Goal: Task Accomplishment & Management: Manage account settings

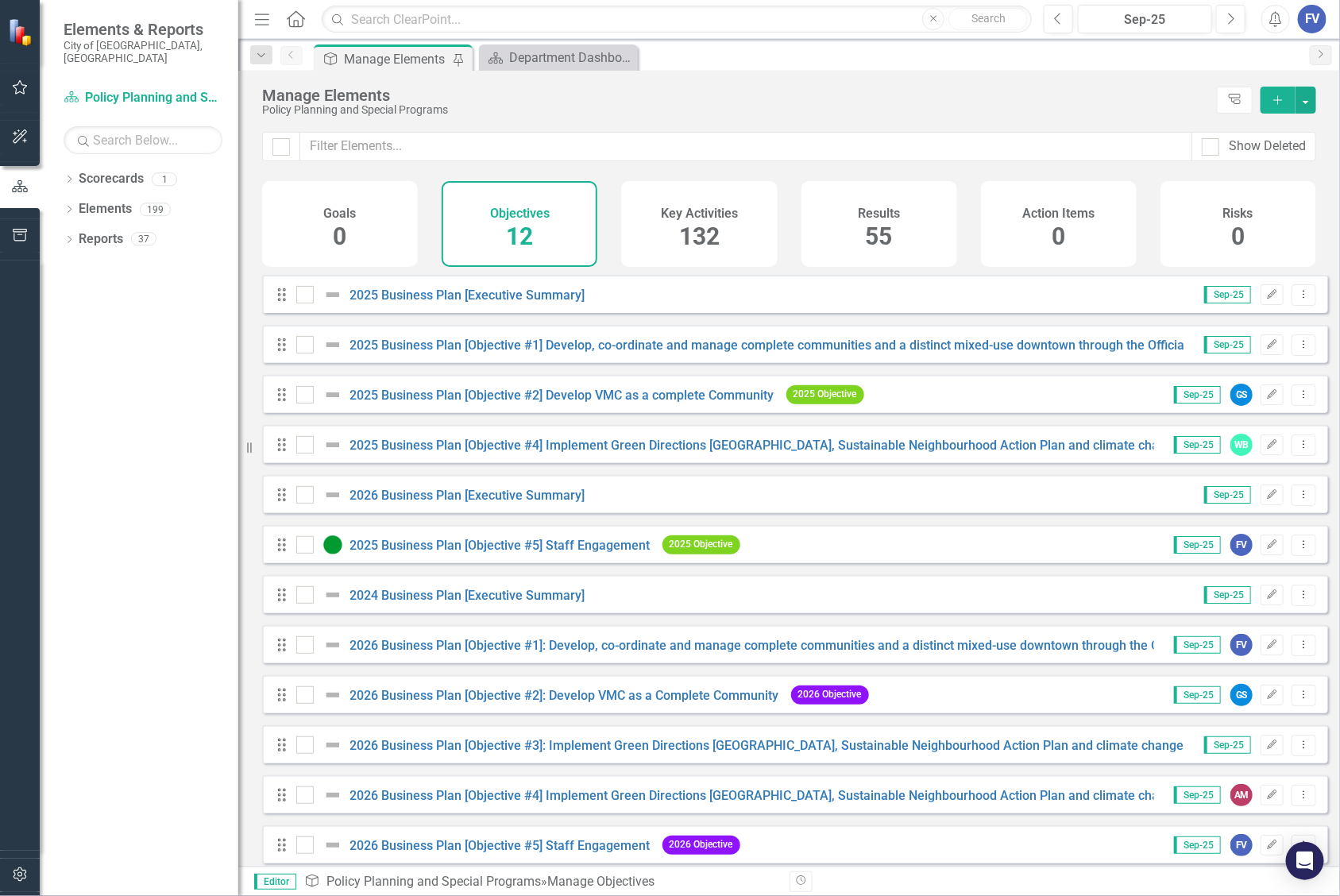
scroll to position [21, 0]
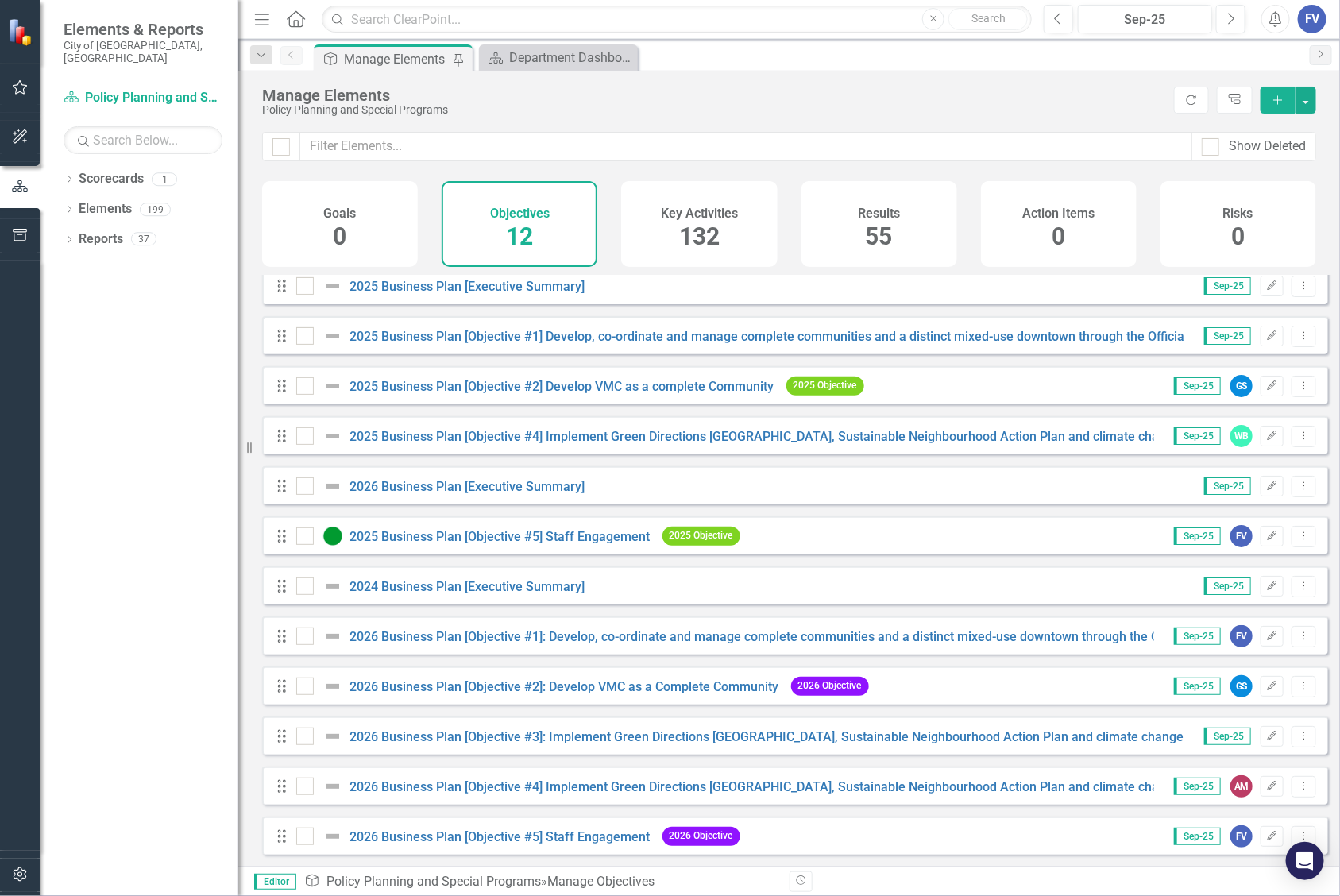
click at [907, 123] on div "Manage Elements Policy Planning and Special Programs Refresh Tree Explorer Add" at bounding box center [789, 101] width 1101 height 61
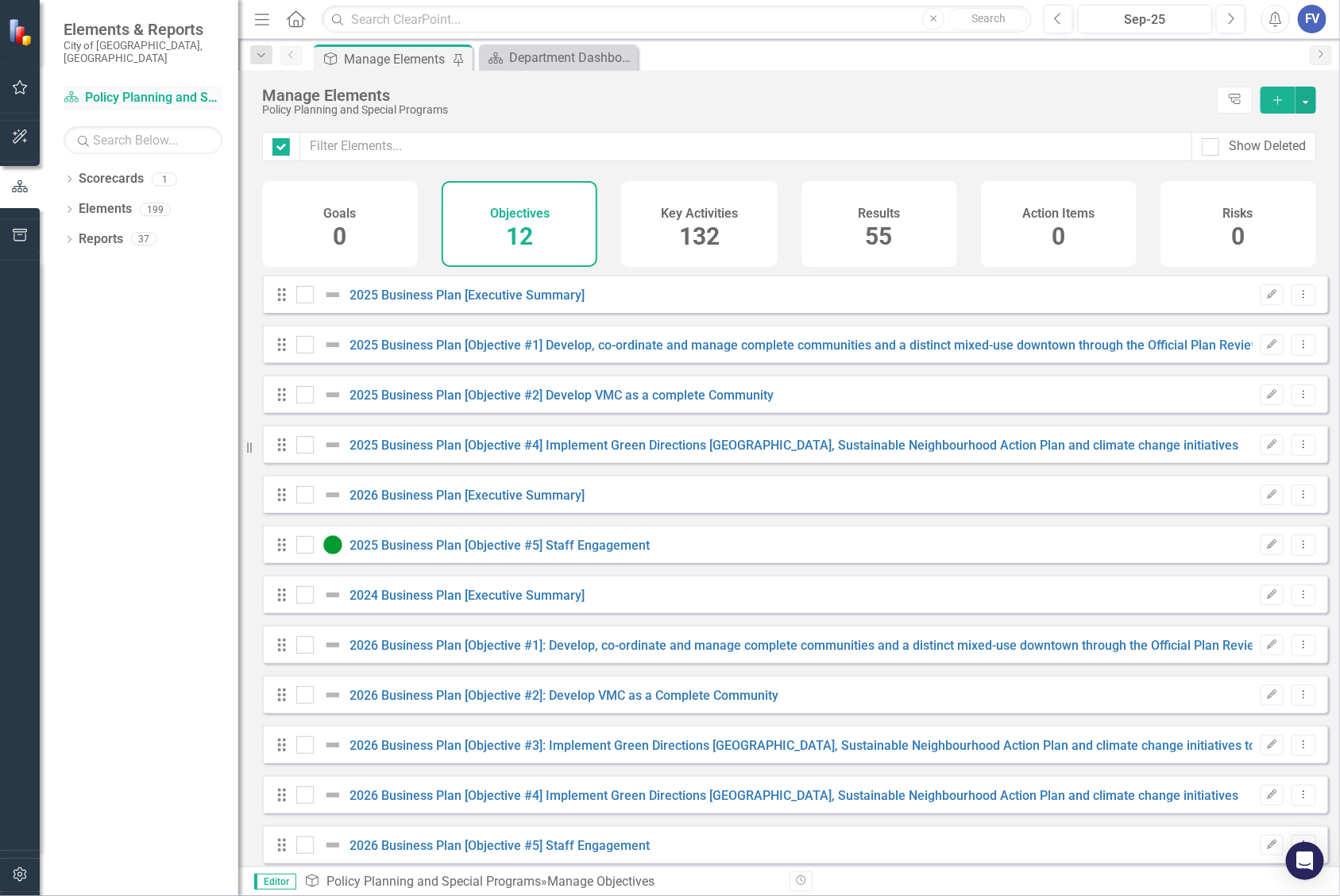
checkbox input "false"
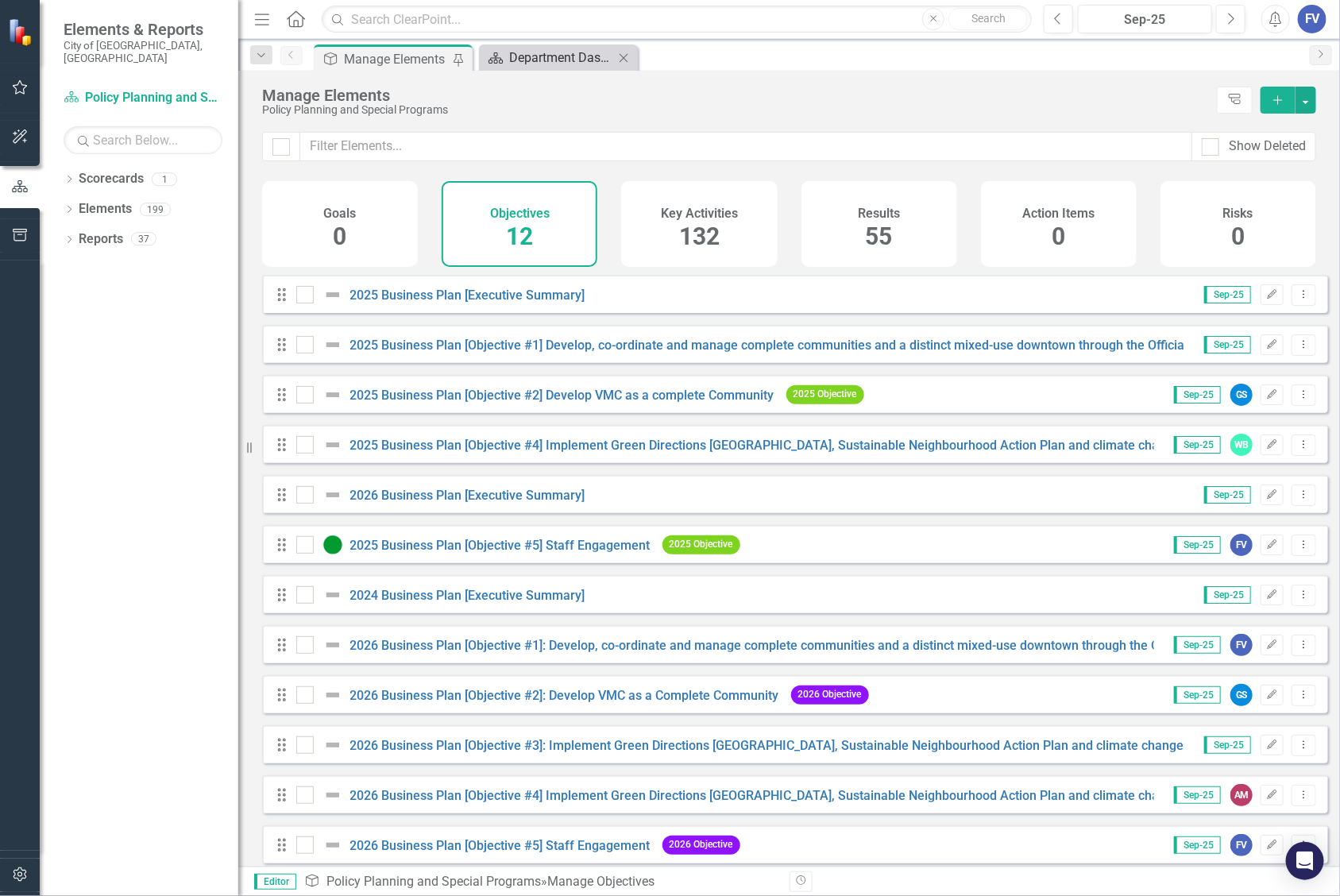
click at [564, 58] on div "Department Dashboard" at bounding box center [562, 58] width 105 height 20
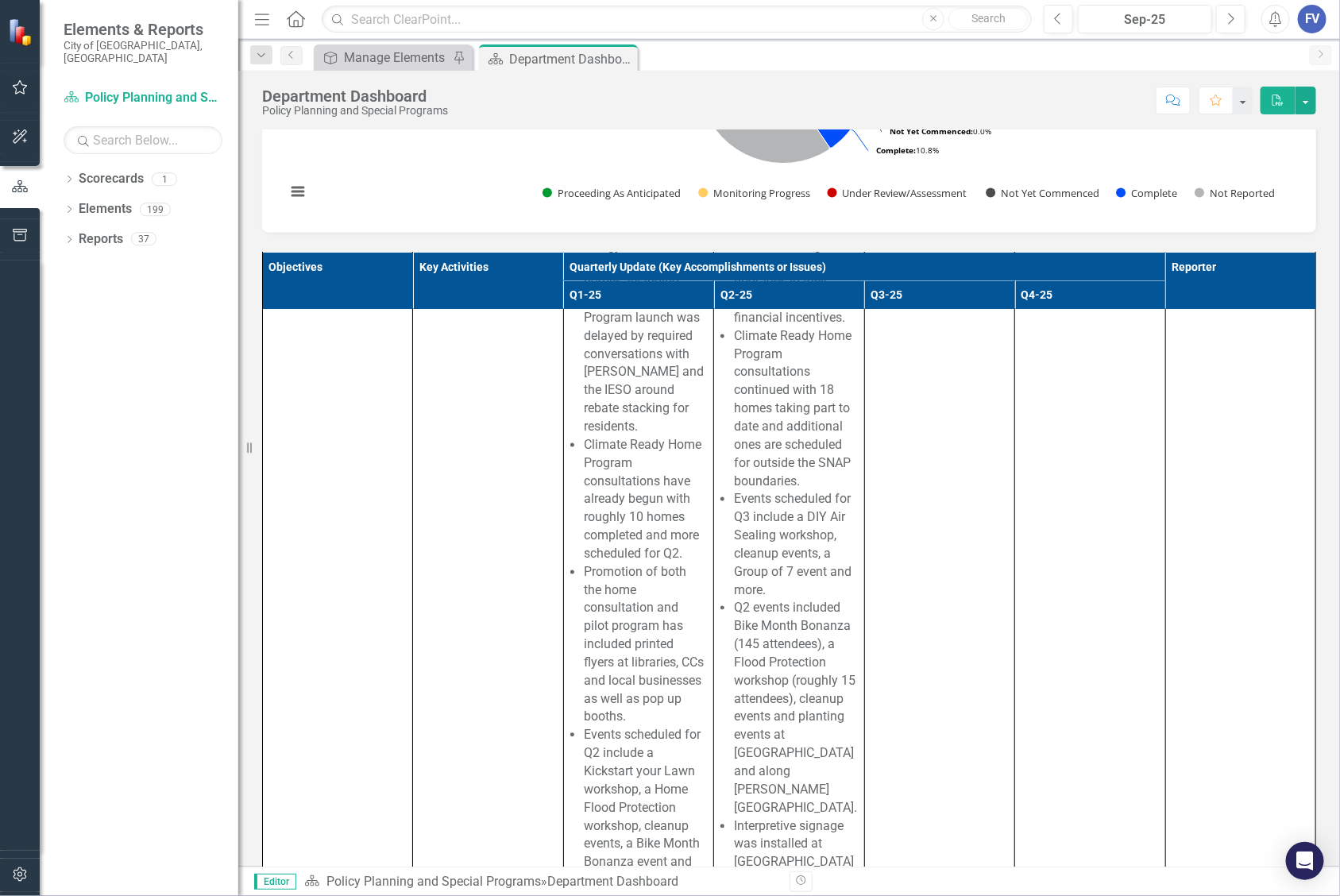
scroll to position [15311, 0]
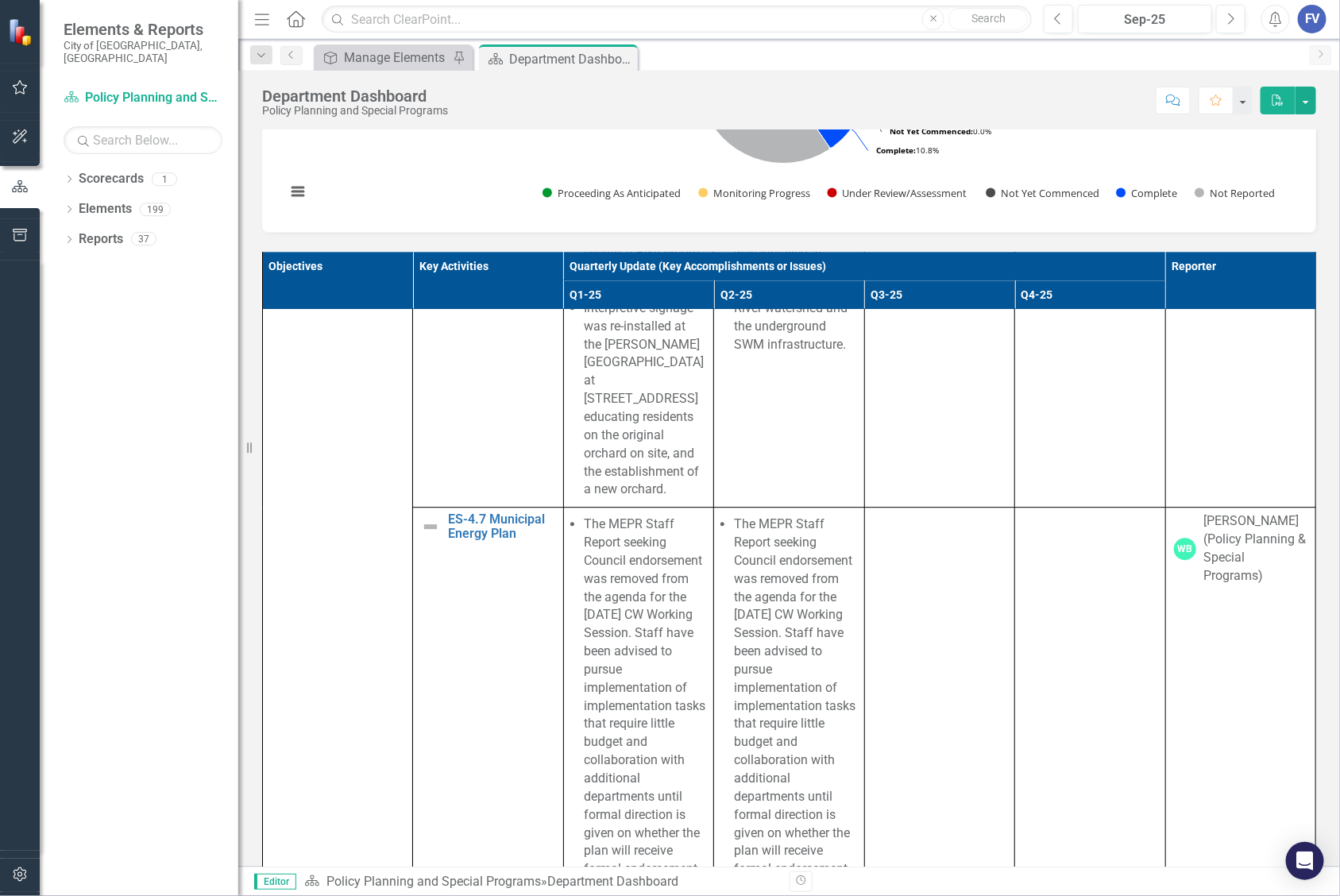
click at [1305, 831] on div "Objectives Key Activities Quarterly Update (Key Accomplishments or Issues) Repo…" at bounding box center [789, 598] width 1078 height 731
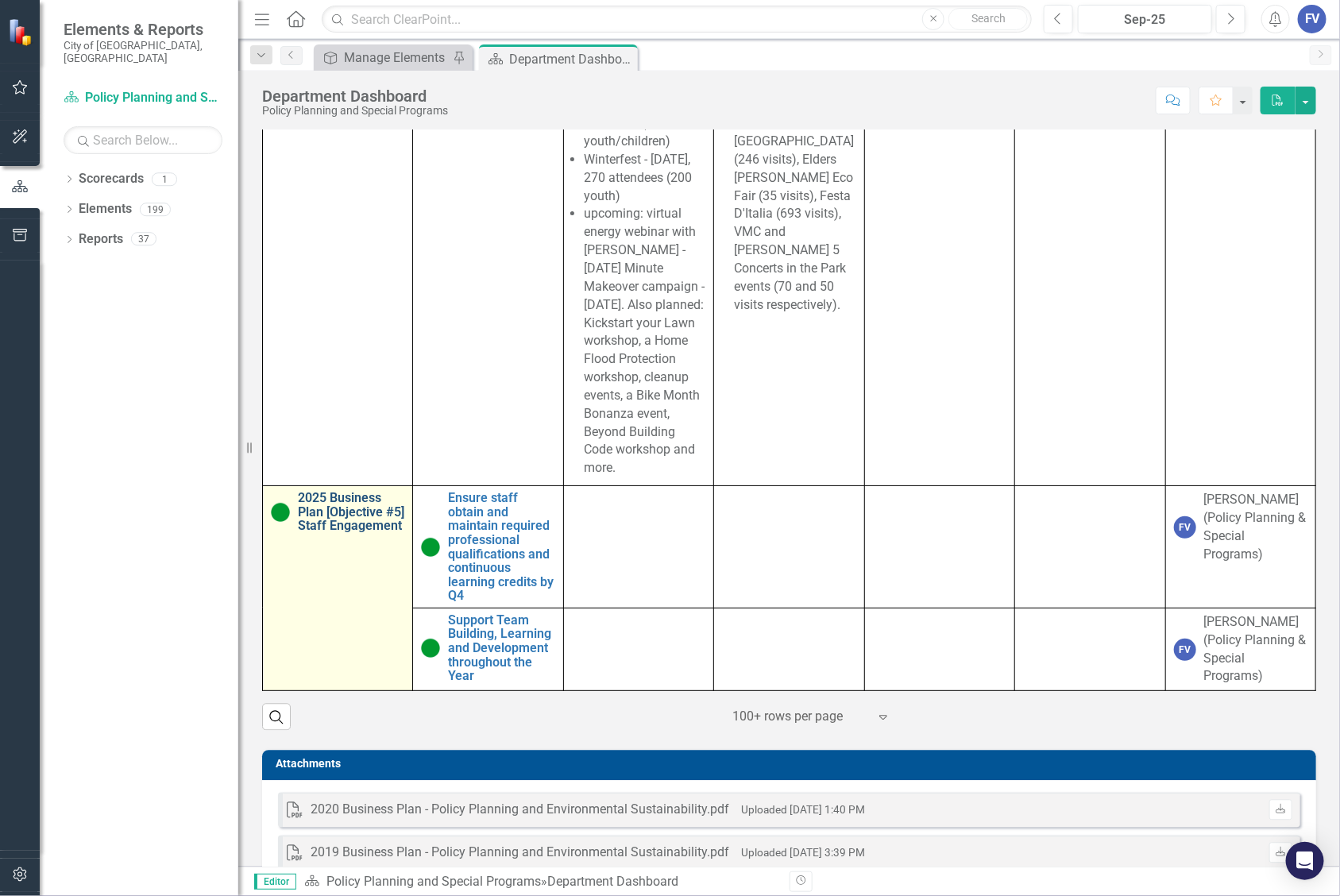
scroll to position [1292, 0]
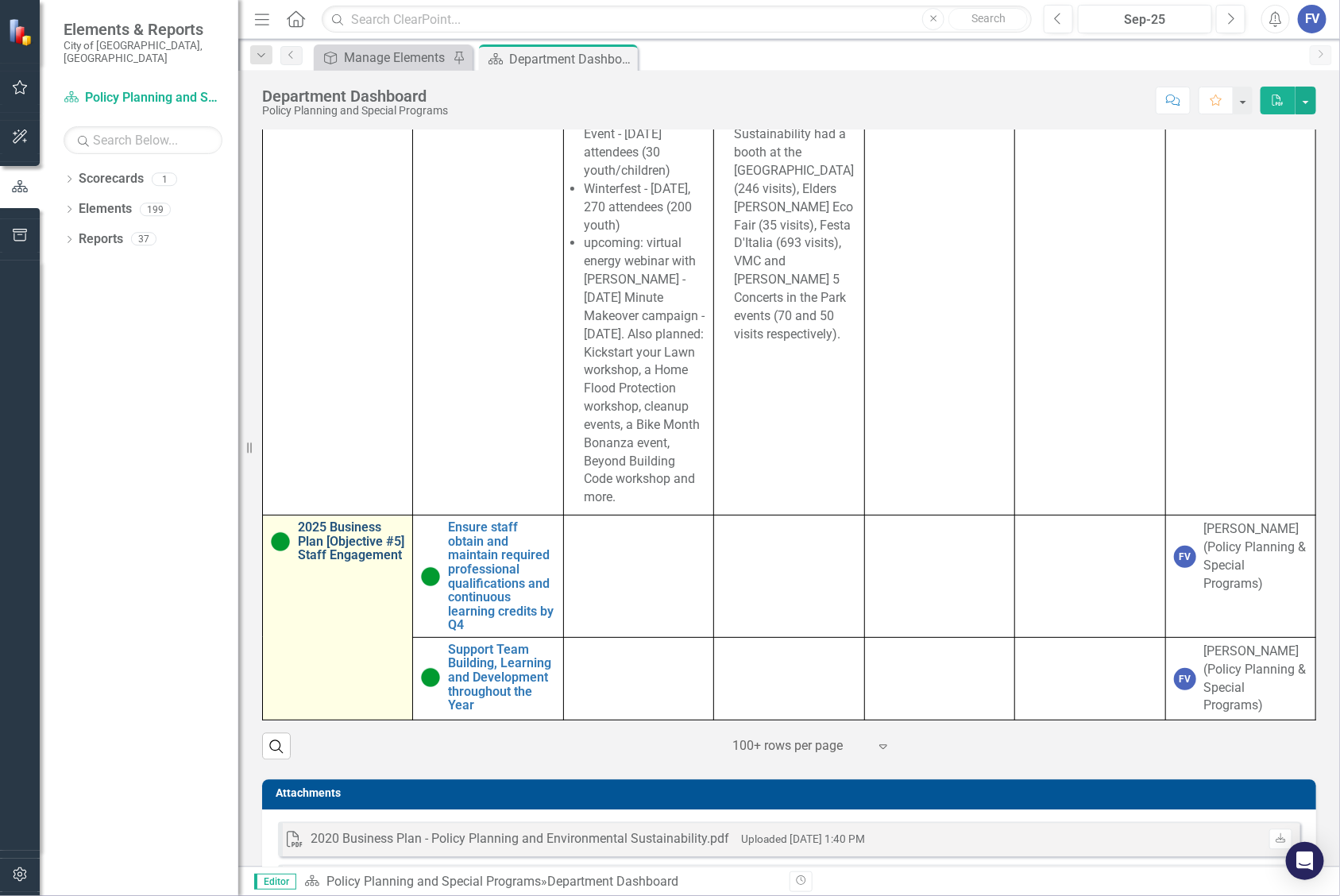
click at [328, 563] on link "2025 Business Plan [Objective #5] Staff Engagement" at bounding box center [351, 542] width 107 height 42
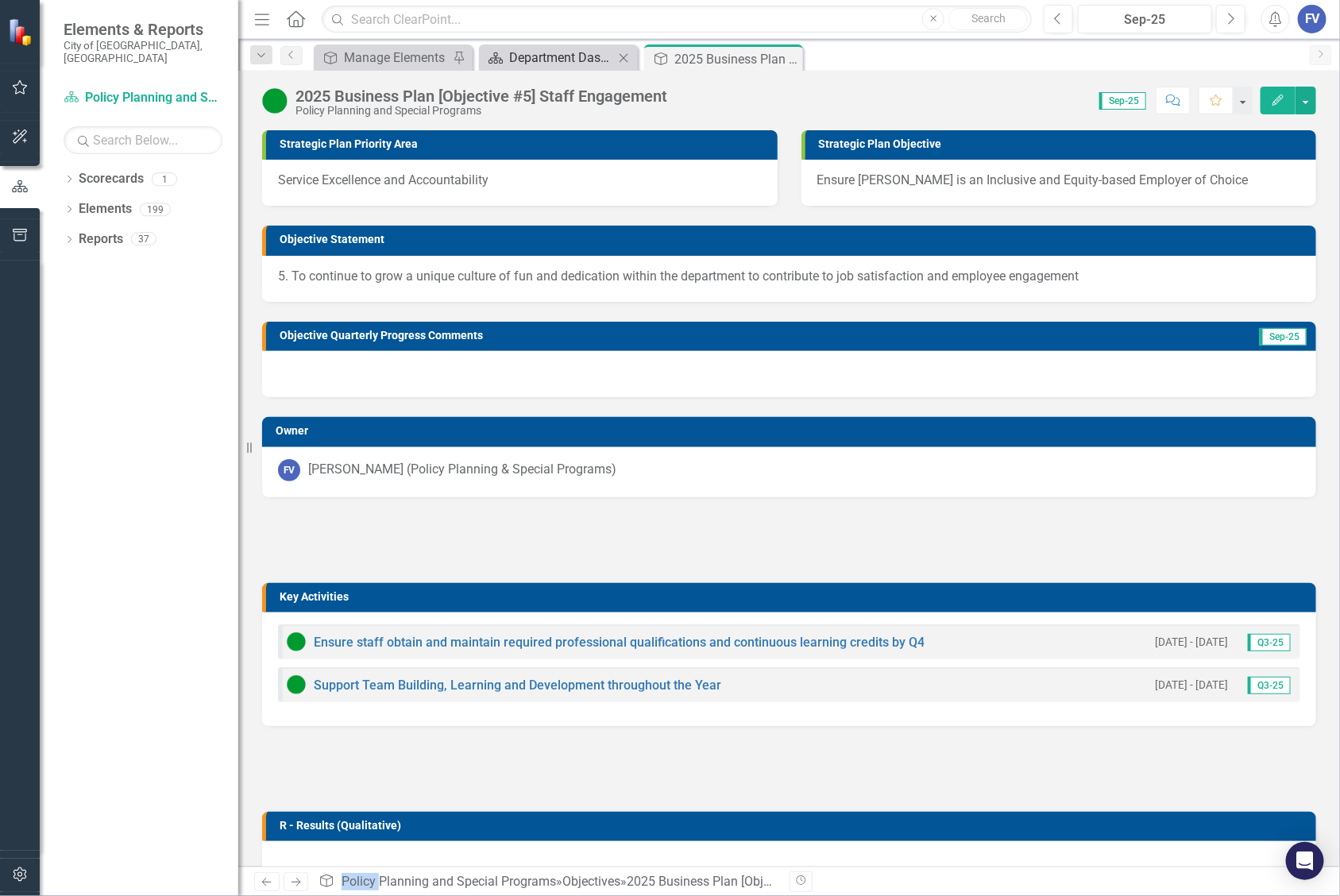
click at [549, 52] on div "Department Dashboard" at bounding box center [562, 58] width 105 height 20
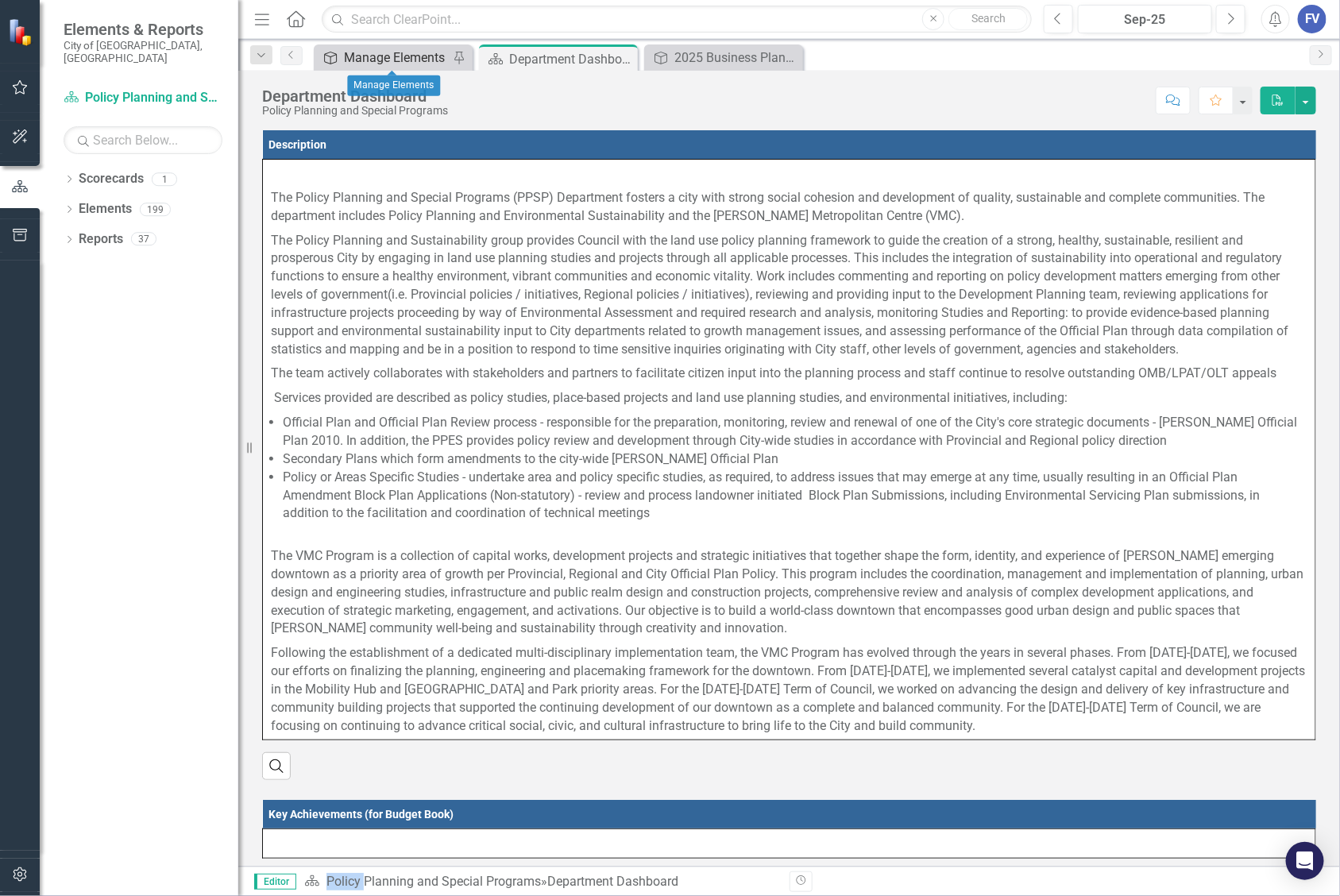
click at [396, 56] on div "Manage Elements" at bounding box center [397, 58] width 105 height 20
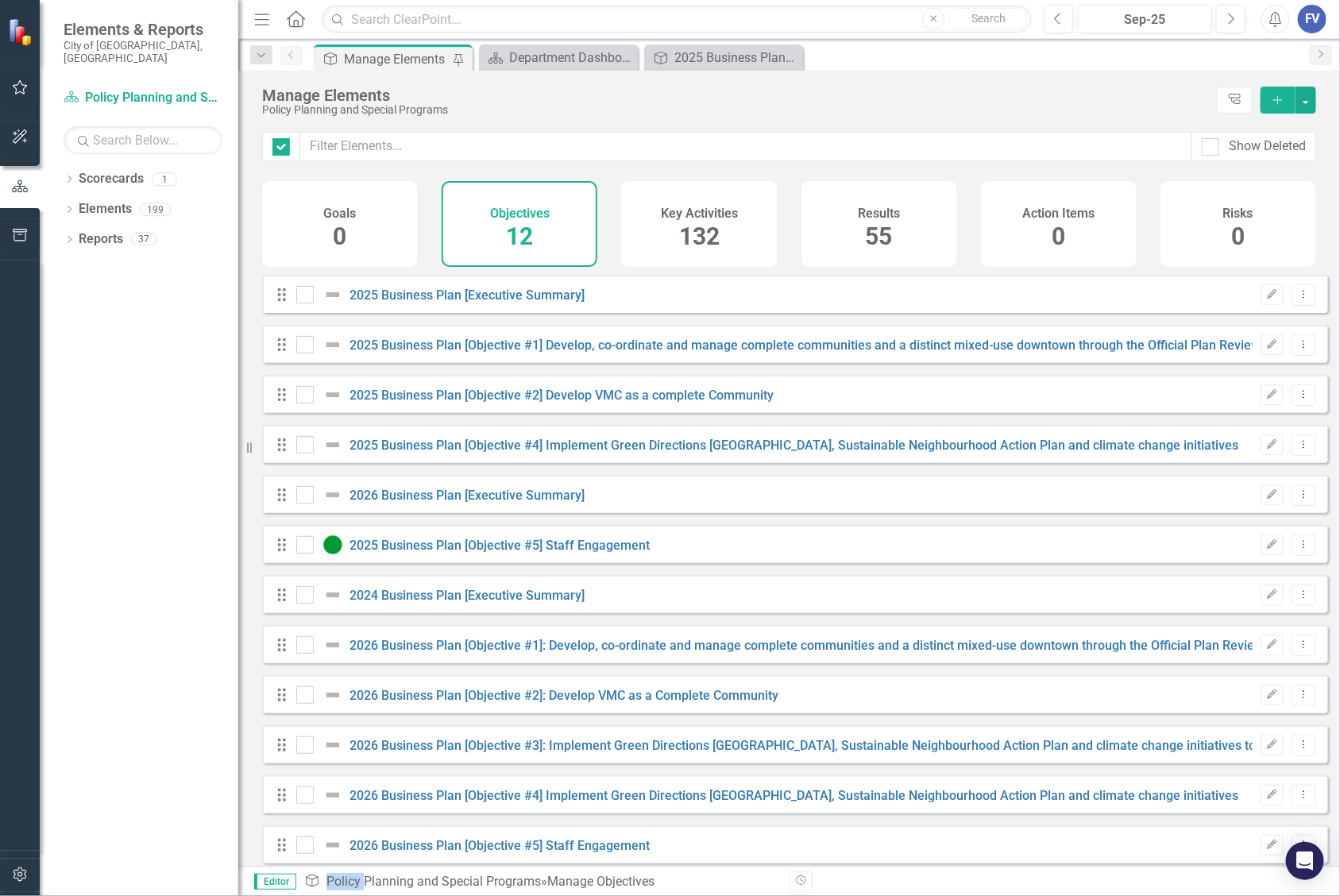
checkbox input "false"
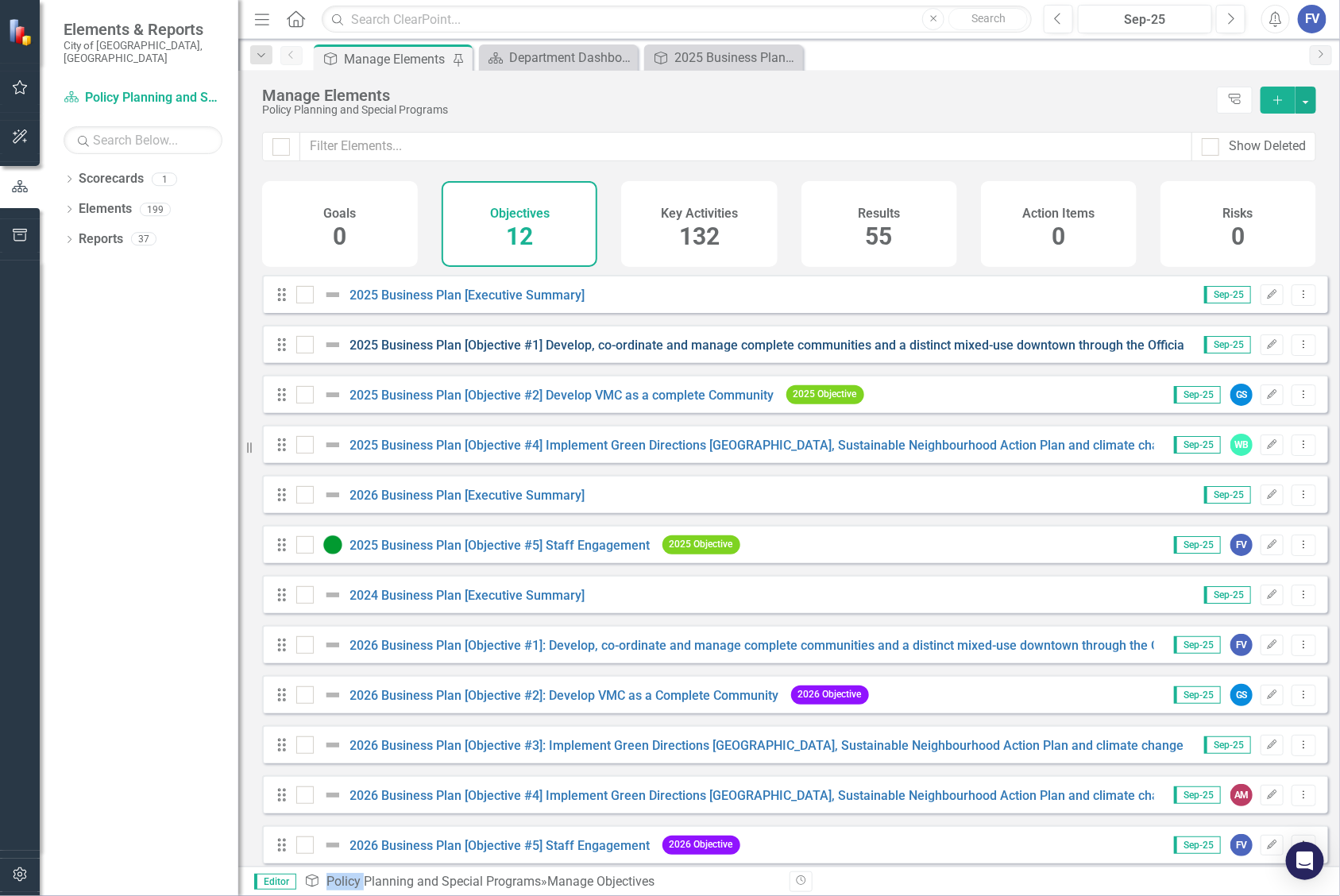
click at [498, 352] on policies "2025 Business Plan [Objective #1] Develop, co-ordinate and manage complete comm…" at bounding box center [1120, 345] width 1540 height 15
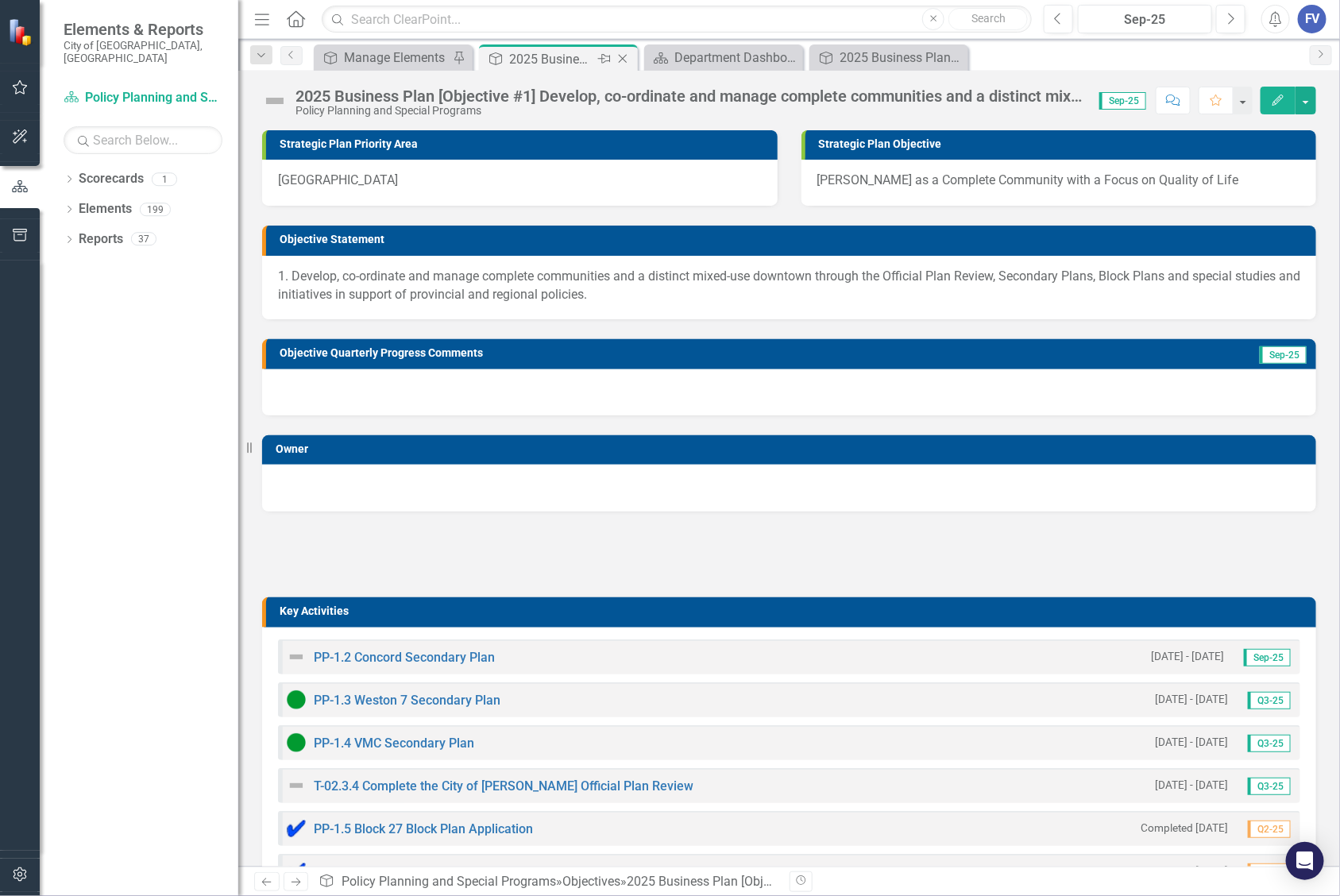
click at [628, 57] on icon "Close" at bounding box center [623, 59] width 16 height 13
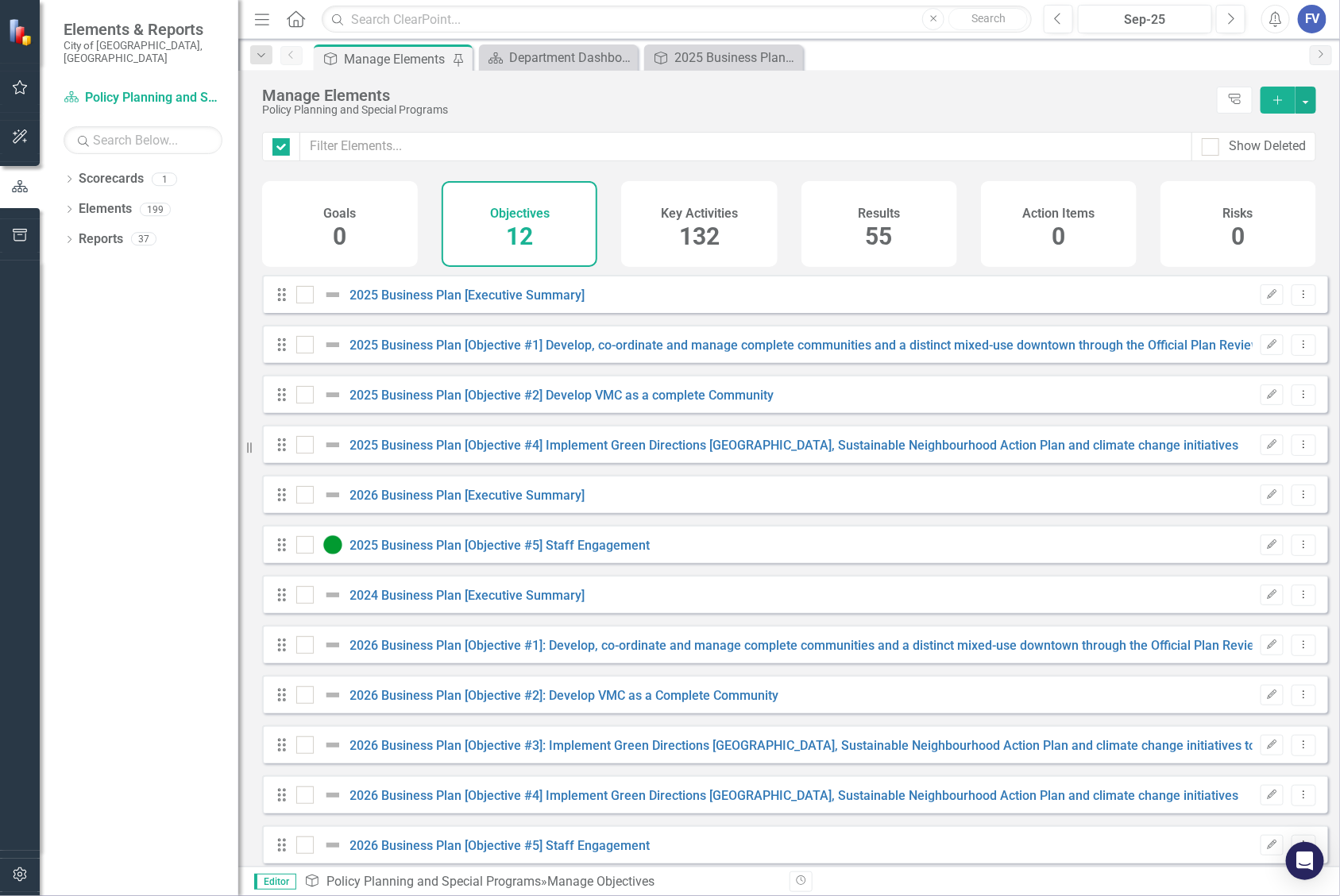
checkbox input "false"
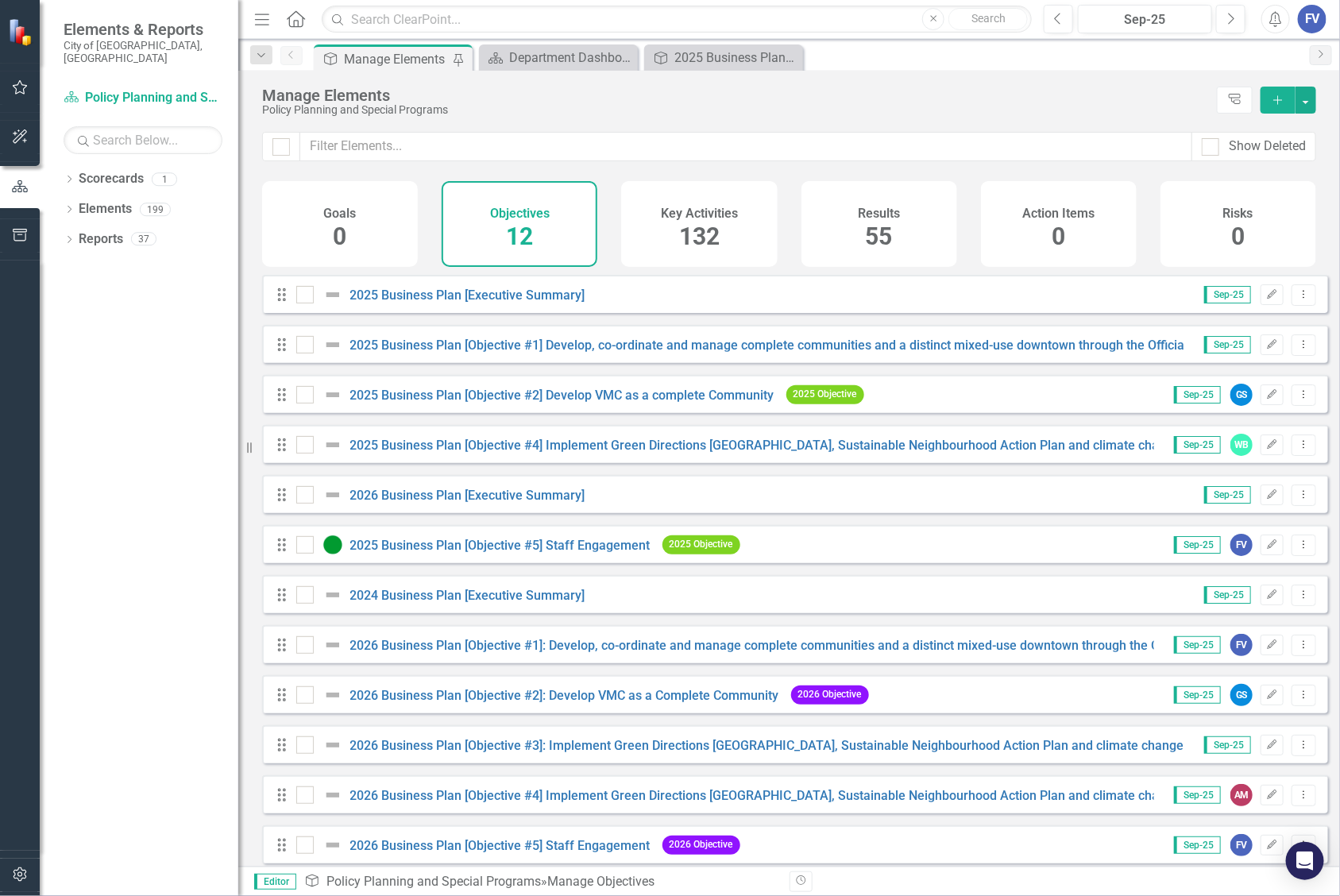
click at [1062, 97] on div "Manage Elements" at bounding box center [736, 95] width 947 height 17
click at [703, 445] on div "Drag 2025 Business Plan [Objective #4] Implement Green Directions Vaughan, Sust…" at bounding box center [715, 445] width 878 height 29
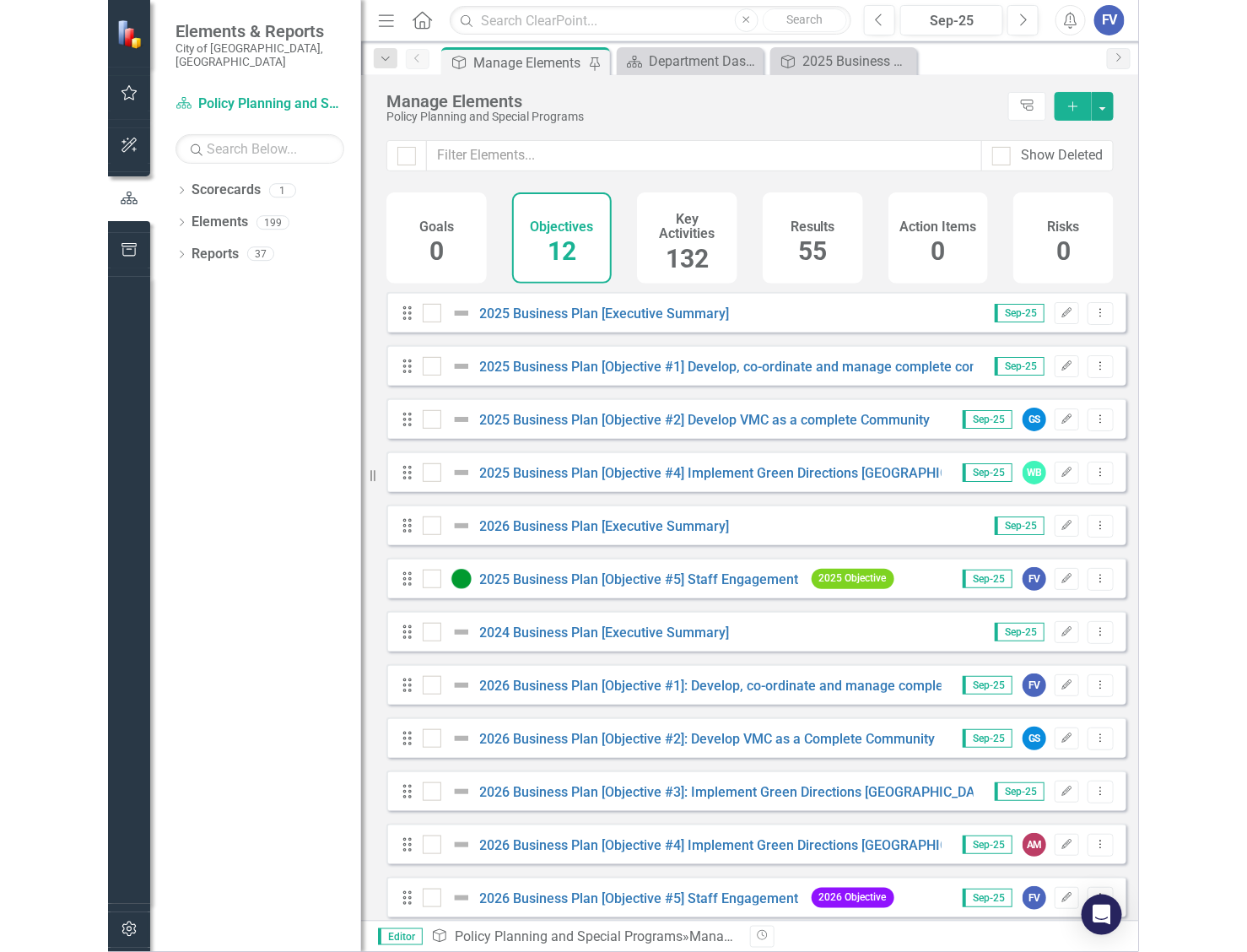
scroll to position [22, 0]
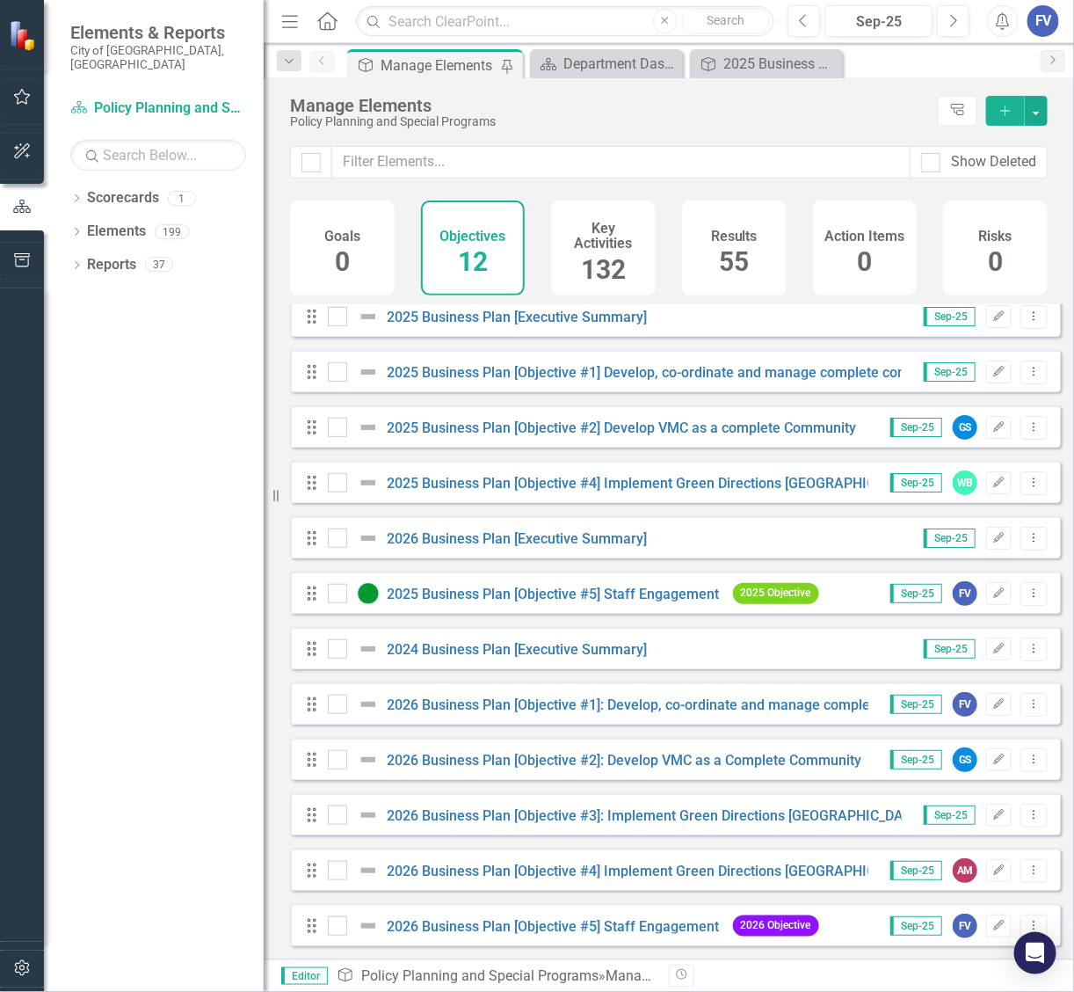
click at [684, 102] on div "Manage Elements" at bounding box center [609, 105] width 639 height 19
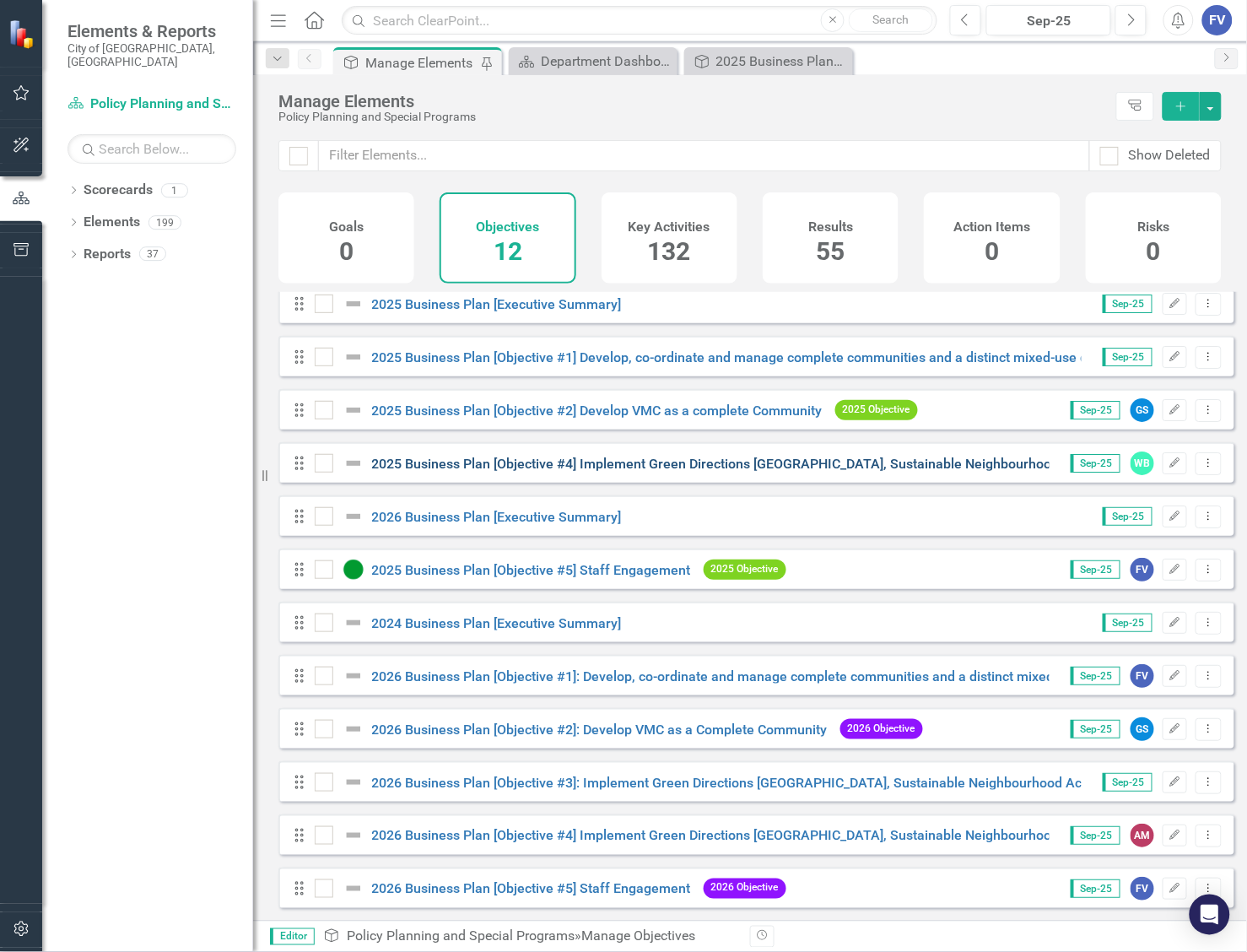
click at [583, 462] on initiatives"] "2025 Business Plan [Objective #4] Implement Green Directions Vaughan, Sustainab…" at bounding box center [845, 464] width 945 height 16
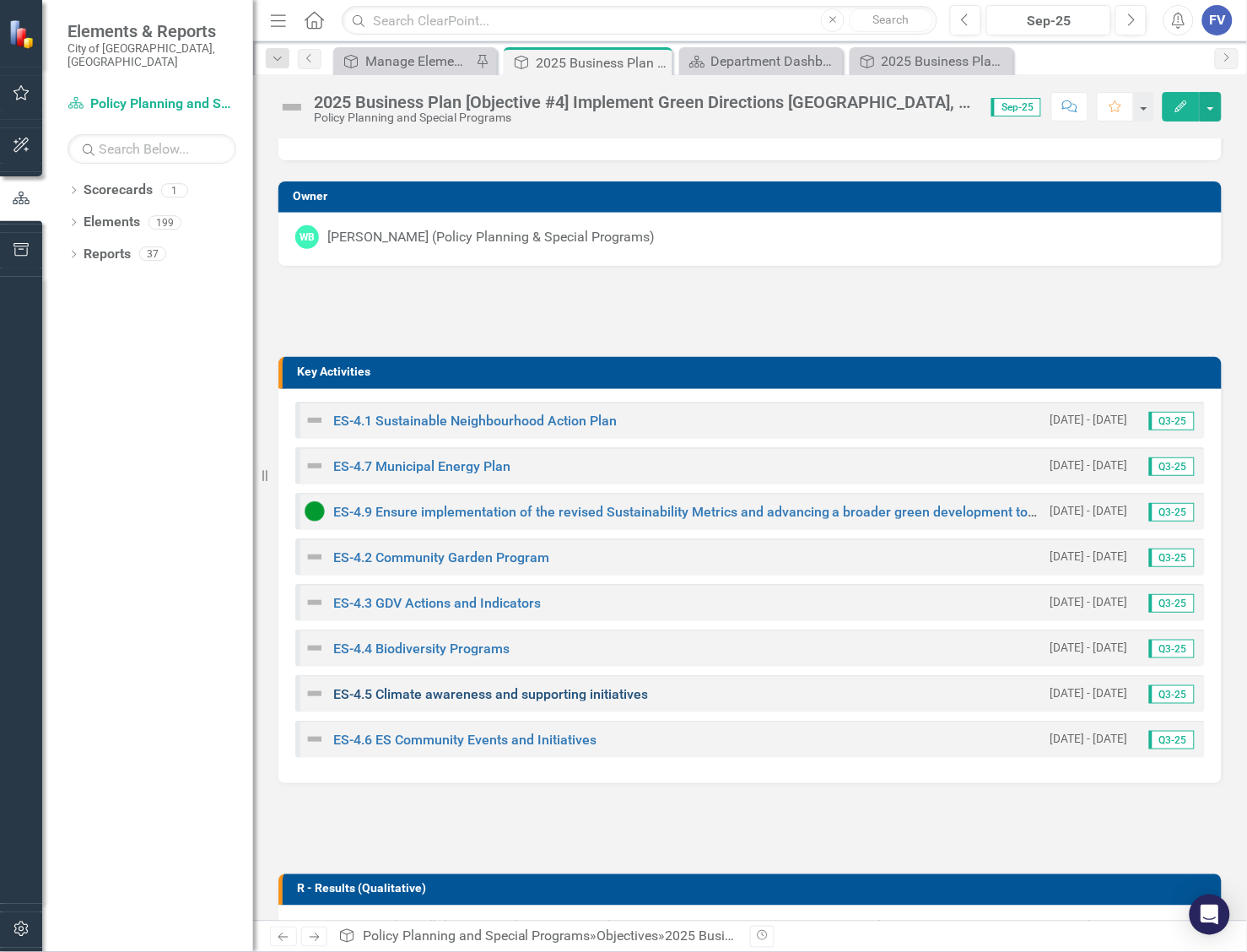
scroll to position [317, 0]
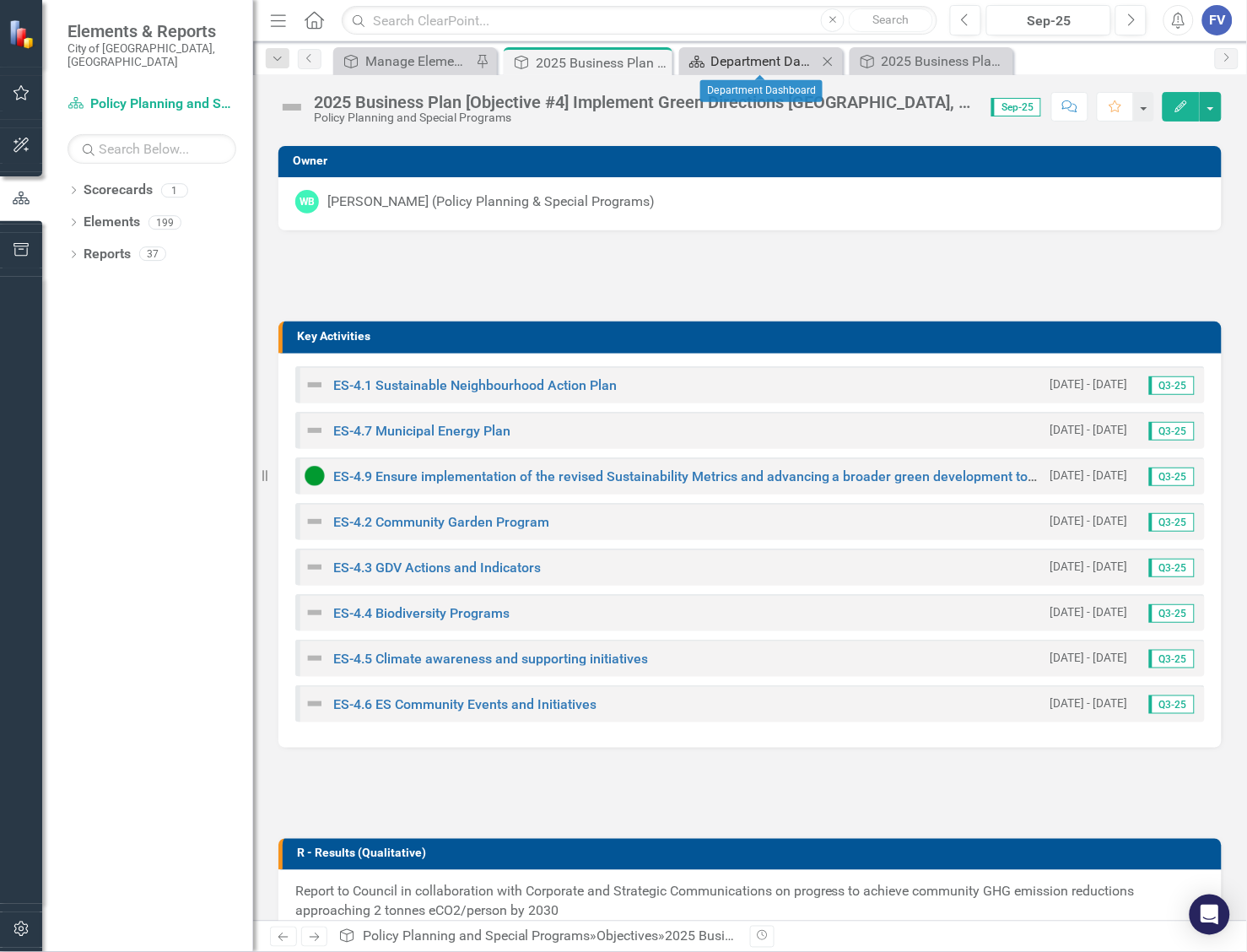
click at [727, 66] on div "Department Dashboard" at bounding box center [764, 61] width 107 height 21
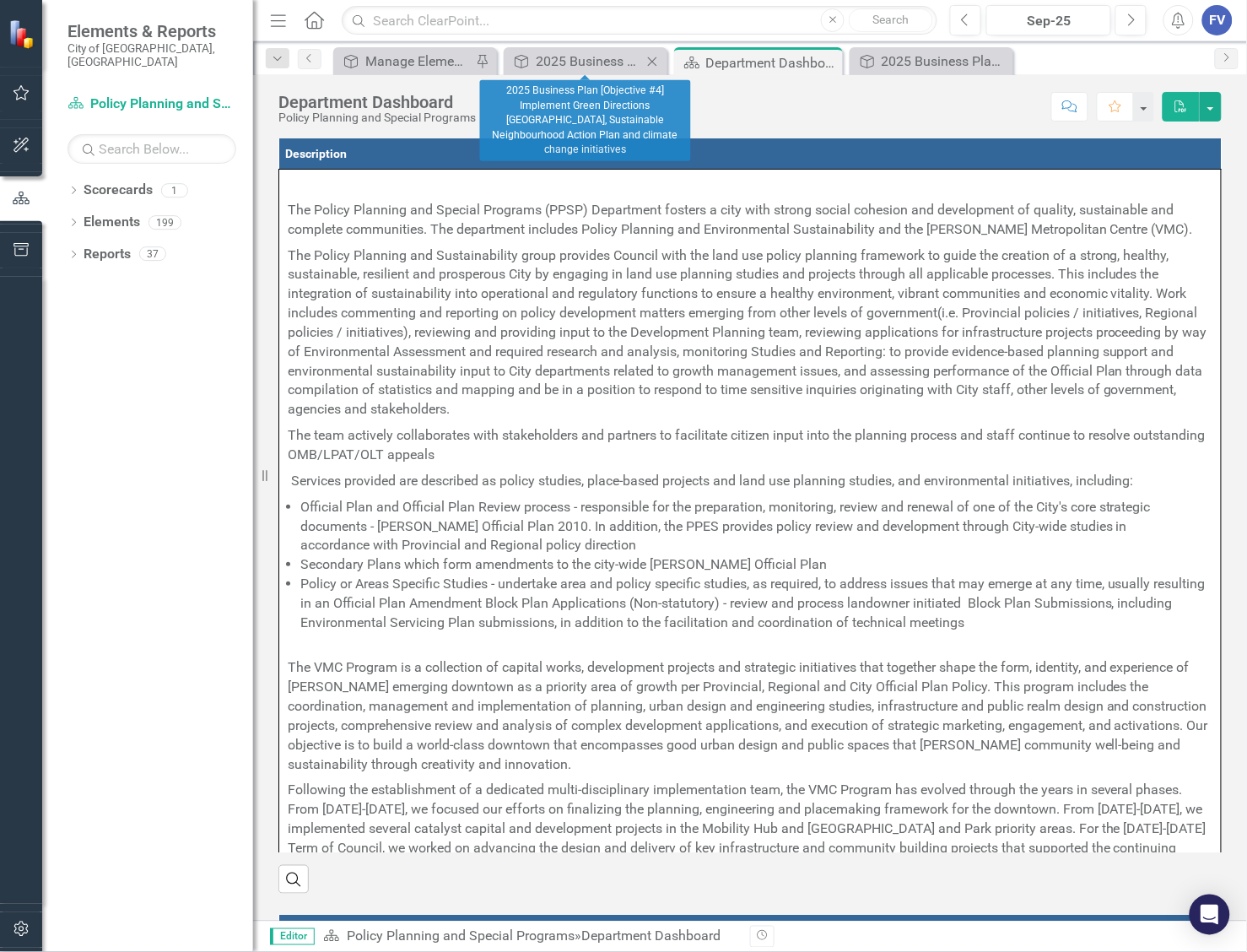
click at [644, 61] on icon "Close" at bounding box center [653, 61] width 17 height 13
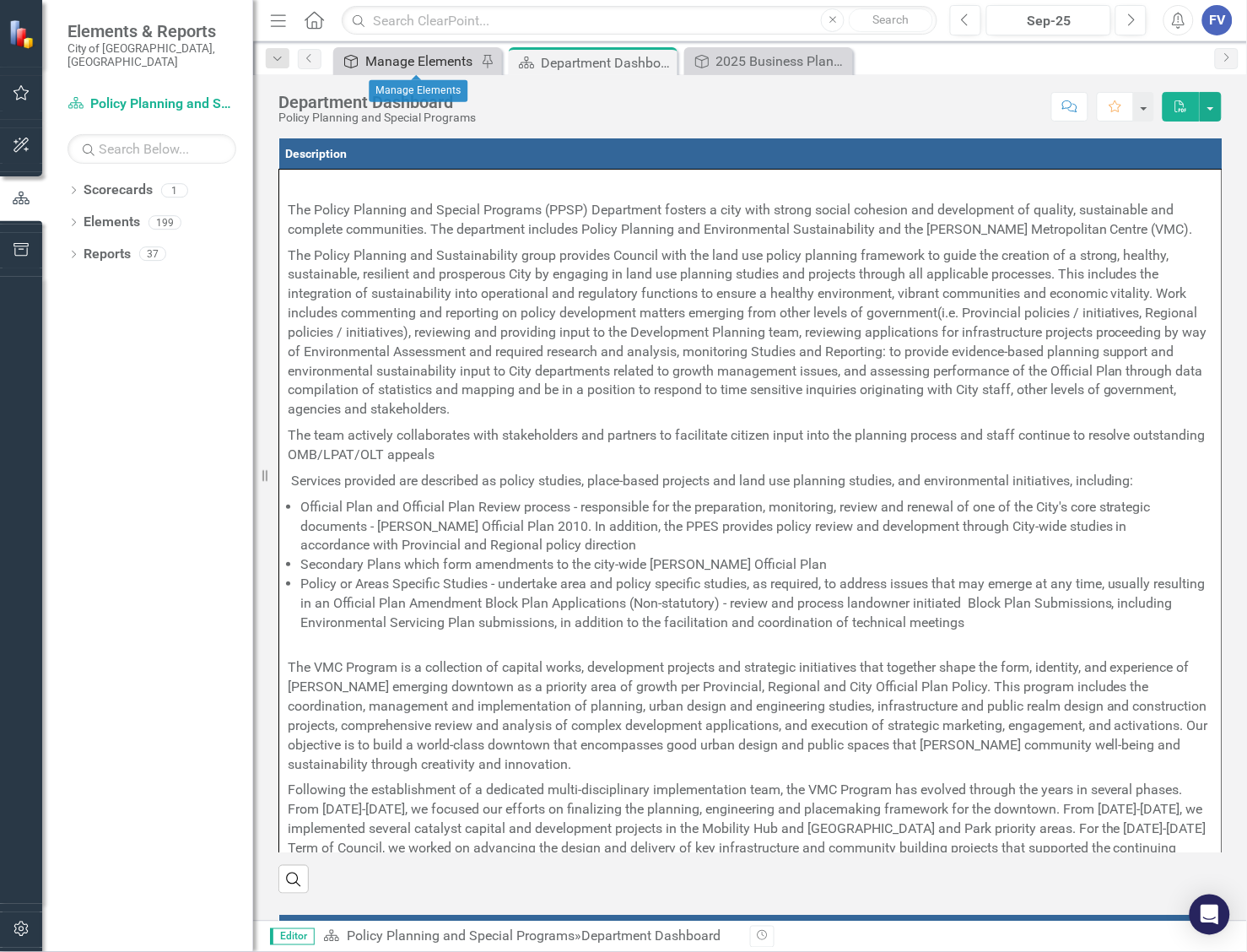
click at [410, 63] on div "Manage Elements" at bounding box center [421, 61] width 111 height 21
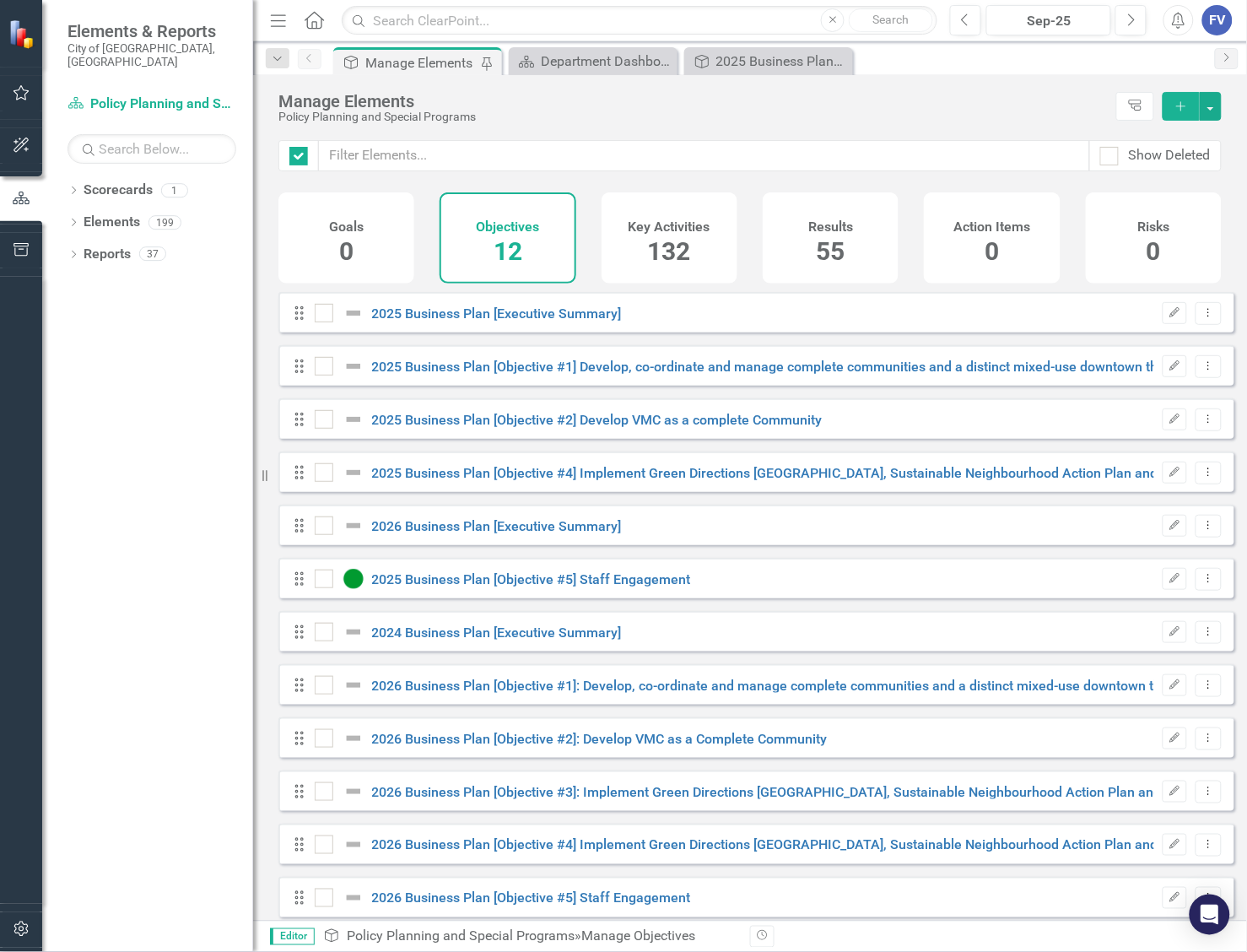
checkbox input "false"
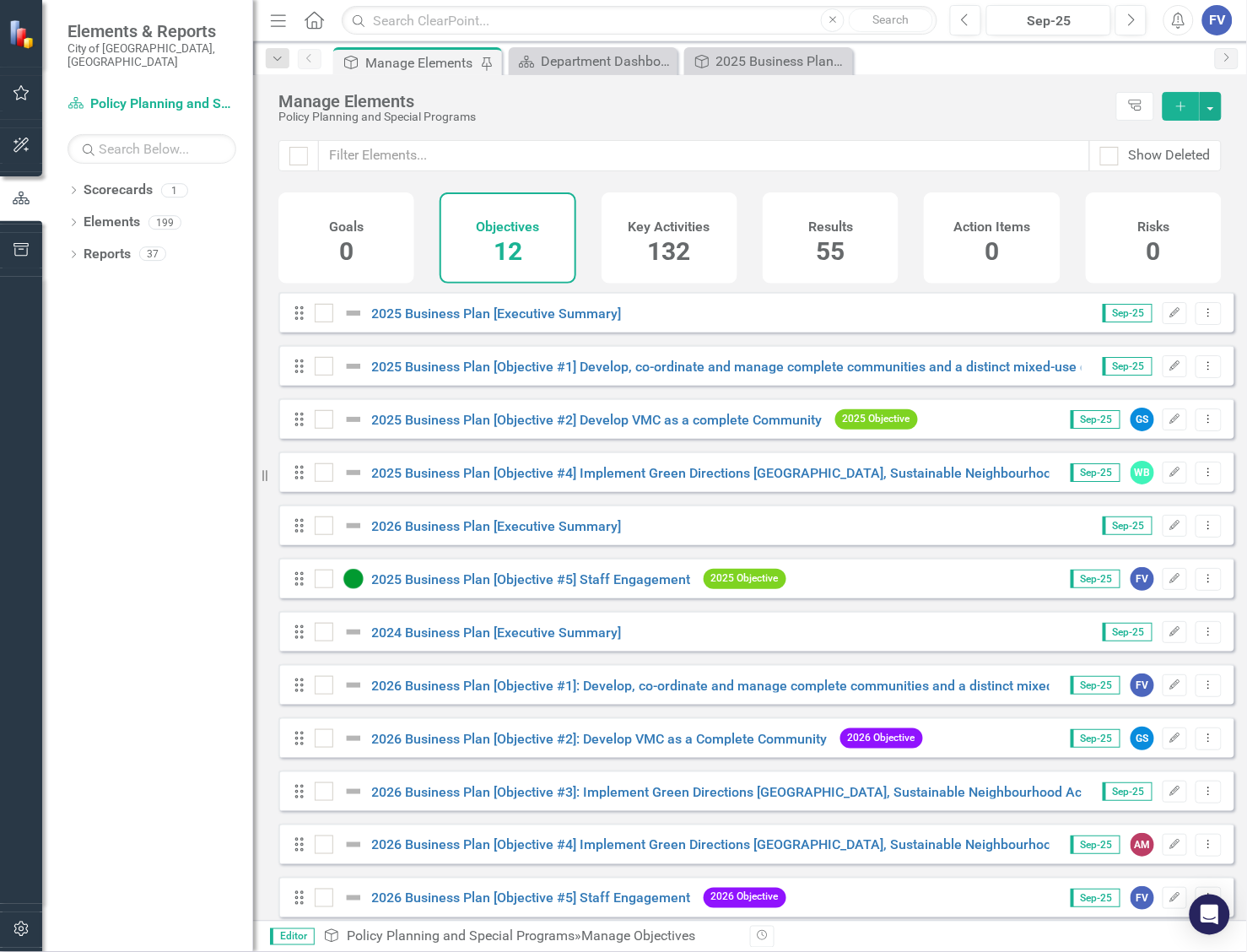
click at [899, 115] on div "Policy Planning and Special Programs" at bounding box center [693, 116] width 829 height 12
click at [690, 799] on city"] "2026 Business Plan [Objective #3]: Implement Green Directions Vaughan, Sustaina…" at bounding box center [1019, 792] width 1294 height 16
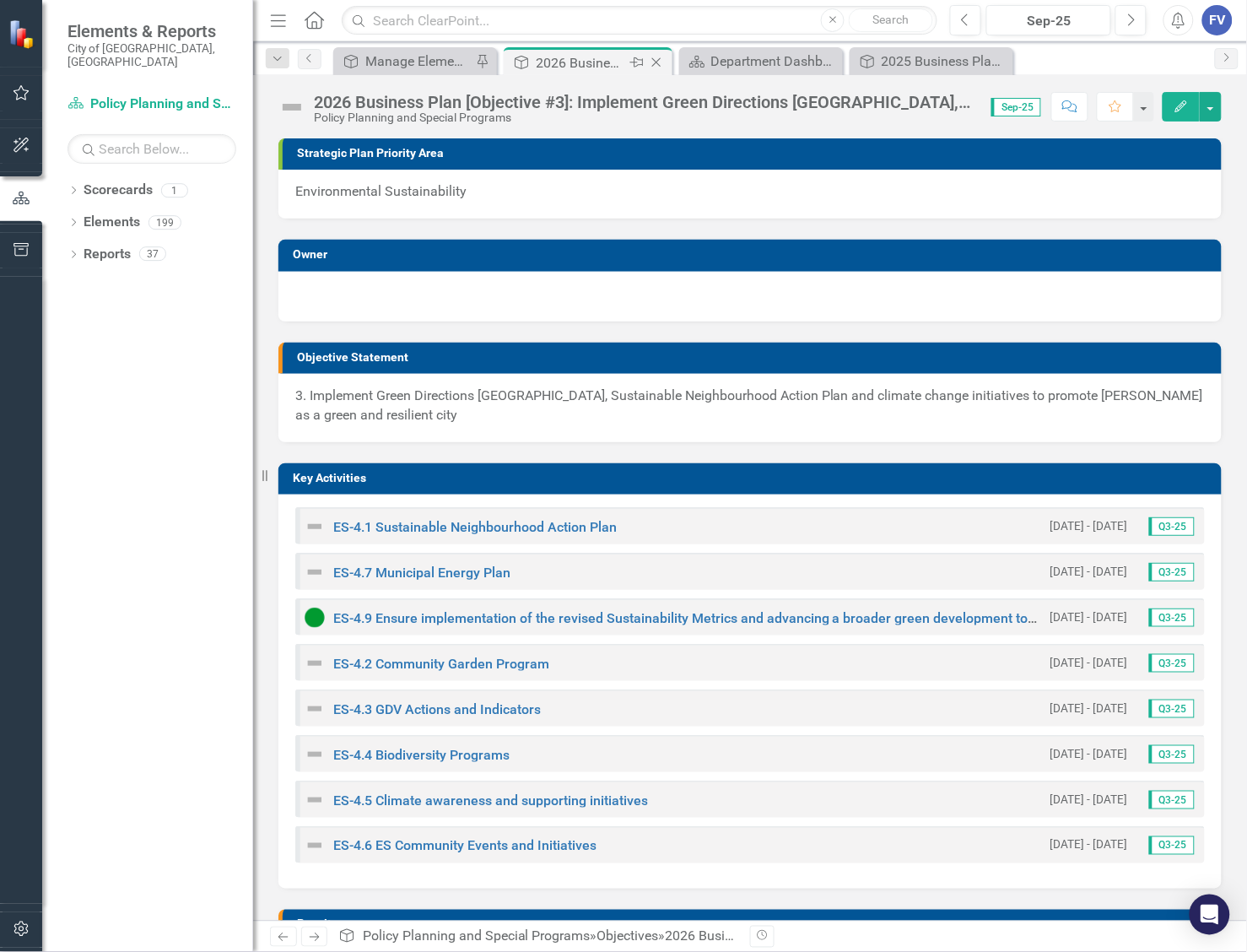
click at [660, 60] on icon "Close" at bounding box center [657, 62] width 17 height 13
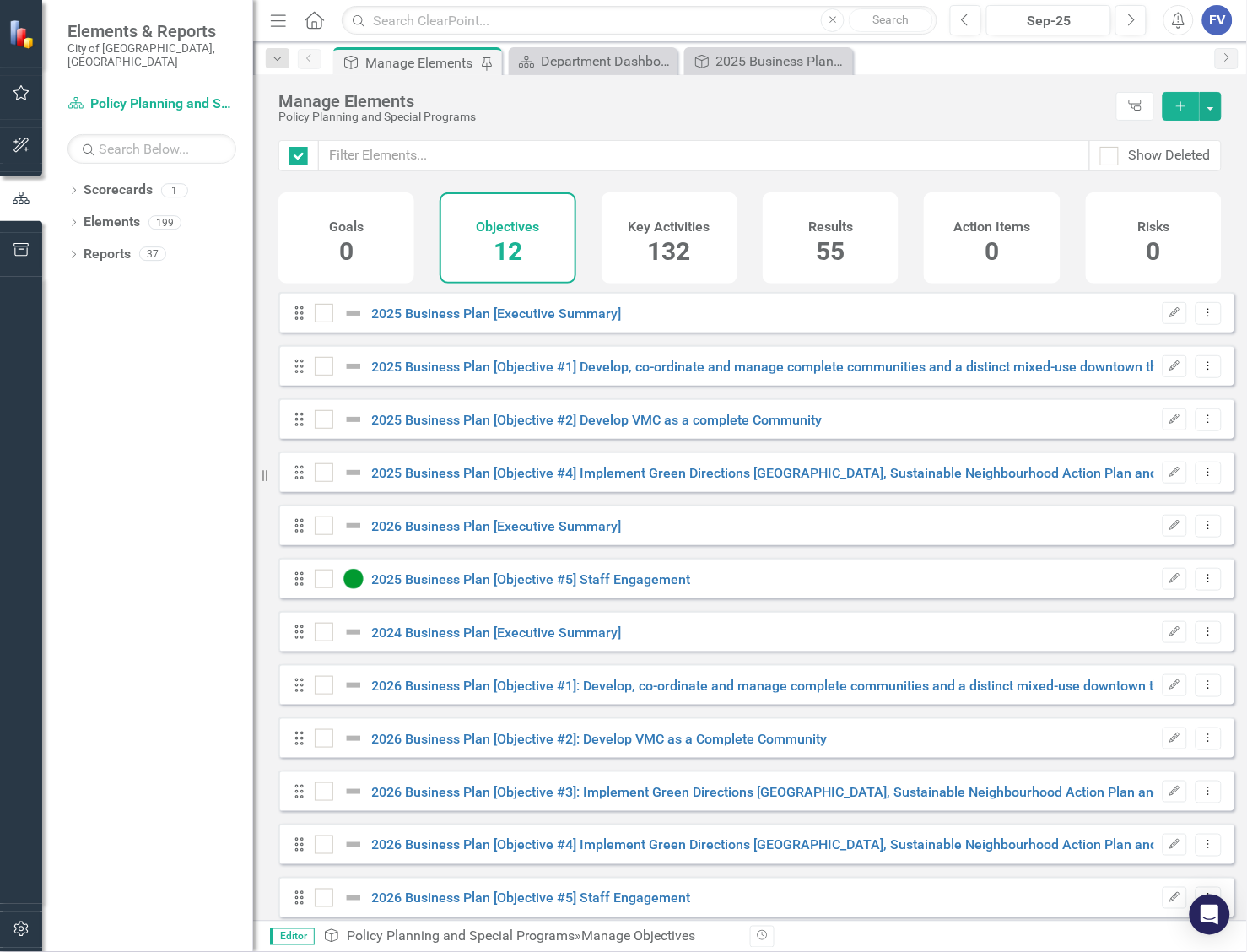
checkbox input "false"
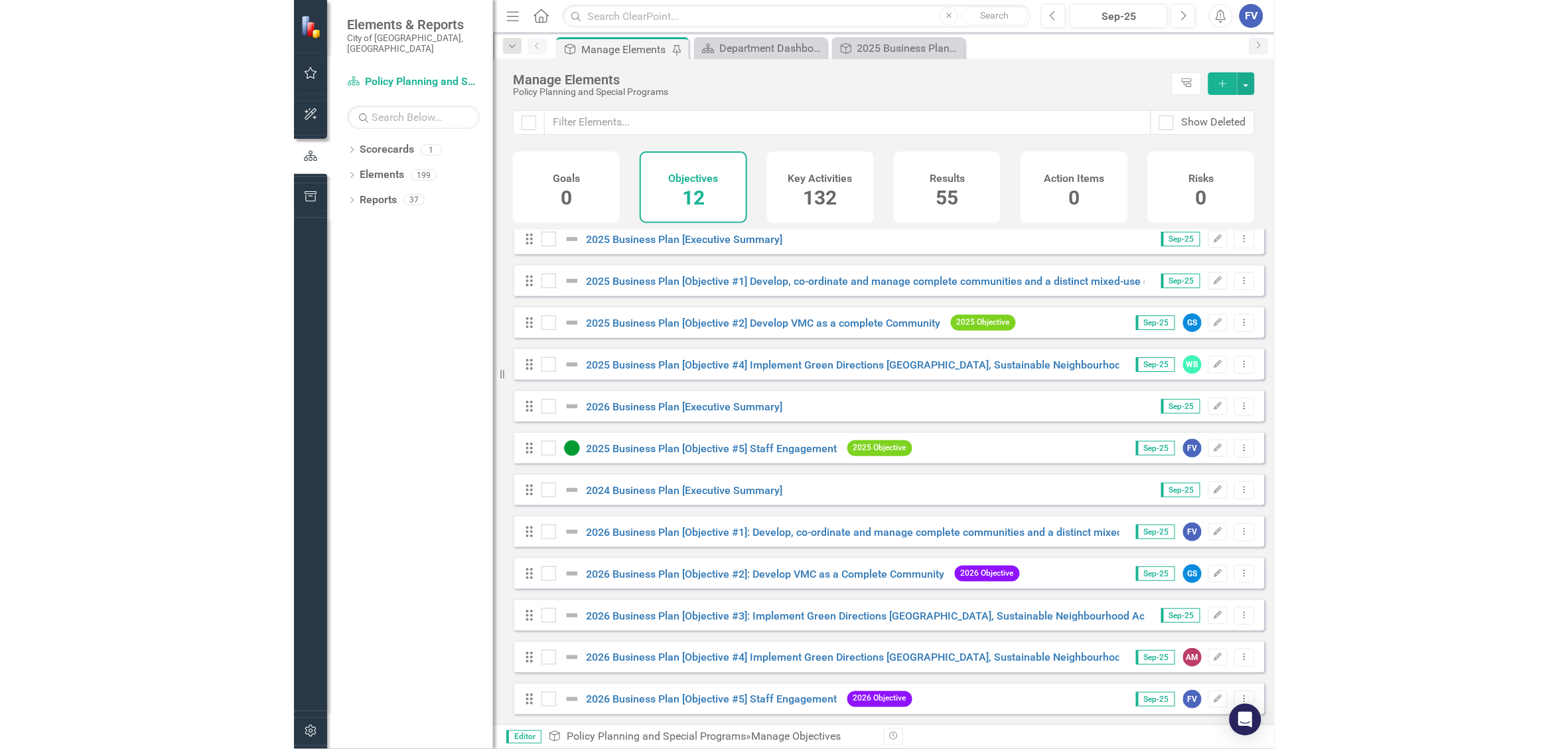
scroll to position [17, 0]
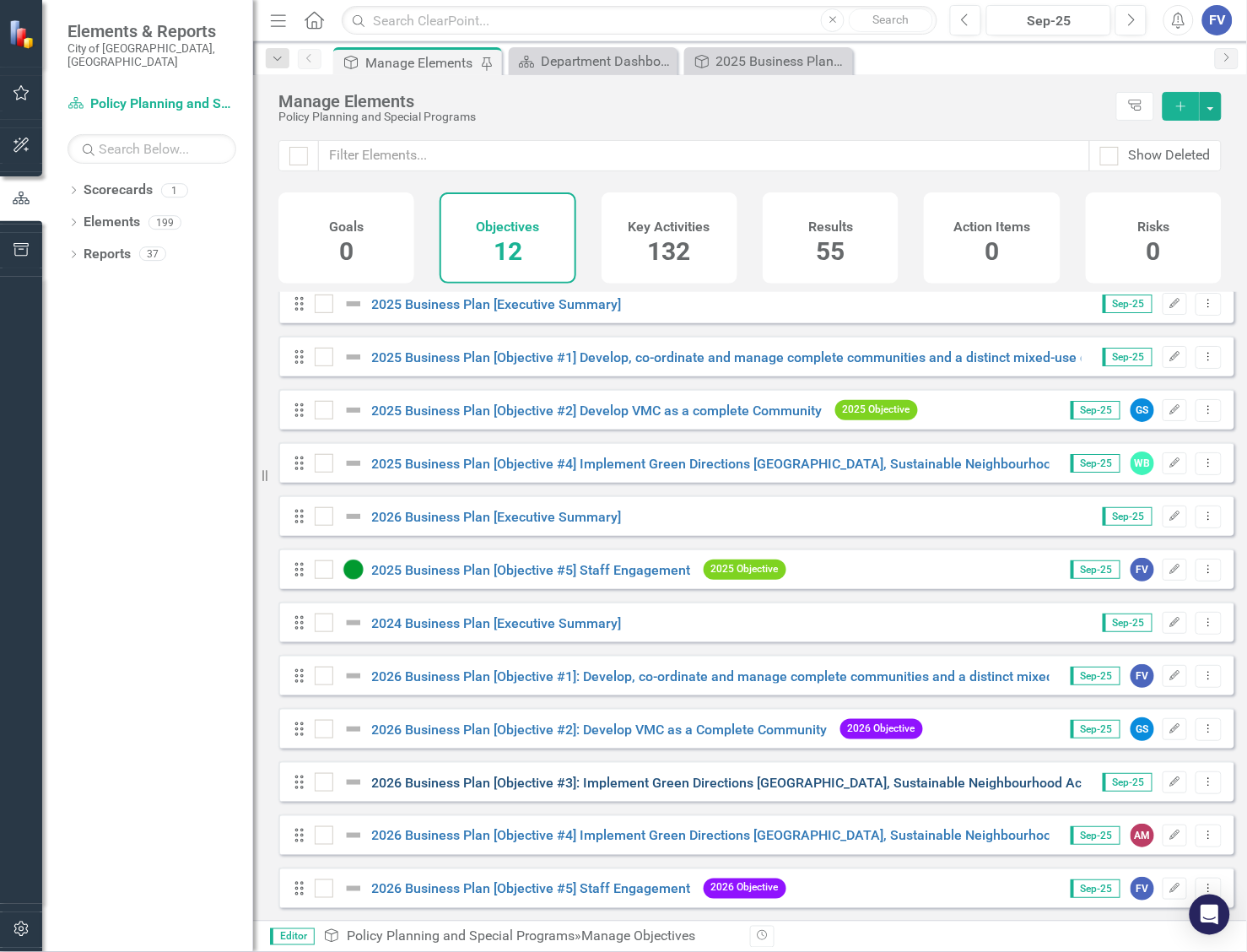
click at [732, 782] on city"] "2026 Business Plan [Objective #3]: Implement Green Directions Vaughan, Sustaina…" at bounding box center [1019, 782] width 1294 height 16
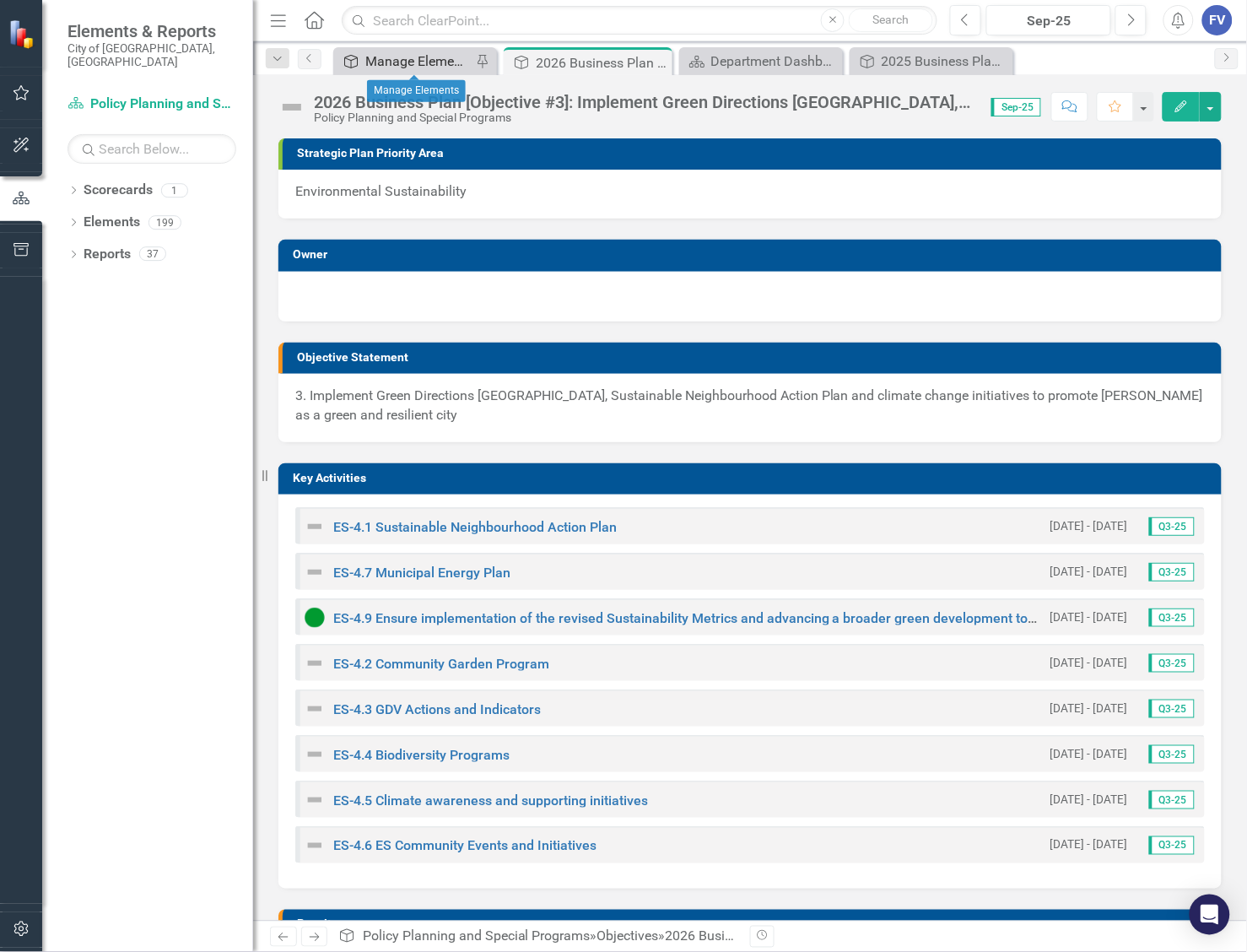
click at [436, 56] on div "Manage Elements" at bounding box center [419, 61] width 107 height 21
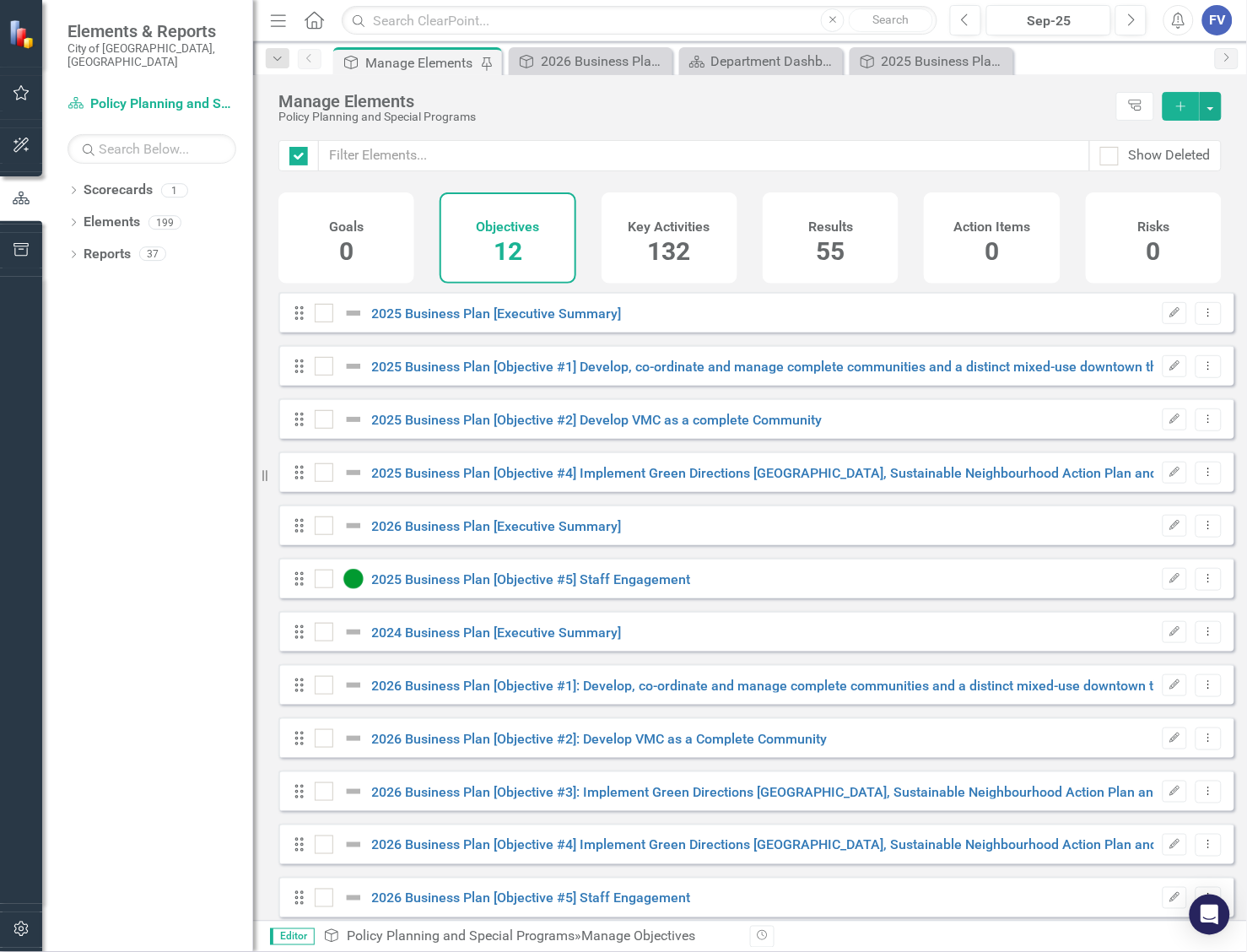
checkbox input "false"
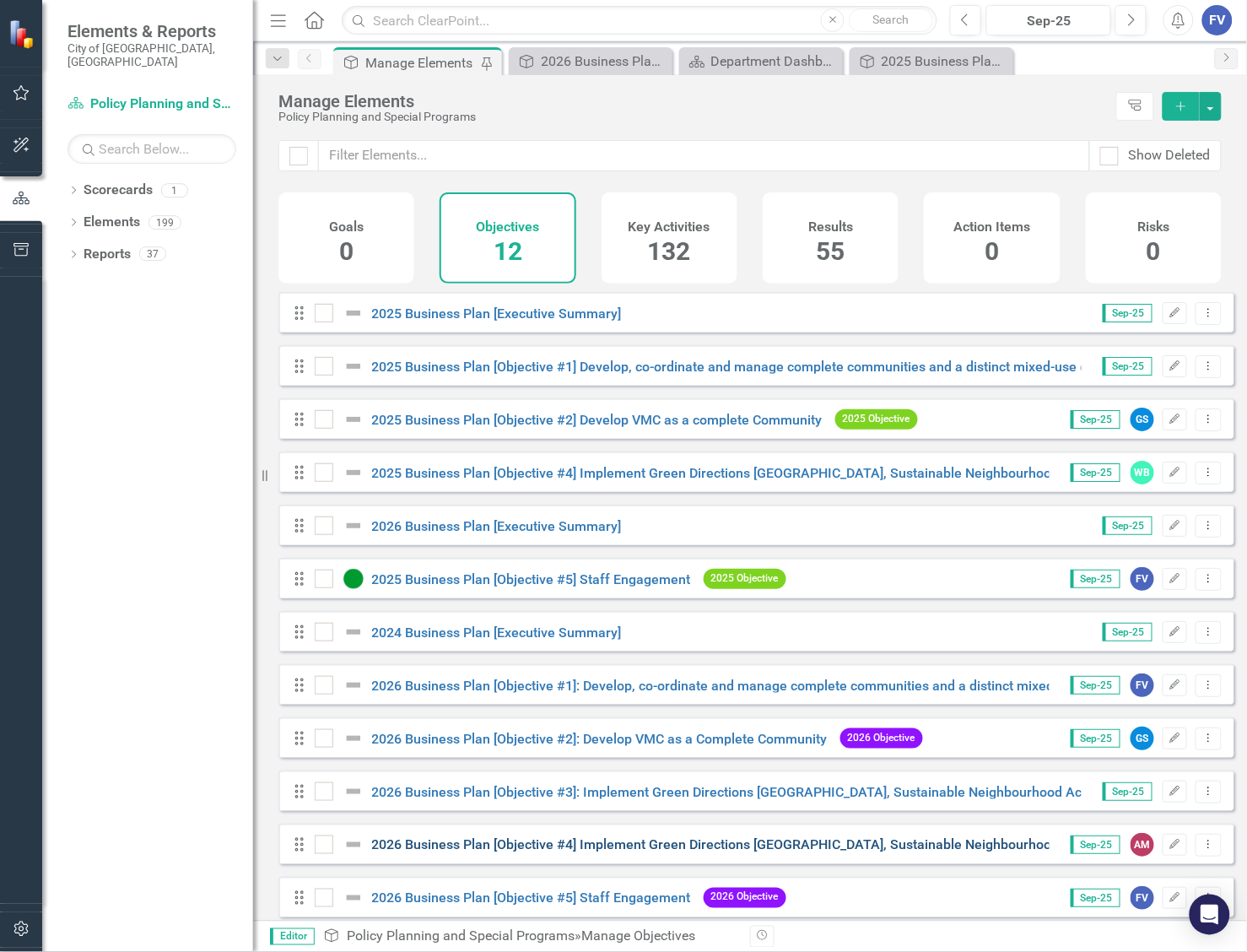
click at [553, 853] on "] "2026 Business Plan [Objective #4] Implement Green Directions Vaughan, Sustainab…" at bounding box center [845, 845] width 945 height 16
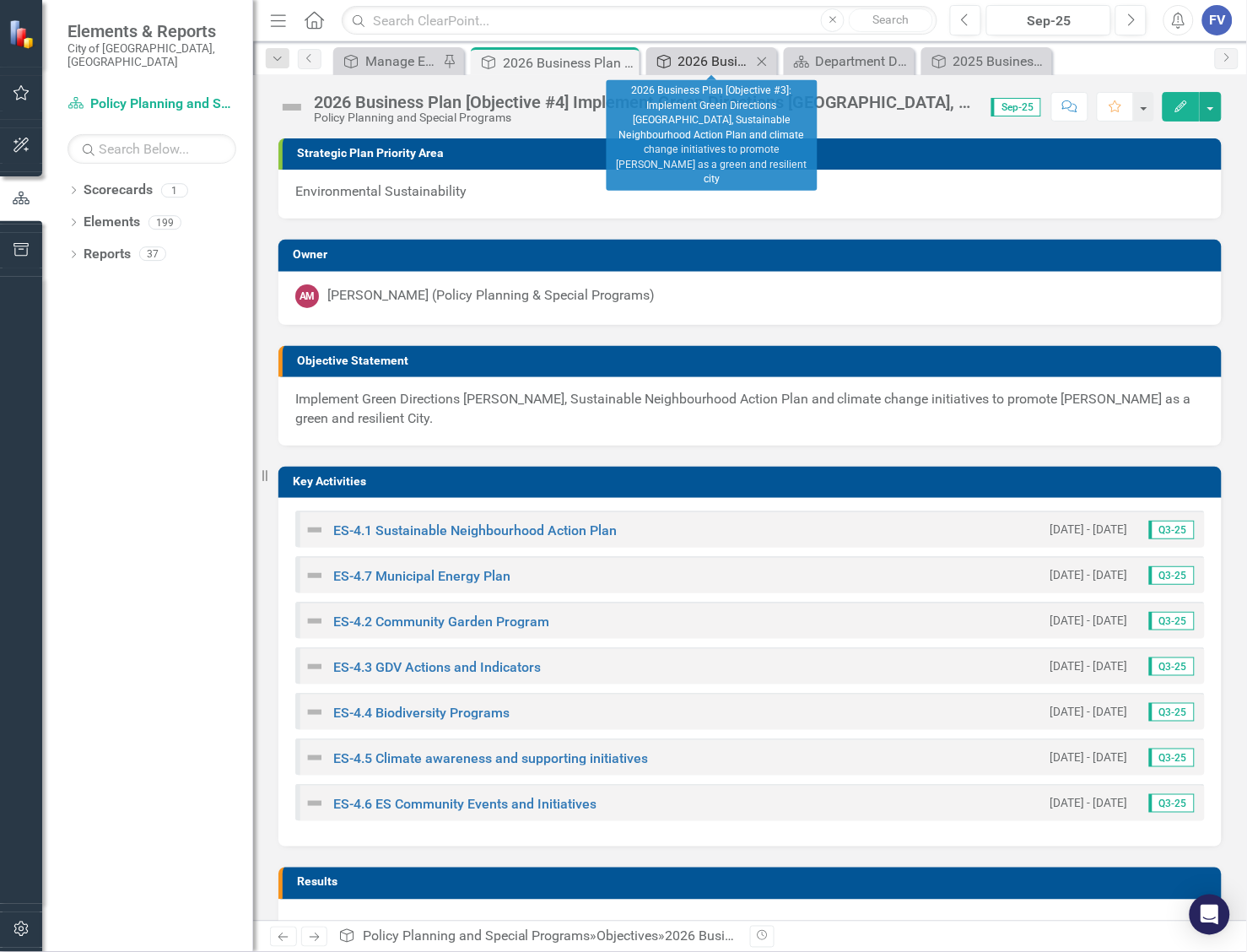
click at [738, 58] on div "2026 Business Plan [Objective #3]: Implement Green Directions Vaughan, Sustaina…" at bounding box center [715, 61] width 73 height 21
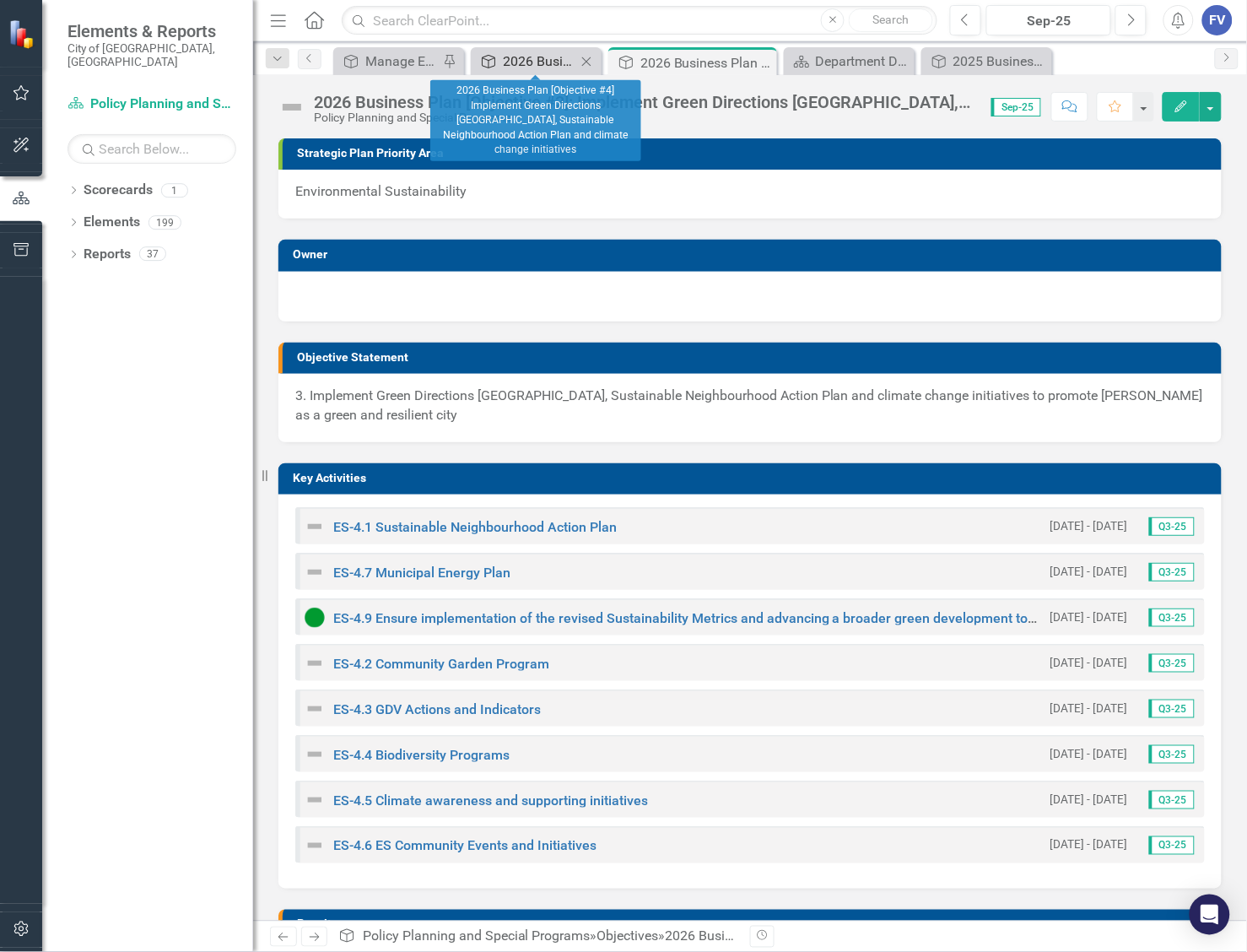
click at [520, 56] on div "2026 Business Plan [Objective #4] Implement Green Directions Vaughan, Sustainab…" at bounding box center [540, 61] width 73 height 21
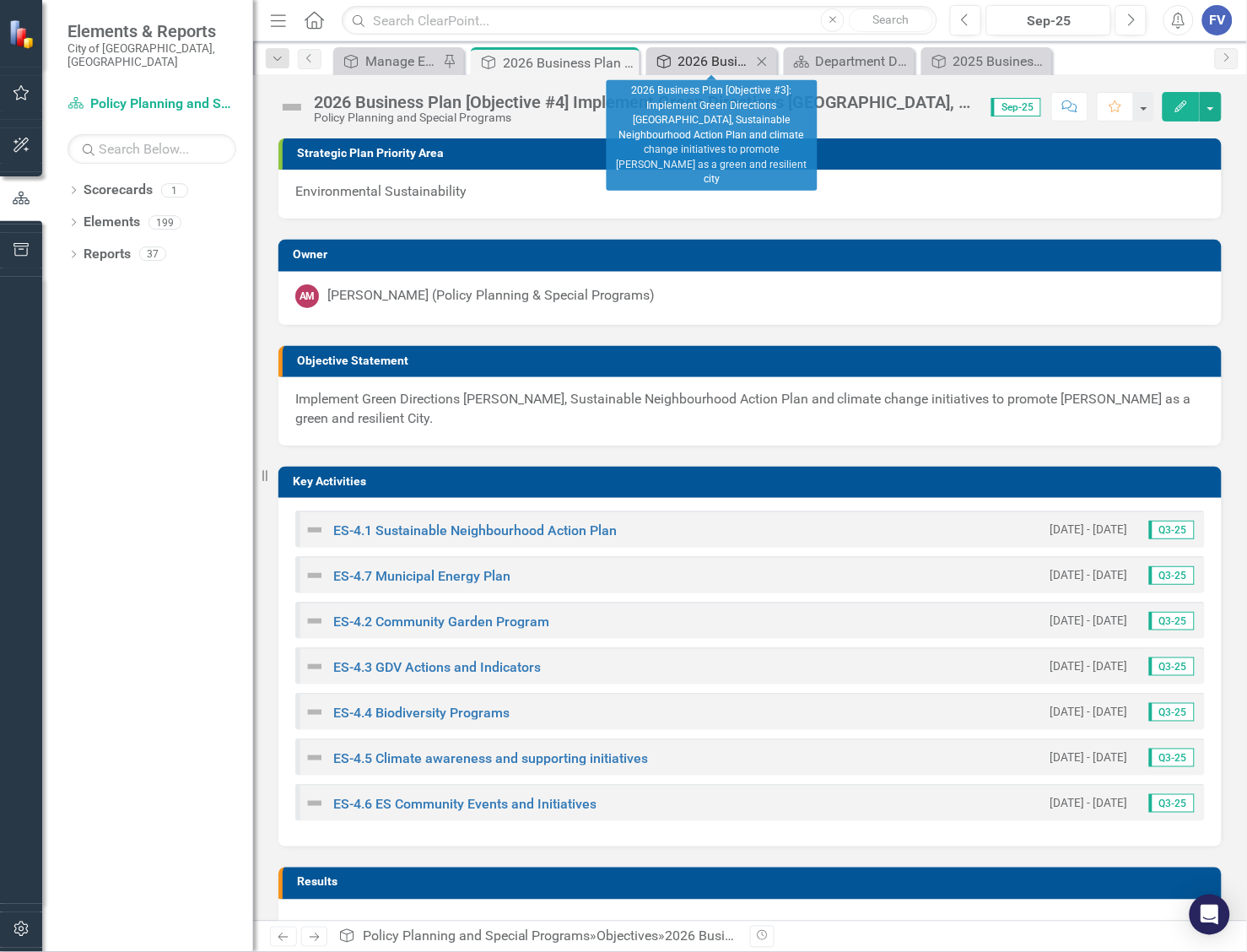
click at [720, 55] on div "2026 Business Plan [Objective #3]: Implement Green Directions Vaughan, Sustaina…" at bounding box center [715, 61] width 73 height 21
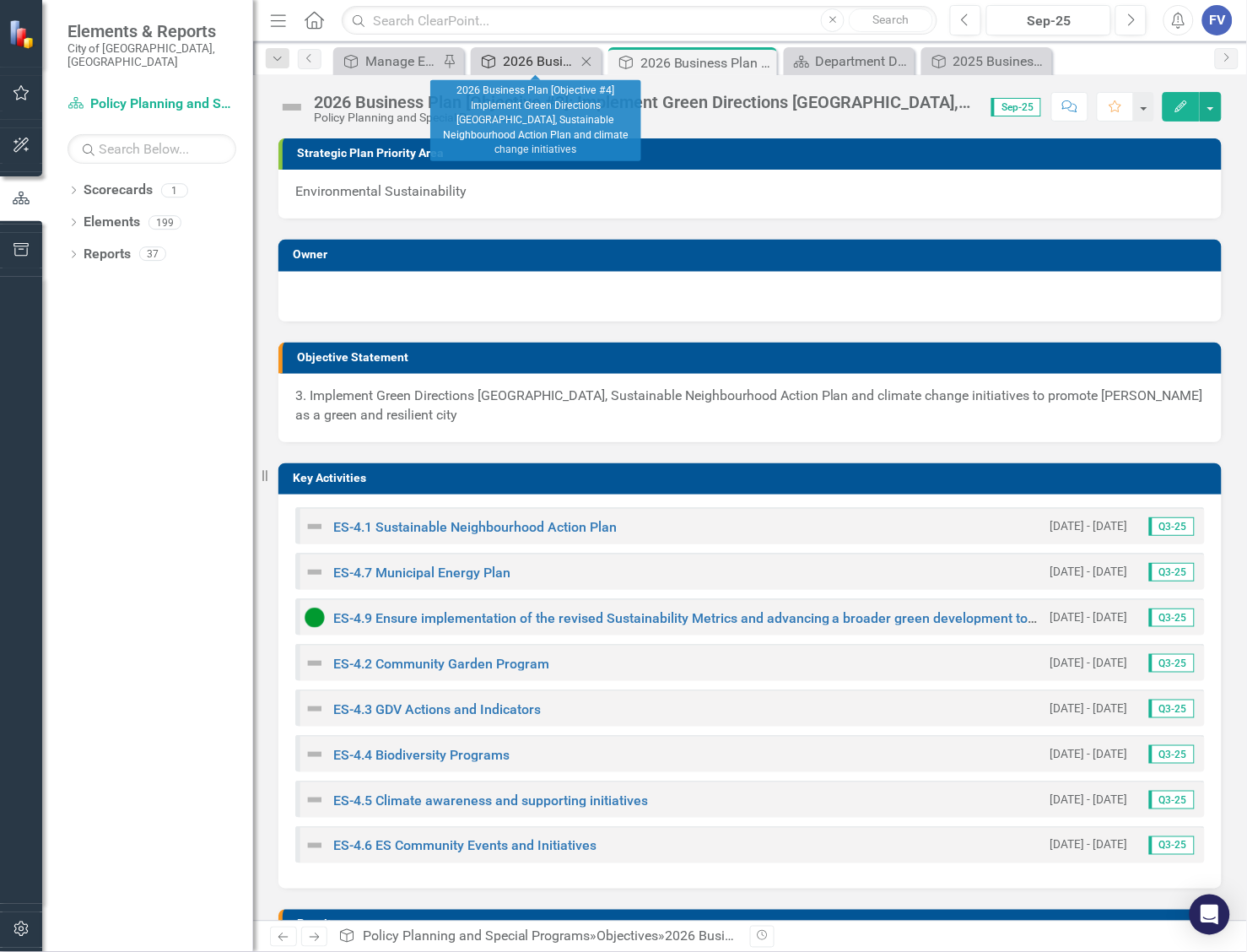
click at [525, 53] on div "2026 Business Plan [Objective #4] Implement Green Directions Vaughan, Sustainab…" at bounding box center [540, 61] width 73 height 21
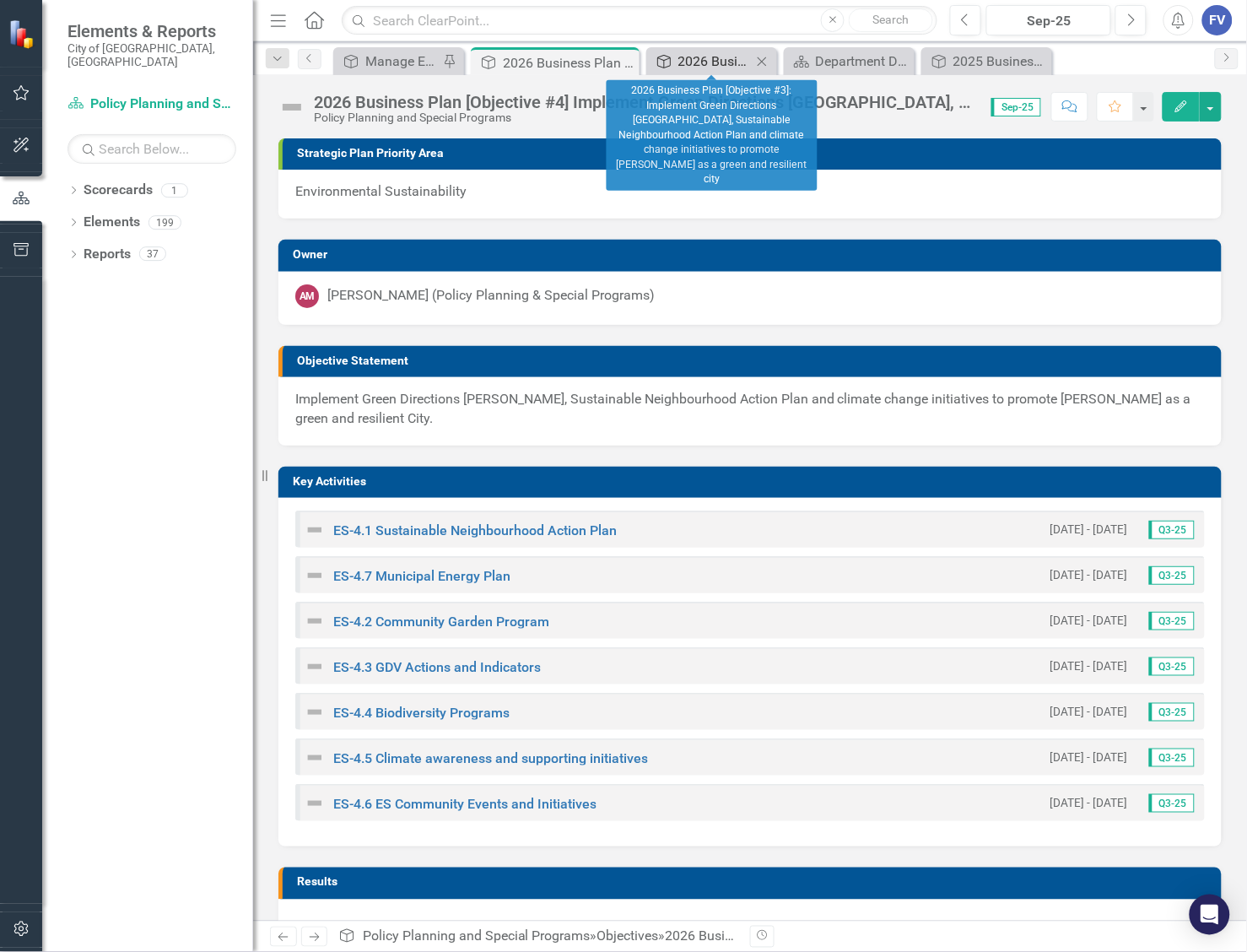
click at [702, 64] on div "2026 Business Plan [Objective #3]: Implement Green Directions Vaughan, Sustaina…" at bounding box center [715, 61] width 73 height 21
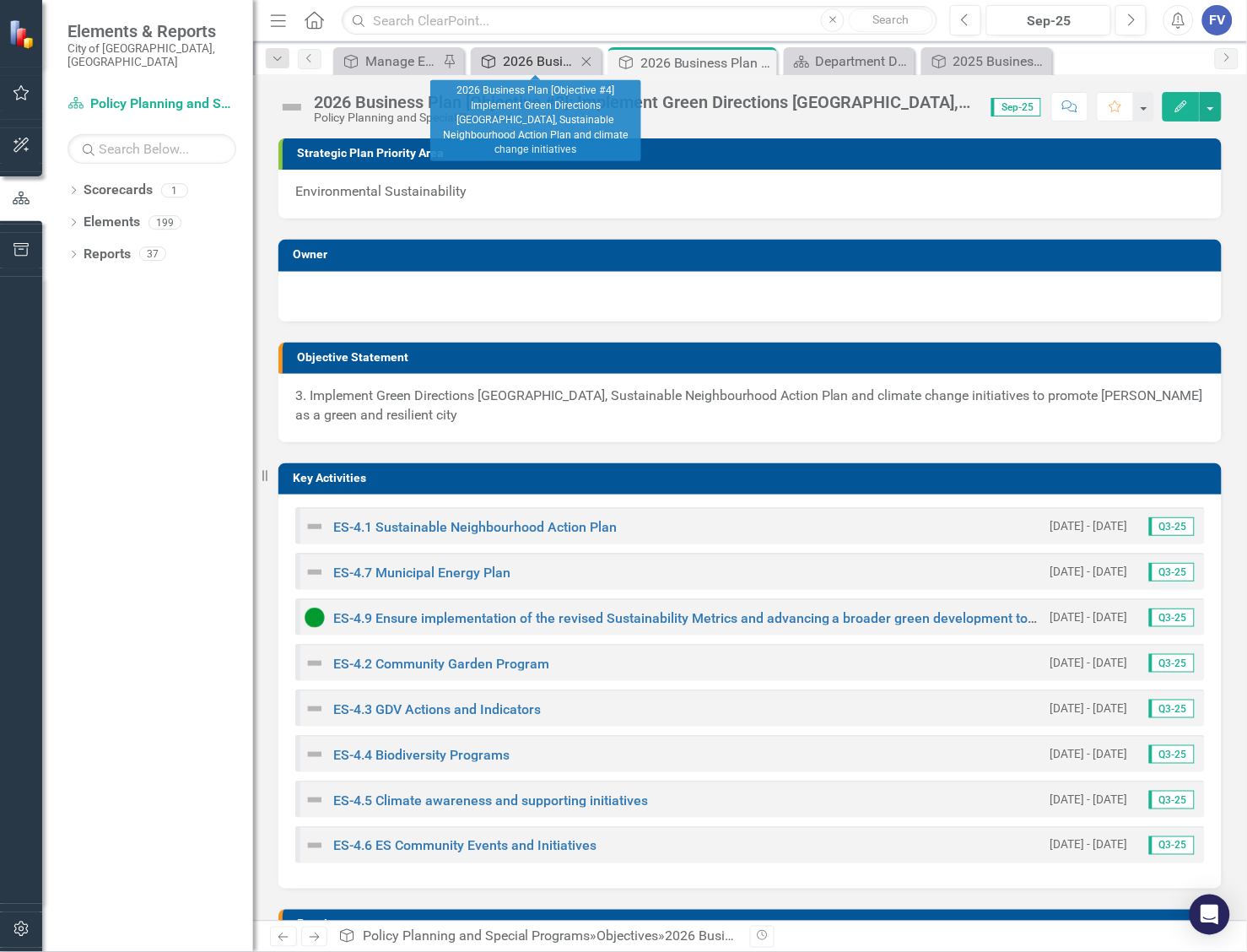
click at [523, 58] on div "2026 Business Plan [Objective #4] Implement Green Directions Vaughan, Sustainab…" at bounding box center [540, 61] width 73 height 21
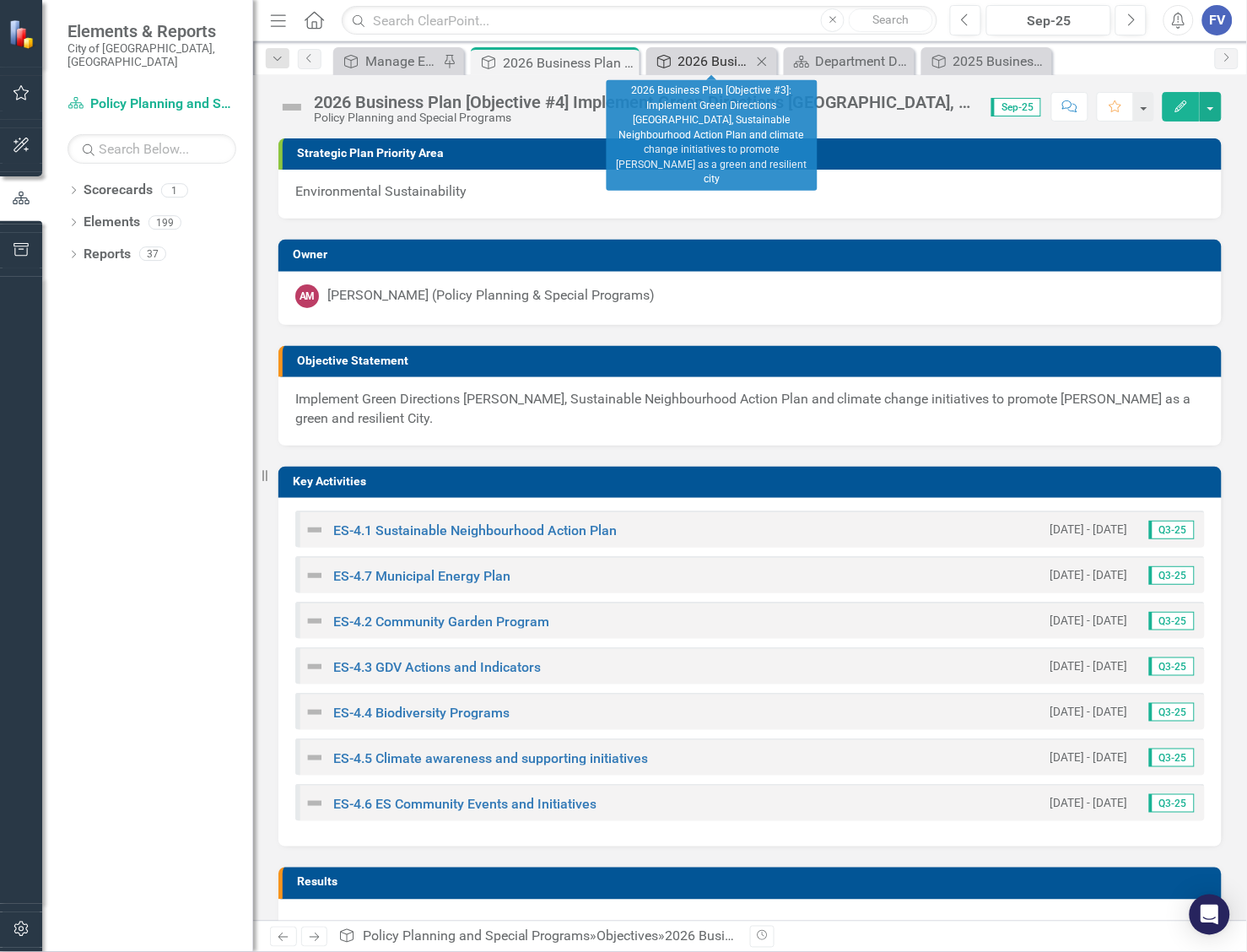
click at [702, 58] on div "2026 Business Plan [Objective #3]: Implement Green Directions Vaughan, Sustaina…" at bounding box center [715, 61] width 73 height 21
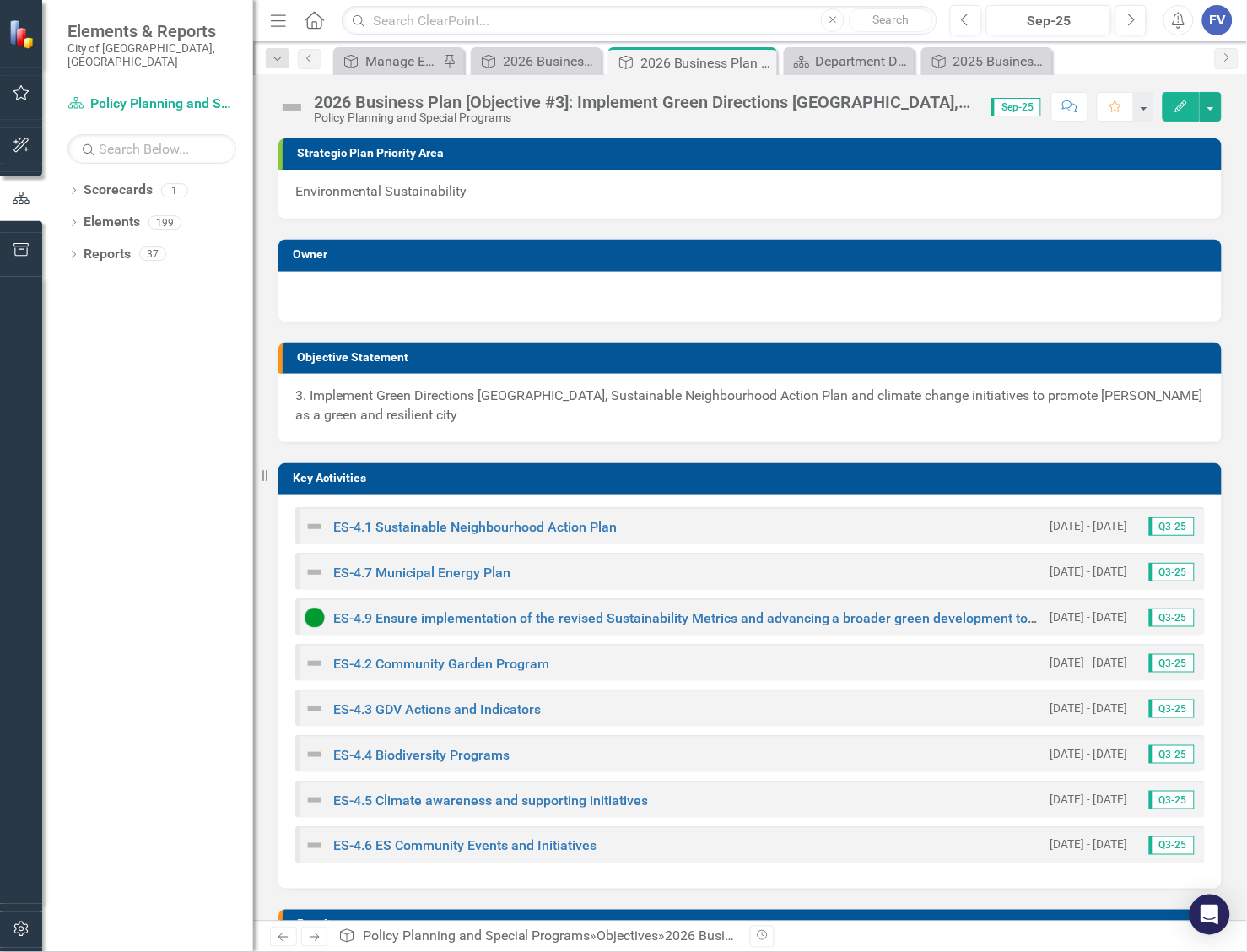
click at [1225, 466] on div "Strategic Plan Priority Area Environmental Sustainability Owner Objective State…" at bounding box center [751, 747] width 995 height 1260
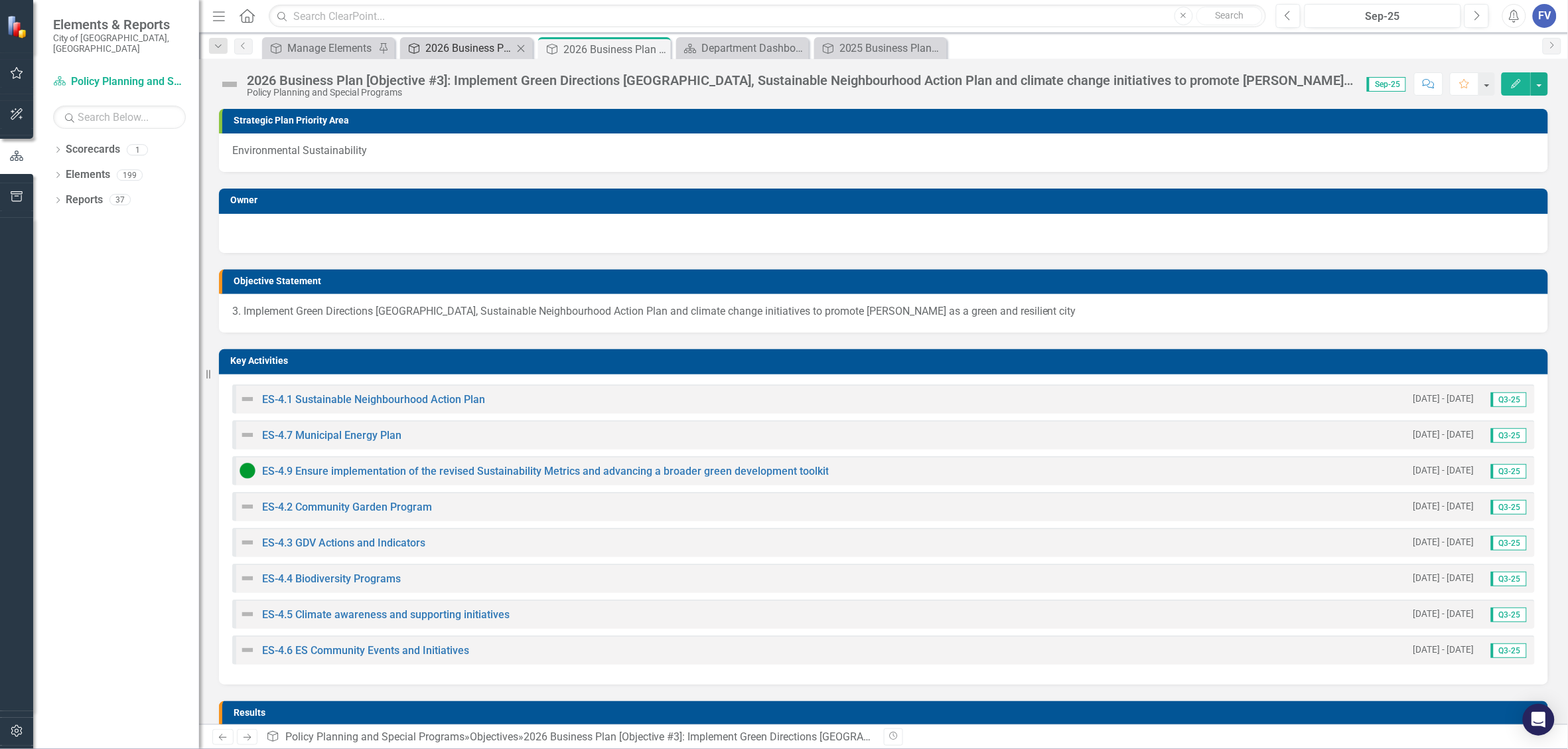
click at [442, 45] on div "2026 Business Plan [Objective #4] Implement Green Directions Vaughan, Sustainab…" at bounding box center [470, 48] width 88 height 17
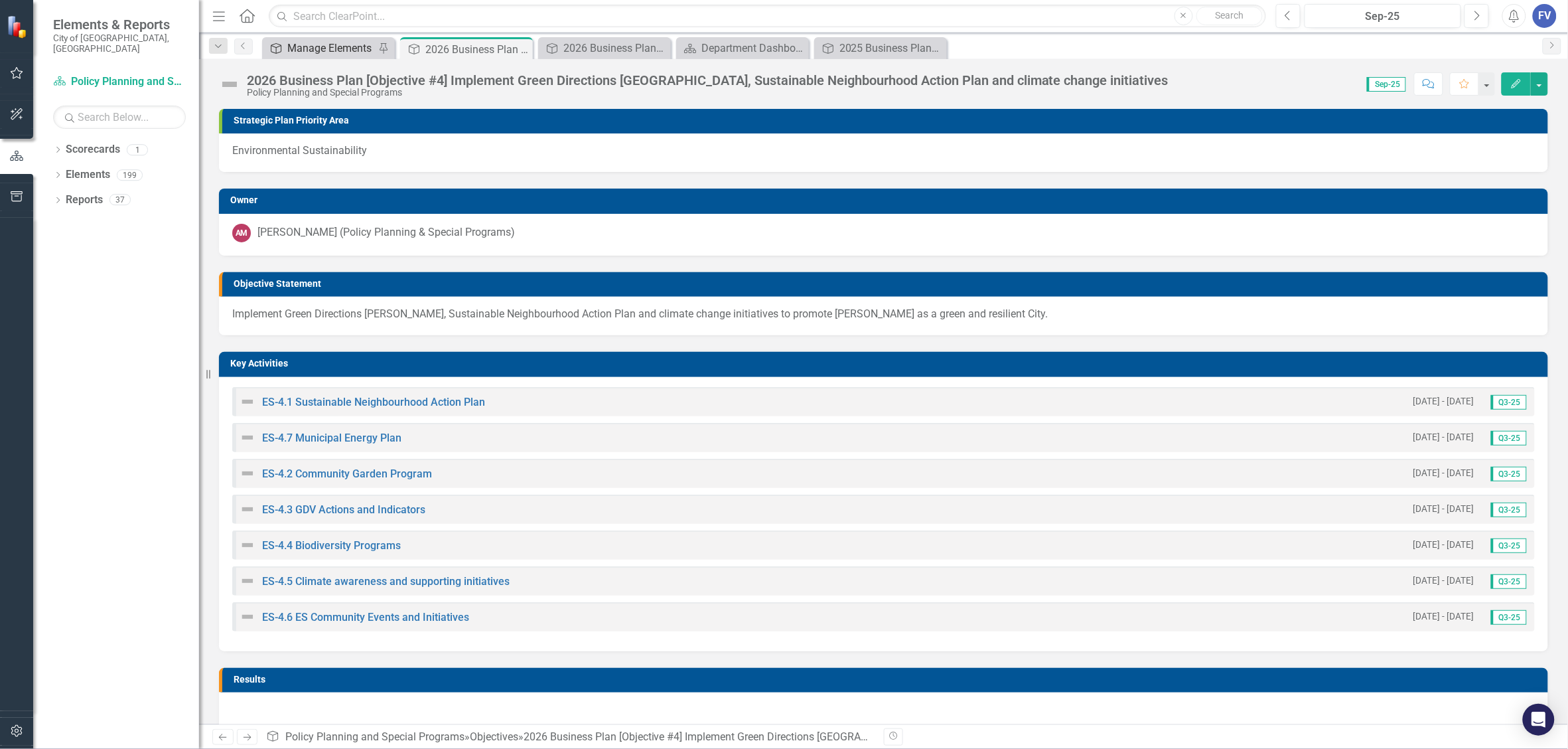
click at [330, 47] on div "Manage Elements" at bounding box center [331, 48] width 88 height 17
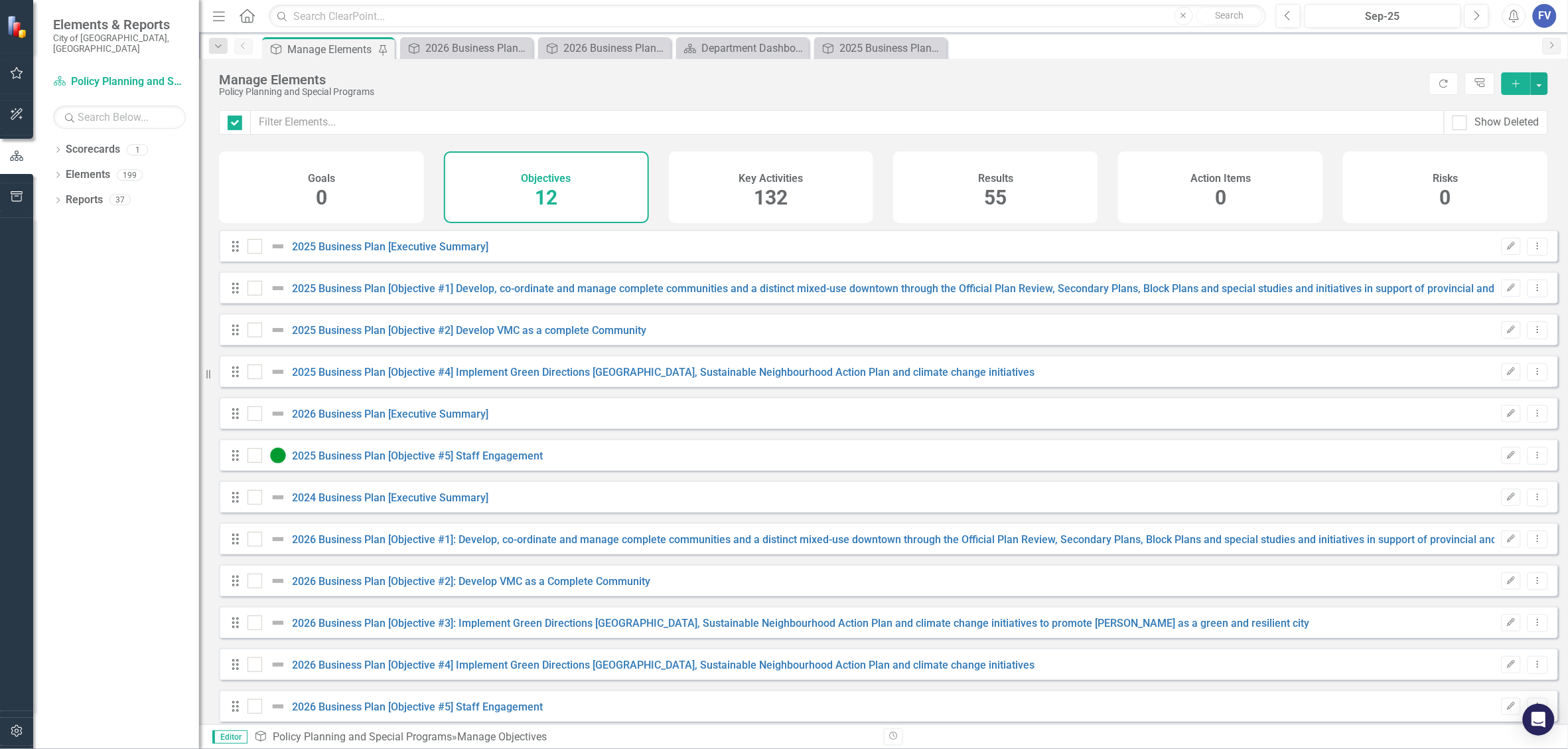
checkbox input "false"
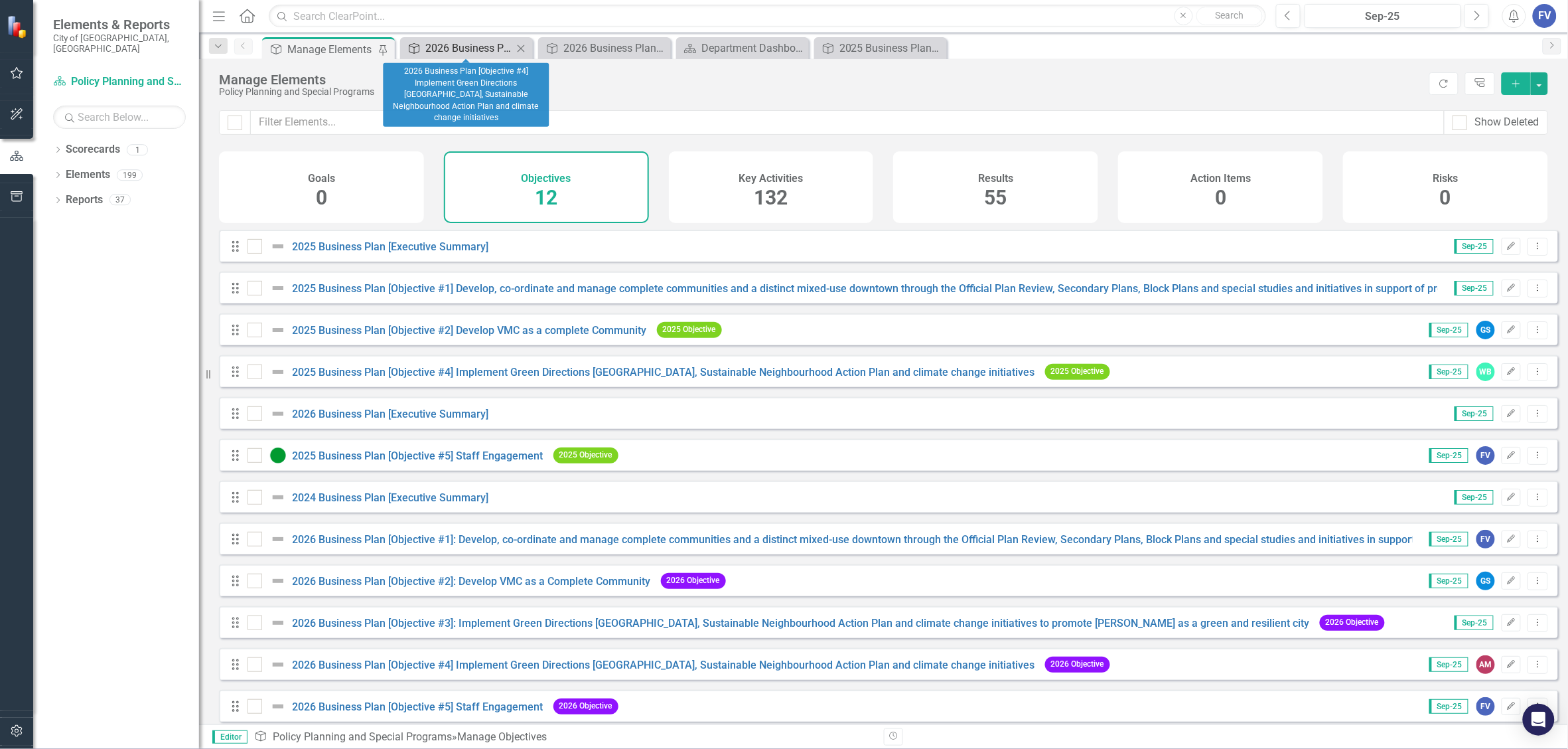
click at [470, 45] on div "2026 Business Plan [Objective #4] Implement Green Directions Vaughan, Sustainab…" at bounding box center [470, 48] width 88 height 17
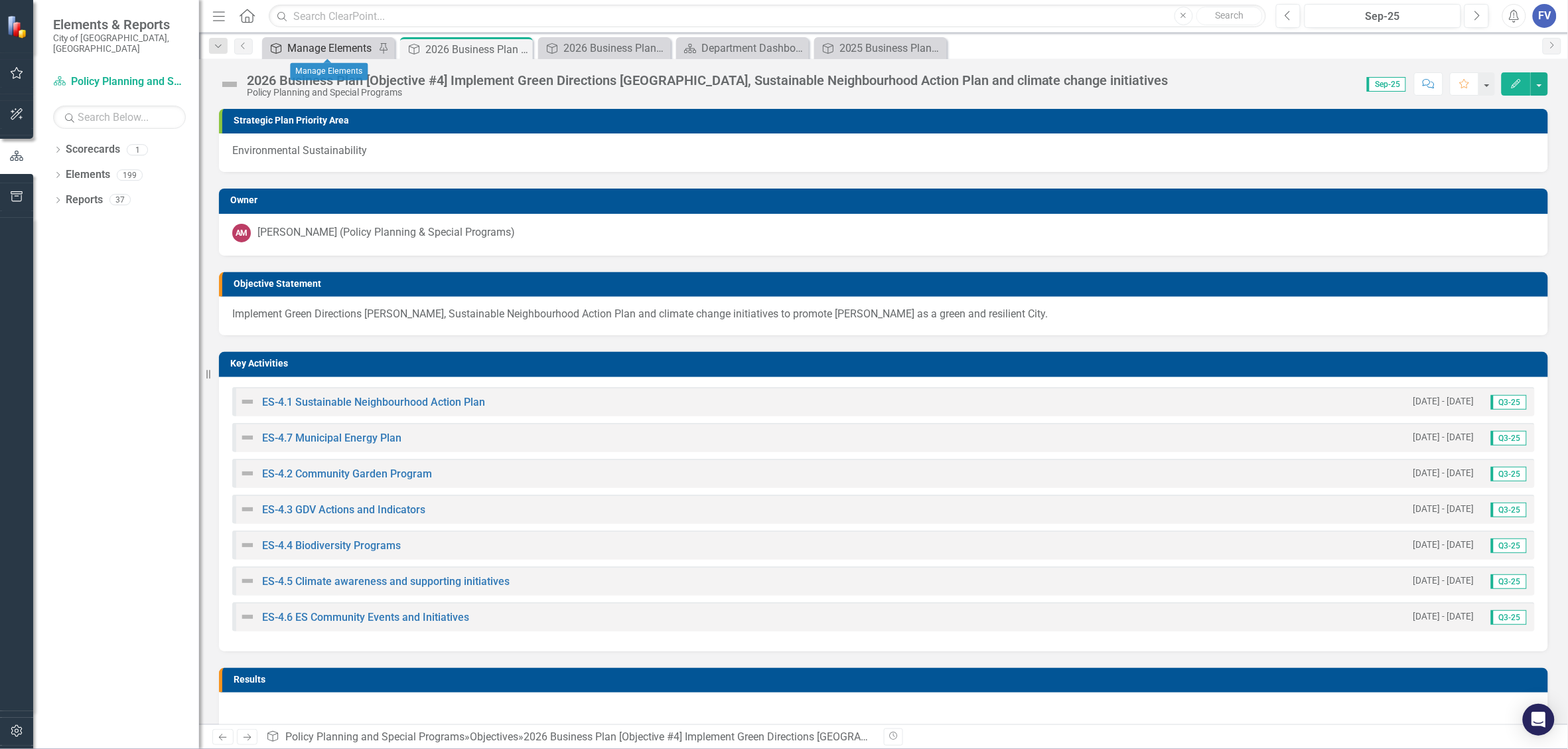
click at [322, 43] on div "Manage Elements" at bounding box center [331, 48] width 88 height 17
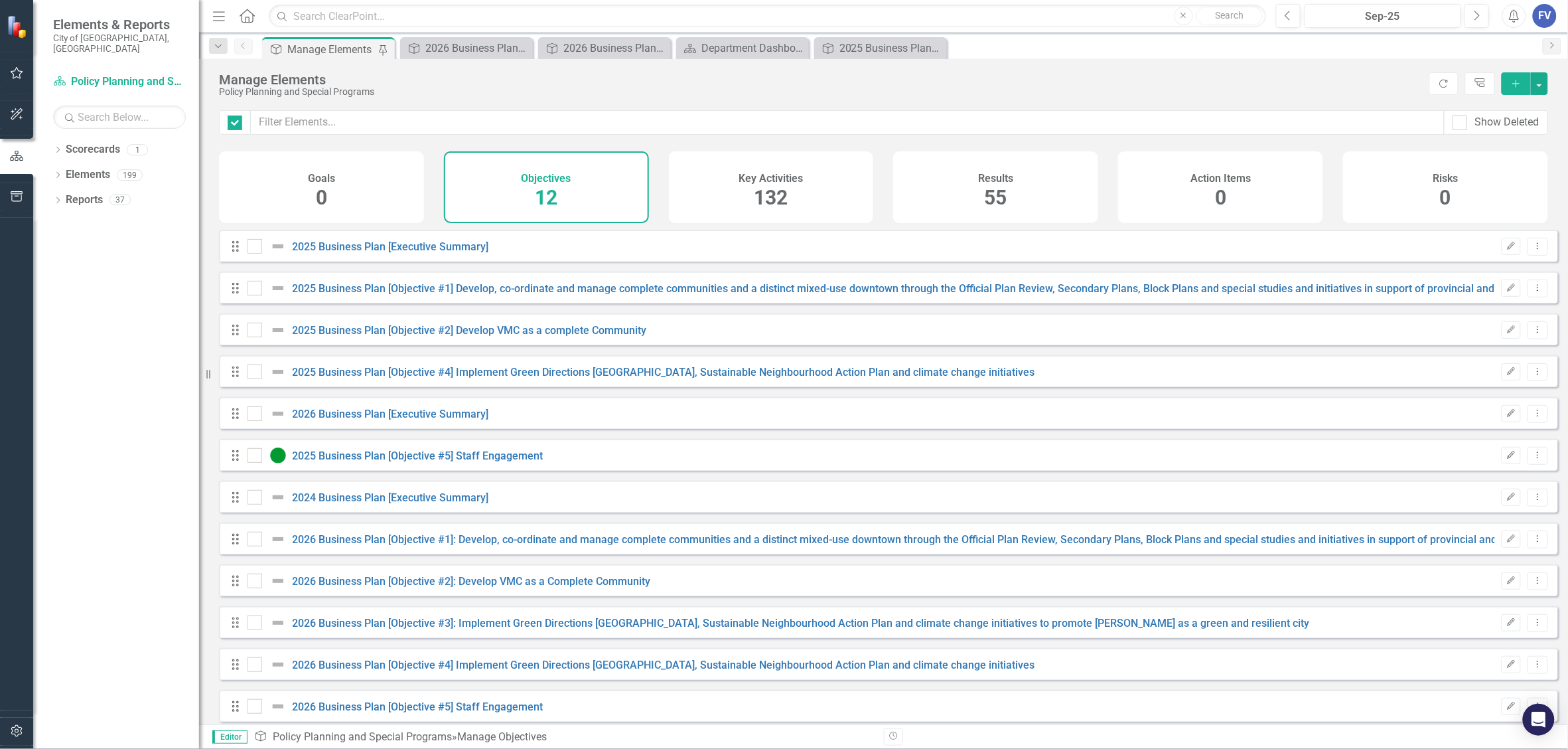
checkbox input "false"
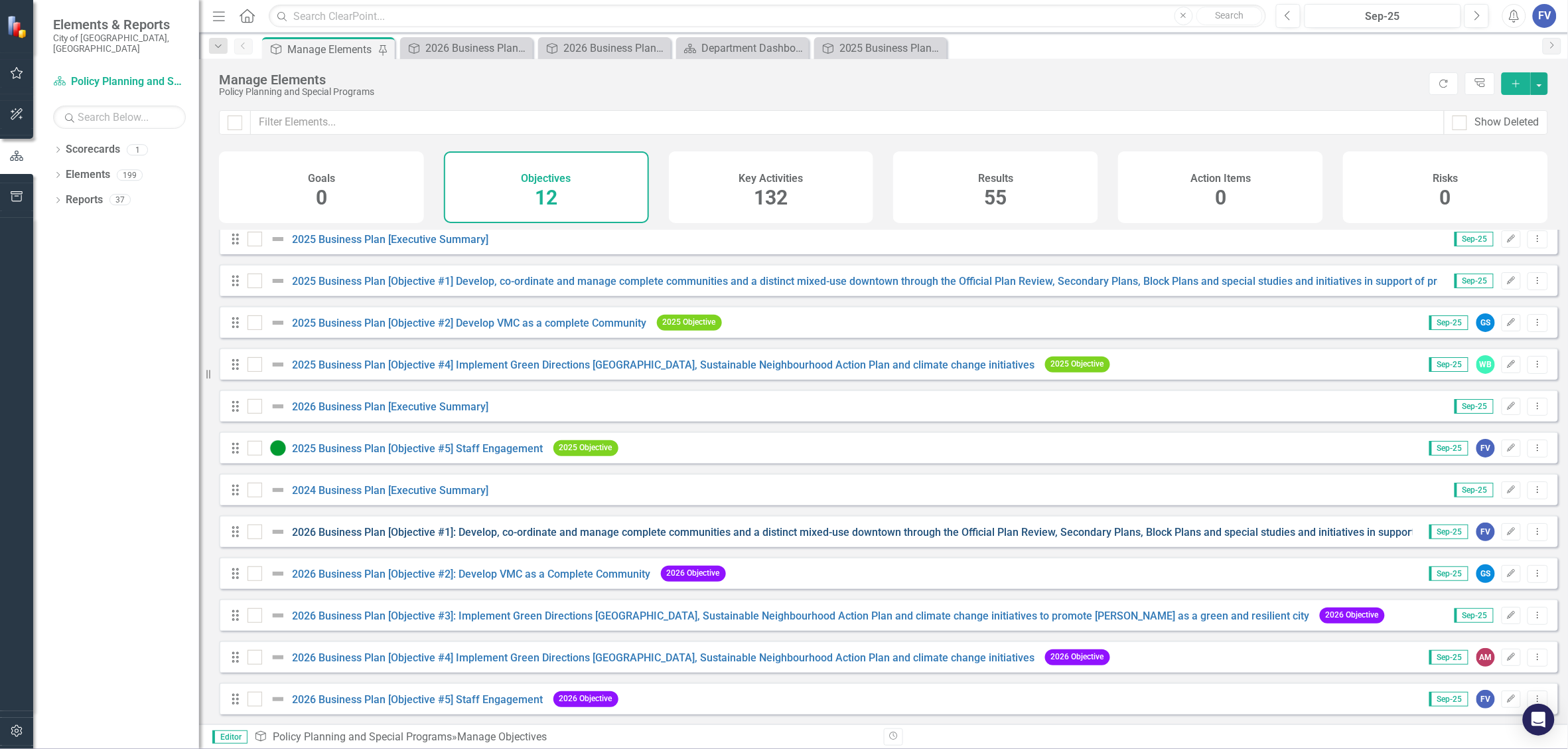
scroll to position [17, 0]
click at [618, 54] on div "2026 Business Plan [Objective #3]: Implement Green Directions Vaughan, Sustaina…" at bounding box center [607, 48] width 88 height 17
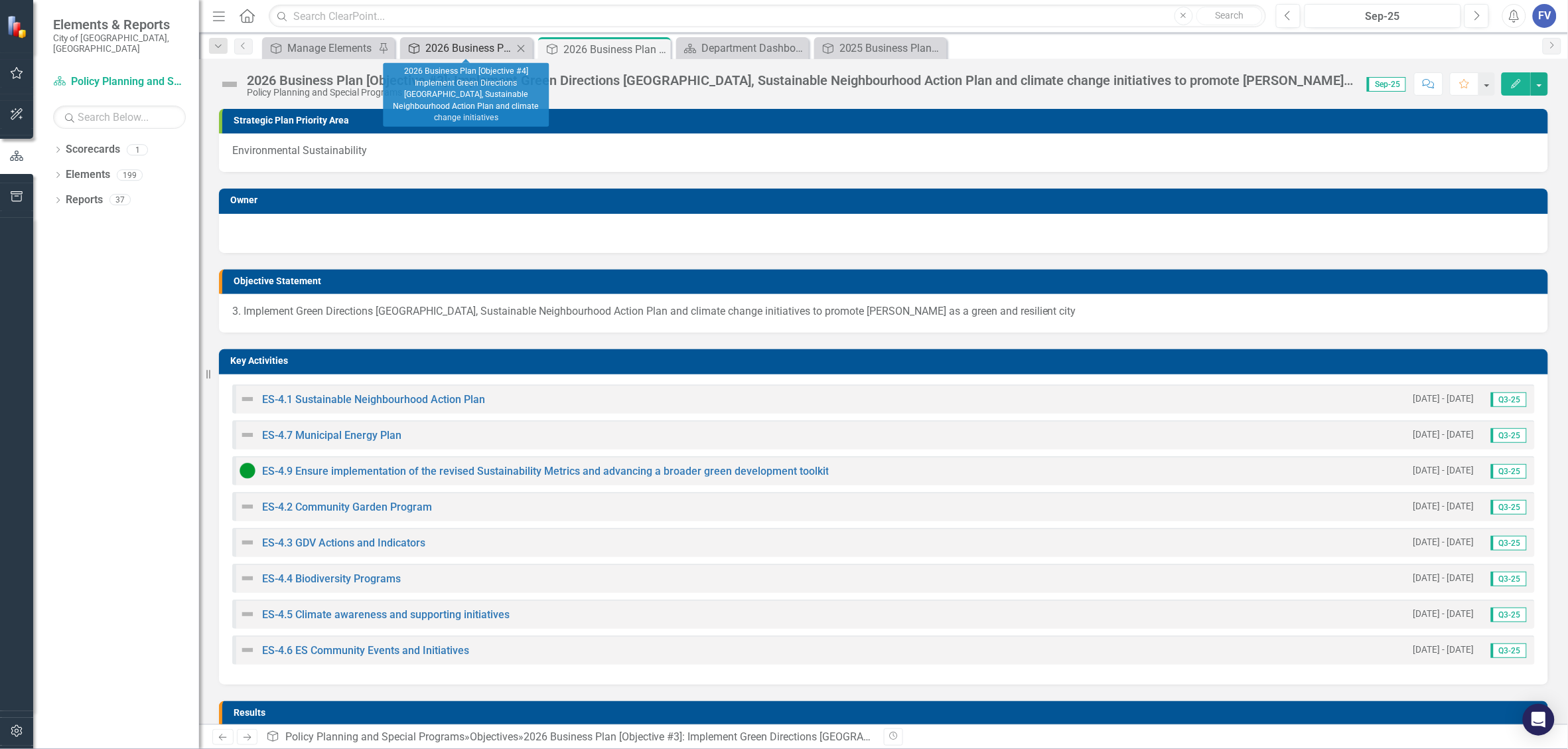
click at [475, 45] on div "2026 Business Plan [Objective #4] Implement Green Directions Vaughan, Sustainab…" at bounding box center [470, 48] width 88 height 17
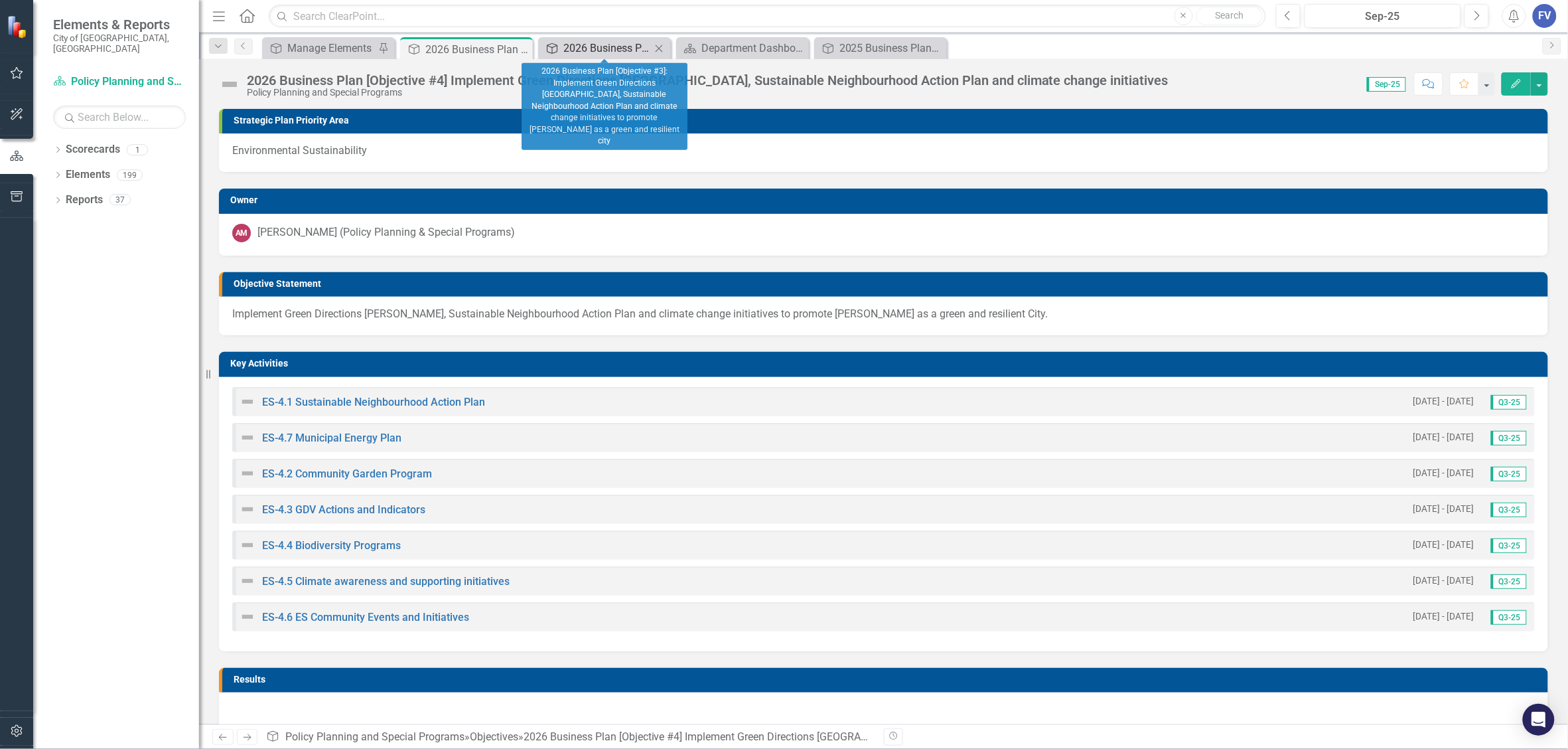
click at [582, 42] on div "2026 Business Plan [Objective #3]: Implement Green Directions Vaughan, Sustaina…" at bounding box center [607, 48] width 88 height 17
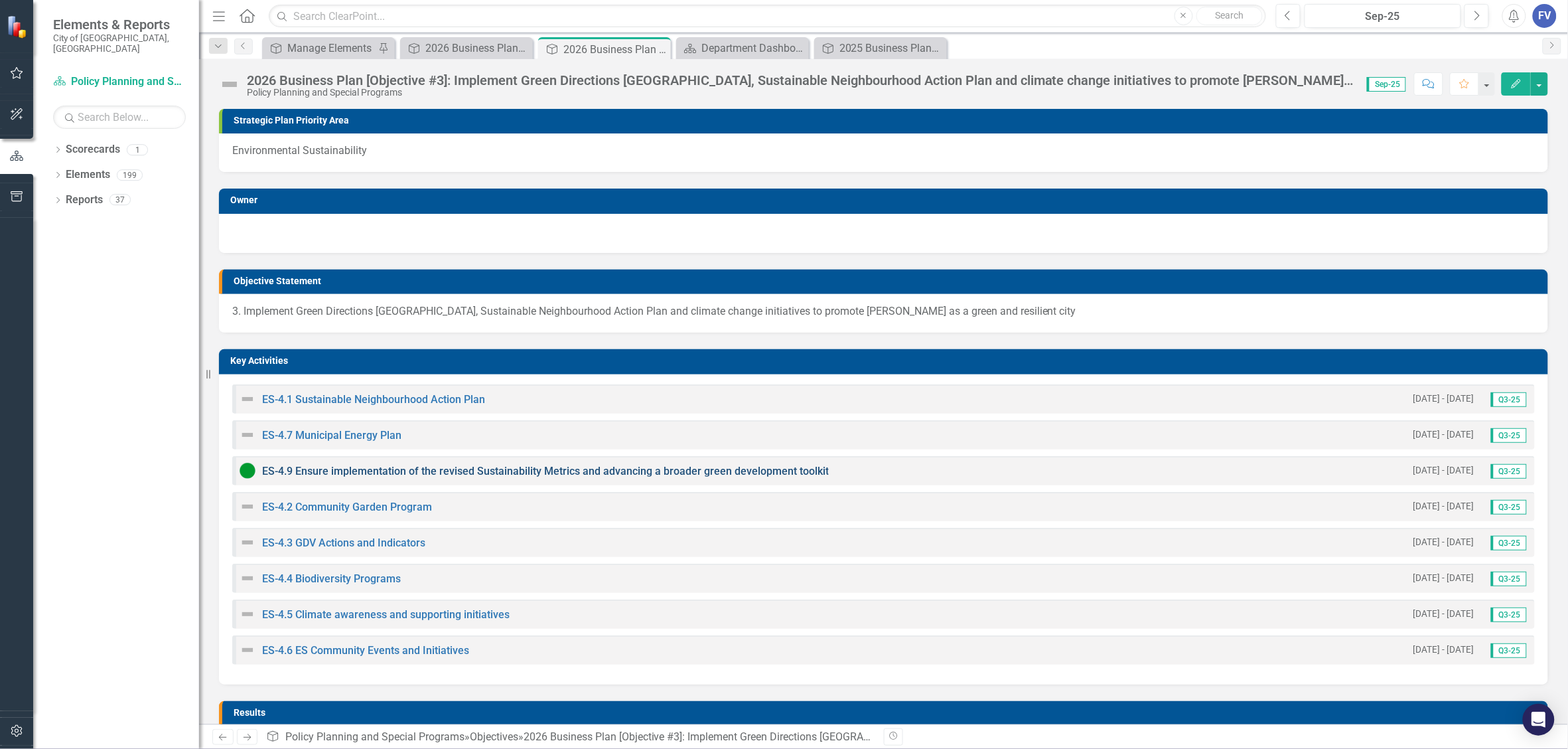
click at [319, 469] on link "ES-4.9 Ensure implementation of the revised Sustainability Metrics and advancin…" at bounding box center [545, 470] width 567 height 13
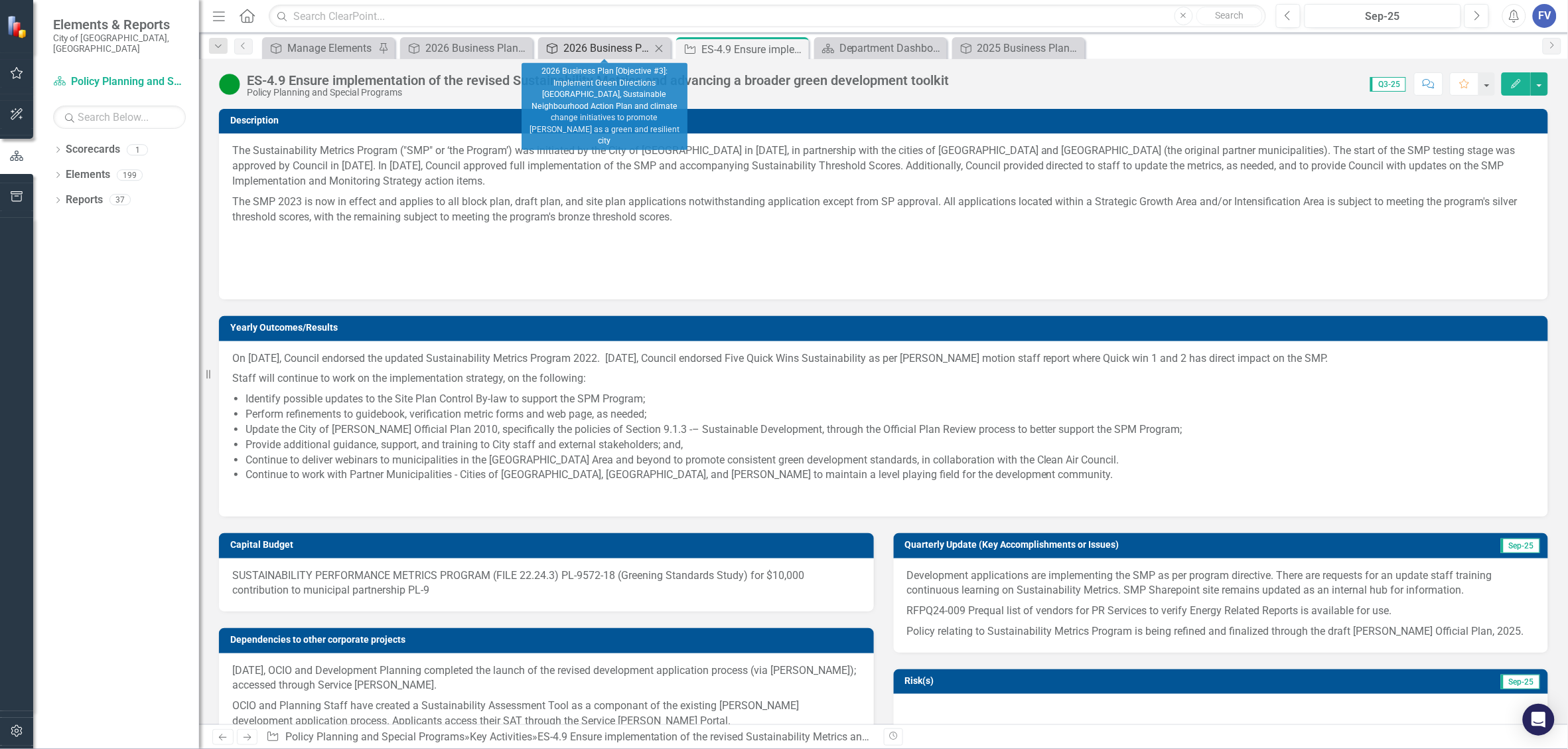
click at [590, 43] on div "2026 Business Plan [Objective #3]: Implement Green Directions Vaughan, Sustaina…" at bounding box center [607, 48] width 88 height 17
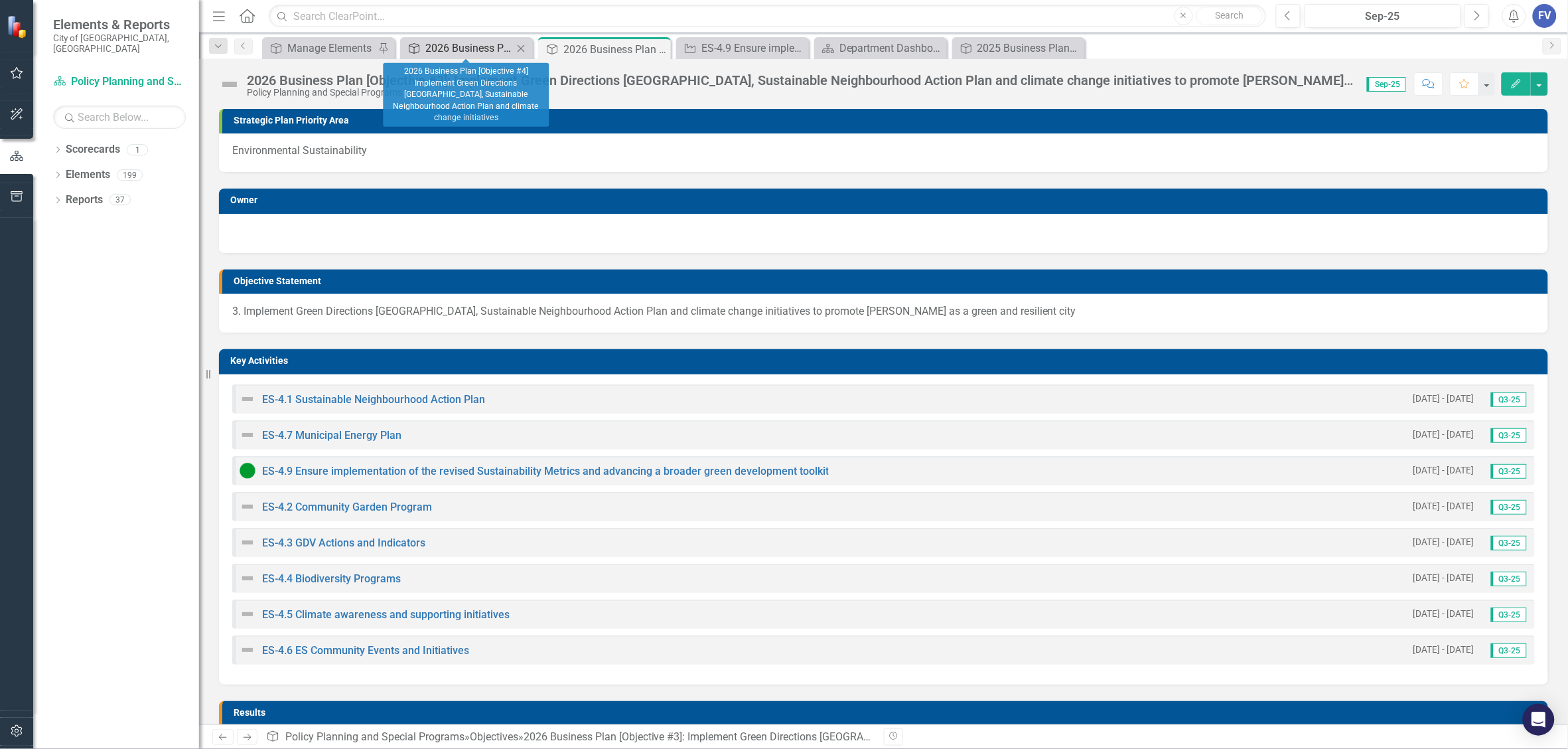
click at [467, 45] on div "2026 Business Plan [Objective #4] Implement Green Directions Vaughan, Sustainab…" at bounding box center [470, 48] width 88 height 17
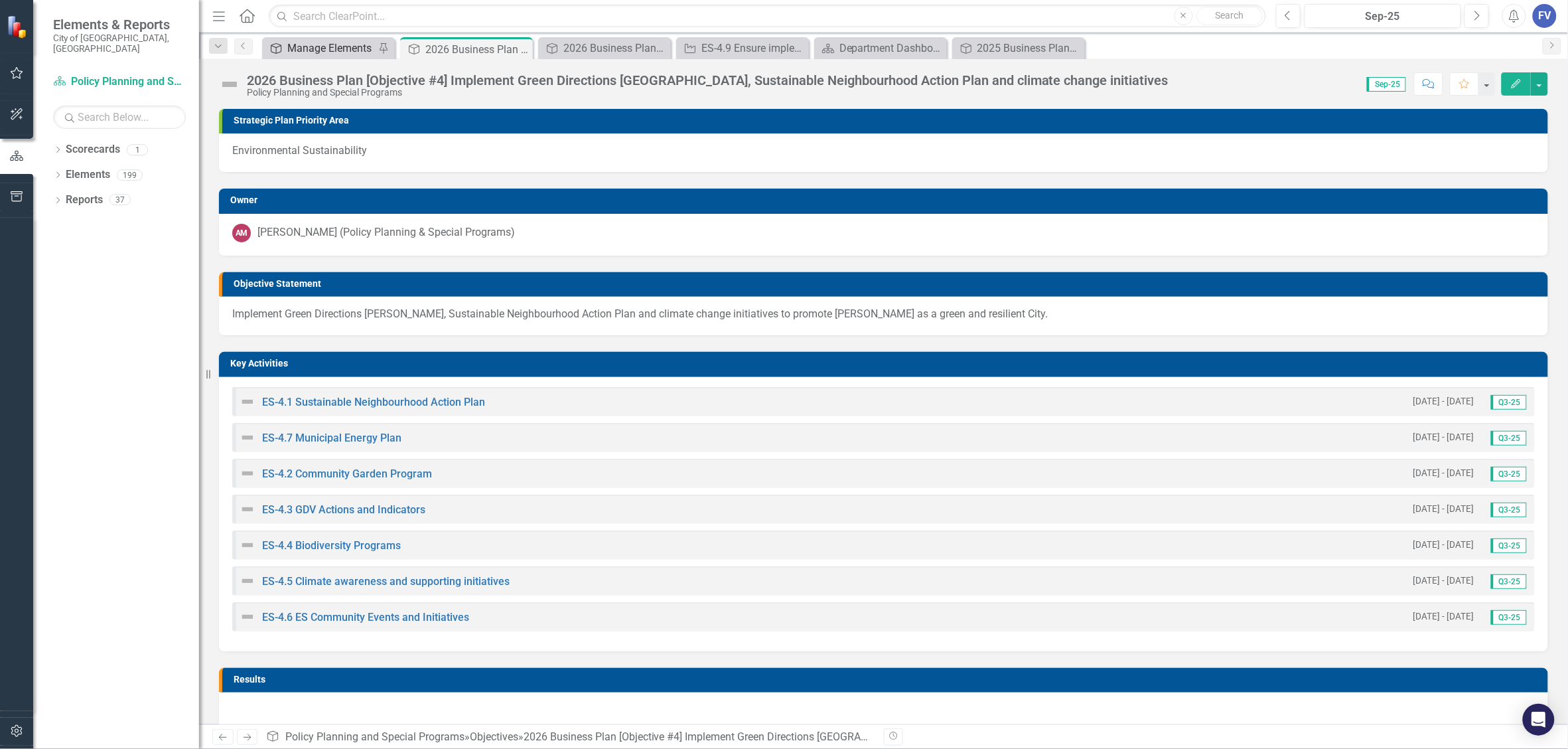
click at [316, 40] on div "Manage Elements" at bounding box center [331, 48] width 88 height 17
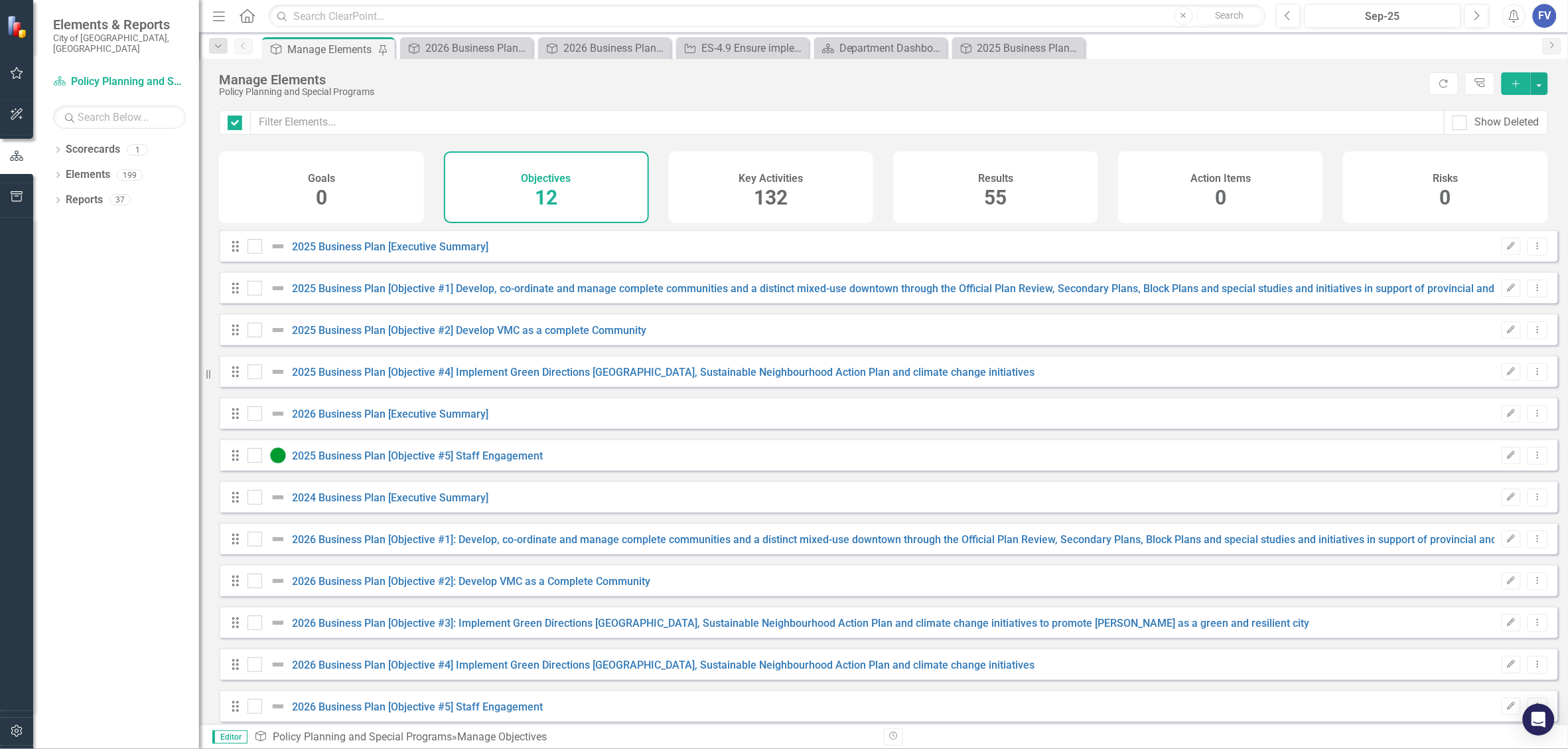
checkbox input "false"
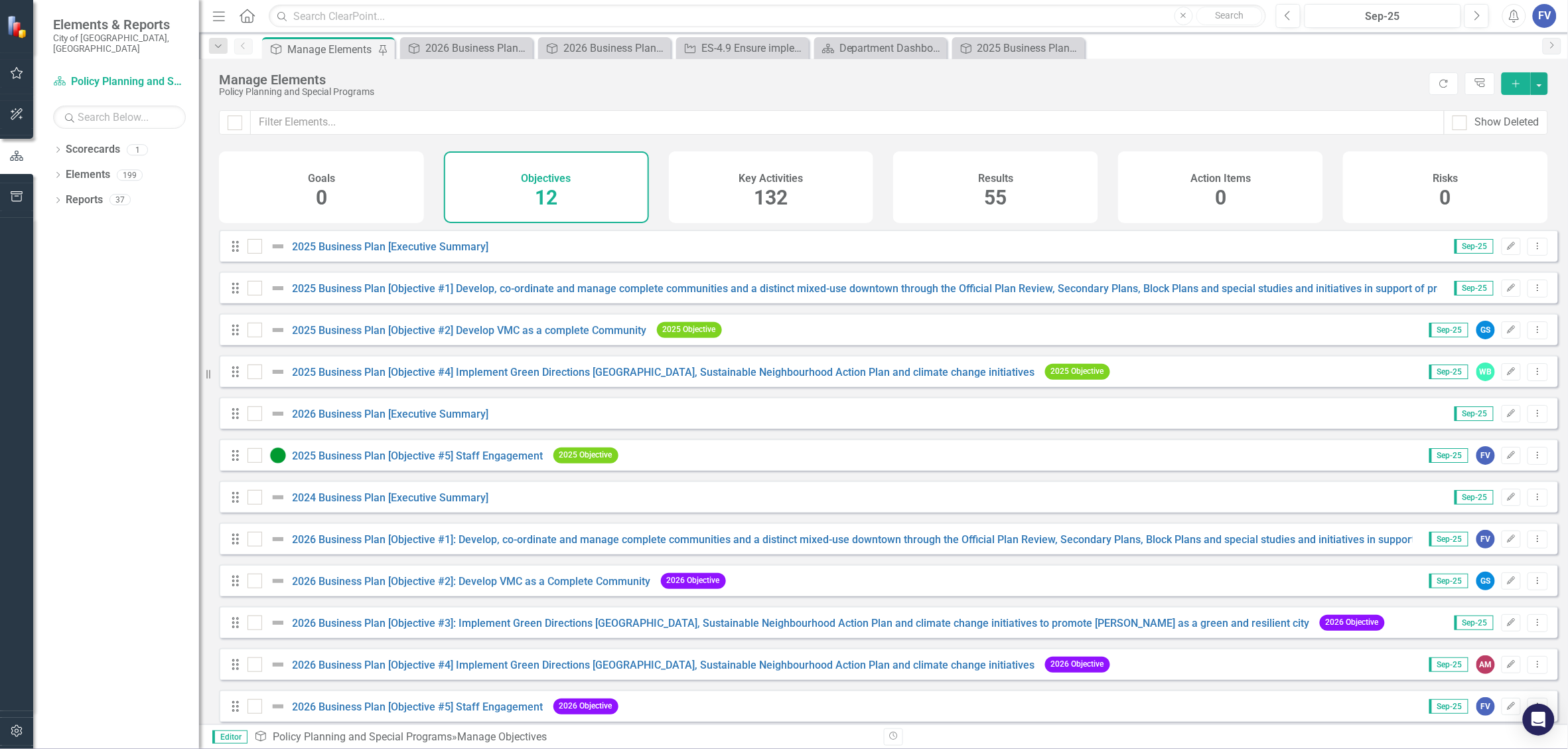
scroll to position [17, 0]
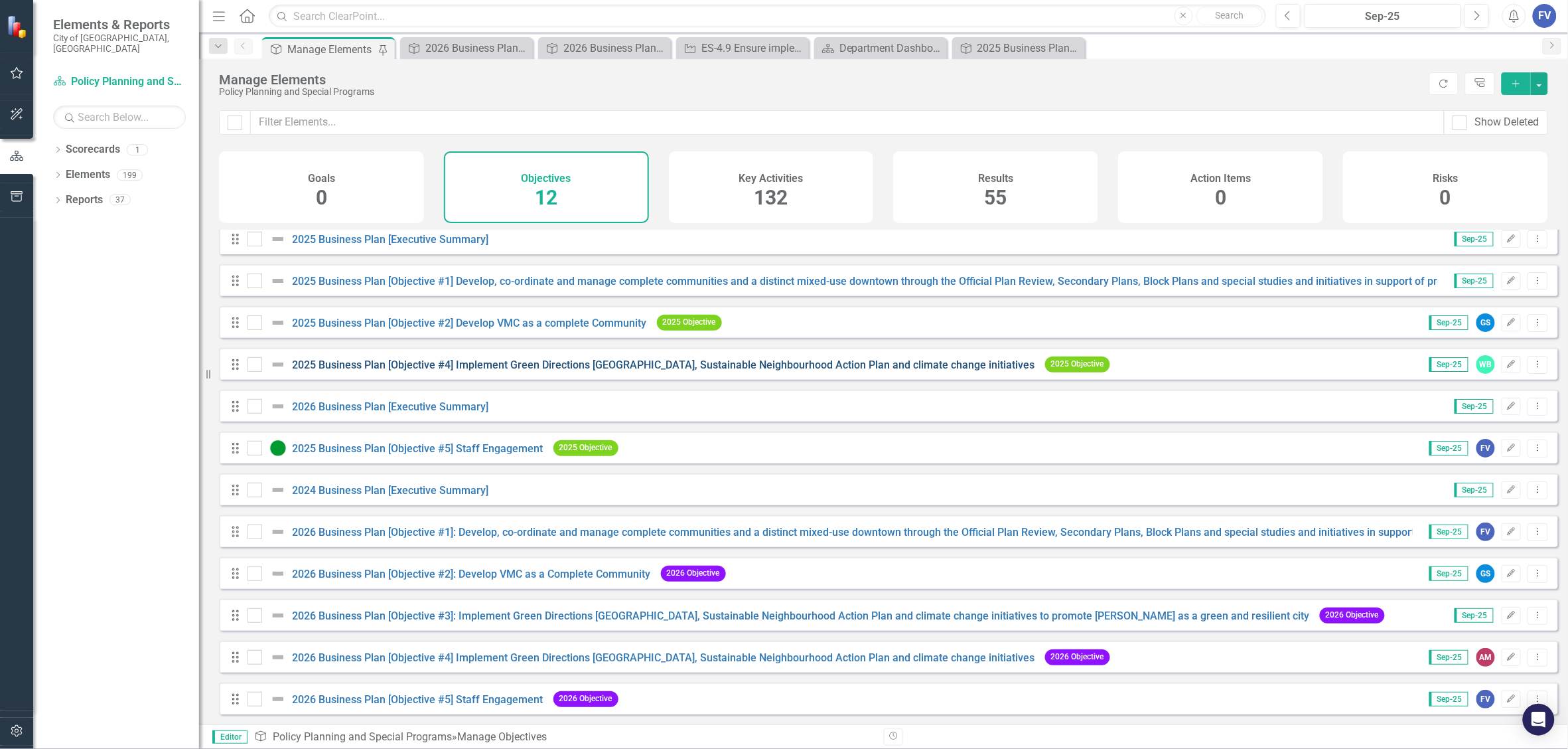
click at [423, 360] on initiatives"] "2025 Business Plan [Objective #4] Implement Green Directions Vaughan, Sustainab…" at bounding box center [664, 365] width 743 height 13
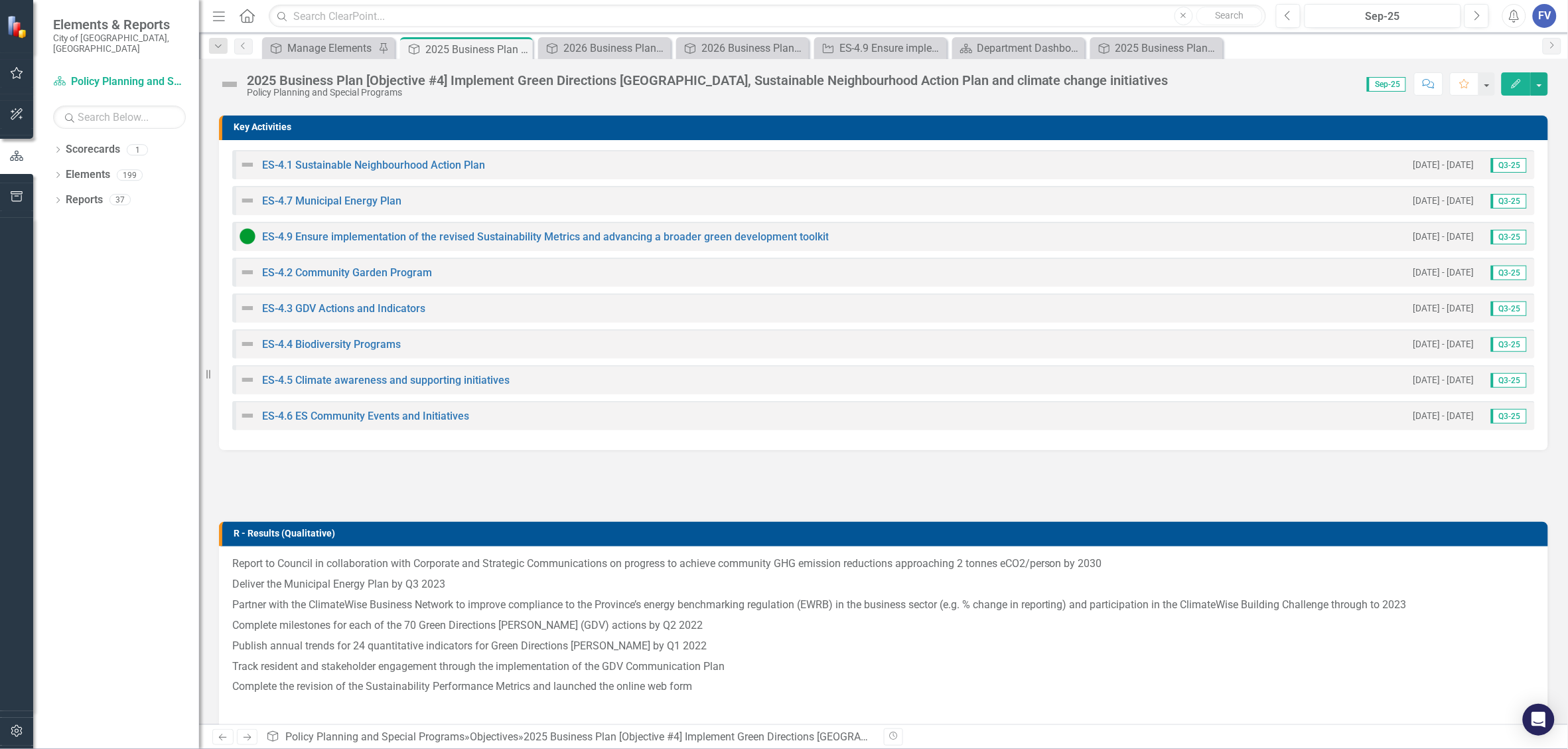
scroll to position [332, 0]
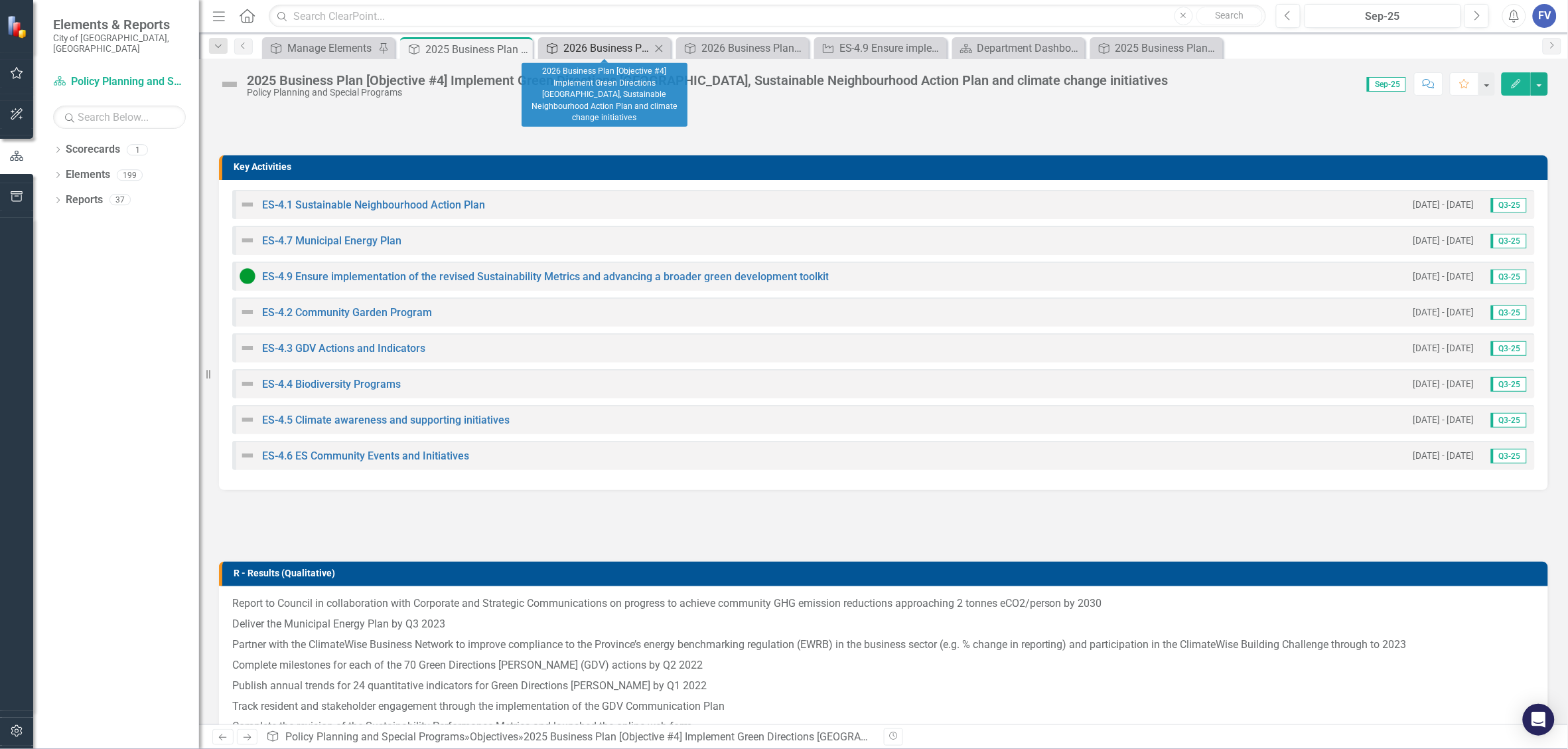
click at [587, 44] on div "2026 Business Plan [Objective #4] Implement Green Directions Vaughan, Sustainab…" at bounding box center [607, 48] width 88 height 17
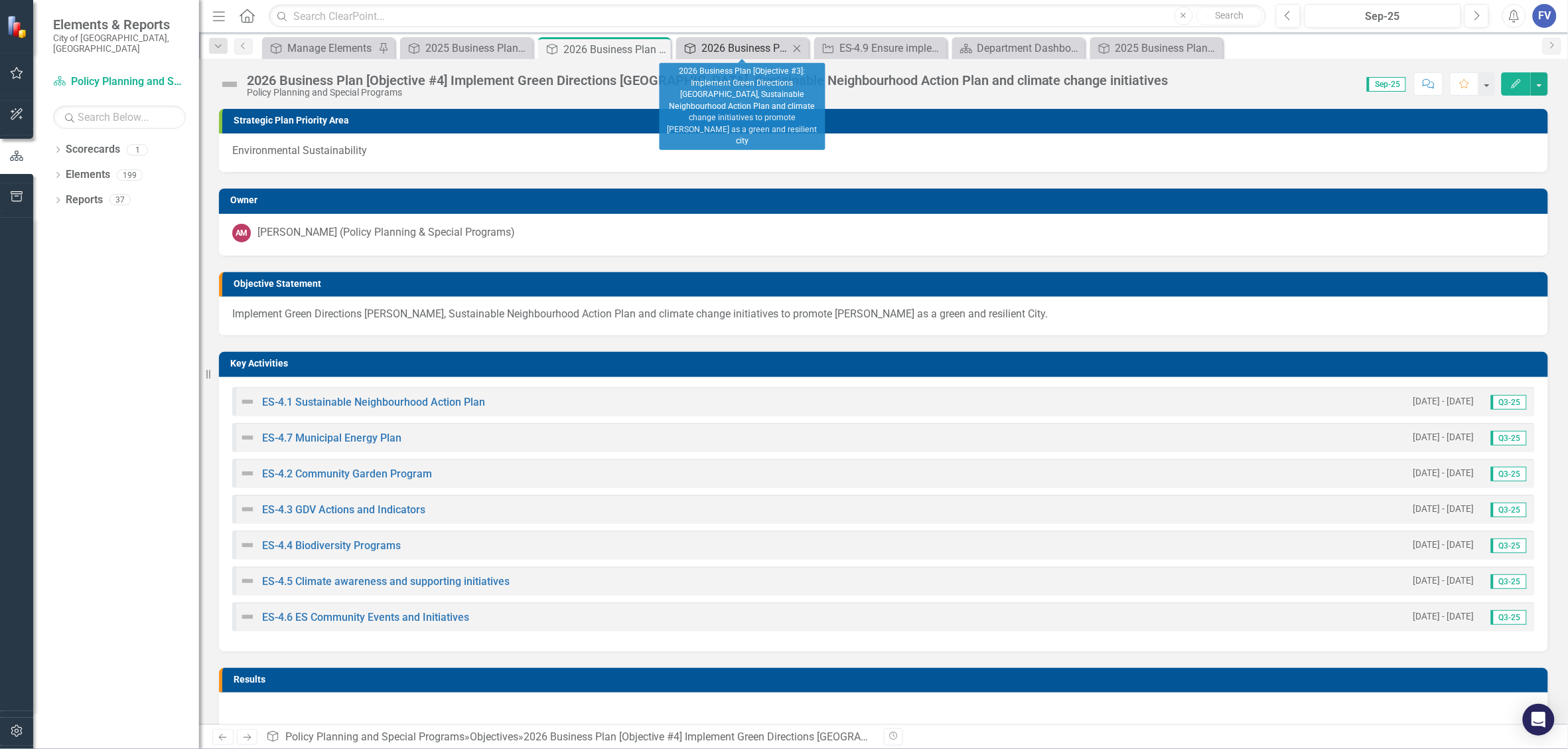
click at [716, 47] on div "2026 Business Plan [Objective #3]: Implement Green Directions Vaughan, Sustaina…" at bounding box center [745, 48] width 88 height 17
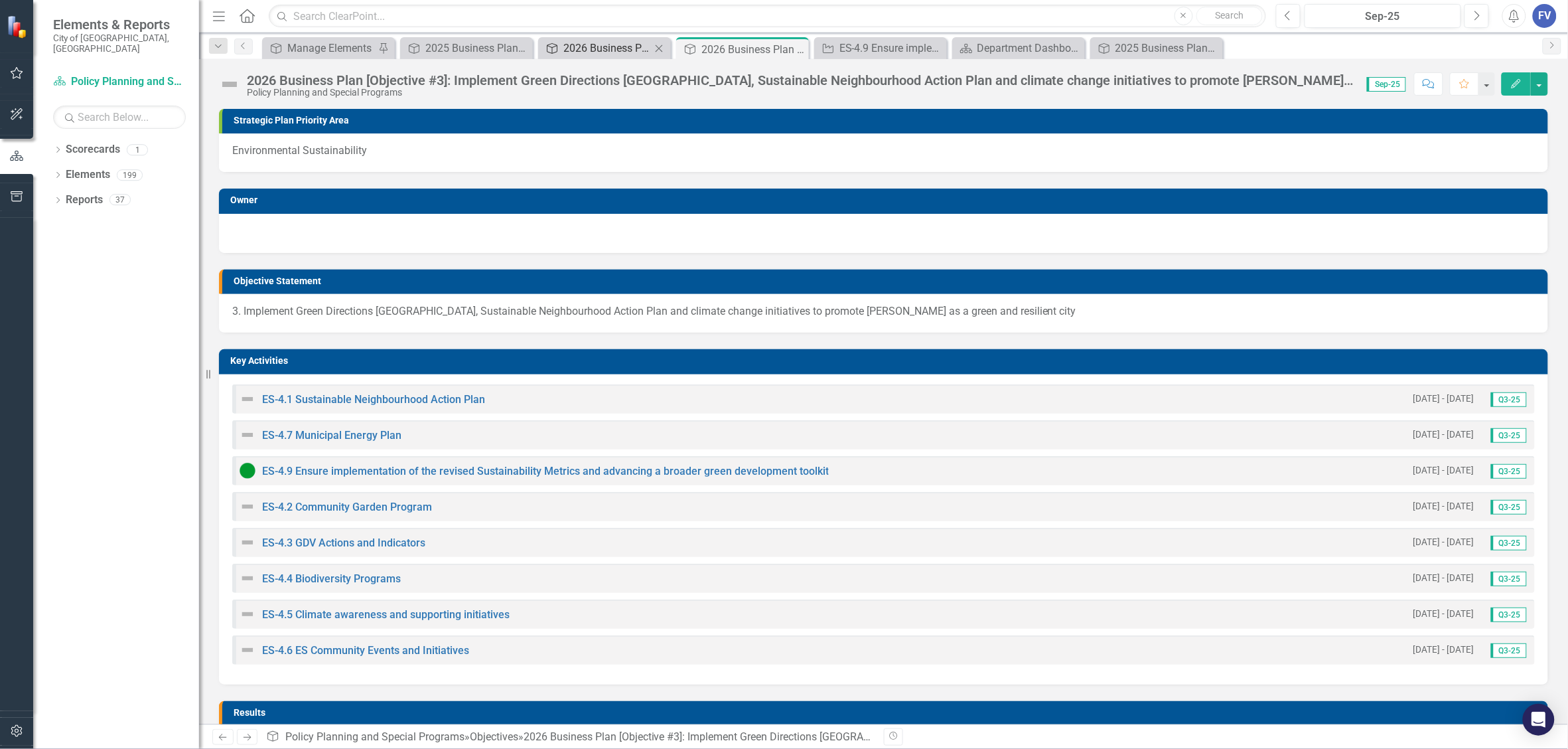
click at [602, 47] on div "2026 Business Plan [Objective #4] Implement Green Directions Vaughan, Sustainab…" at bounding box center [607, 48] width 88 height 17
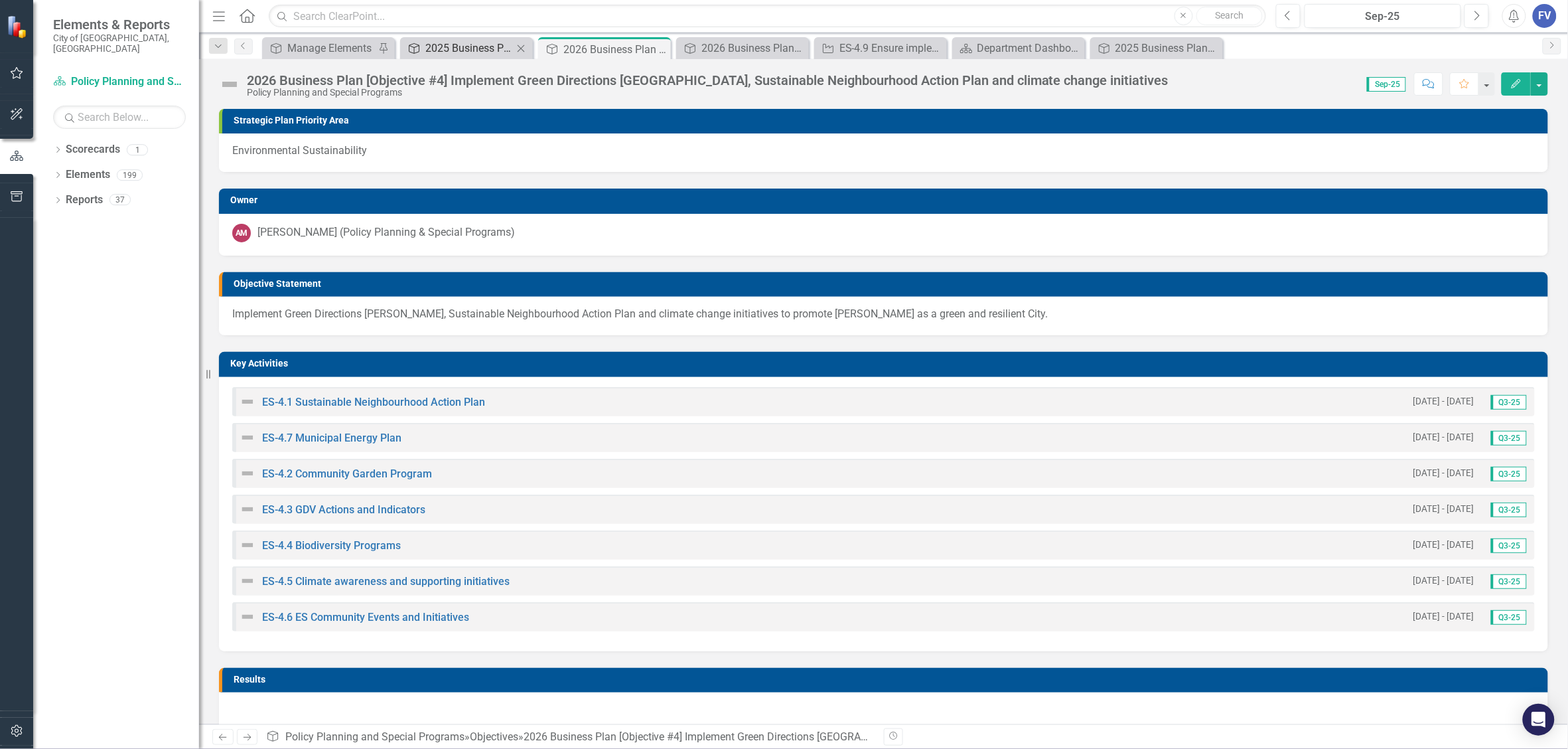
click at [448, 48] on div "2025 Business Plan [Objective #4] Implement Green Directions Vaughan, Sustainab…" at bounding box center [470, 48] width 88 height 17
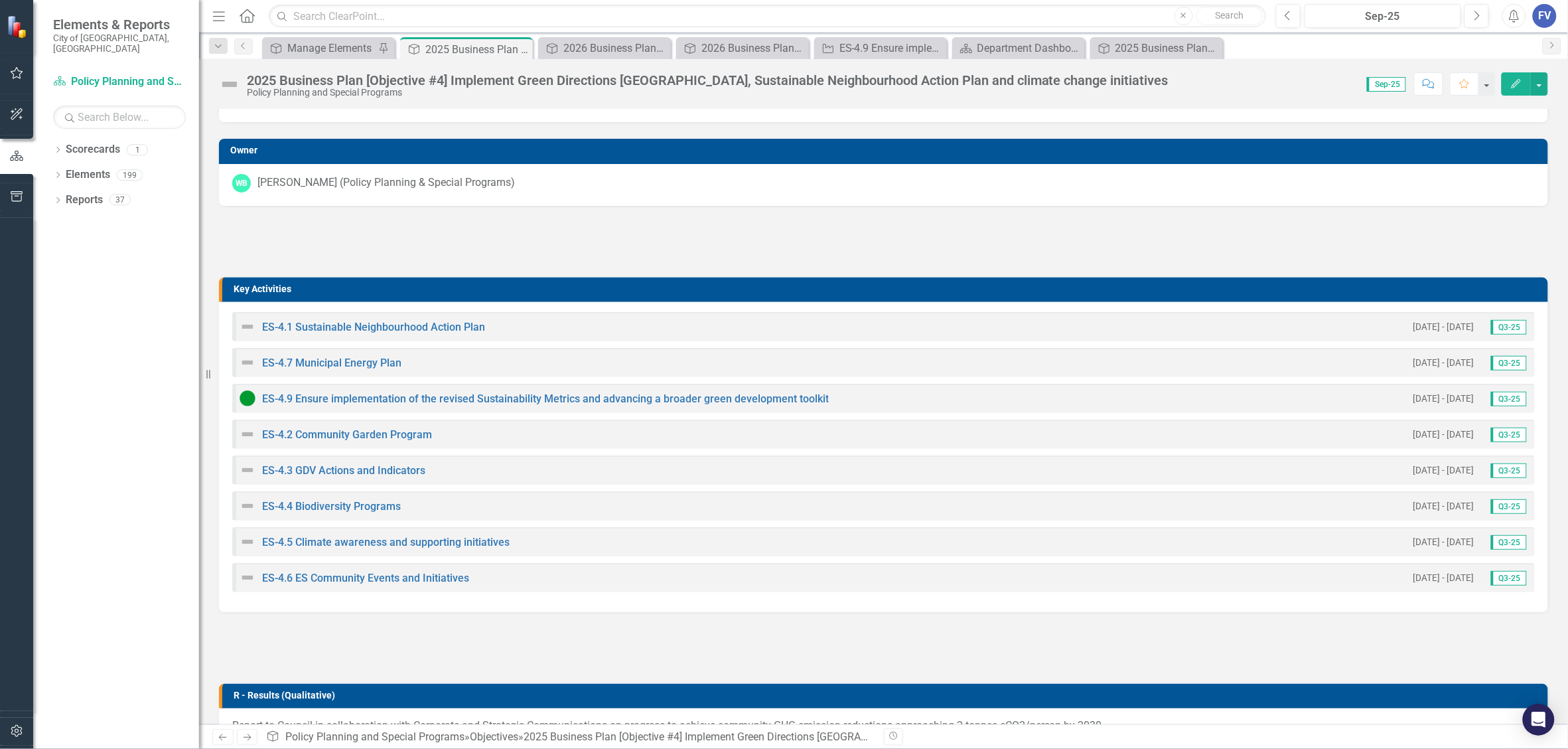
scroll to position [249, 0]
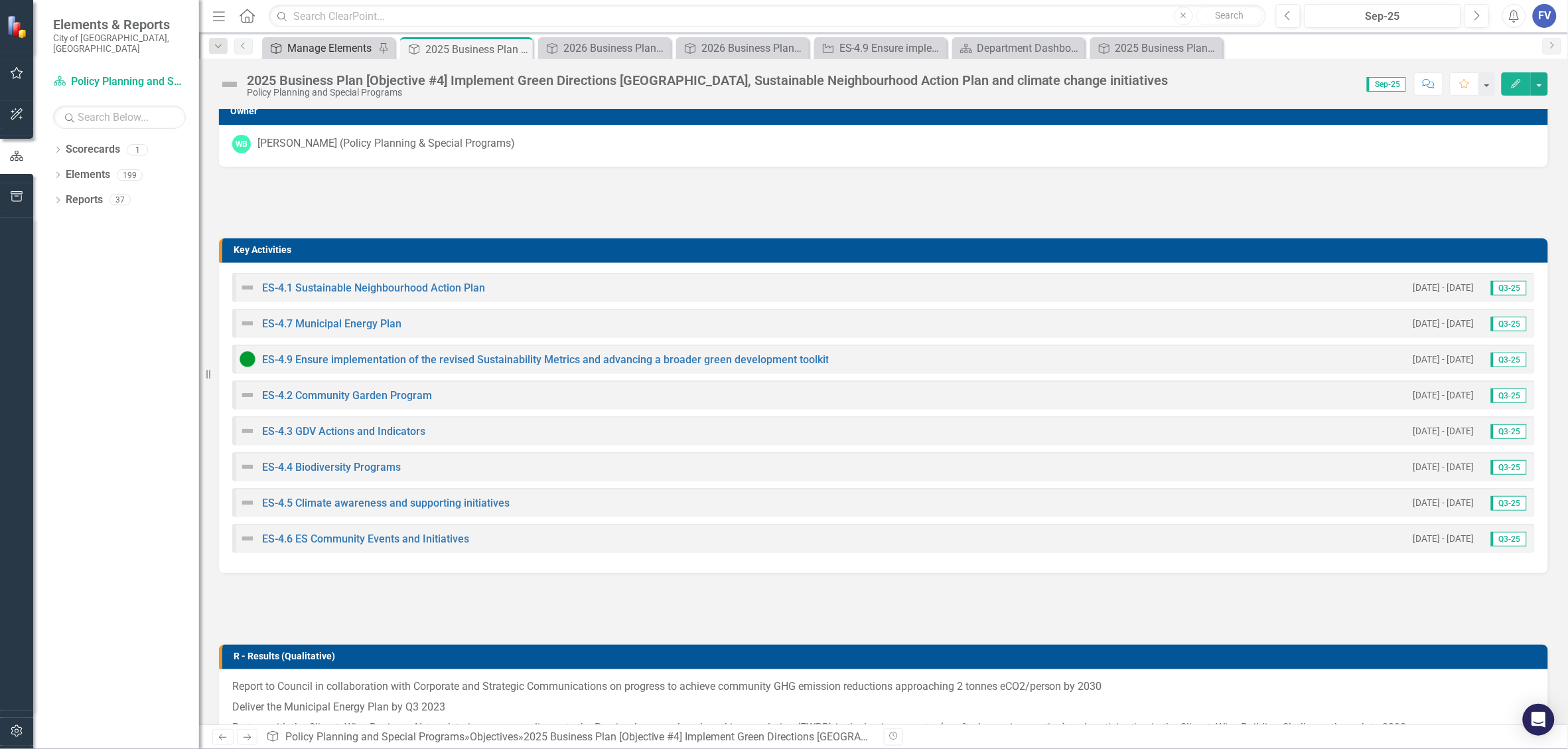
click at [299, 53] on div "Manage Elements" at bounding box center [331, 48] width 88 height 17
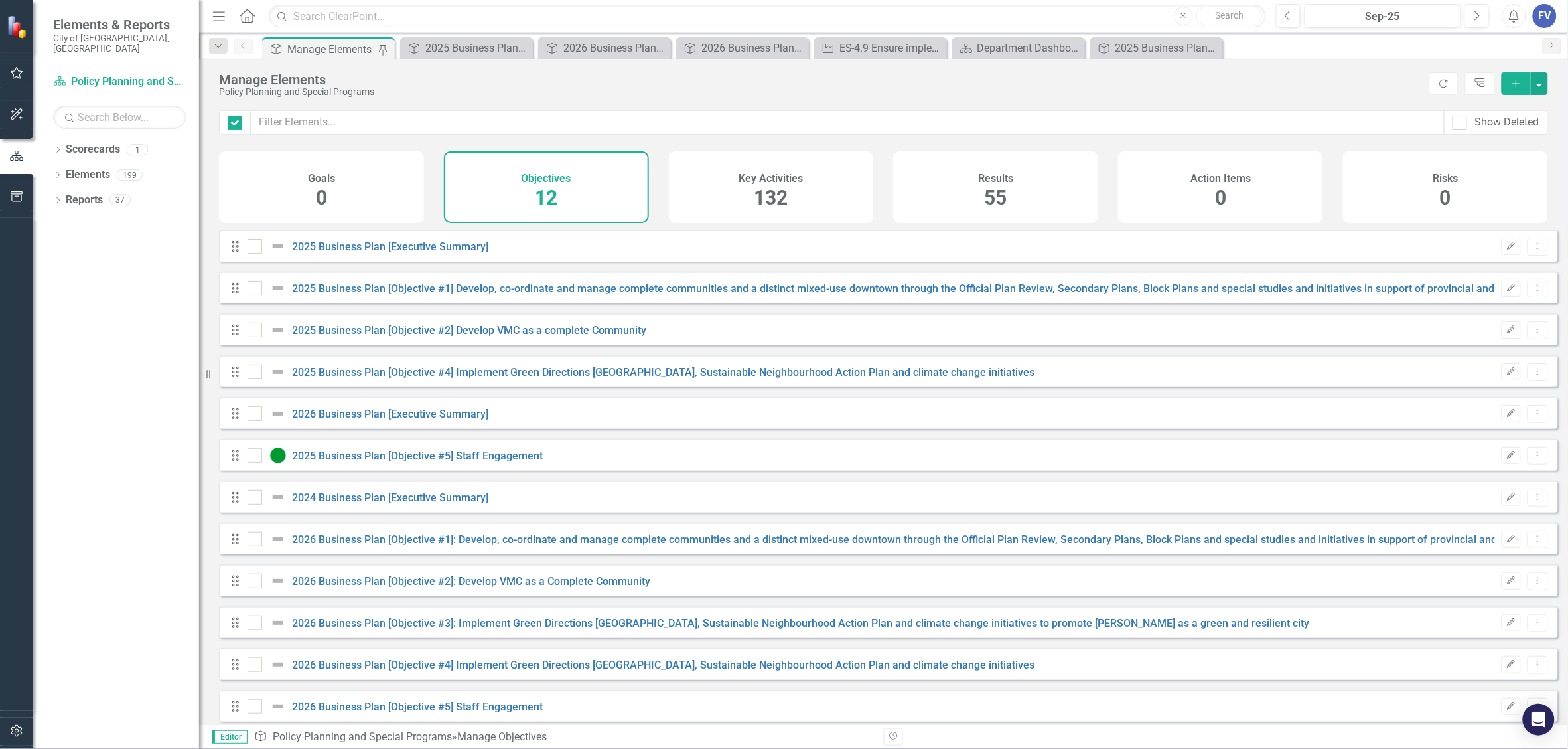
checkbox input "false"
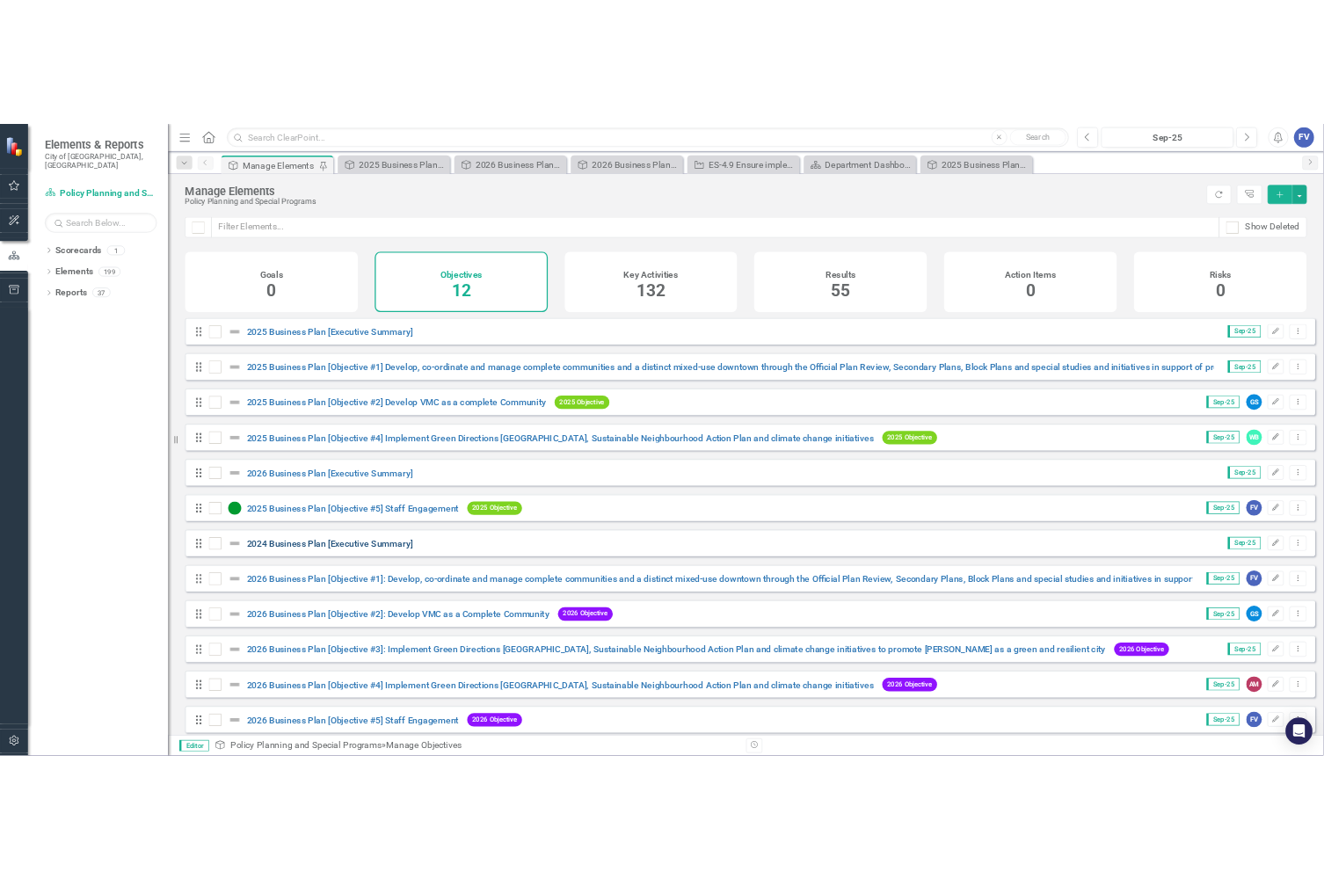
scroll to position [23, 0]
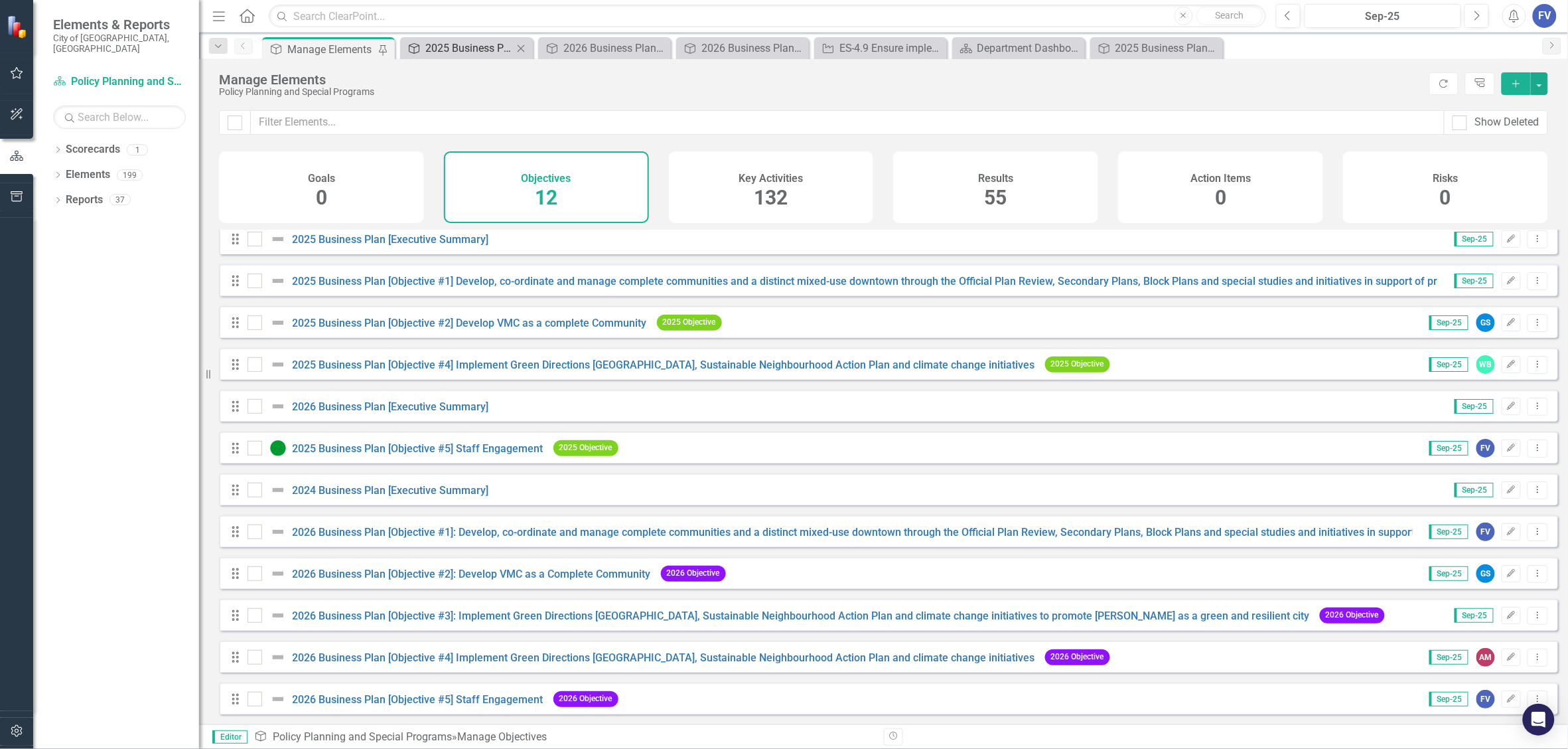
click at [466, 52] on div "2025 Business Plan [Objective #4] Implement Green Directions Vaughan, Sustainab…" at bounding box center [470, 48] width 88 height 17
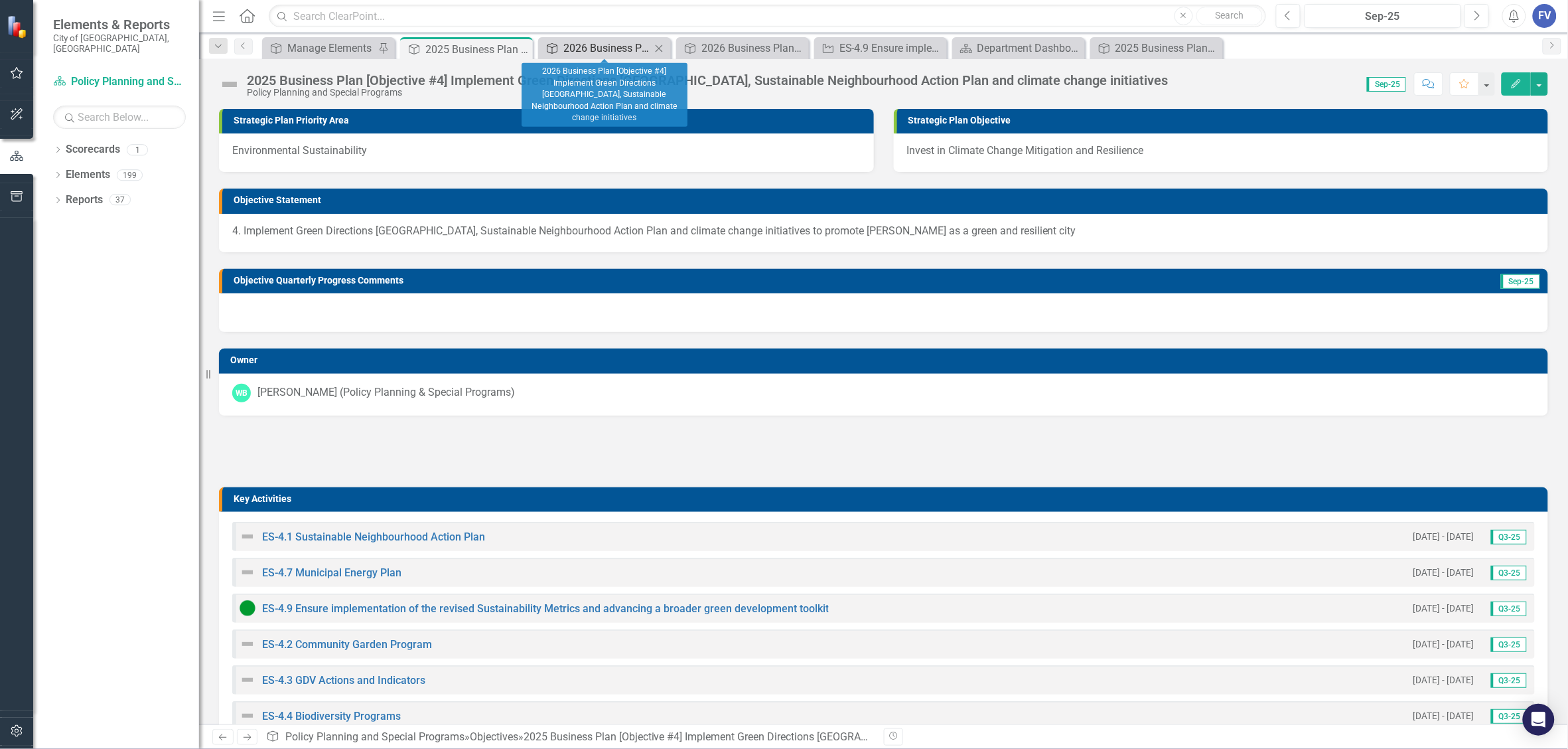
click at [576, 42] on div "2026 Business Plan [Objective #4] Implement Green Directions Vaughan, Sustainab…" at bounding box center [607, 48] width 88 height 17
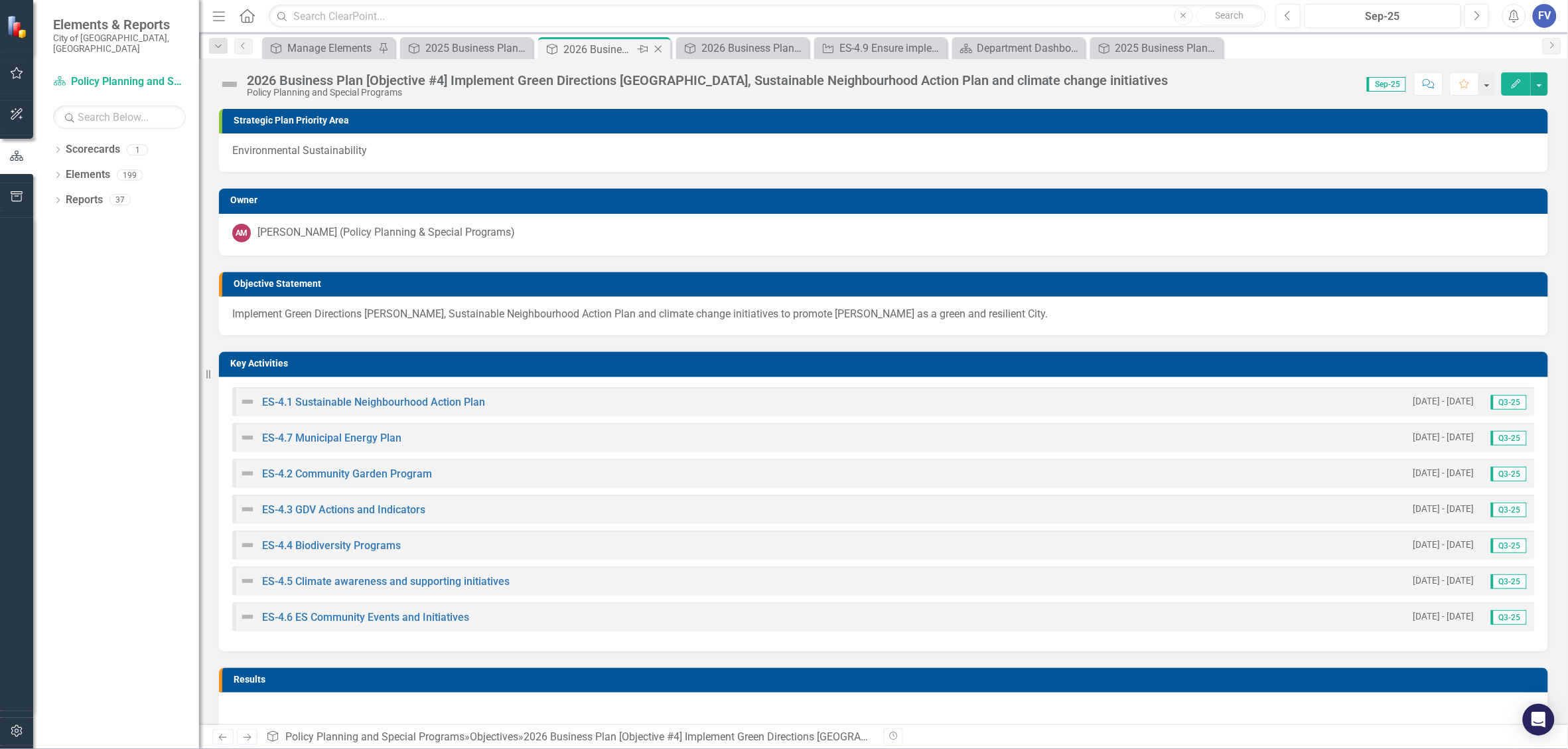
click at [622, 47] on div "2026 Business Plan [Objective #4] Implement Green Directions Vaughan, Sustainab…" at bounding box center [599, 50] width 71 height 17
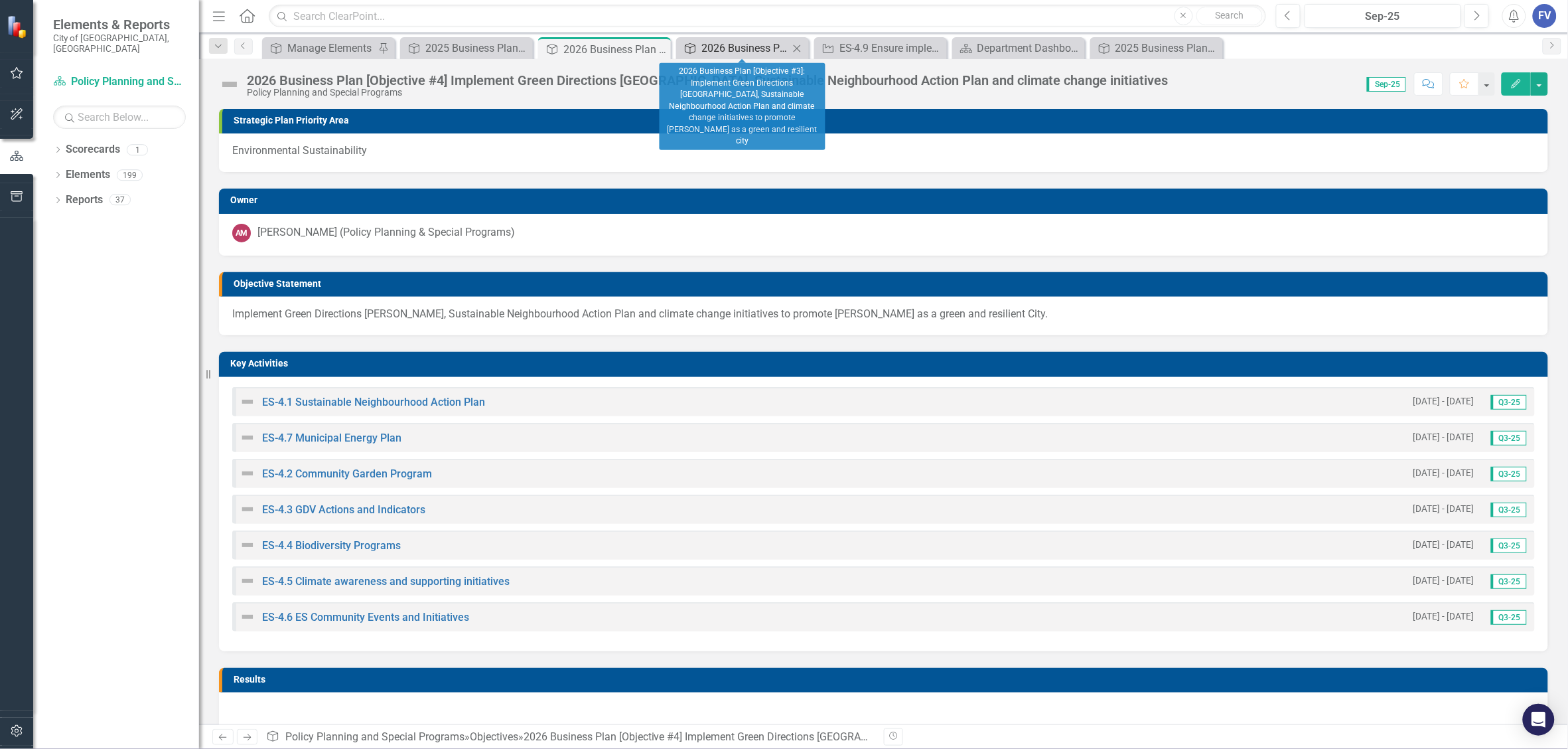
click at [744, 40] on div "2026 Business Plan [Objective #3]: Implement Green Directions Vaughan, Sustaina…" at bounding box center [745, 48] width 88 height 17
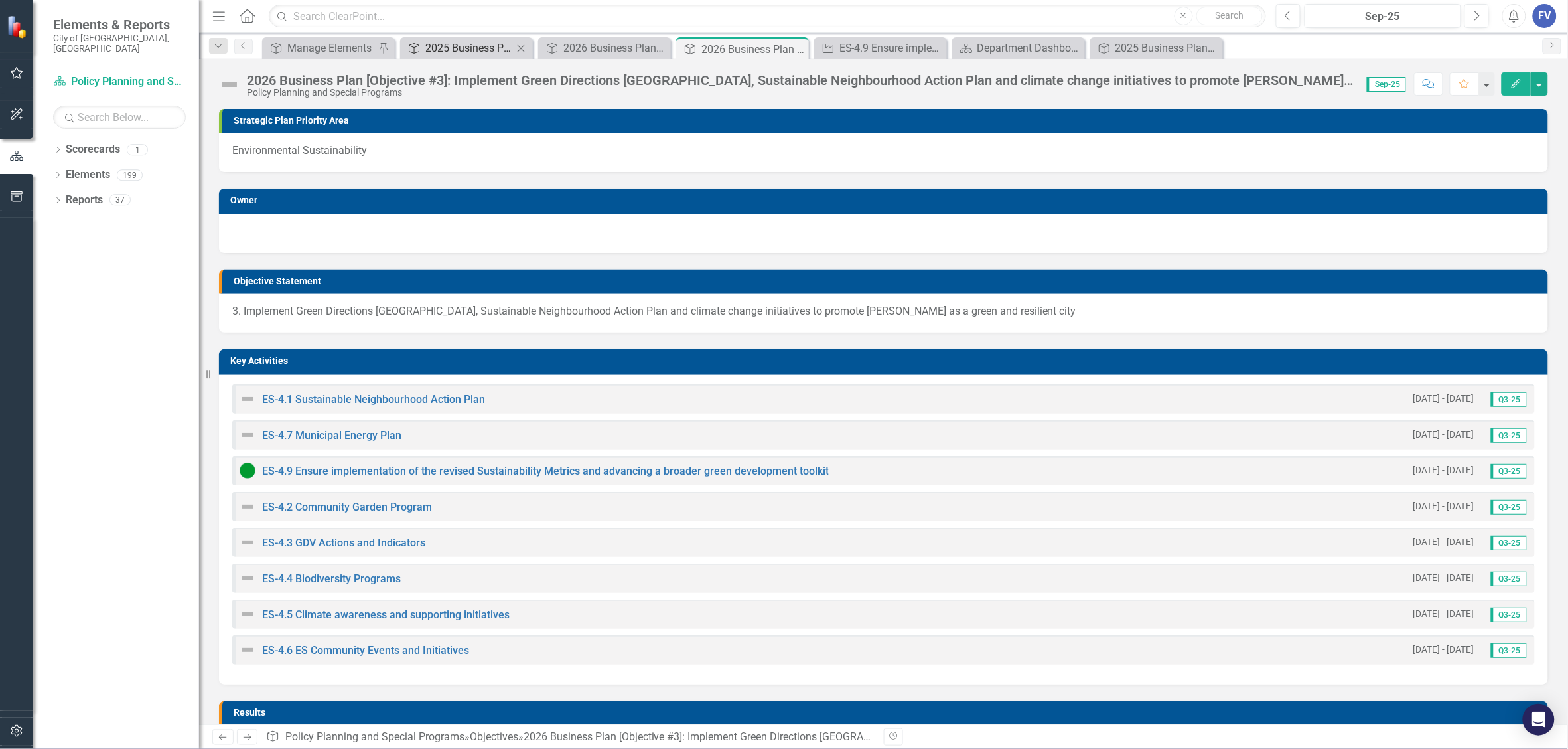
click at [471, 51] on div "2025 Business Plan [Objective #4] Implement Green Directions Vaughan, Sustainab…" at bounding box center [470, 48] width 88 height 17
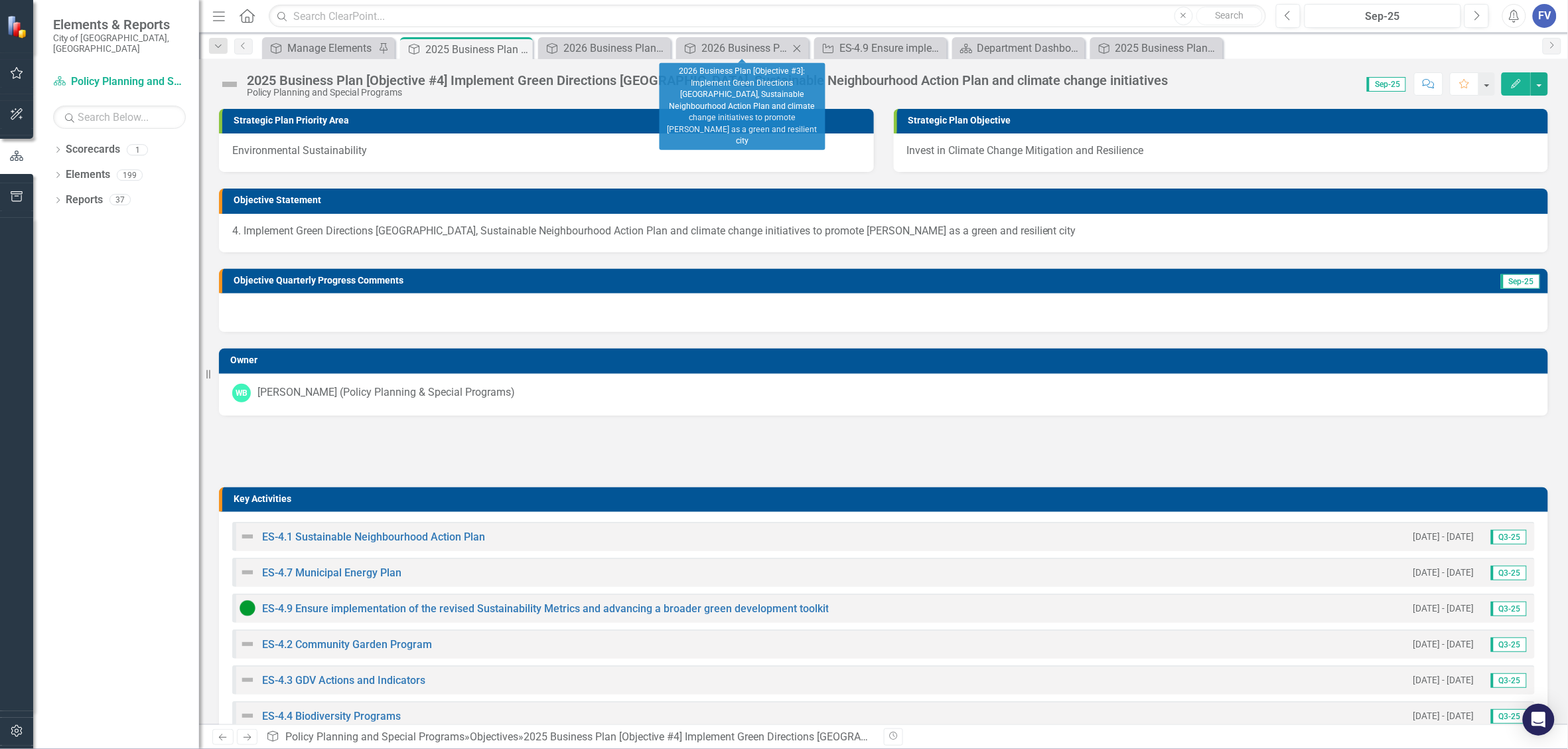
click at [798, 45] on icon "Close" at bounding box center [797, 48] width 14 height 11
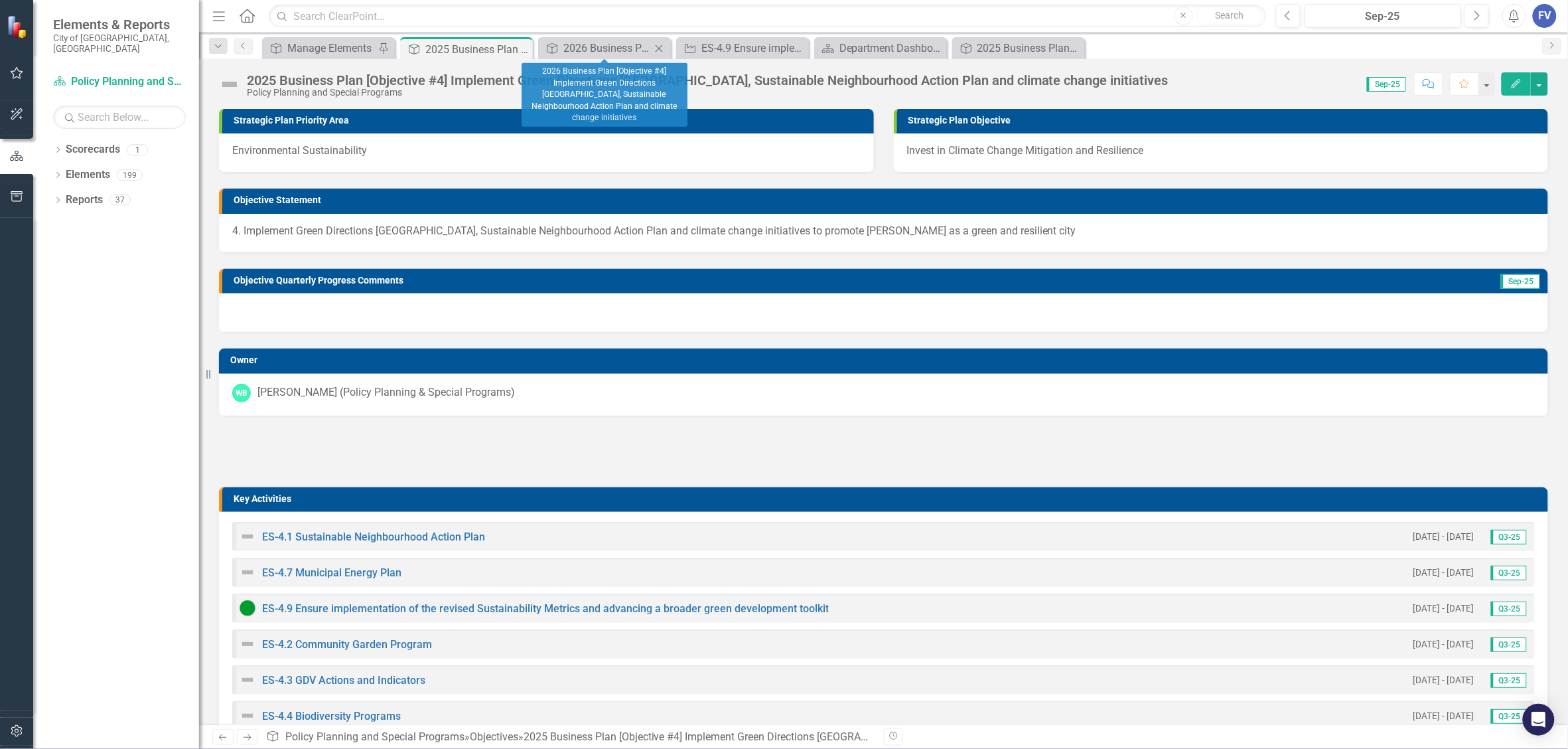
click at [655, 45] on icon "Close" at bounding box center [659, 48] width 14 height 11
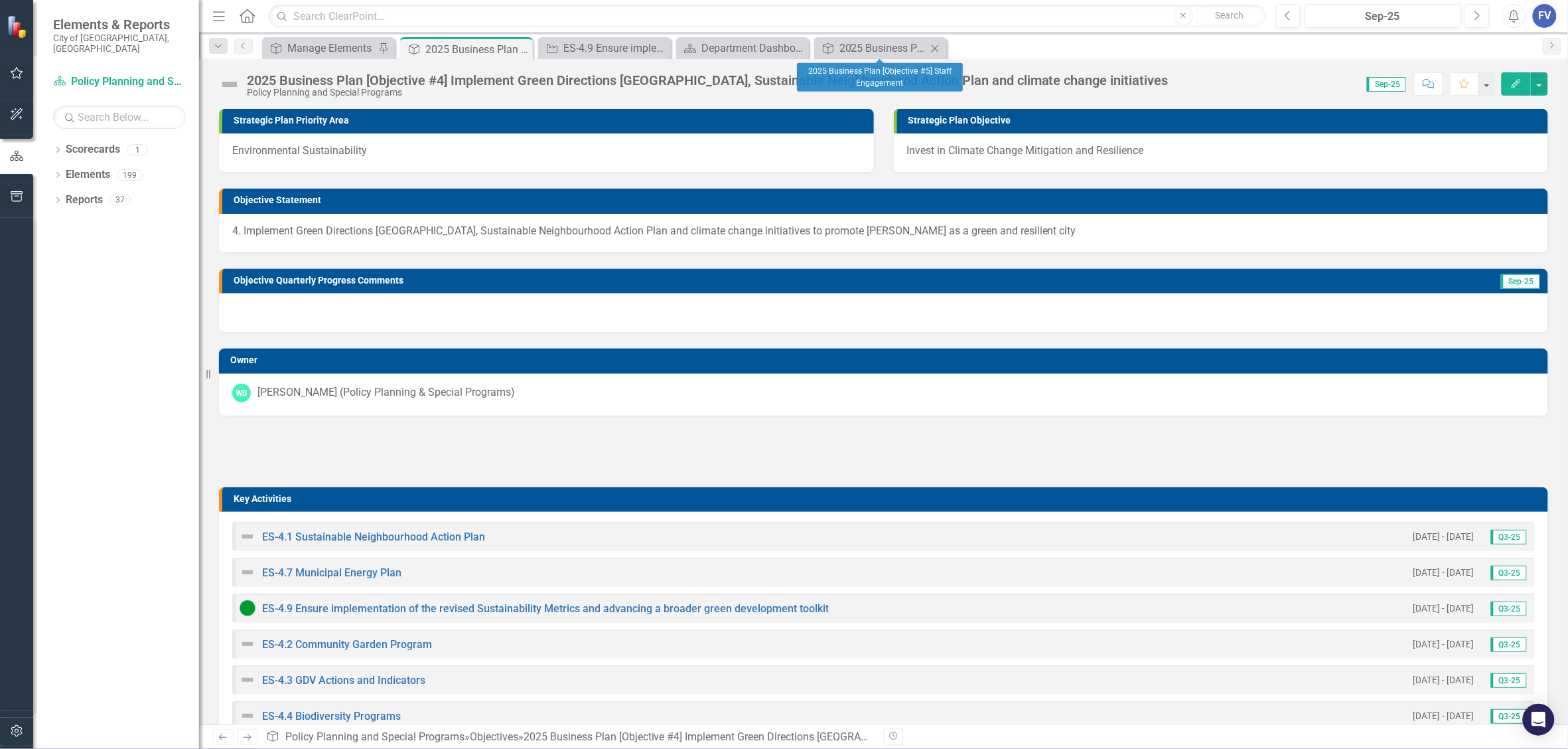
click at [935, 48] on icon at bounding box center [935, 48] width 8 height 8
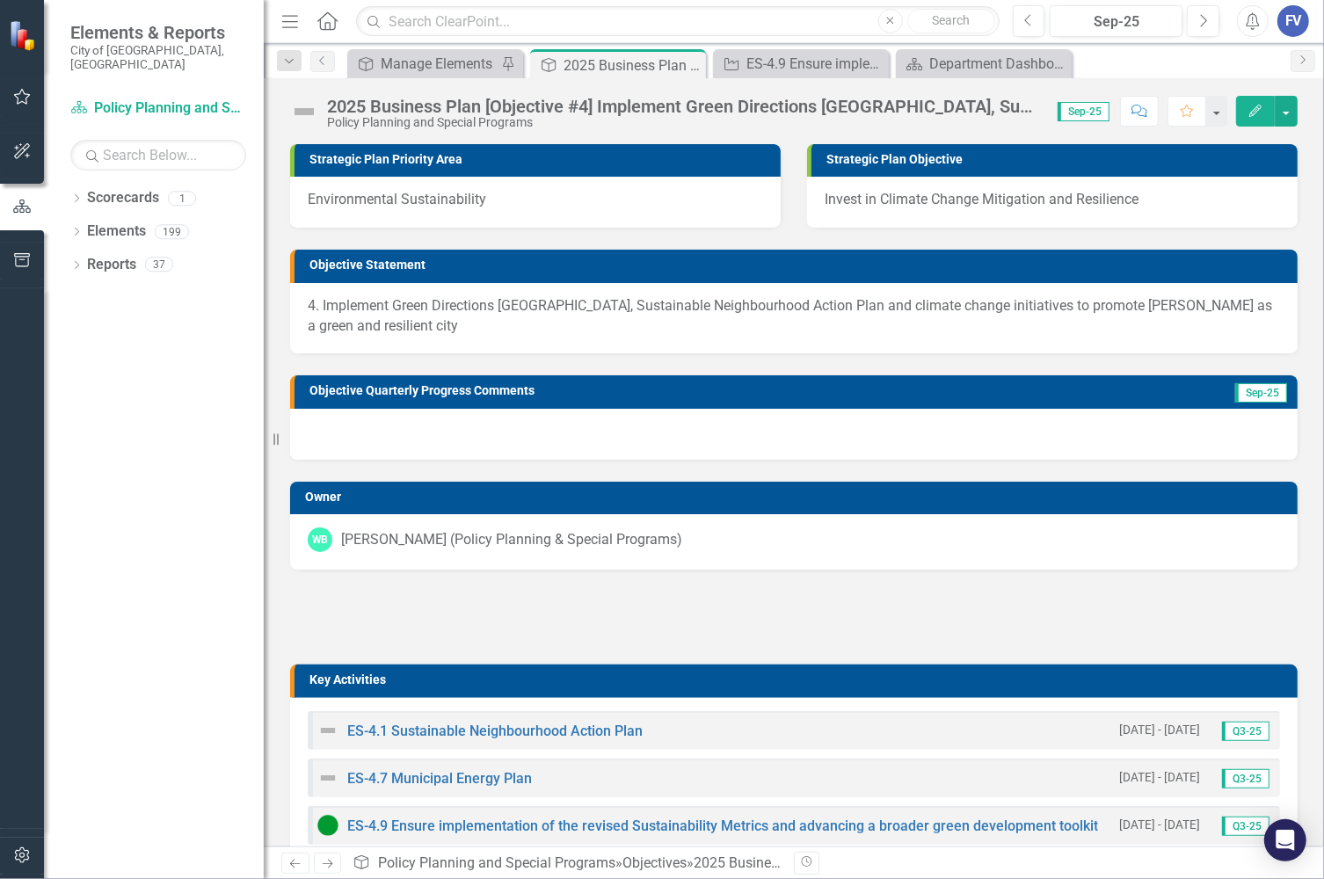
click at [135, 510] on div "Dropdown Scorecards 1 Policy Planning and Special Programs Dropdown Elements 19…" at bounding box center [154, 531] width 220 height 695
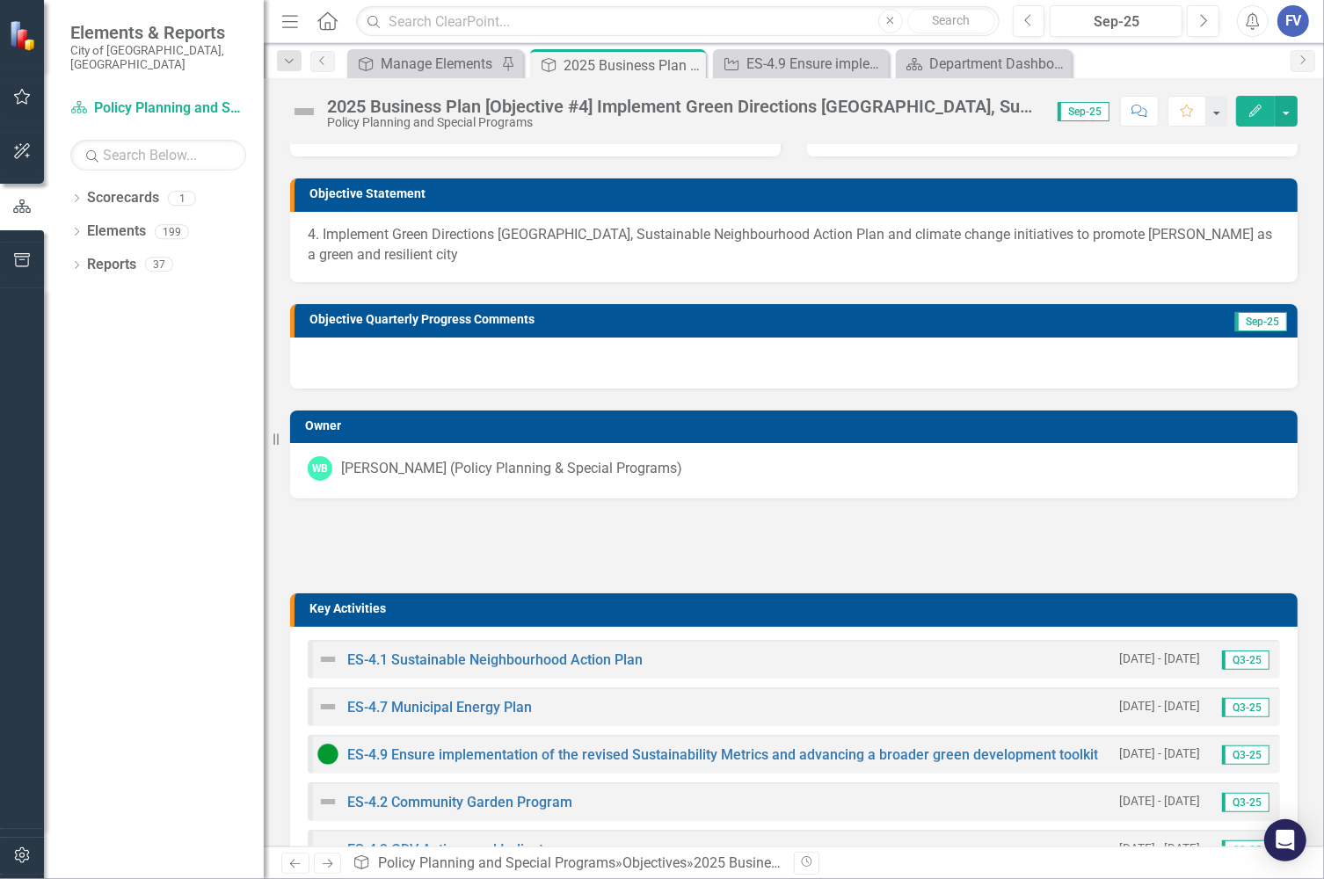
scroll to position [110, 0]
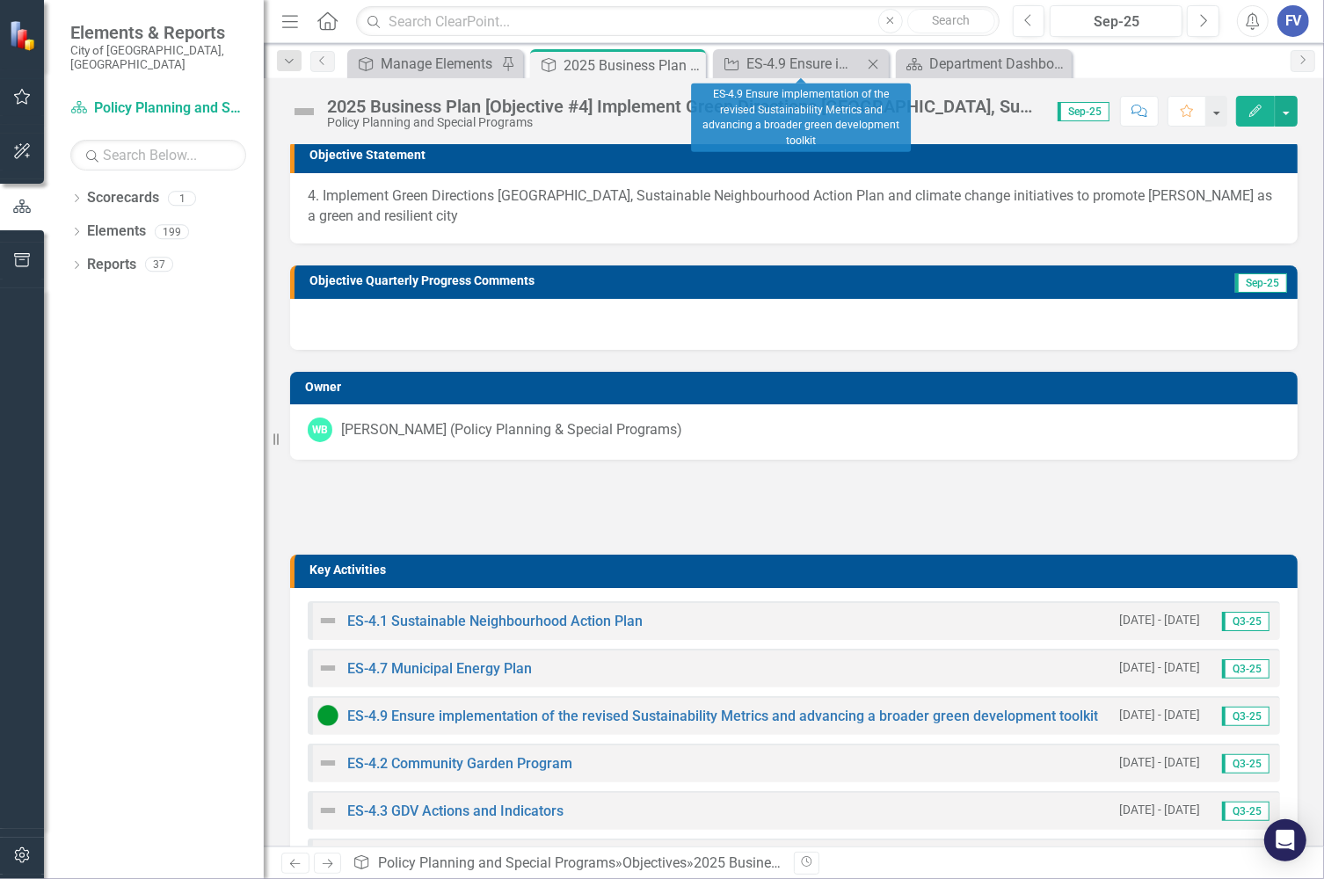
click at [872, 63] on icon "Close" at bounding box center [873, 64] width 18 height 14
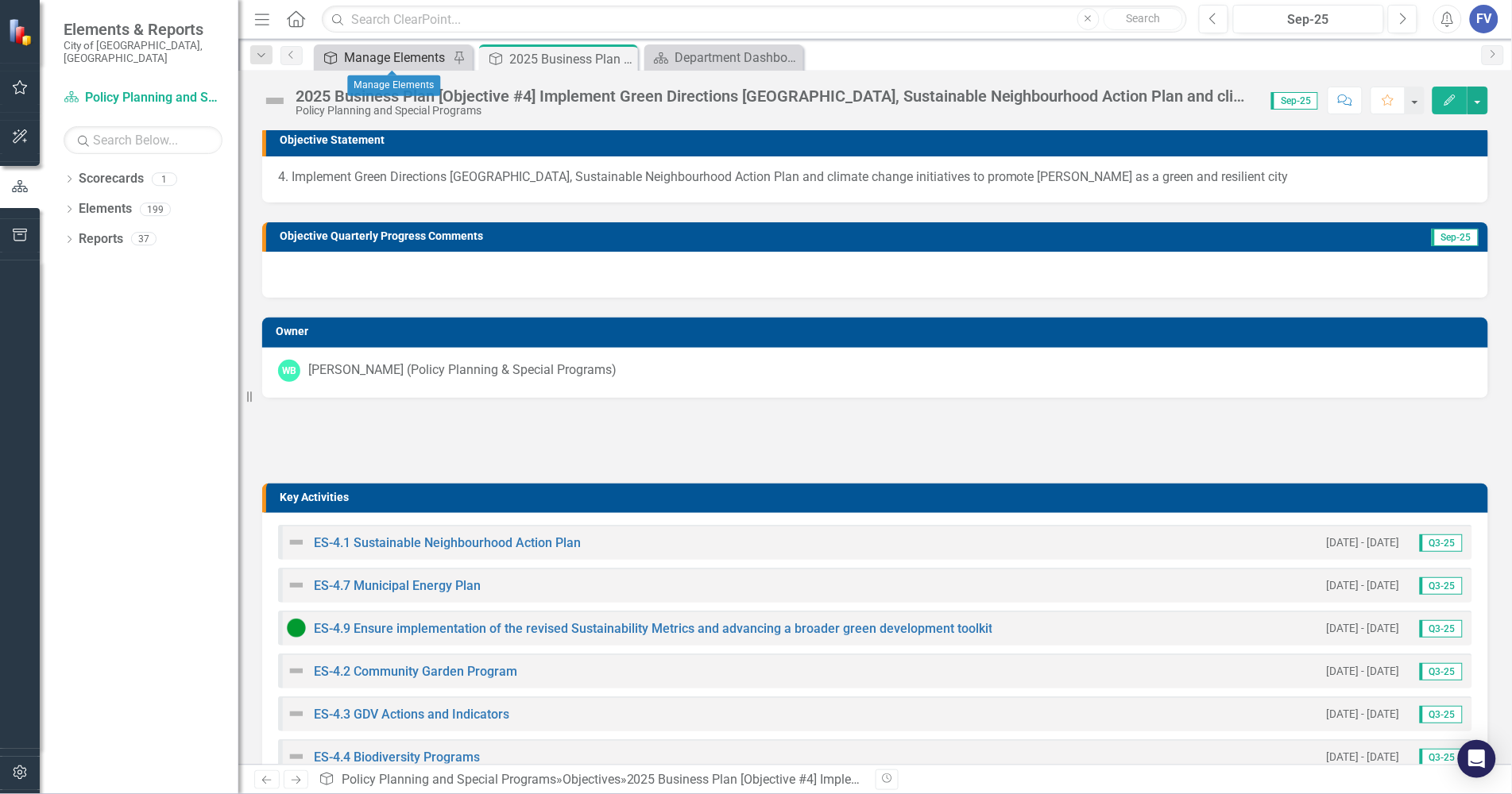
click at [382, 54] on div "Manage Elements" at bounding box center [397, 58] width 105 height 20
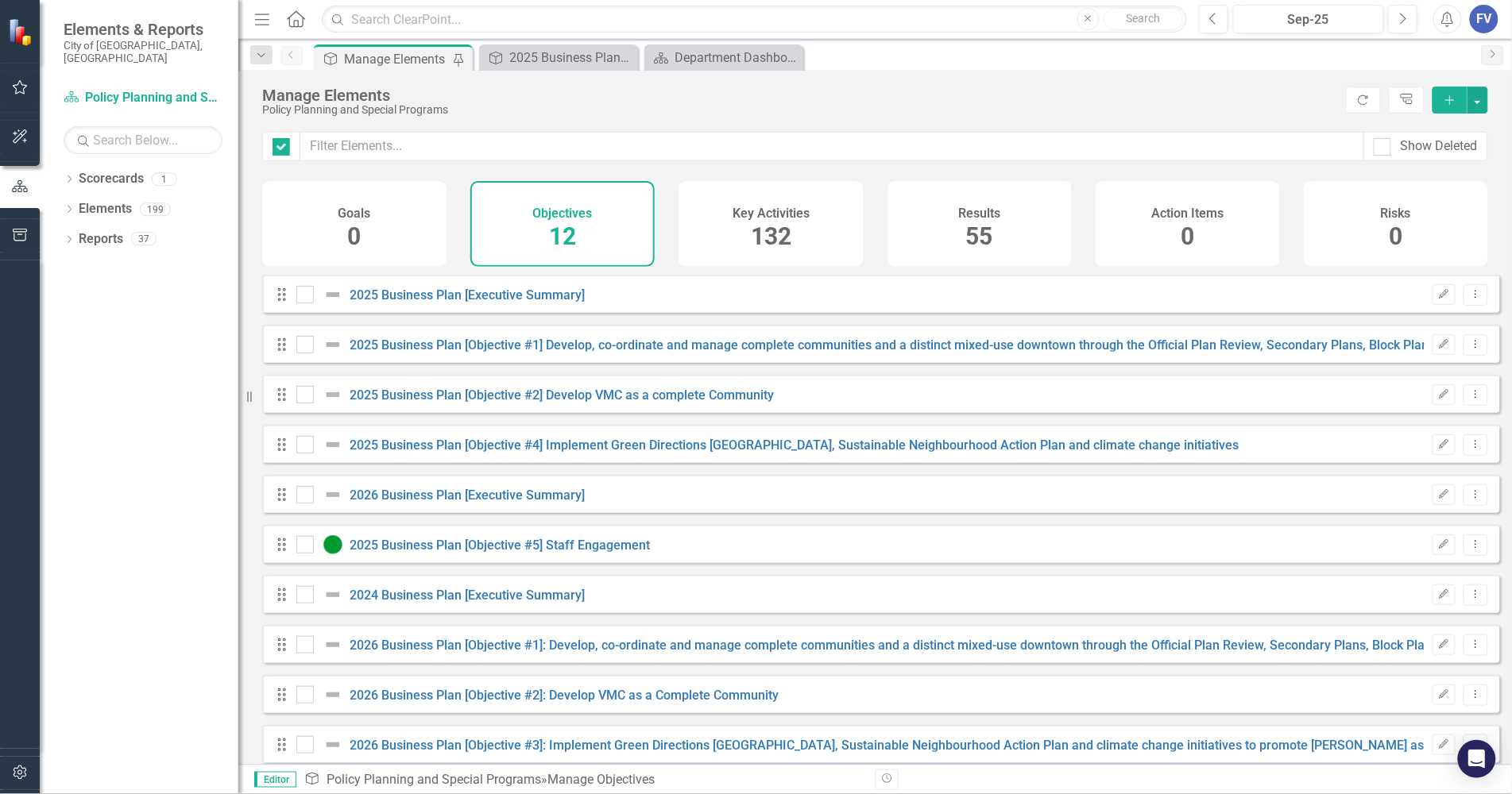
checkbox input "false"
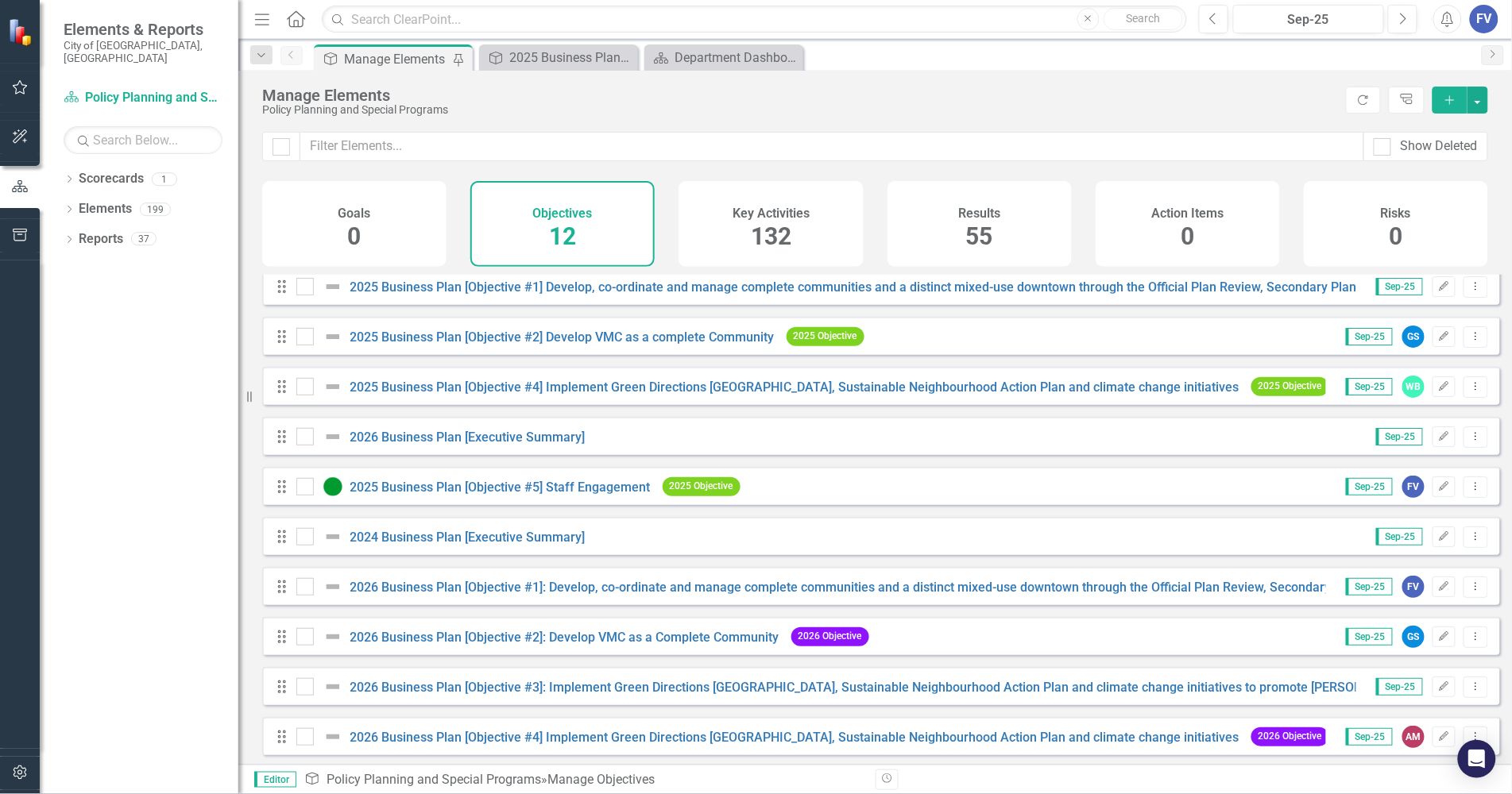
scroll to position [23, 0]
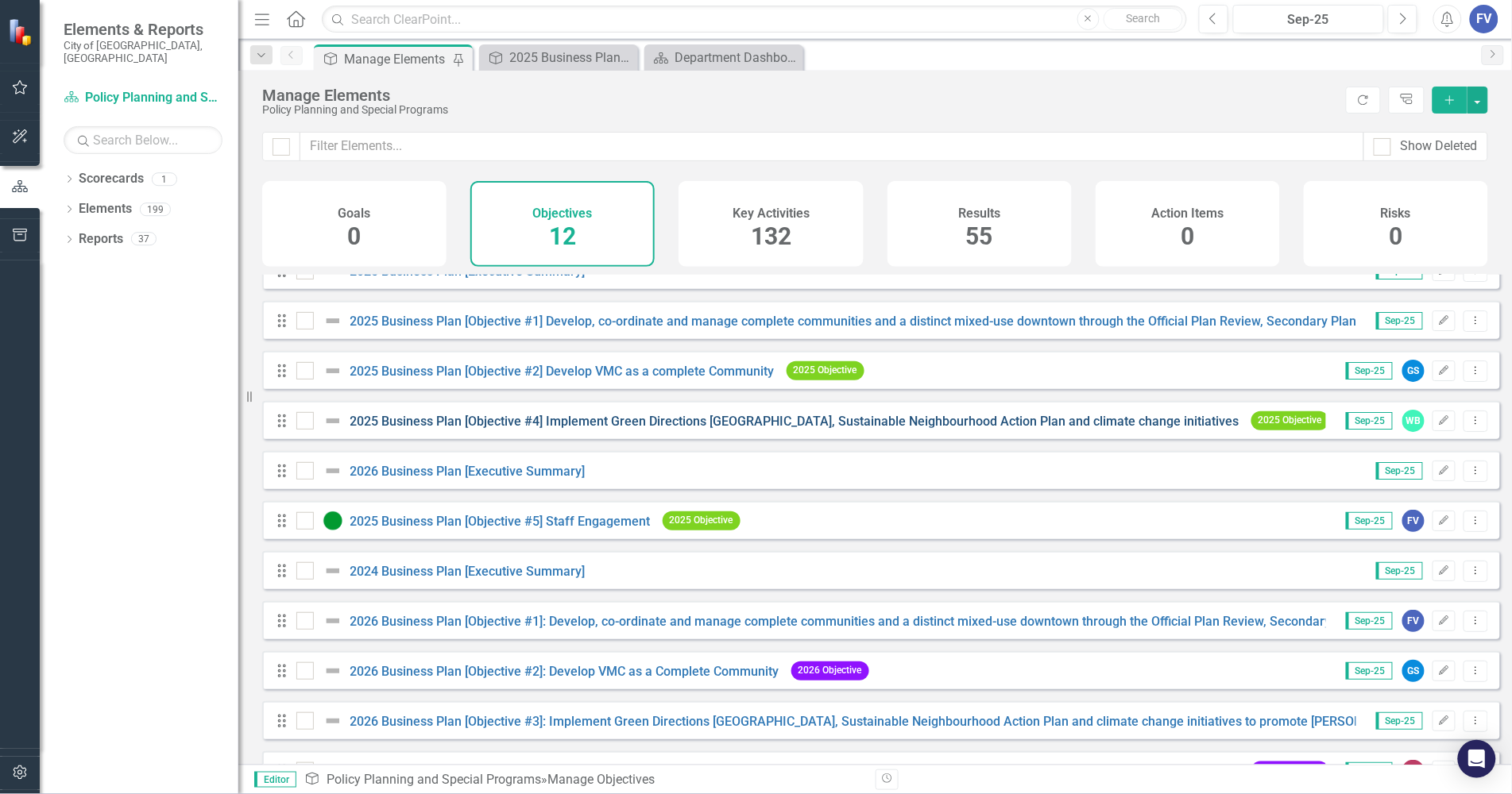
click at [576, 429] on initiatives"] "2025 Business Plan [Objective #4] Implement Green Directions Vaughan, Sustainab…" at bounding box center [795, 421] width 889 height 15
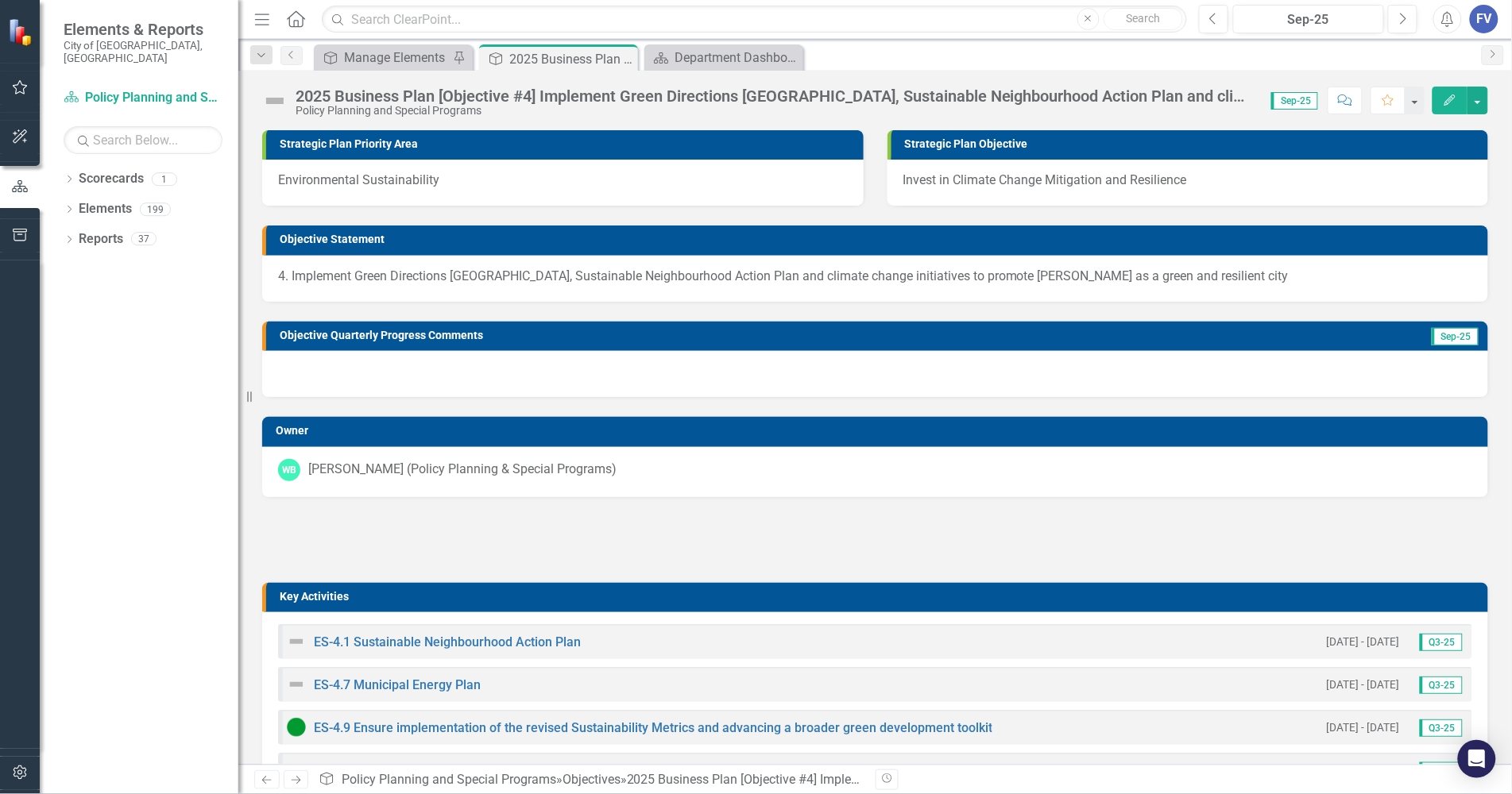
click at [531, 97] on initiatives-page-title"] "2025 Business Plan [Objective #4] Implement Green Directions Vaughan, Sustainab…" at bounding box center [775, 96] width 960 height 17
click at [526, 95] on initiatives-page-title"] "2025 Business Plan [Objective #4] Implement Green Directions Vaughan, Sustainab…" at bounding box center [775, 96] width 960 height 17
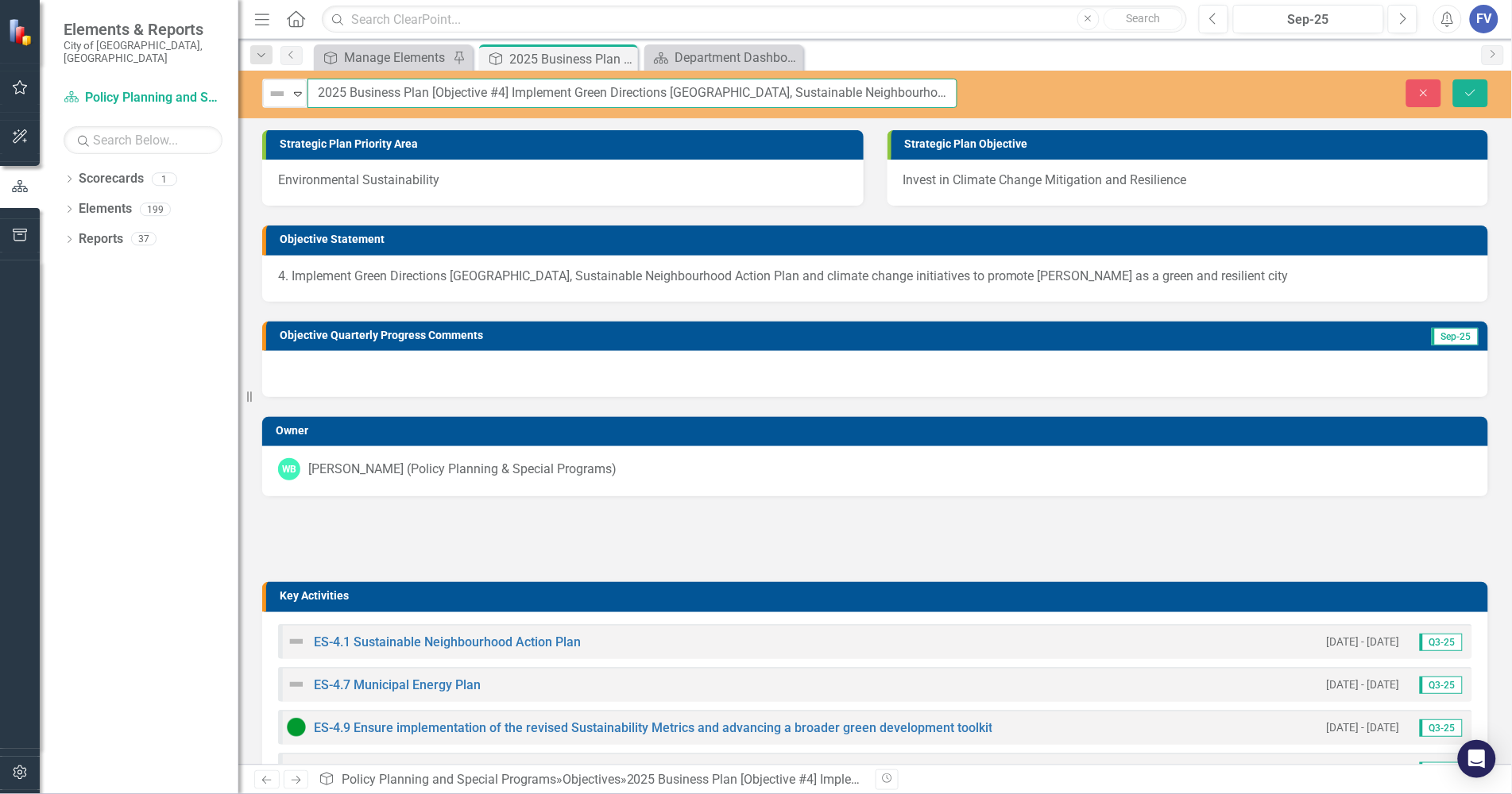
click at [506, 93] on input "2025 Business Plan [Objective #4] Implement Green Directions Vaughan, Sustainab…" at bounding box center [632, 93] width 650 height 30
type input "2025 Business Plan [Objective #3] Implement Green Directions [GEOGRAPHIC_DATA],…"
click at [1339, 91] on button "Save" at bounding box center [1470, 93] width 35 height 28
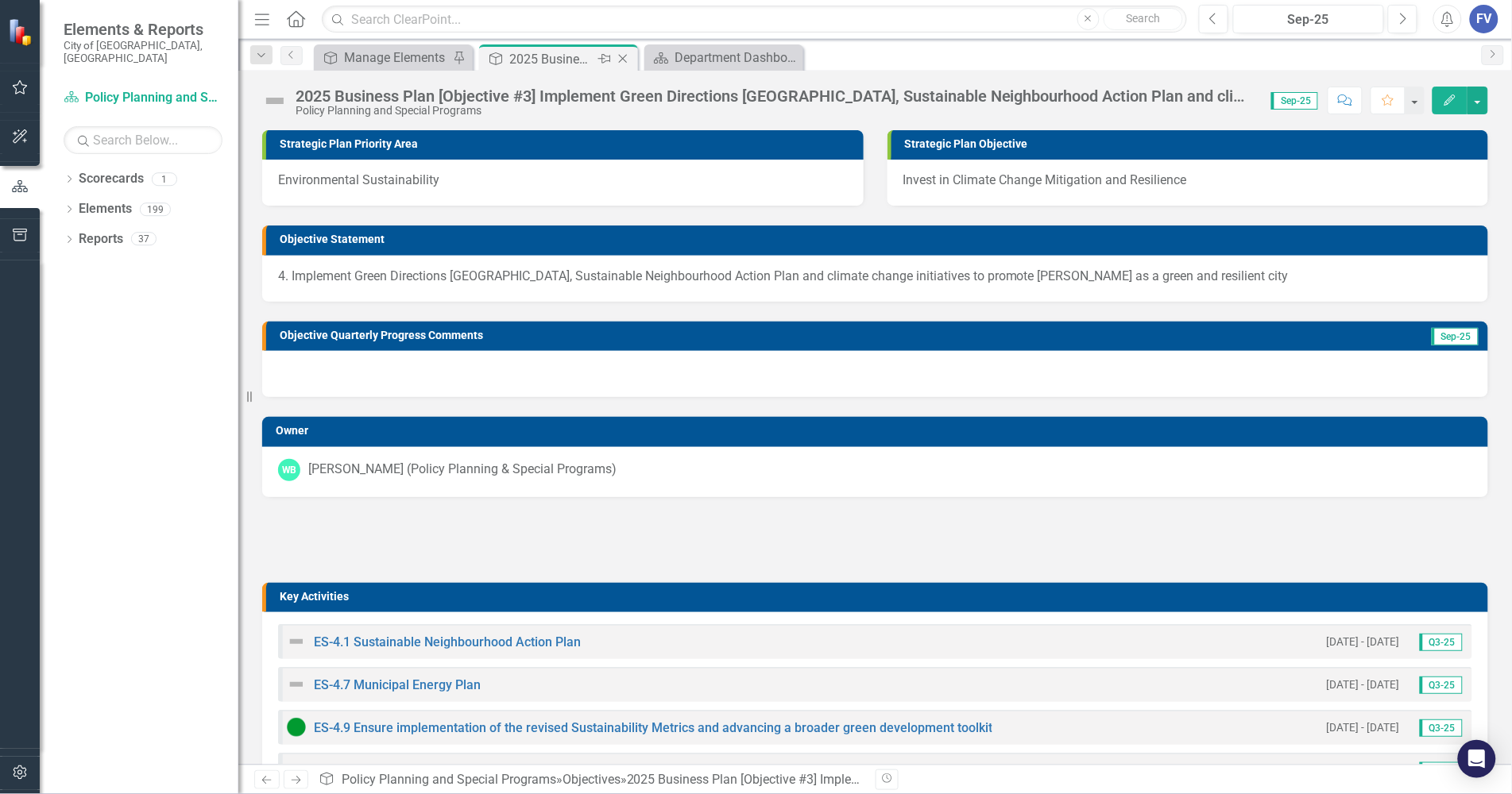
click at [622, 57] on icon "Close" at bounding box center [623, 59] width 16 height 13
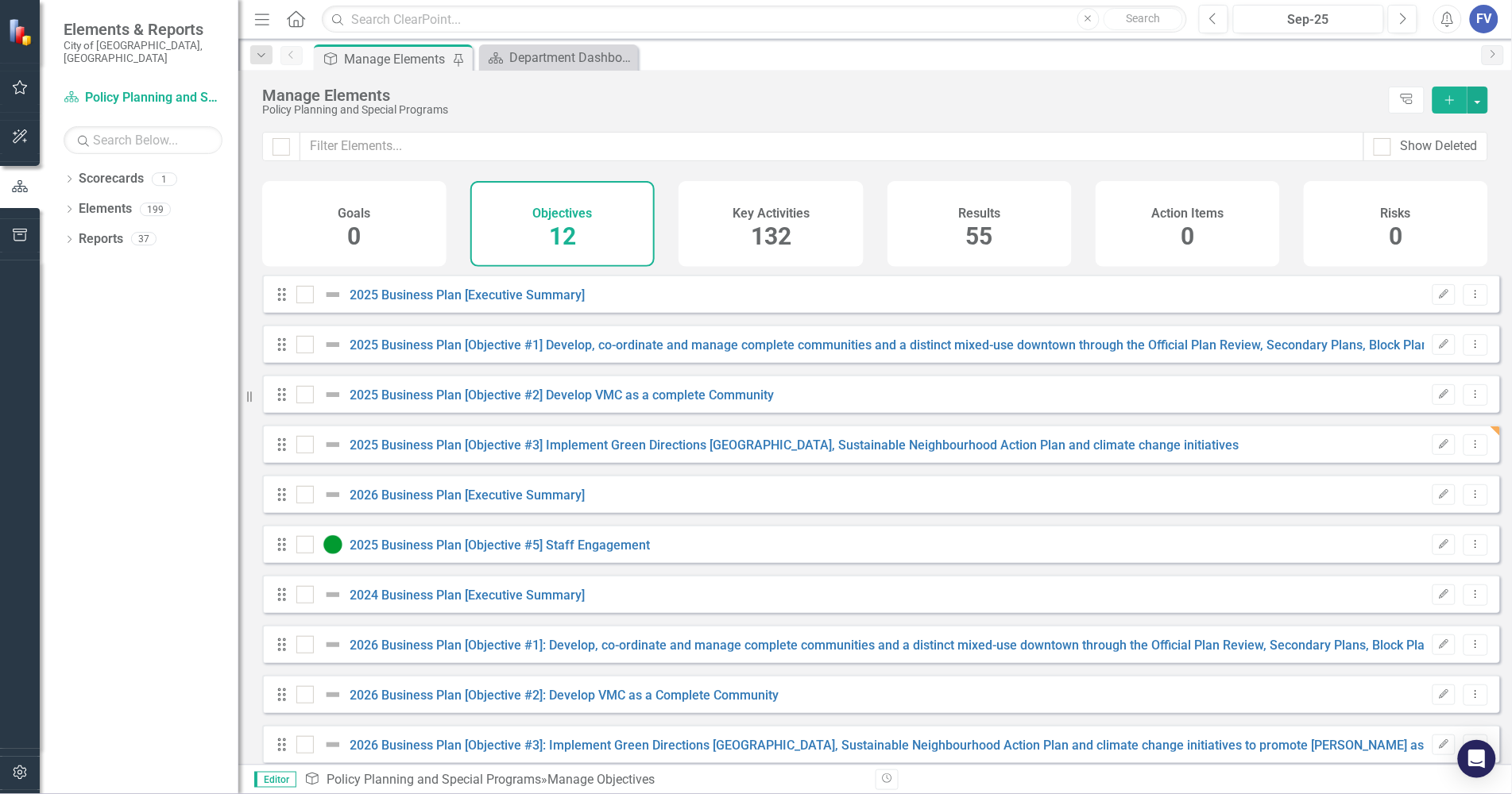
checkbox input "false"
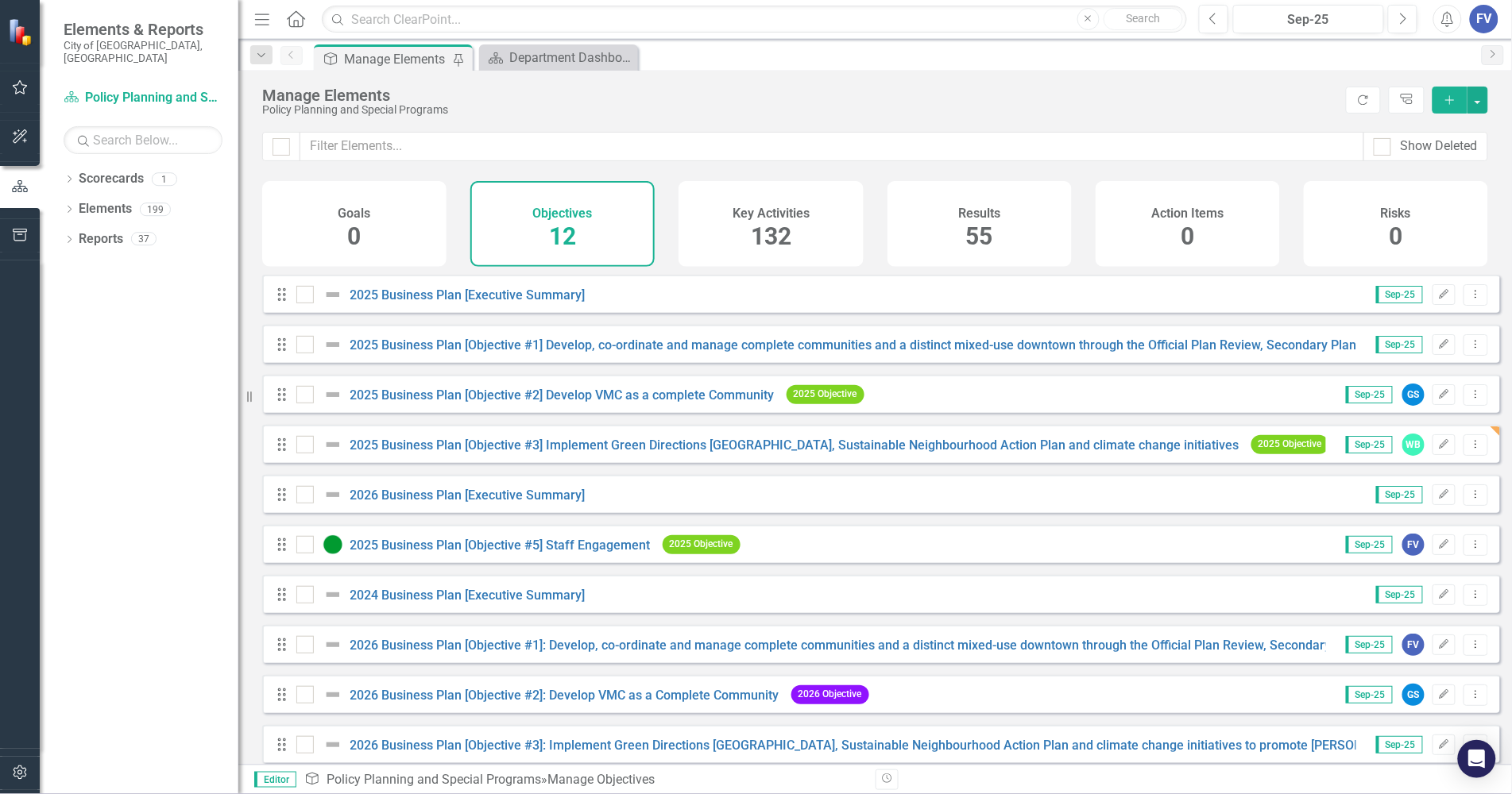
click at [399, 61] on div "Manage Elements" at bounding box center [397, 60] width 105 height 20
click at [537, 553] on Engagement"] "2025 Business Plan [Objective #5] Staff Engagement" at bounding box center [501, 545] width 300 height 15
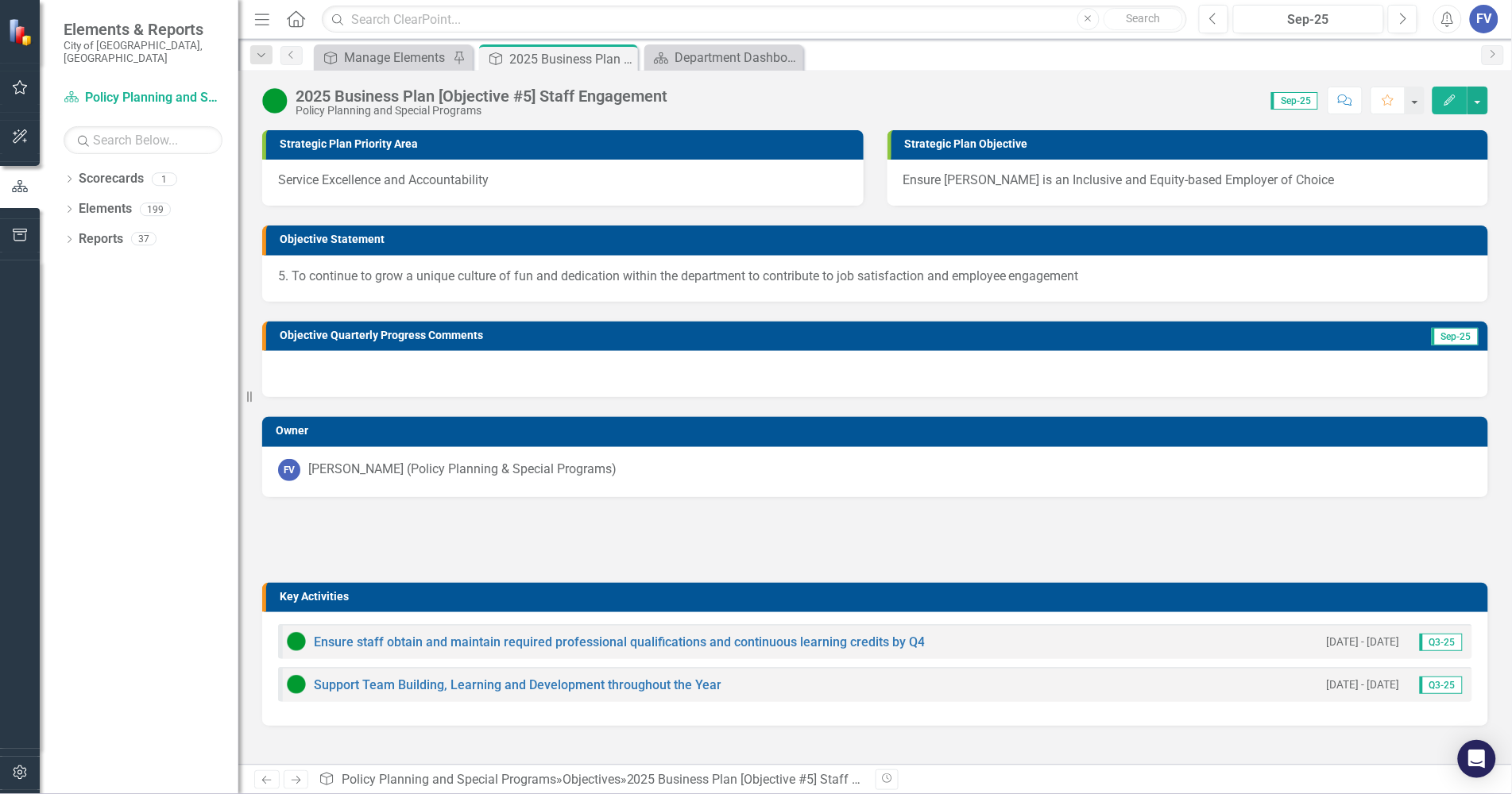
click at [526, 92] on Engagement-page-title"] "2025 Business Plan [Objective #5] Staff Engagement" at bounding box center [481, 96] width 371 height 17
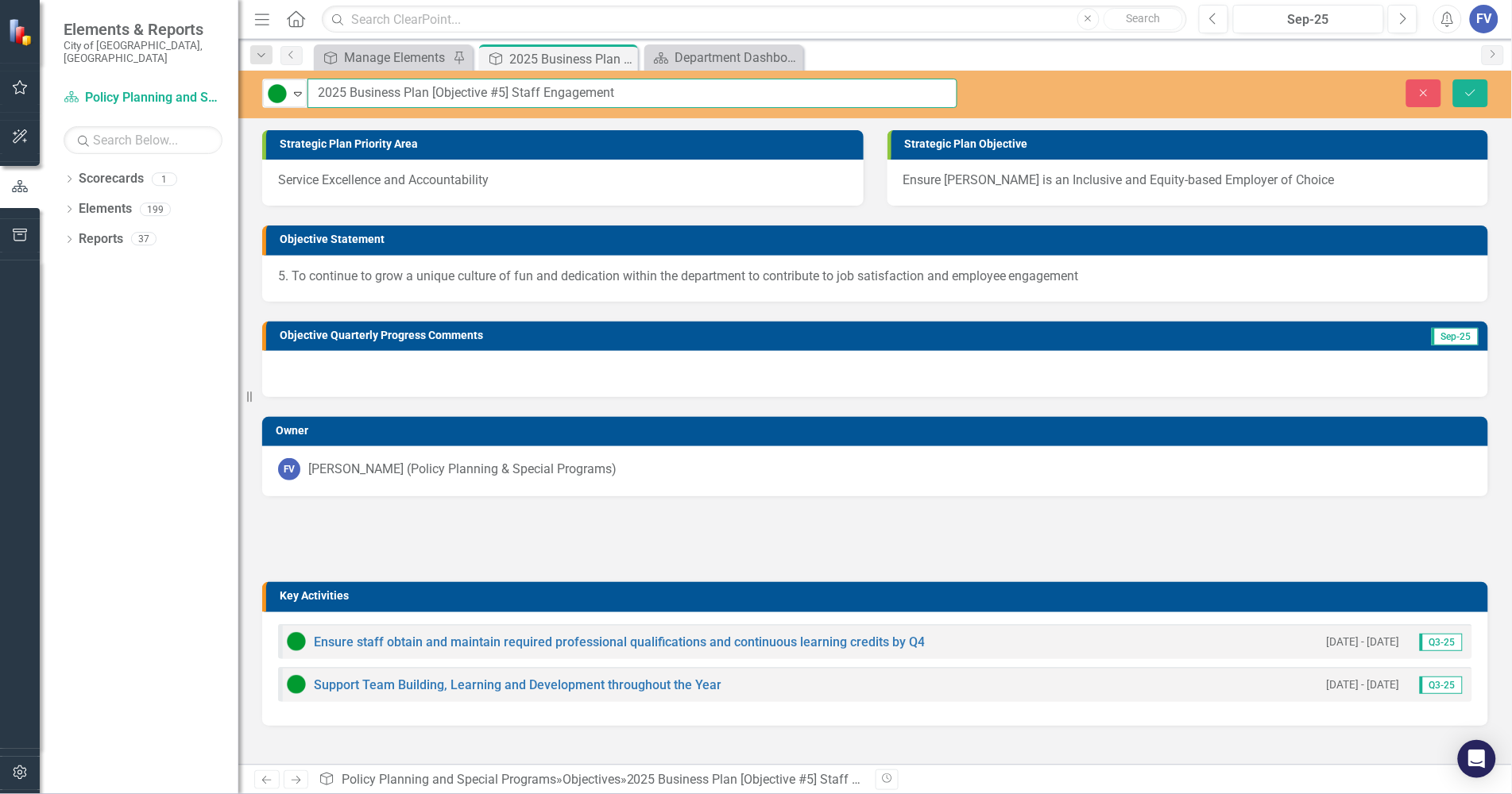
click at [498, 89] on input "2025 Business Plan [Objective #5] Staff Engagement" at bounding box center [632, 93] width 650 height 30
type input "2025 Business Plan [Objective #4] Staff Engagement"
click at [1339, 89] on icon "Save" at bounding box center [1470, 93] width 14 height 11
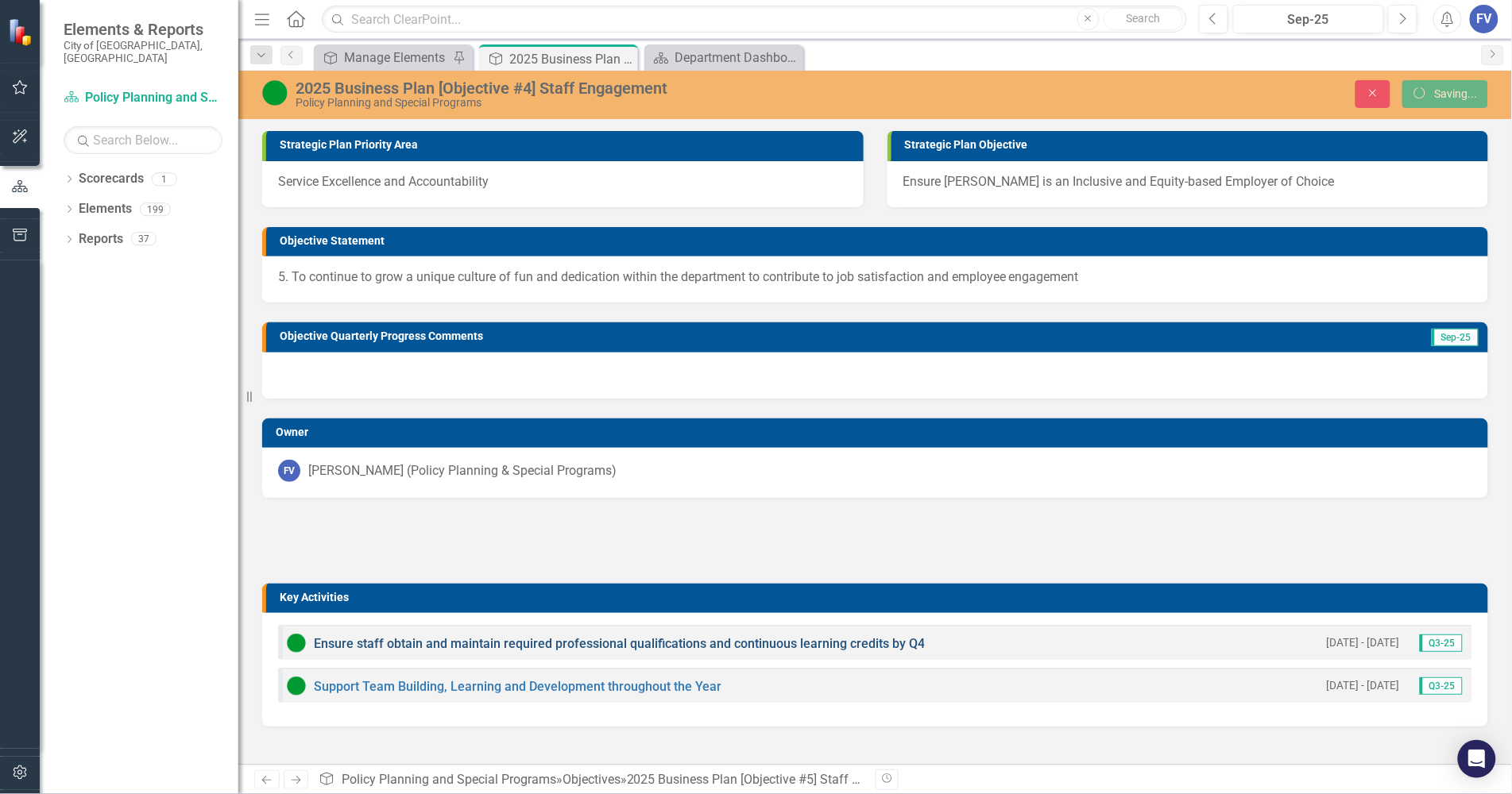
click at [586, 640] on link "Ensure staff obtain and maintain required professional qualifications and conti…" at bounding box center [619, 643] width 611 height 15
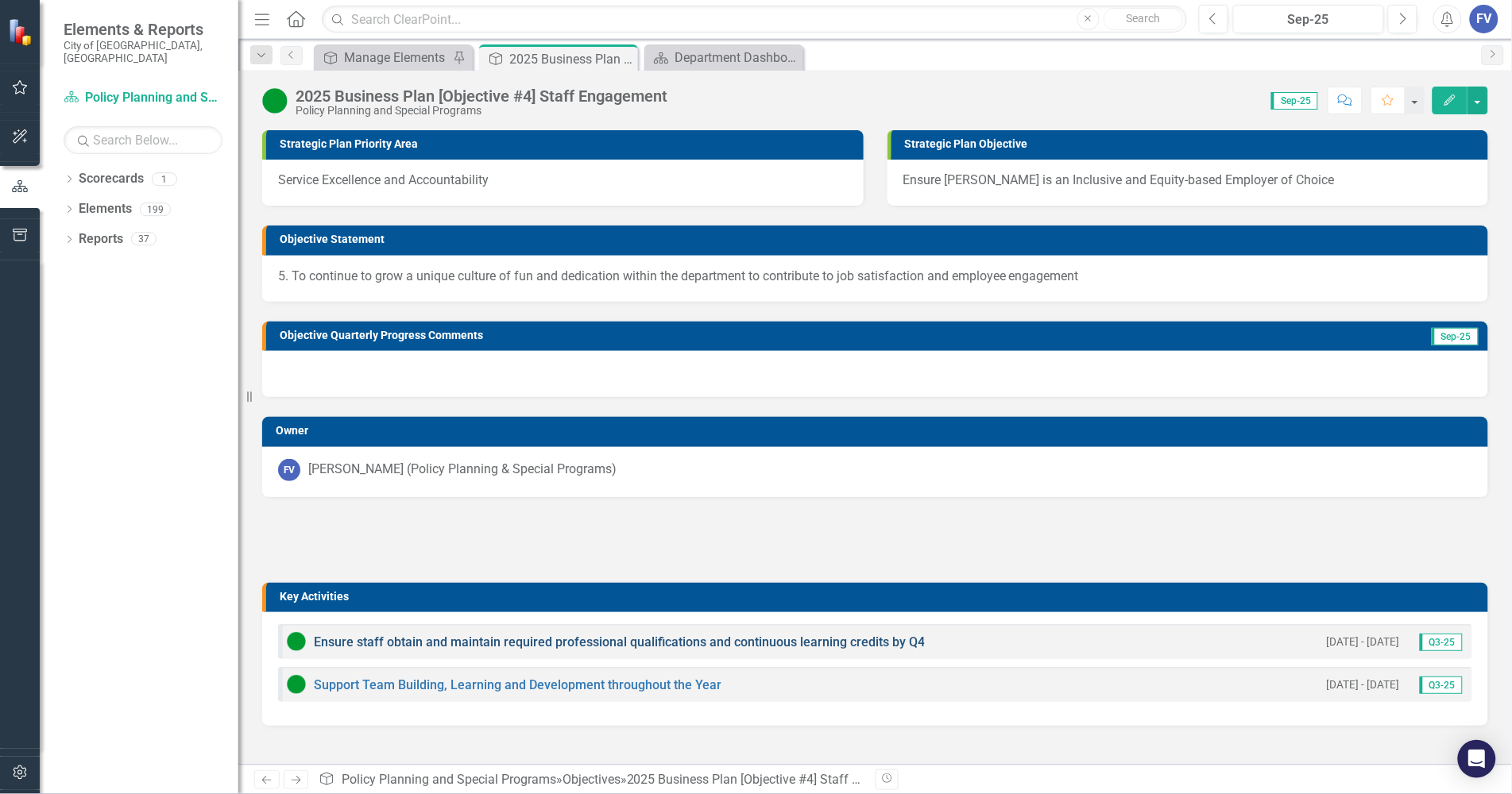
click at [493, 644] on link "Ensure staff obtain and maintain required professional qualifications and conti…" at bounding box center [619, 641] width 611 height 15
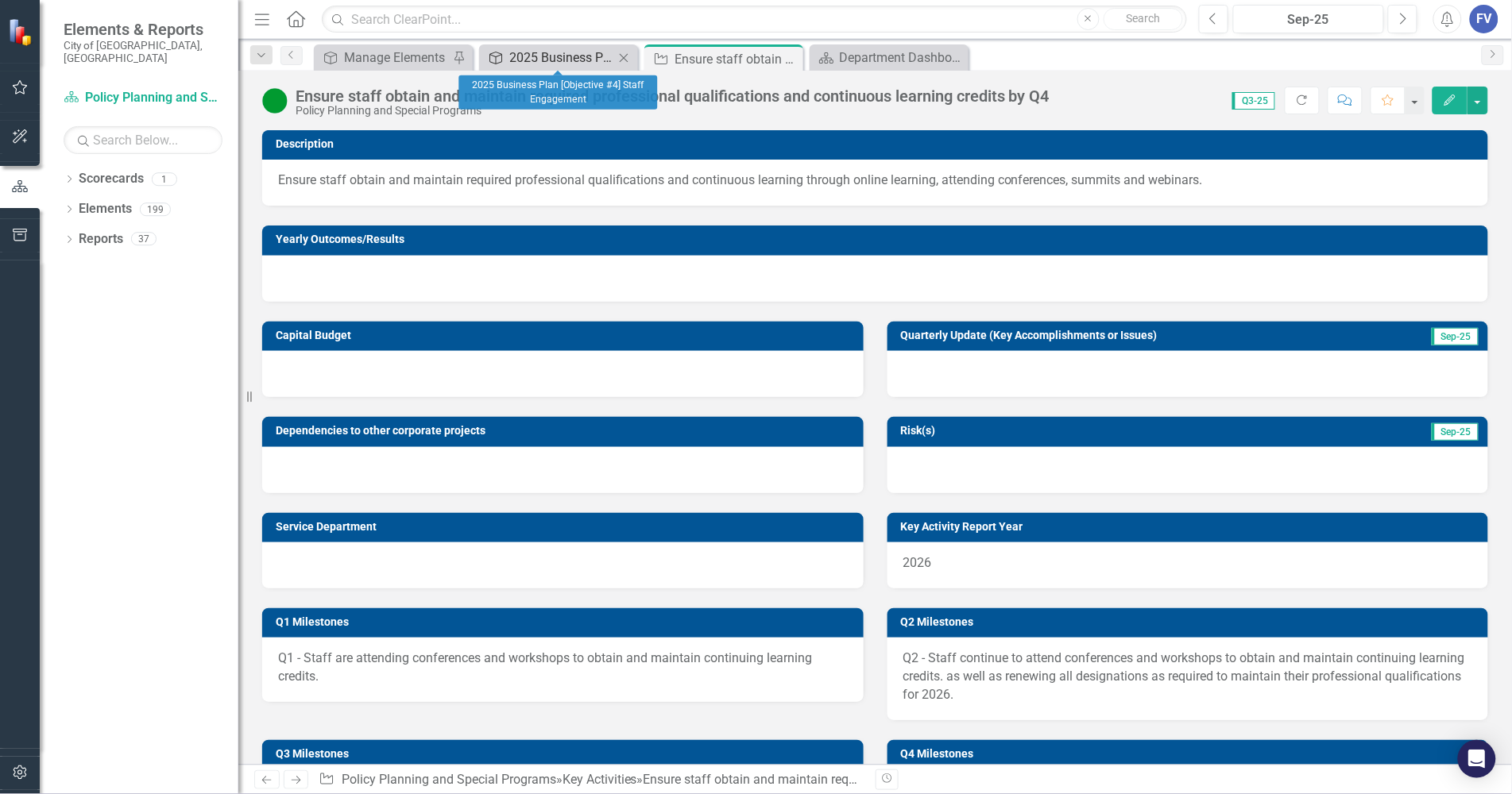
click at [568, 60] on div "2025 Business Plan [Objective #4] Staff Engagement" at bounding box center [562, 58] width 105 height 20
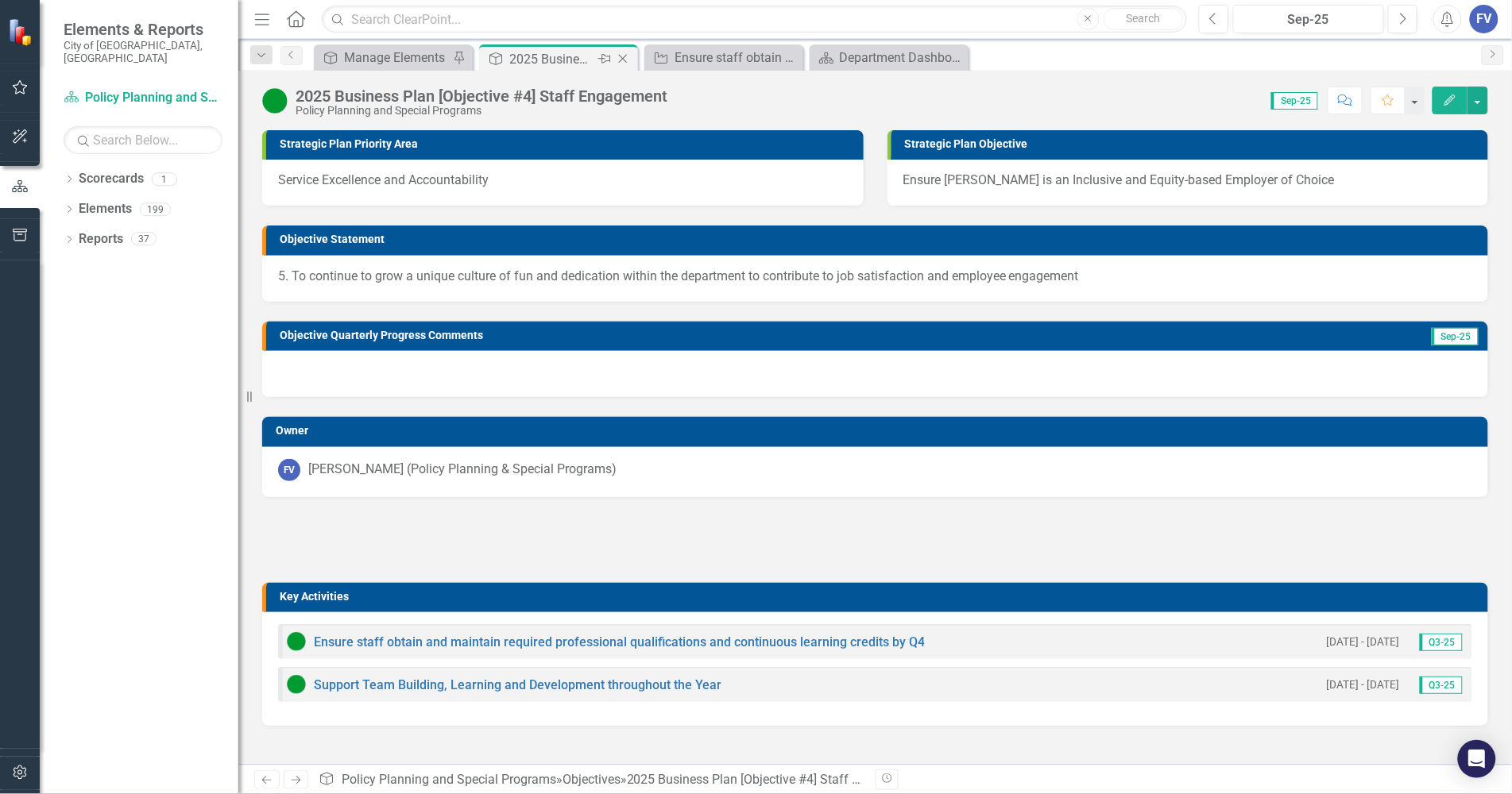
click at [628, 58] on icon "Close" at bounding box center [623, 59] width 16 height 13
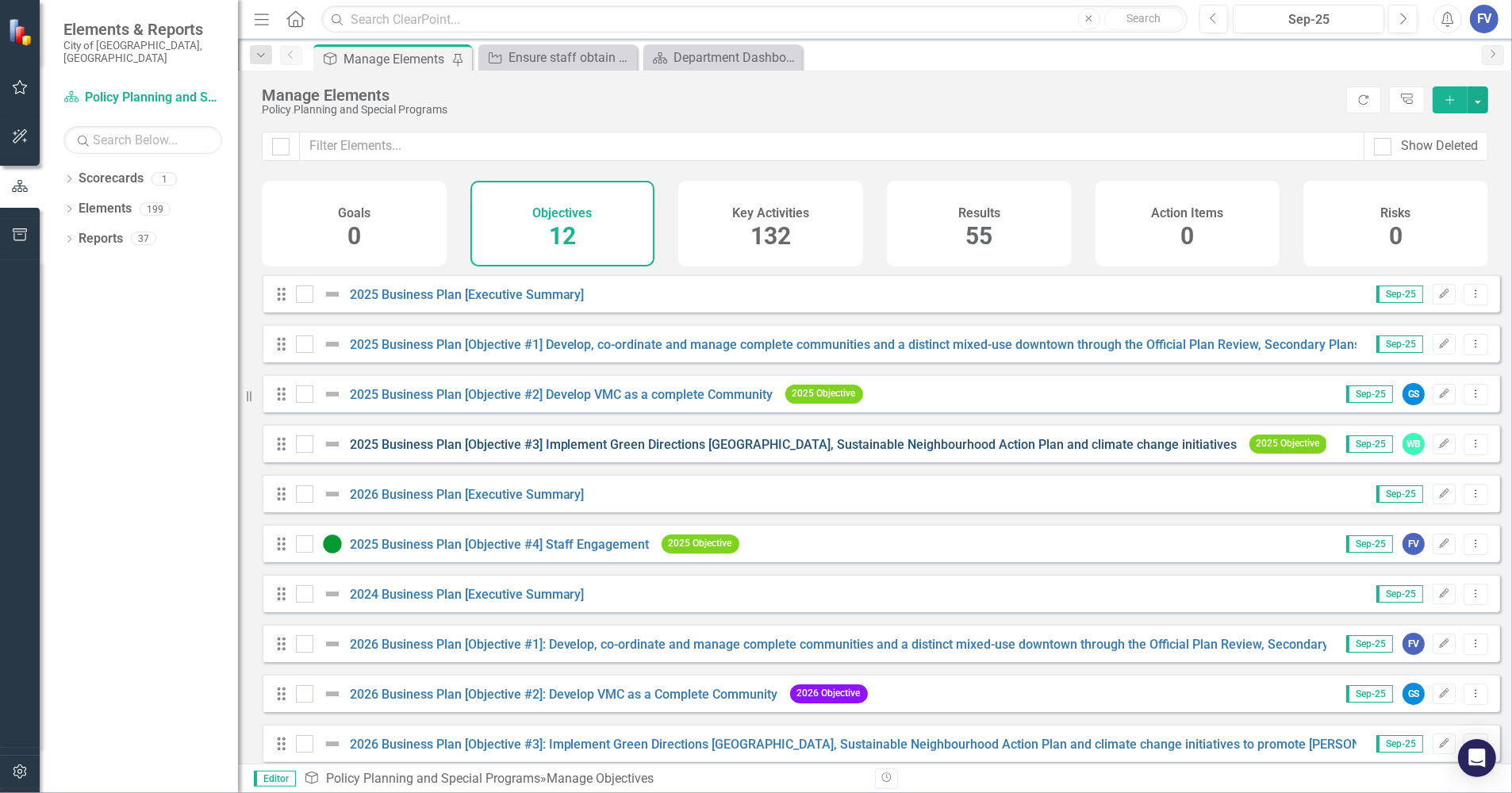
click at [577, 452] on initiatives"] "2025 Business Plan [Objective #3] Implement Green Directions [GEOGRAPHIC_DATA],…" at bounding box center [794, 444] width 888 height 15
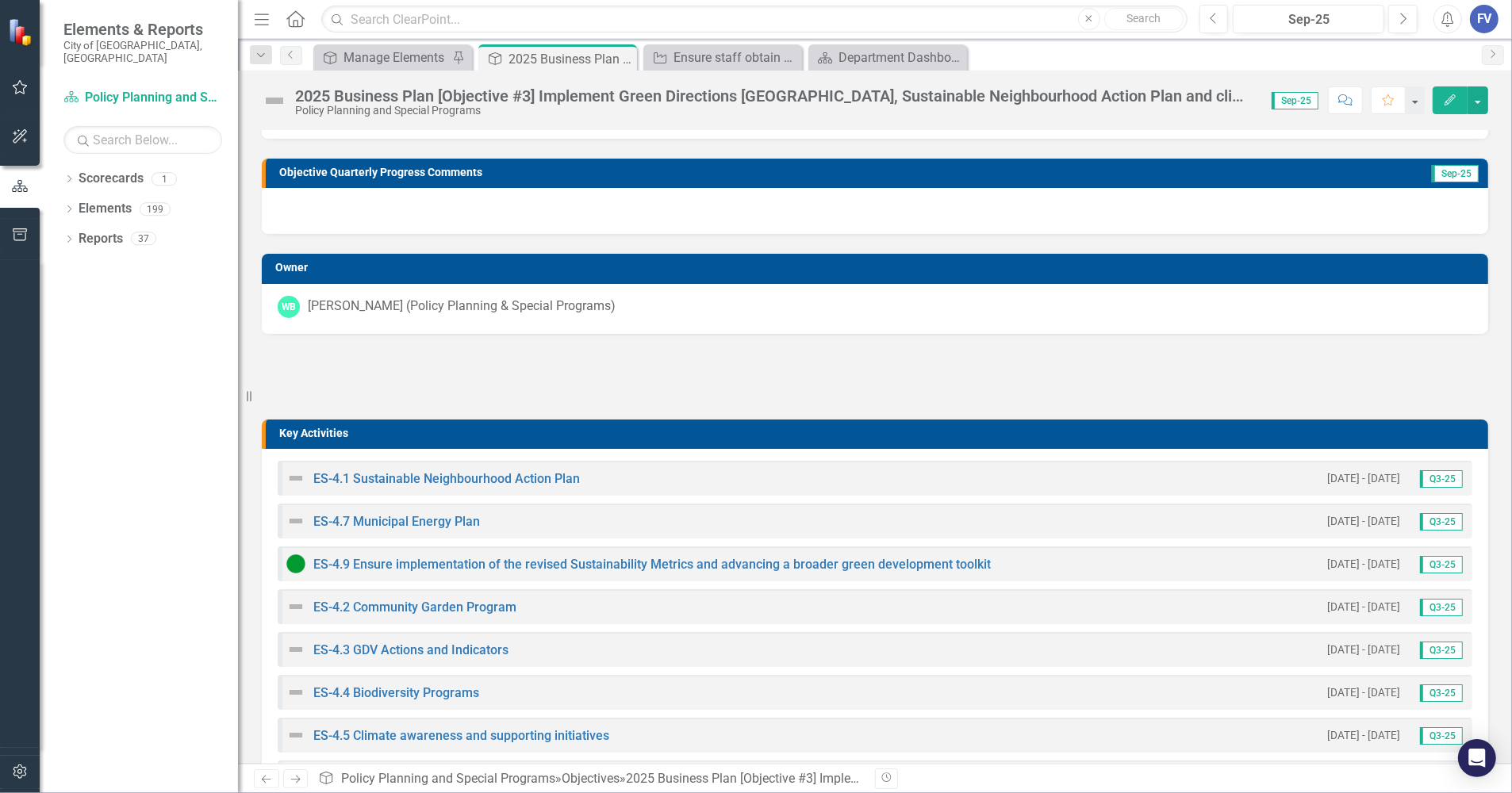
scroll to position [198, 0]
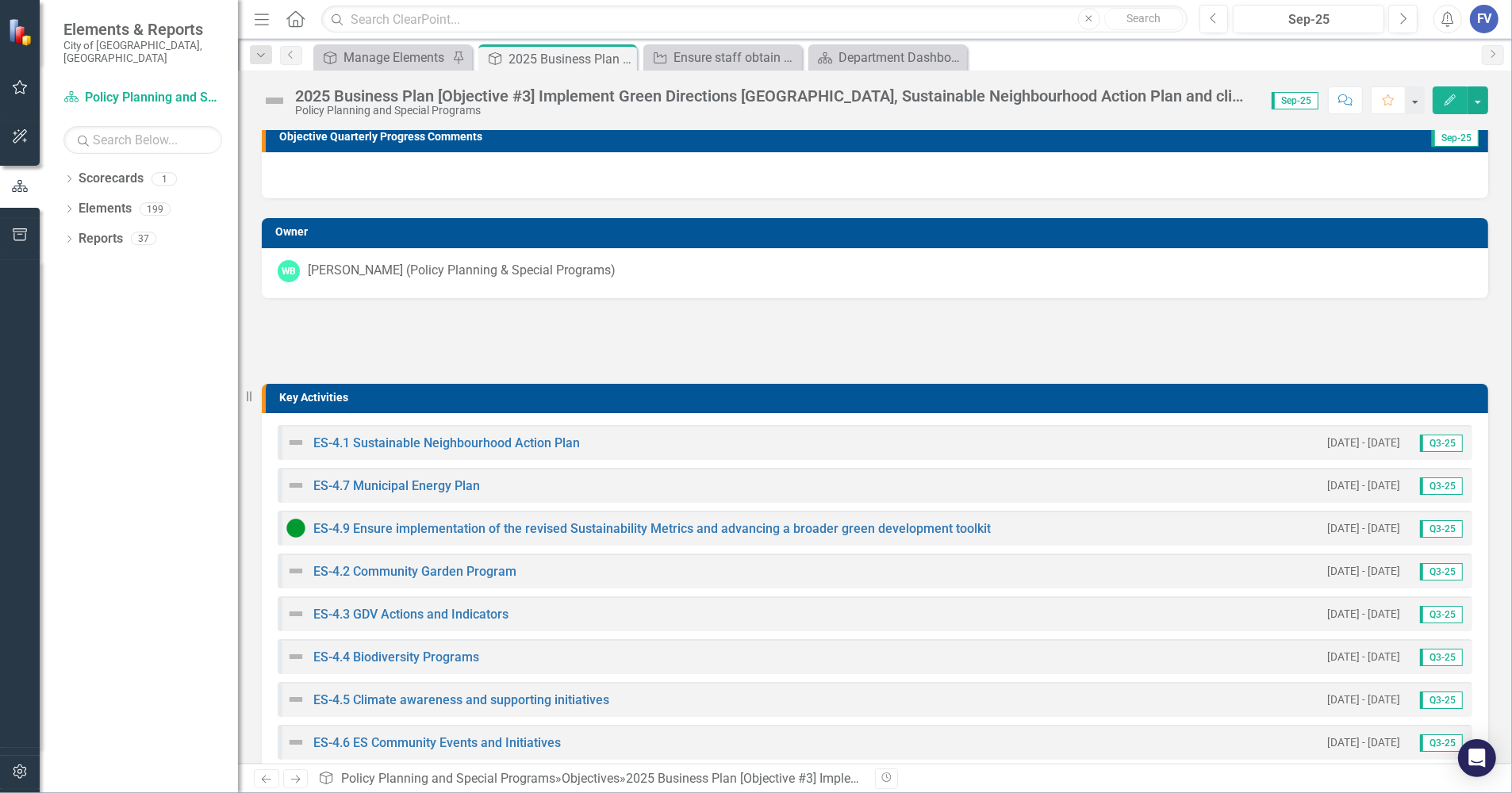
click at [1190, 530] on div "ES-4.9 Ensure implementation of the revised Sustainability Metrics and advancin…" at bounding box center [875, 528] width 1194 height 35
click at [945, 529] on link "ES-4.9 Ensure implementation of the revised Sustainability Metrics and advancin…" at bounding box center [651, 529] width 678 height 15
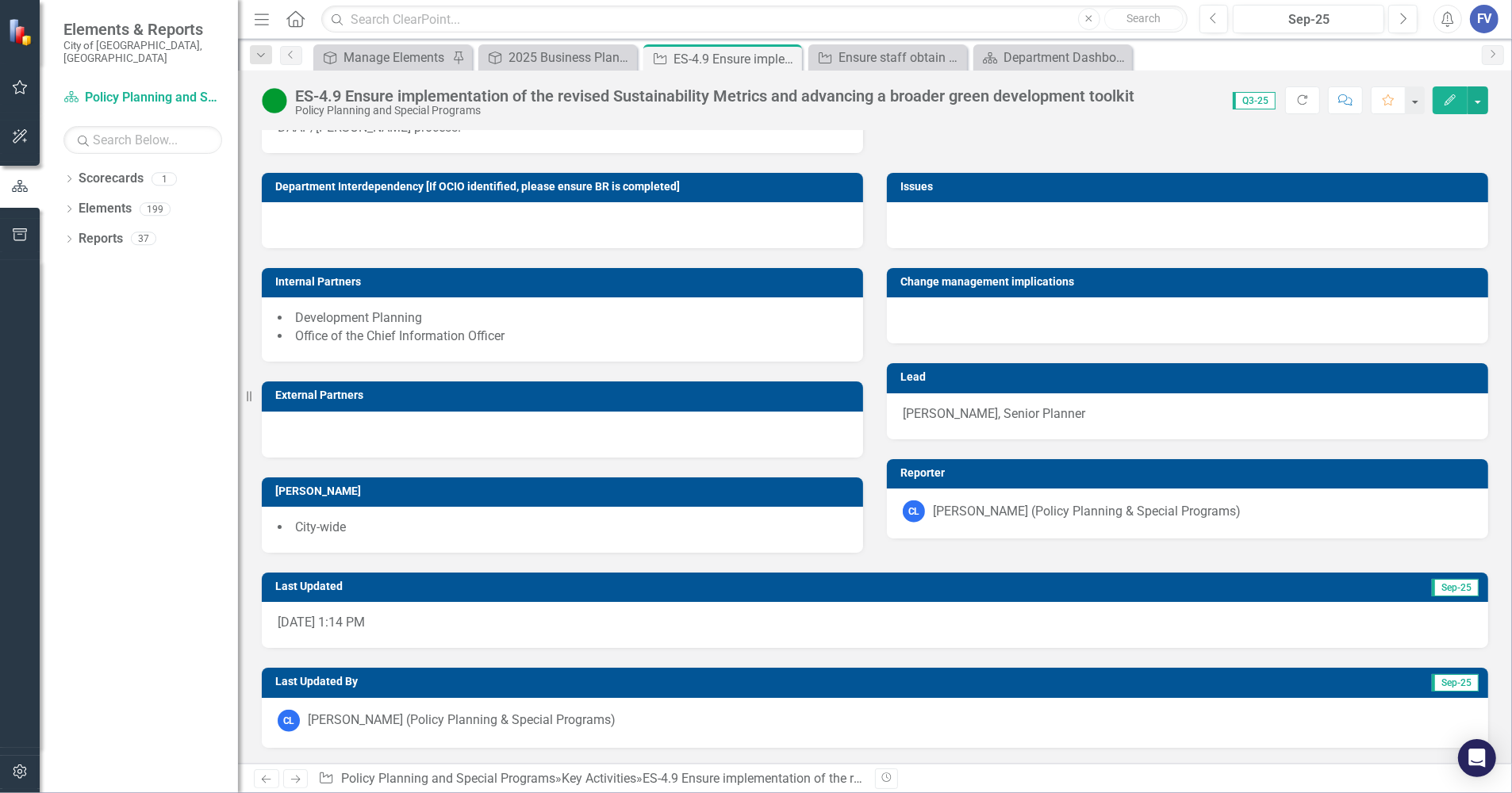
scroll to position [1354, 0]
click at [788, 53] on icon "Close" at bounding box center [787, 59] width 16 height 13
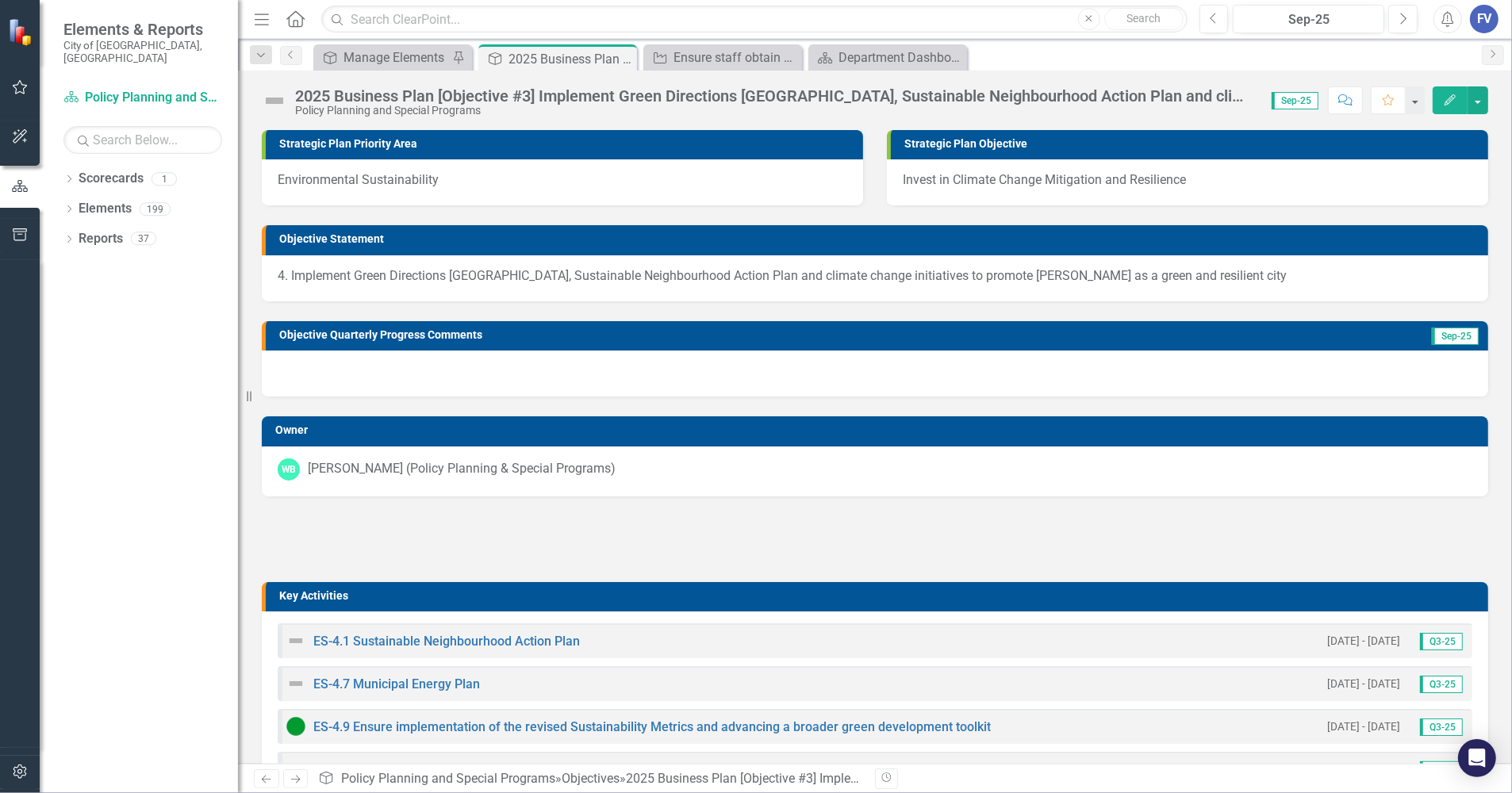
click at [1337, 539] on div at bounding box center [874, 539] width 1226 height 46
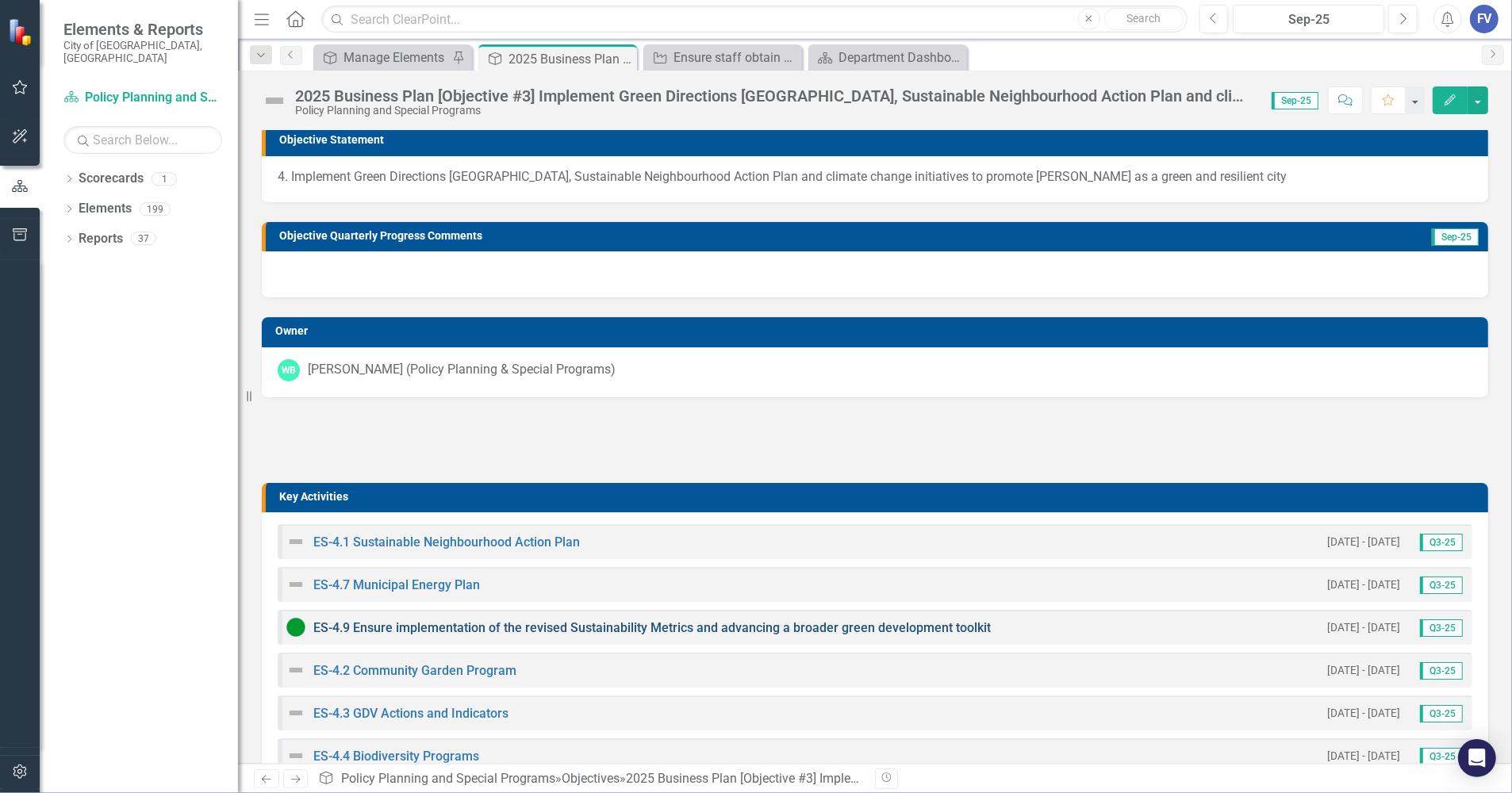
click at [357, 624] on link "ES-4.9 Ensure implementation of the revised Sustainability Metrics and advancin…" at bounding box center [651, 628] width 678 height 15
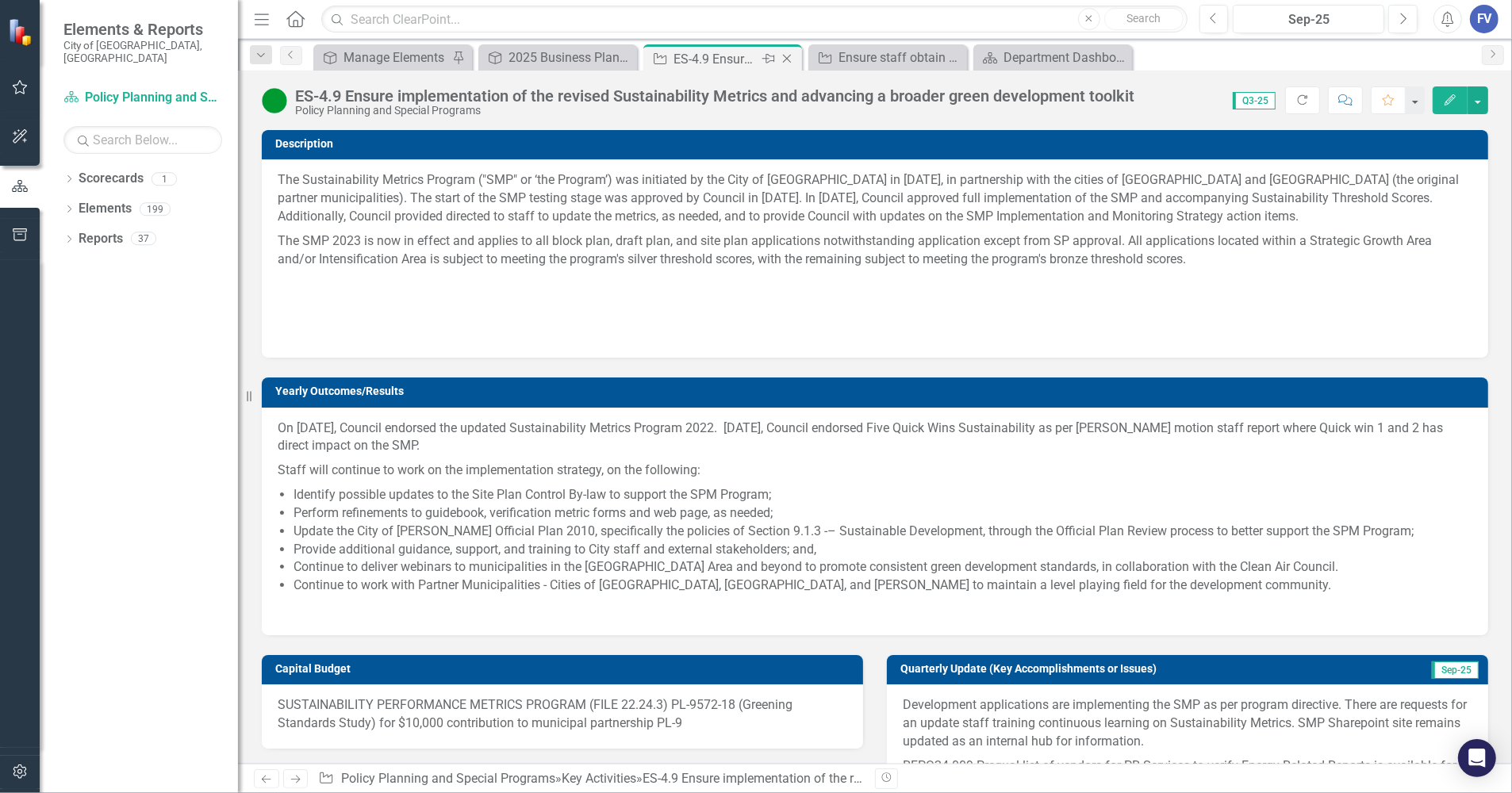
click at [791, 60] on icon "Close" at bounding box center [787, 59] width 16 height 13
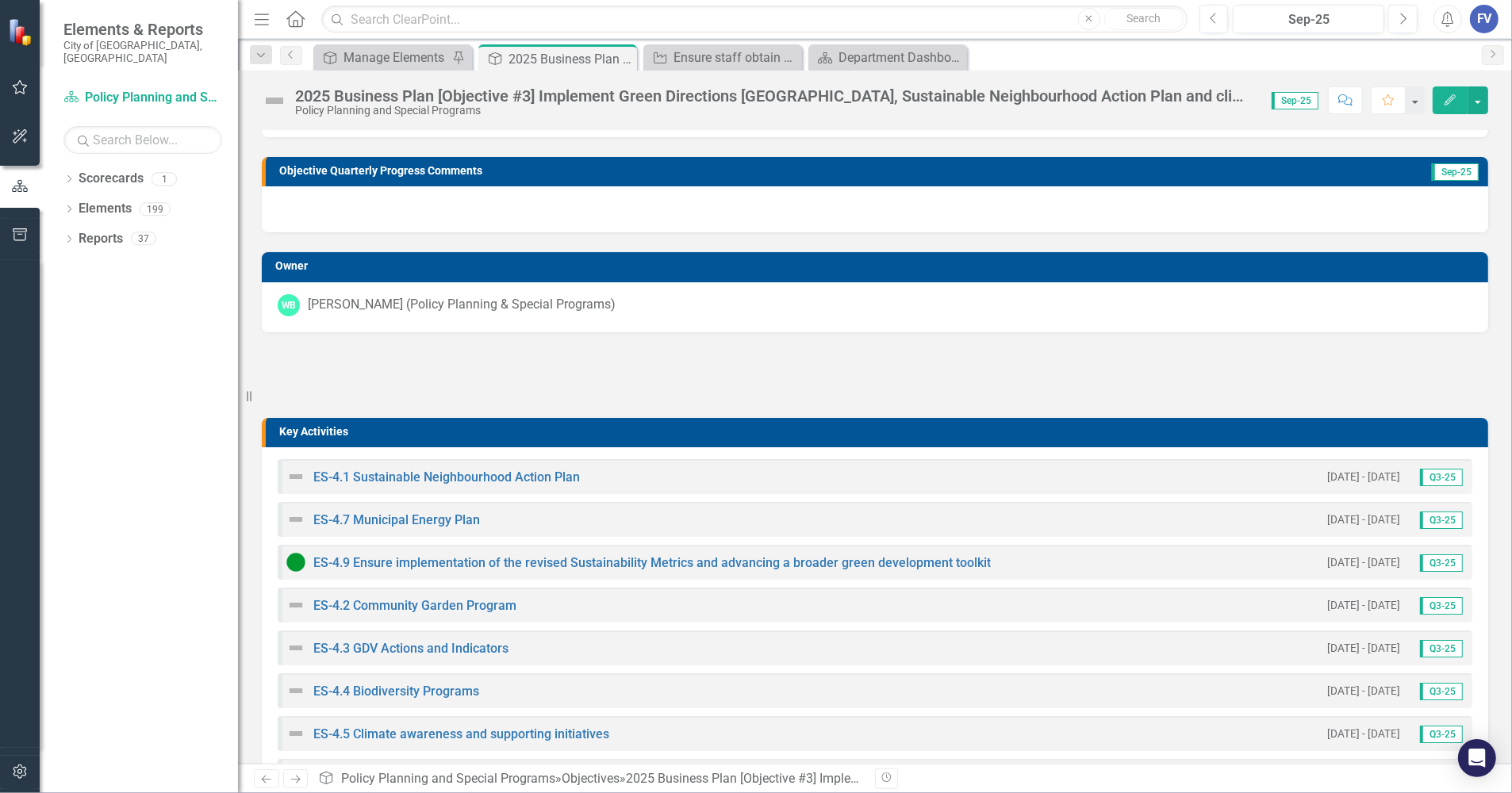
scroll to position [198, 0]
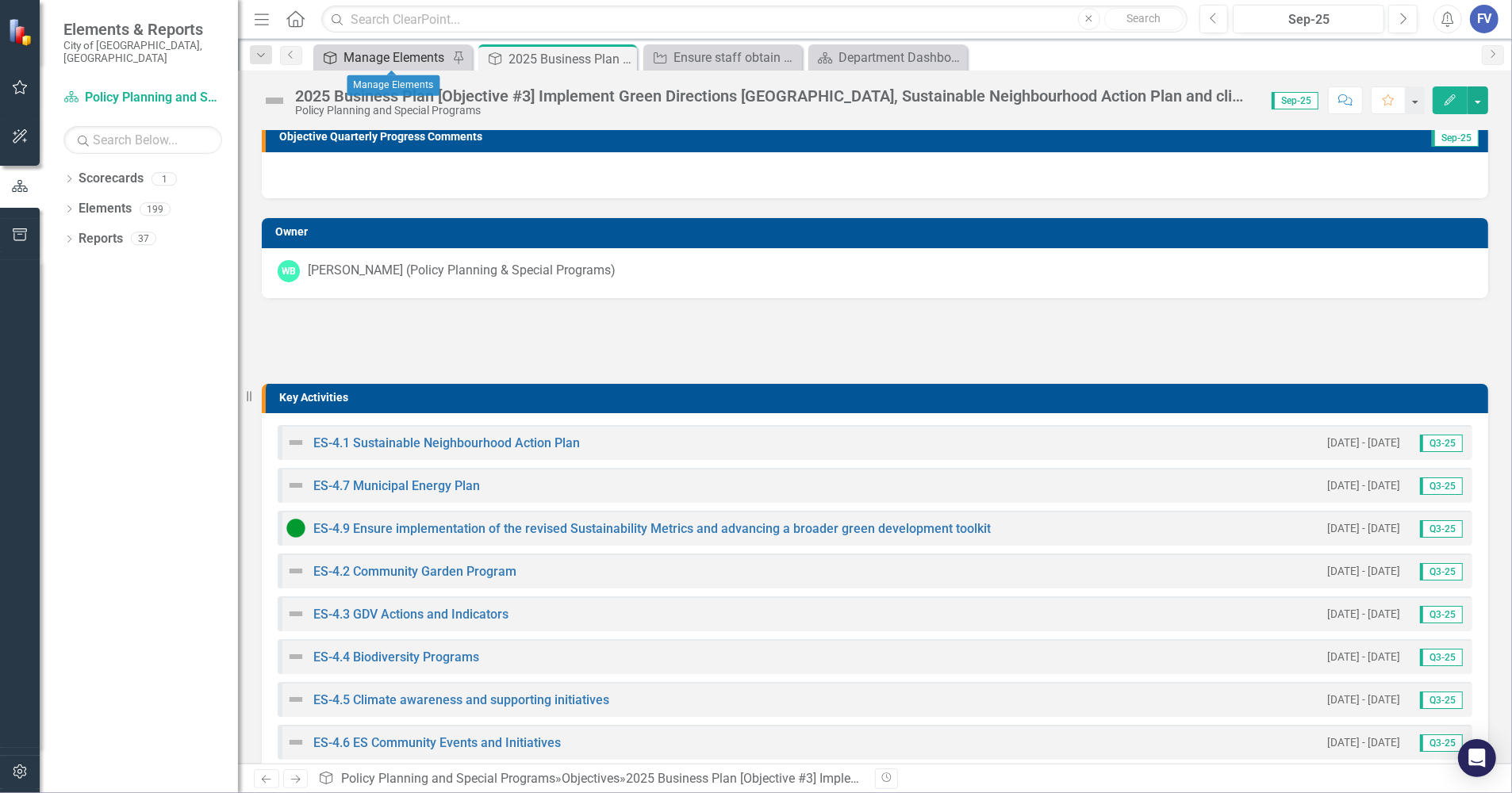
click at [386, 61] on div "Manage Elements" at bounding box center [396, 58] width 105 height 20
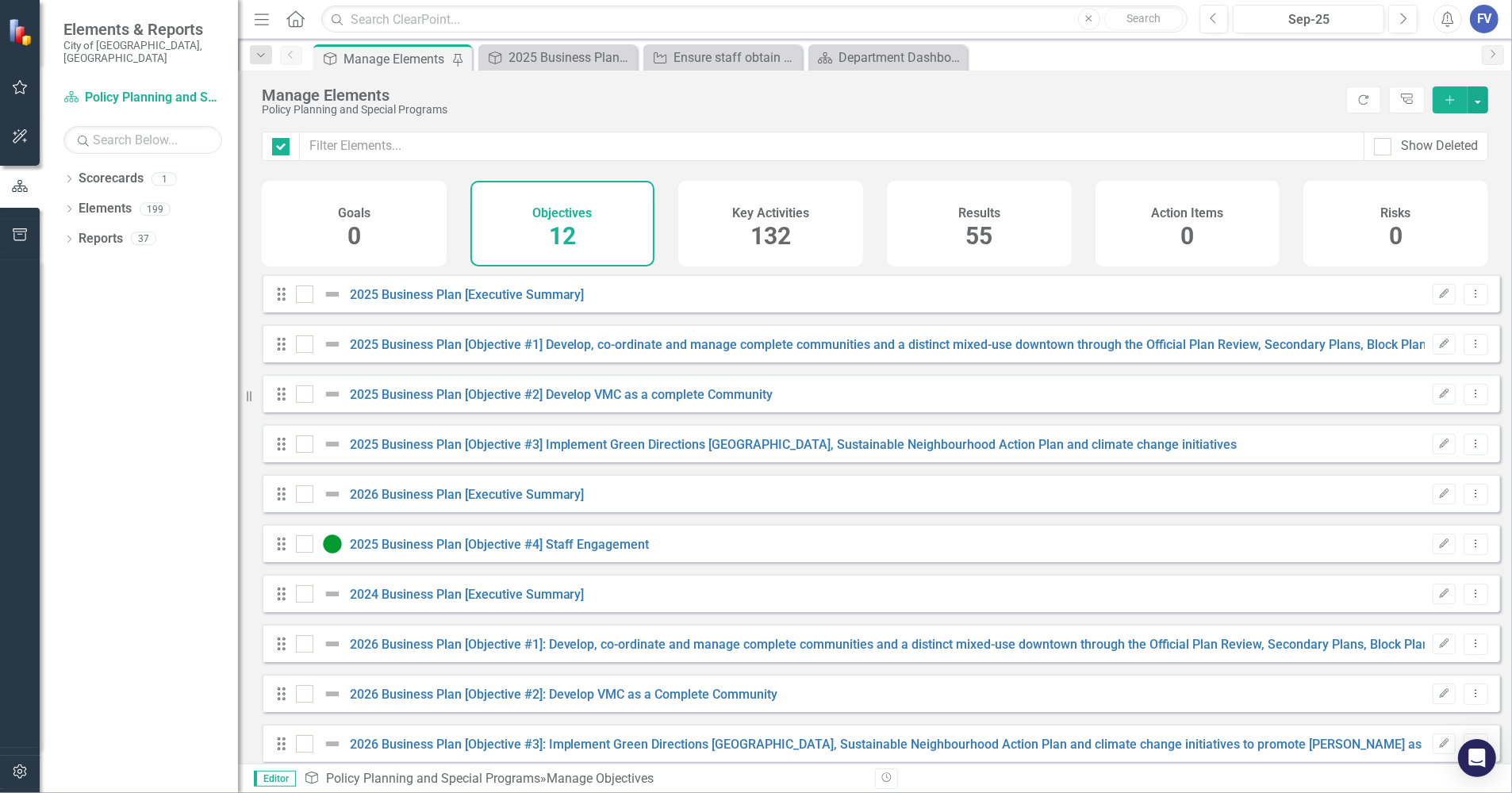
checkbox input "false"
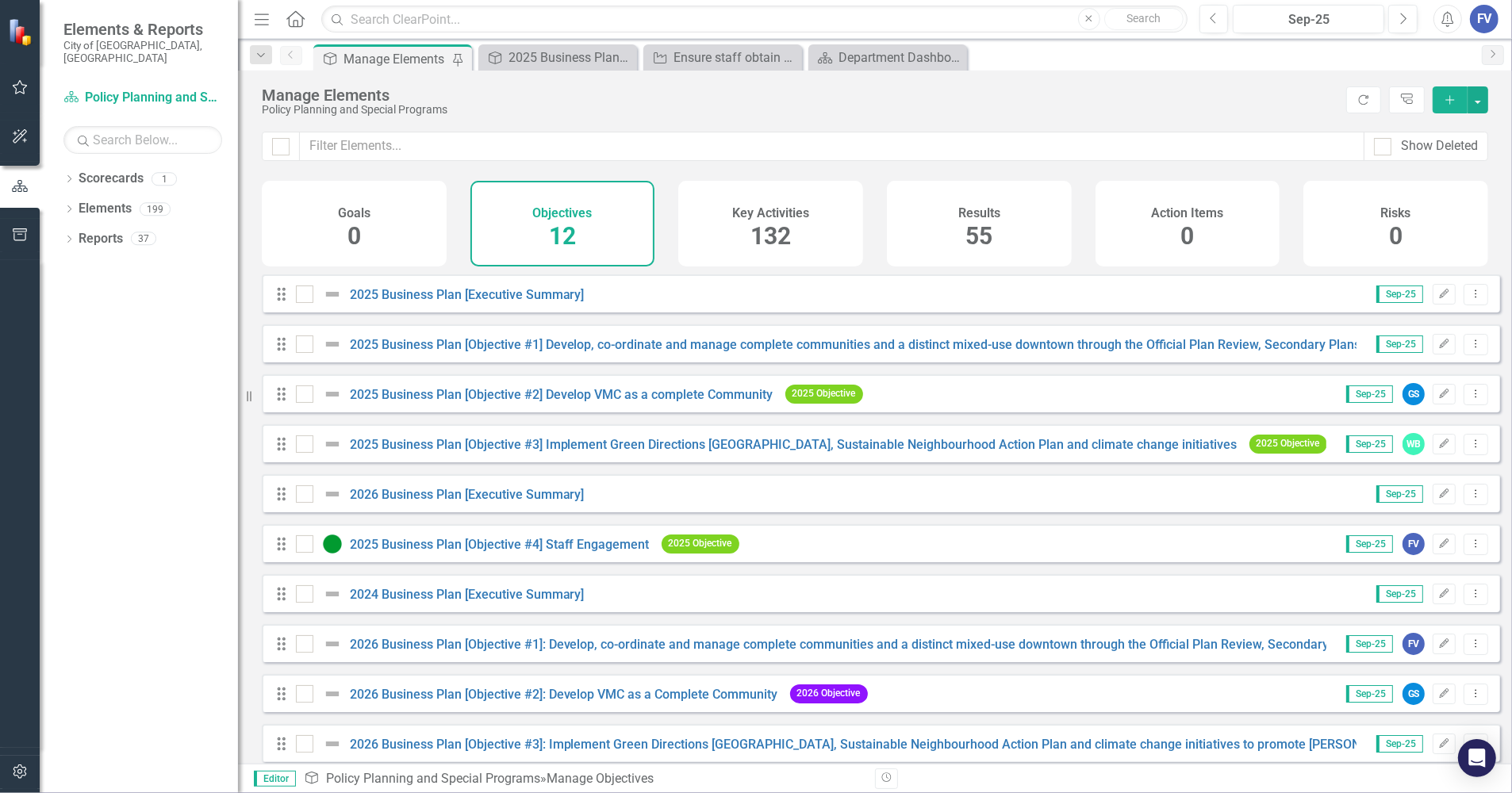
click at [1120, 101] on div "Manage Elements" at bounding box center [799, 95] width 1076 height 17
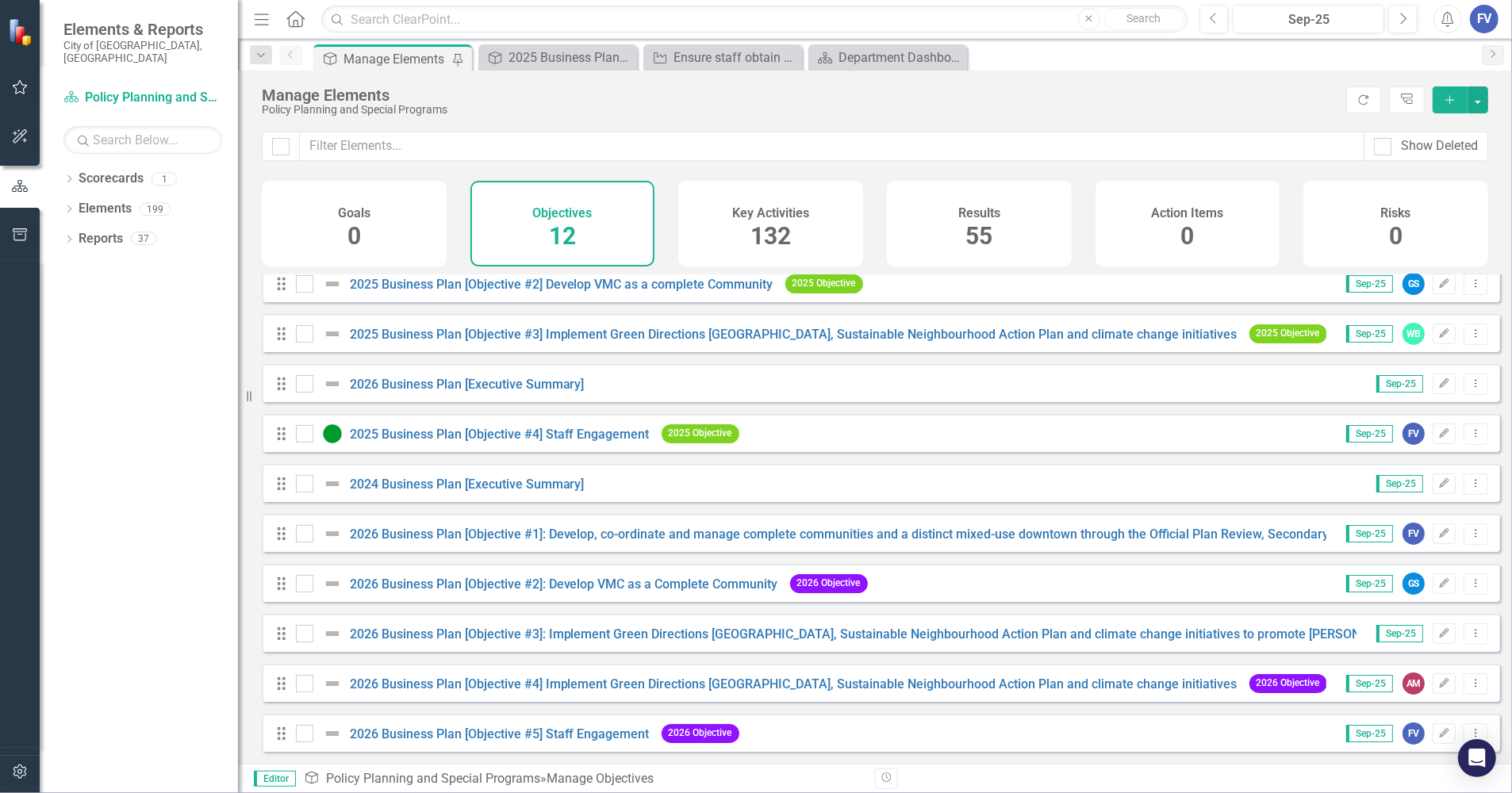
scroll to position [123, 0]
click at [722, 632] on city"] "2026 Business Plan [Objective #3]: Implement Green Directions Vaughan, Sustaina…" at bounding box center [958, 634] width 1216 height 15
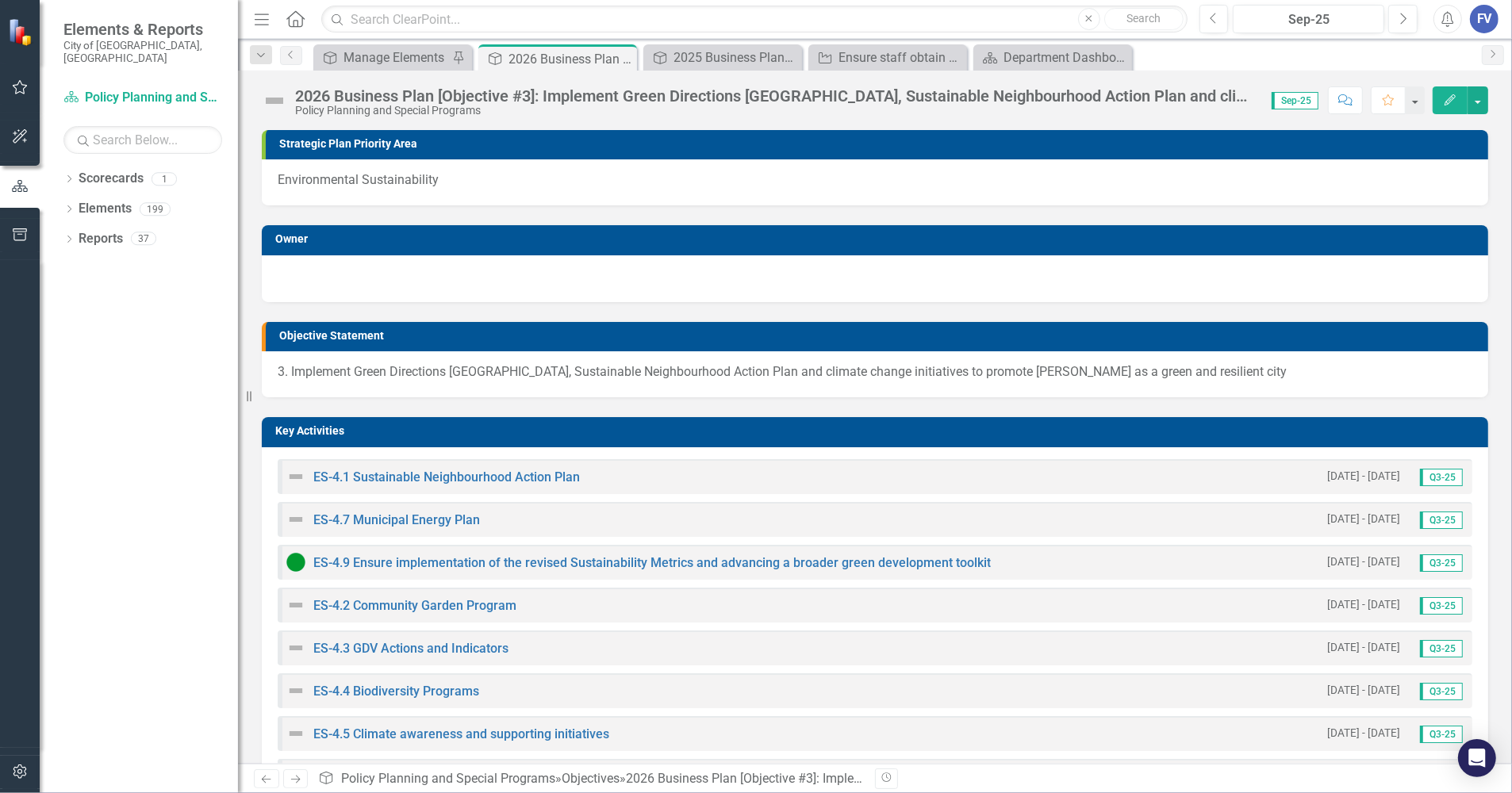
drag, startPoint x: 968, startPoint y: 558, endPoint x: 456, endPoint y: 576, distance: 512.3
click at [458, 576] on div "ES-4.9 Ensure implementation of the revised Sustainability Metrics and advancin…" at bounding box center [875, 562] width 1194 height 35
click at [460, 560] on link "ES-4.9 Ensure implementation of the revised Sustainability Metrics and advancin…" at bounding box center [651, 562] width 678 height 15
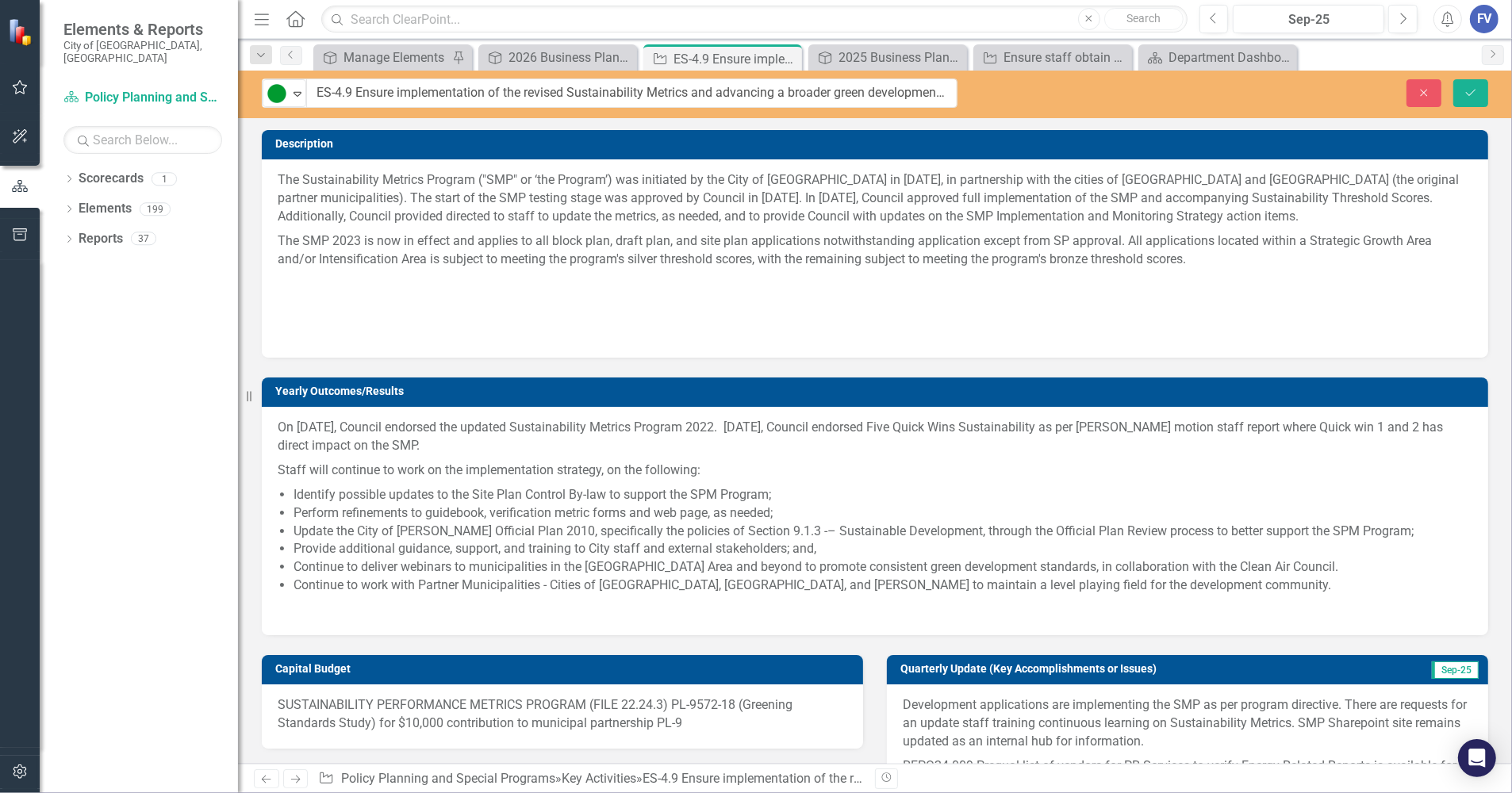
drag, startPoint x: 1139, startPoint y: 94, endPoint x: 319, endPoint y: 85, distance: 820.0
click at [448, 85] on input "ES-4.9 Ensure implementation of the revised Sustainability Metrics and advancin…" at bounding box center [632, 93] width 650 height 30
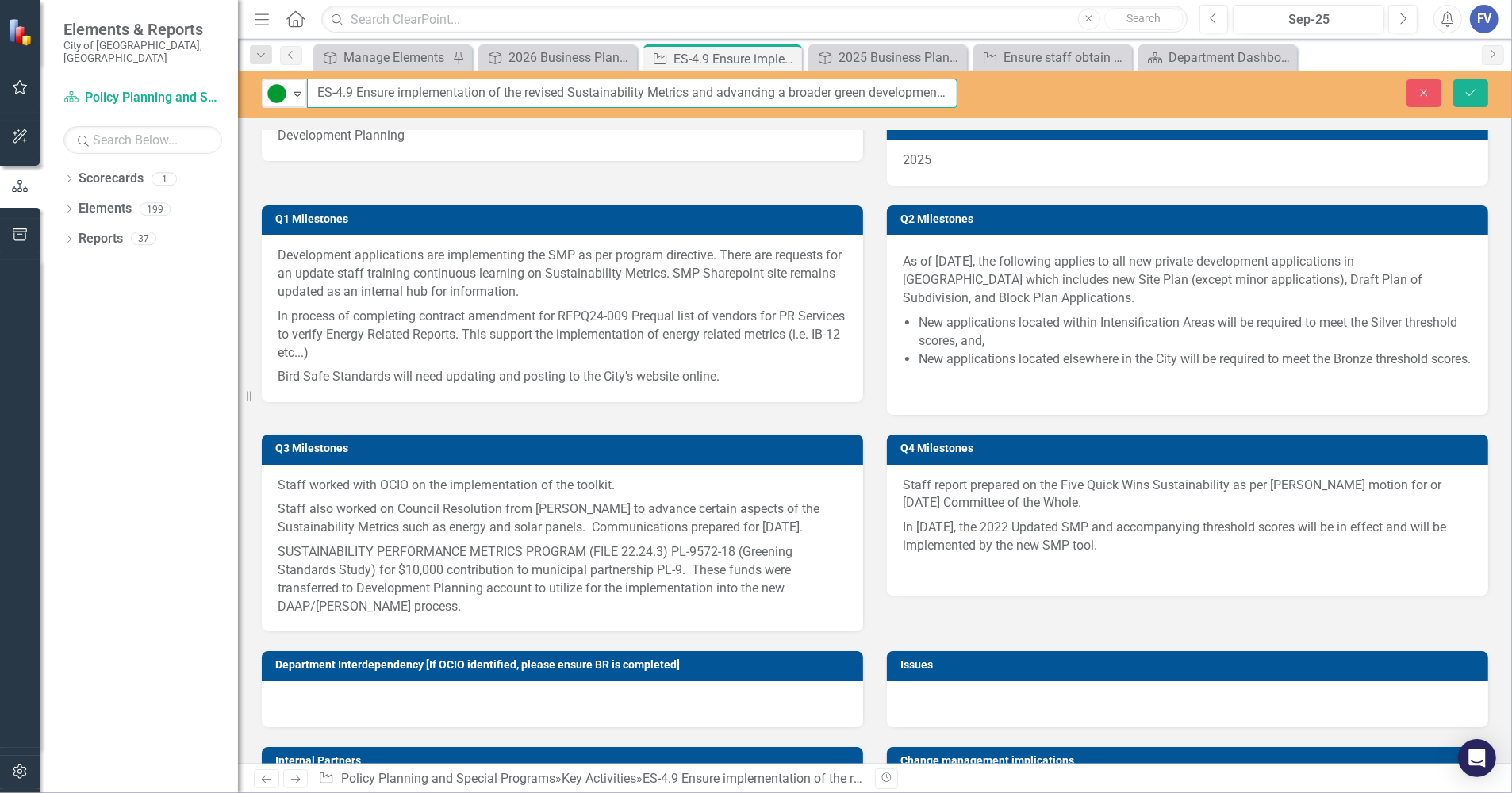
scroll to position [1048, 0]
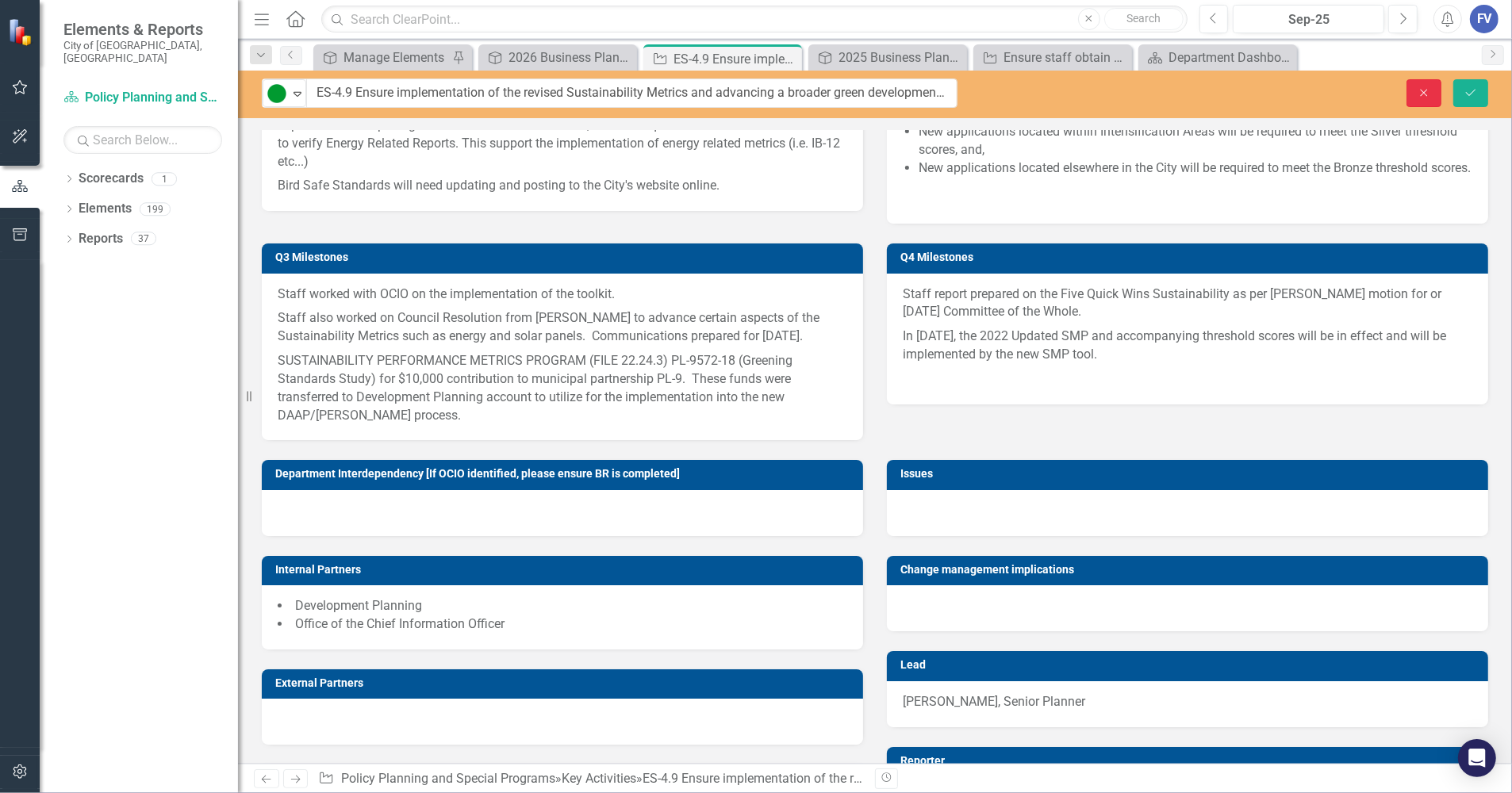
click at [1337, 88] on icon "Close" at bounding box center [1424, 93] width 14 height 11
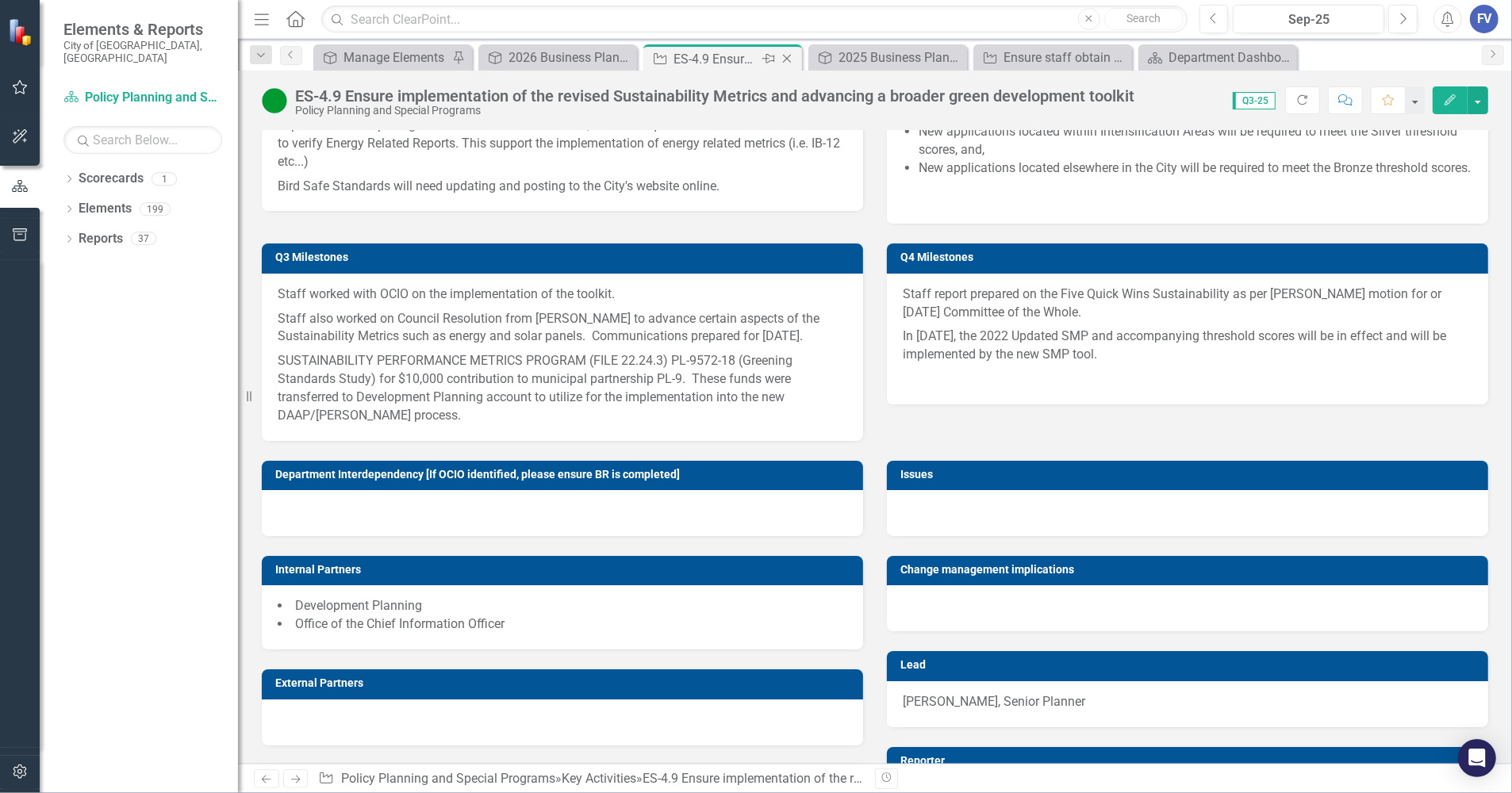
click at [791, 58] on icon "Close" at bounding box center [787, 59] width 16 height 13
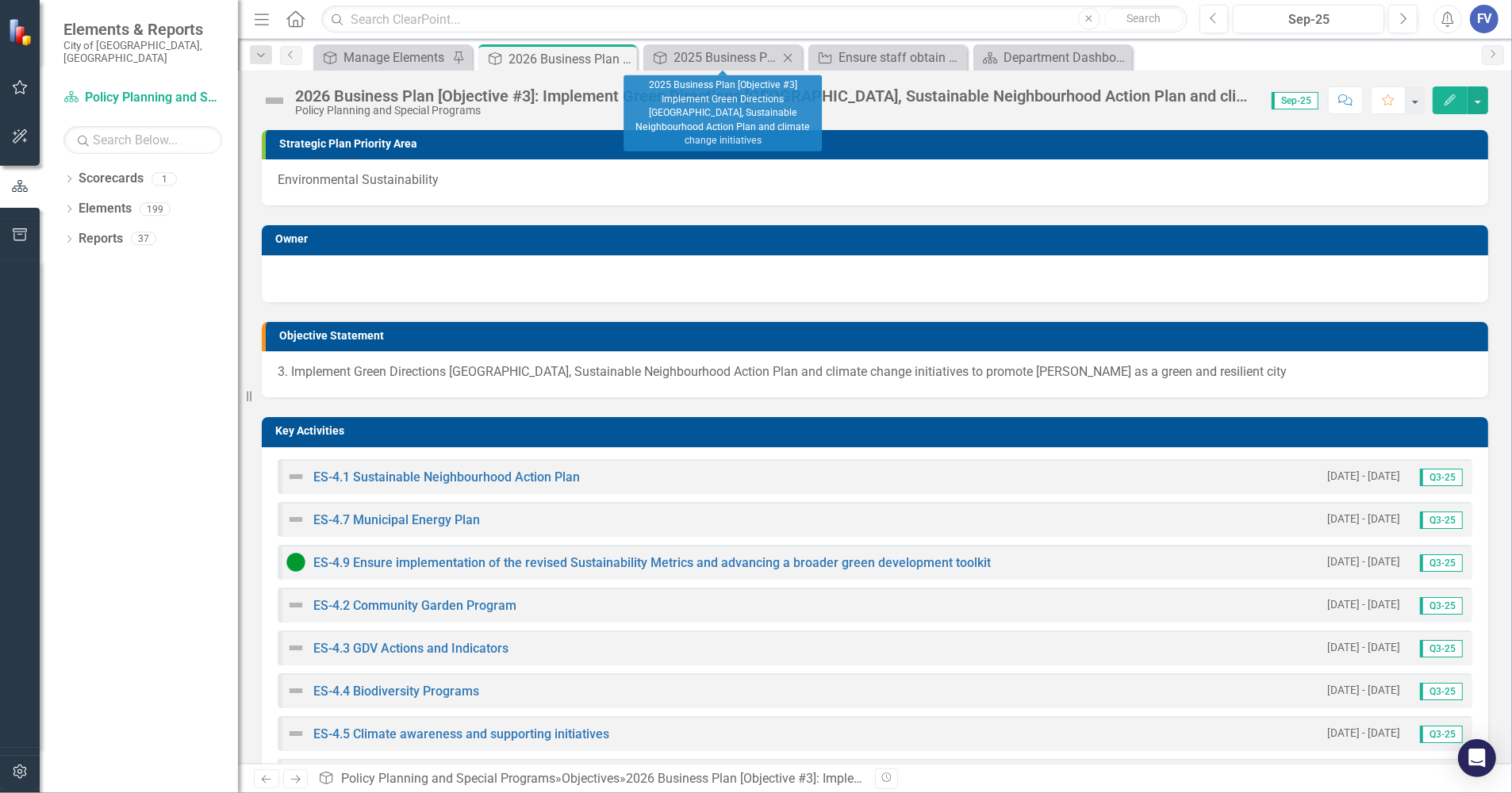
click at [788, 56] on icon "Close" at bounding box center [788, 58] width 16 height 13
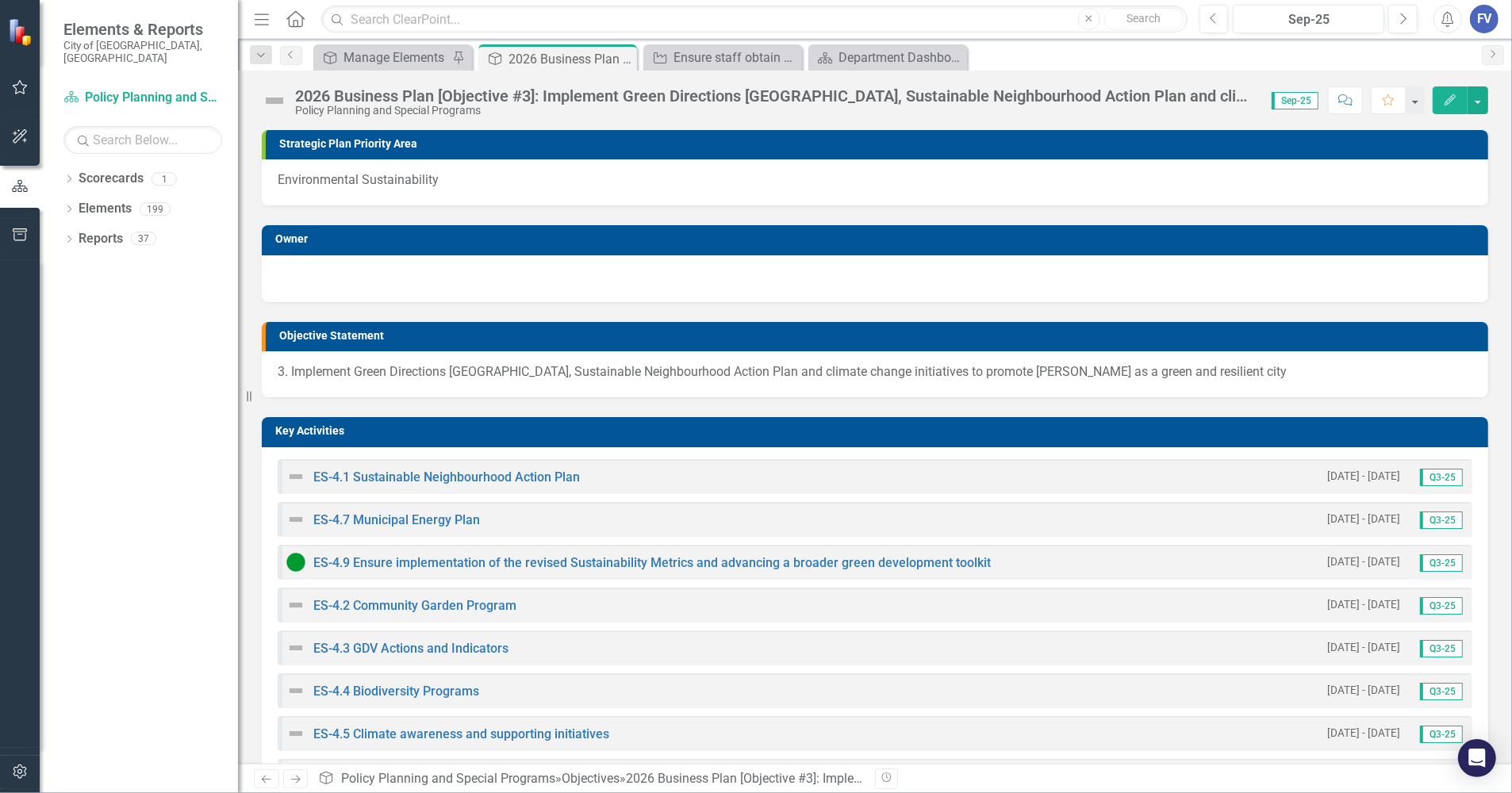
scroll to position [99, 0]
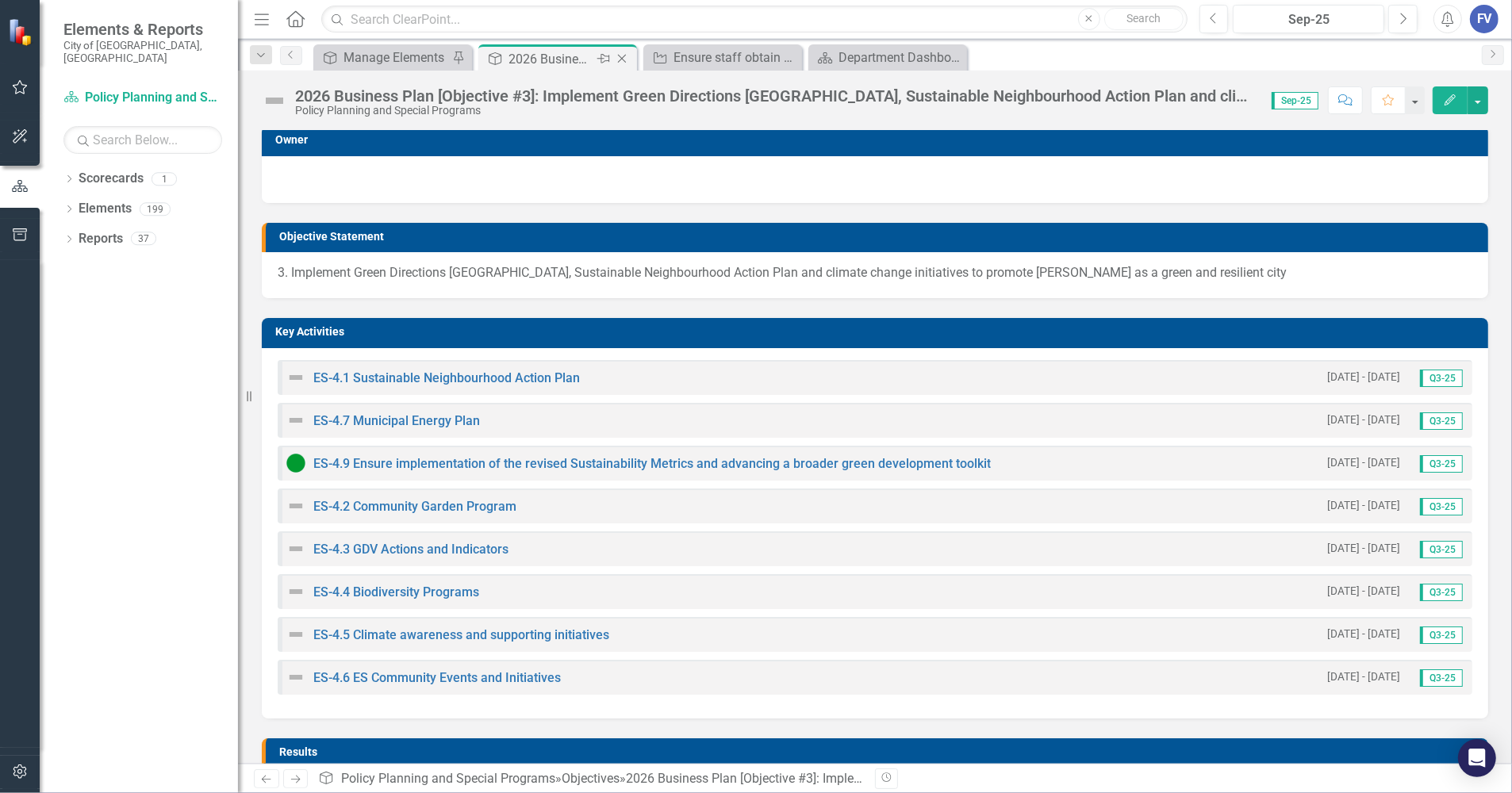
click at [621, 57] on icon "Close" at bounding box center [622, 59] width 16 height 13
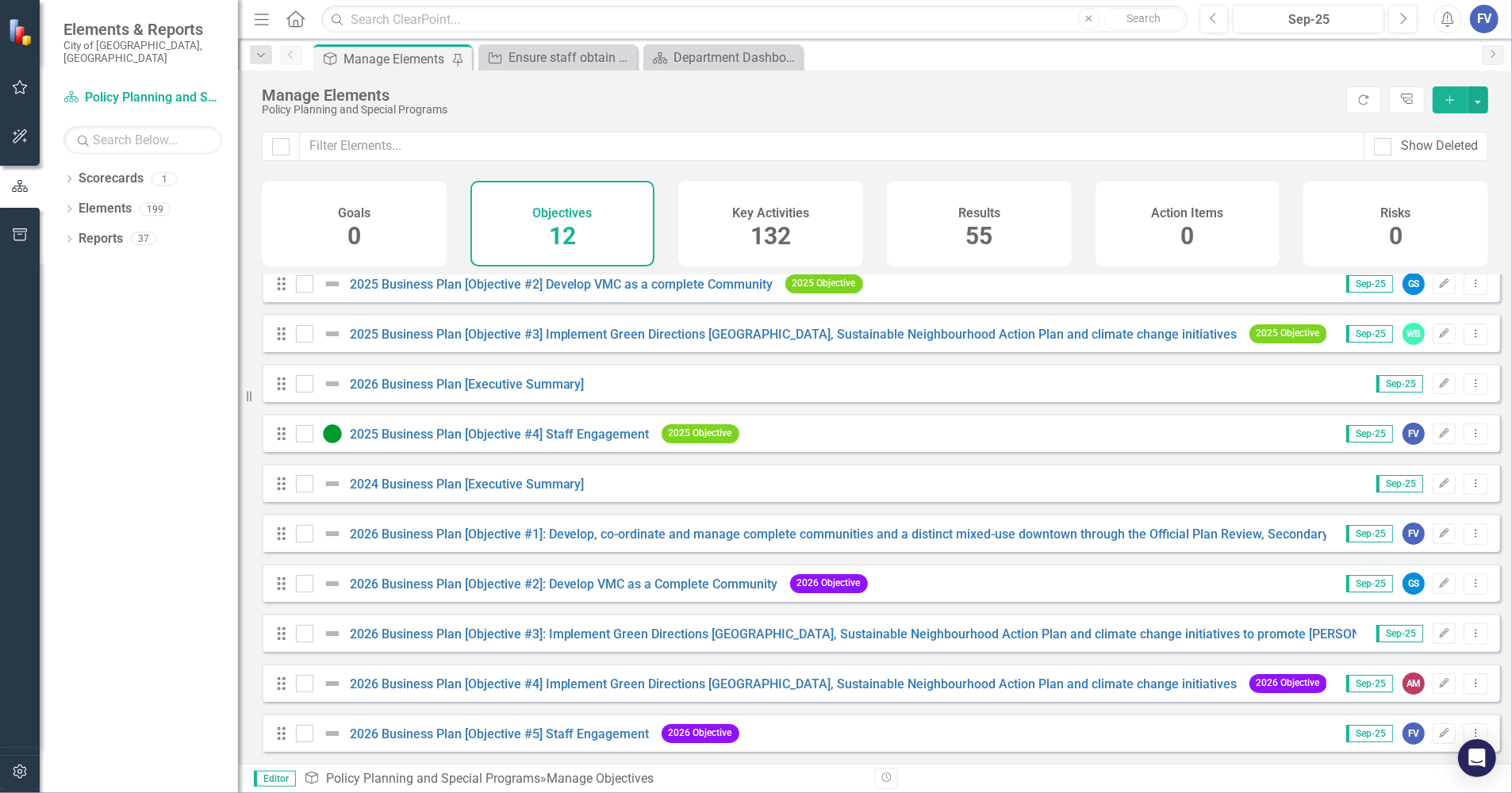
scroll to position [123, 0]
click at [303, 636] on div at bounding box center [304, 633] width 17 height 17
click at [303, 635] on input "checkbox" at bounding box center [300, 630] width 10 height 10
checkbox input "true"
click at [853, 632] on city"] "2026 Business Plan [Objective #3]: Implement Green Directions Vaughan, Sustaina…" at bounding box center [958, 634] width 1216 height 15
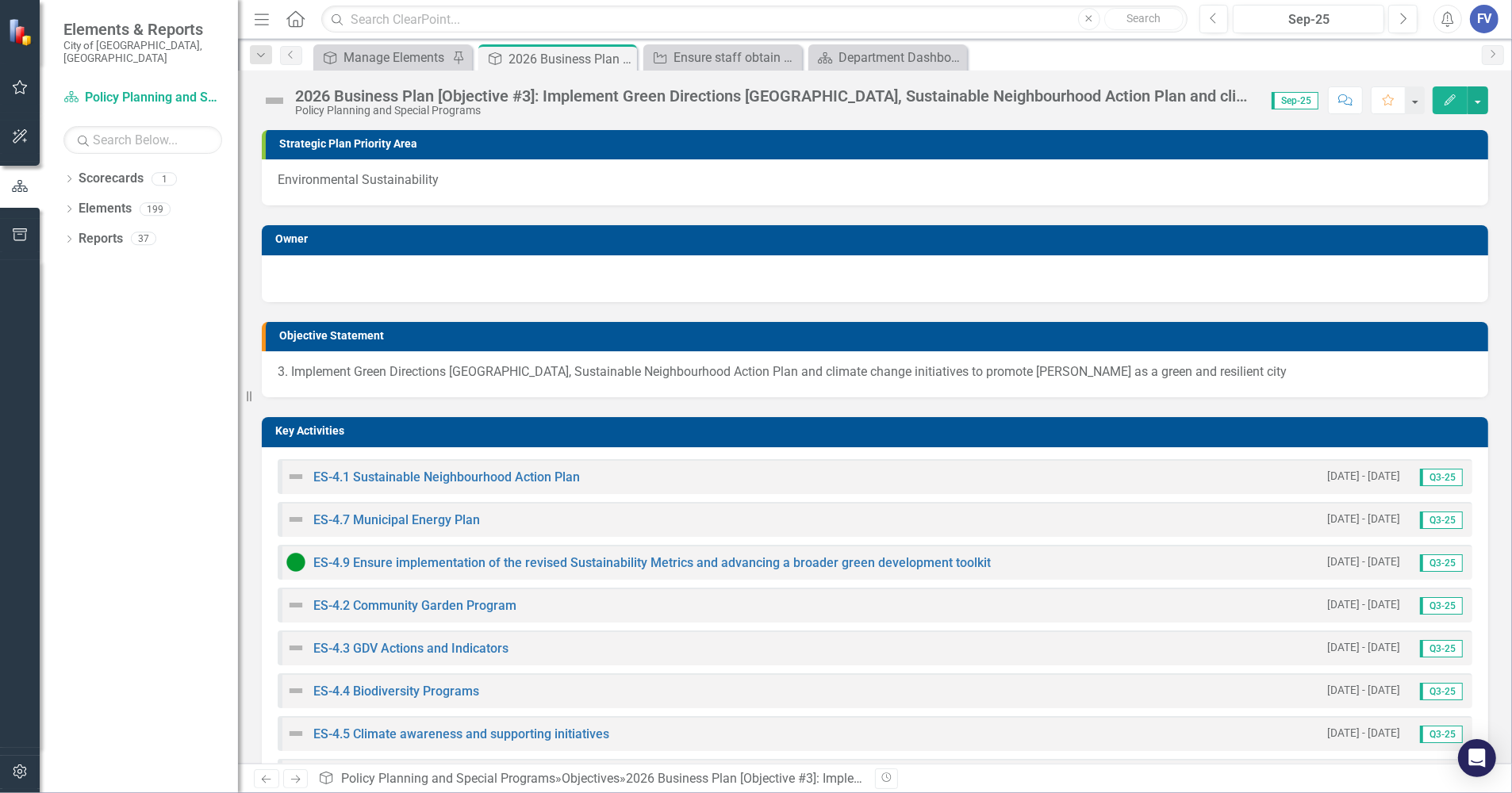
click at [510, 101] on city-page-title"] "2026 Business Plan [Objective #3]: Implement Green Directions Vaughan, Sustaina…" at bounding box center [775, 96] width 961 height 17
click at [1044, 107] on div "Policy Planning and Special Programs" at bounding box center [775, 110] width 961 height 12
click at [1048, 94] on city-page-title"] "2026 Business Plan [Objective #3]: Implement Green Directions Vaughan, Sustaina…" at bounding box center [775, 96] width 961 height 17
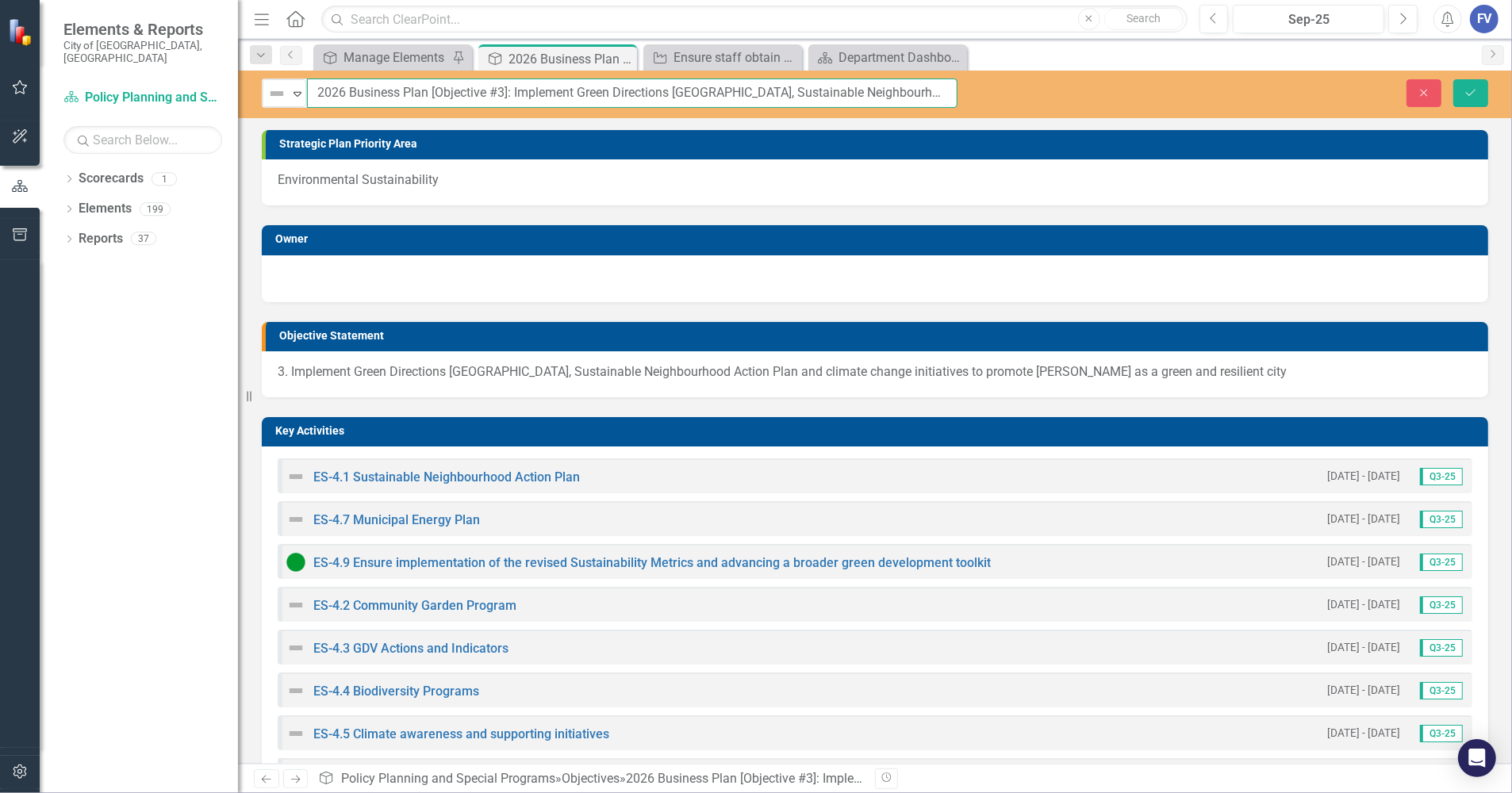
click at [377, 89] on input "2026 Business Plan [Objective #3]: Implement Green Directions Vaughan, Sustaina…" at bounding box center [632, 93] width 650 height 30
click at [1337, 92] on icon "button" at bounding box center [1424, 92] width 7 height 7
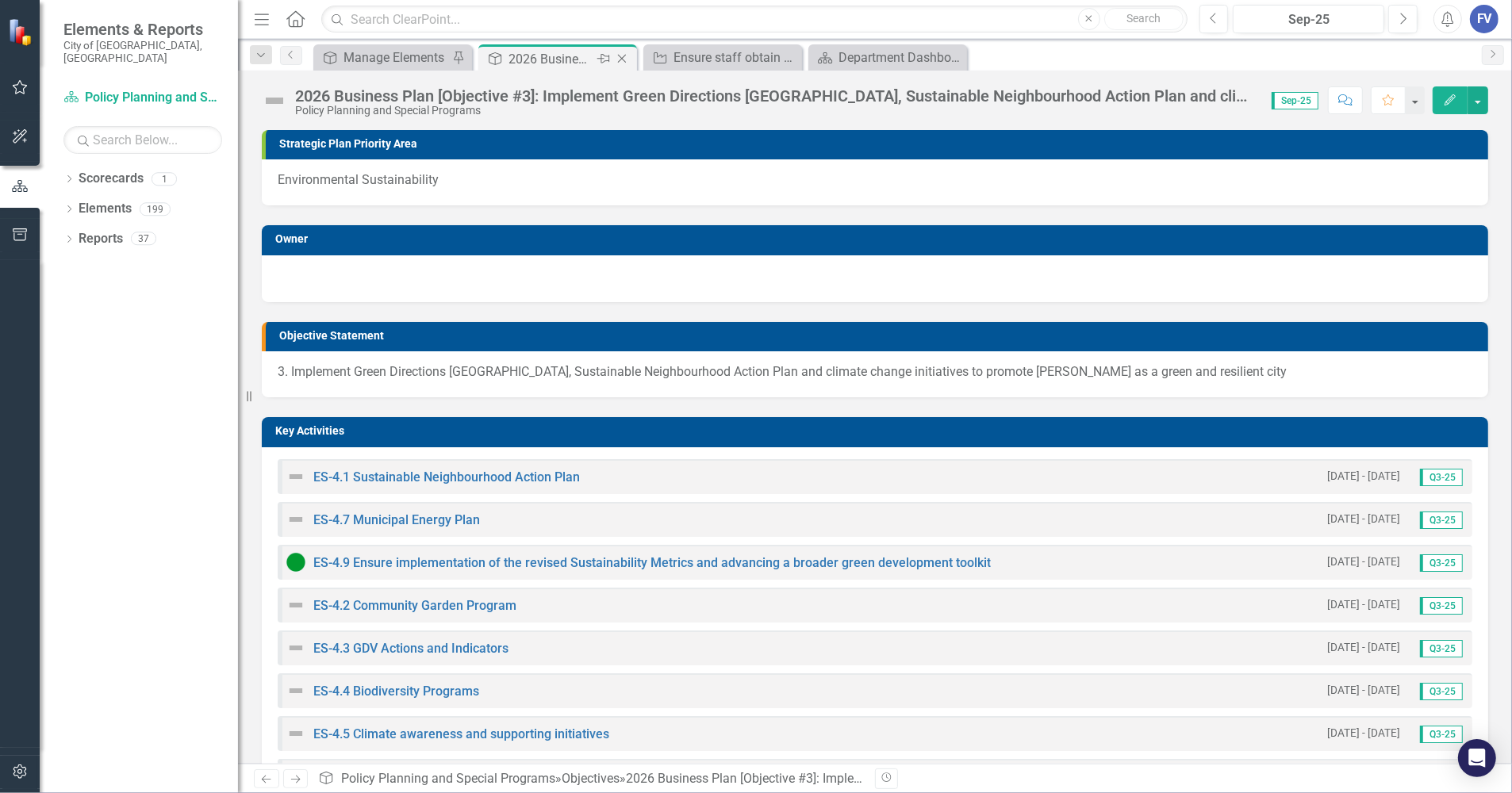
click at [620, 56] on icon at bounding box center [622, 60] width 9 height 9
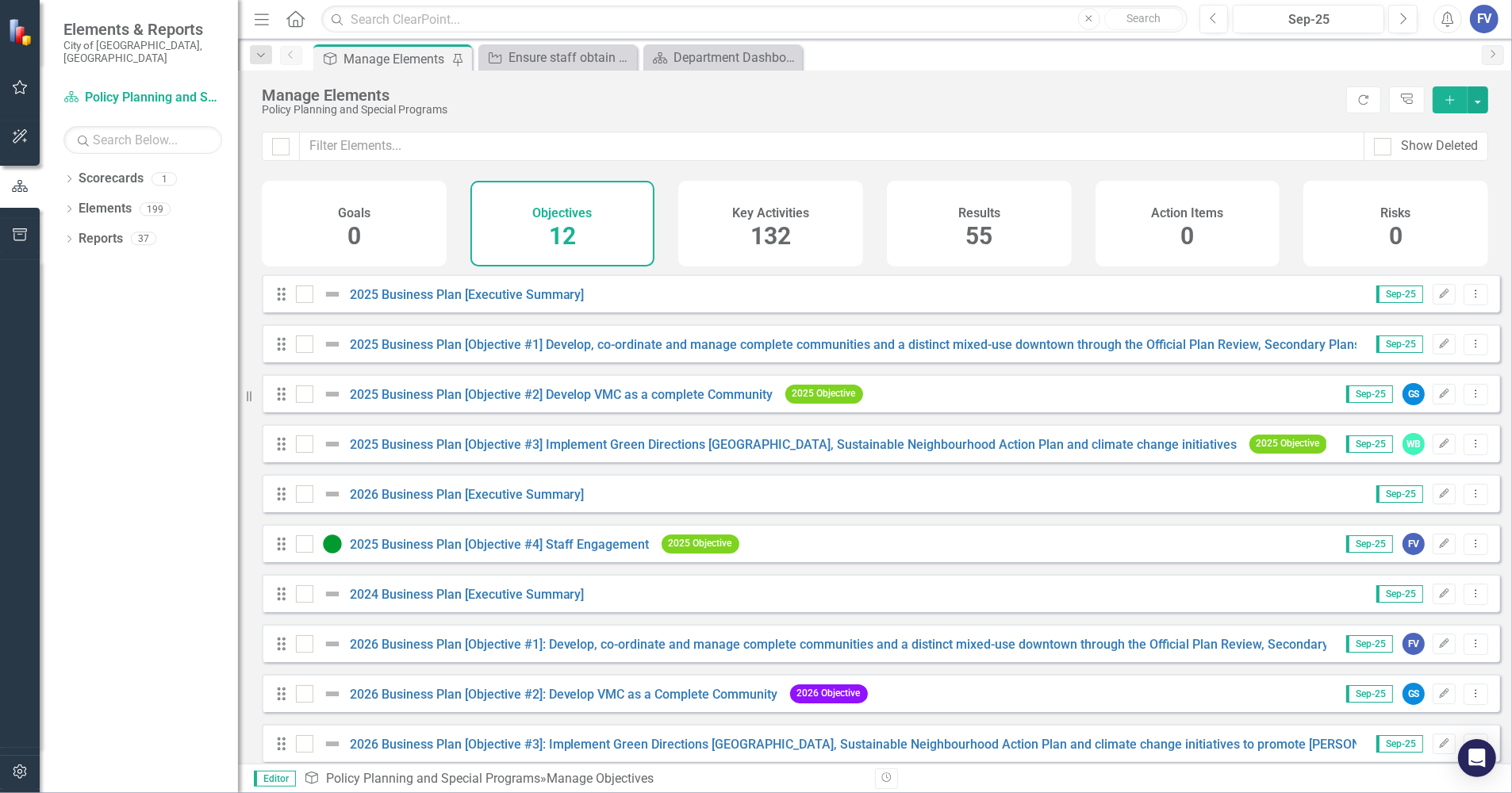
click at [121, 343] on div "Dropdown Scorecards 1 Policy Planning and Special Programs Dropdown Elements 19…" at bounding box center [139, 479] width 198 height 627
click at [168, 728] on div "Dropdown Scorecards 1 Policy Planning and Special Programs Dropdown Elements 19…" at bounding box center [139, 479] width 198 height 627
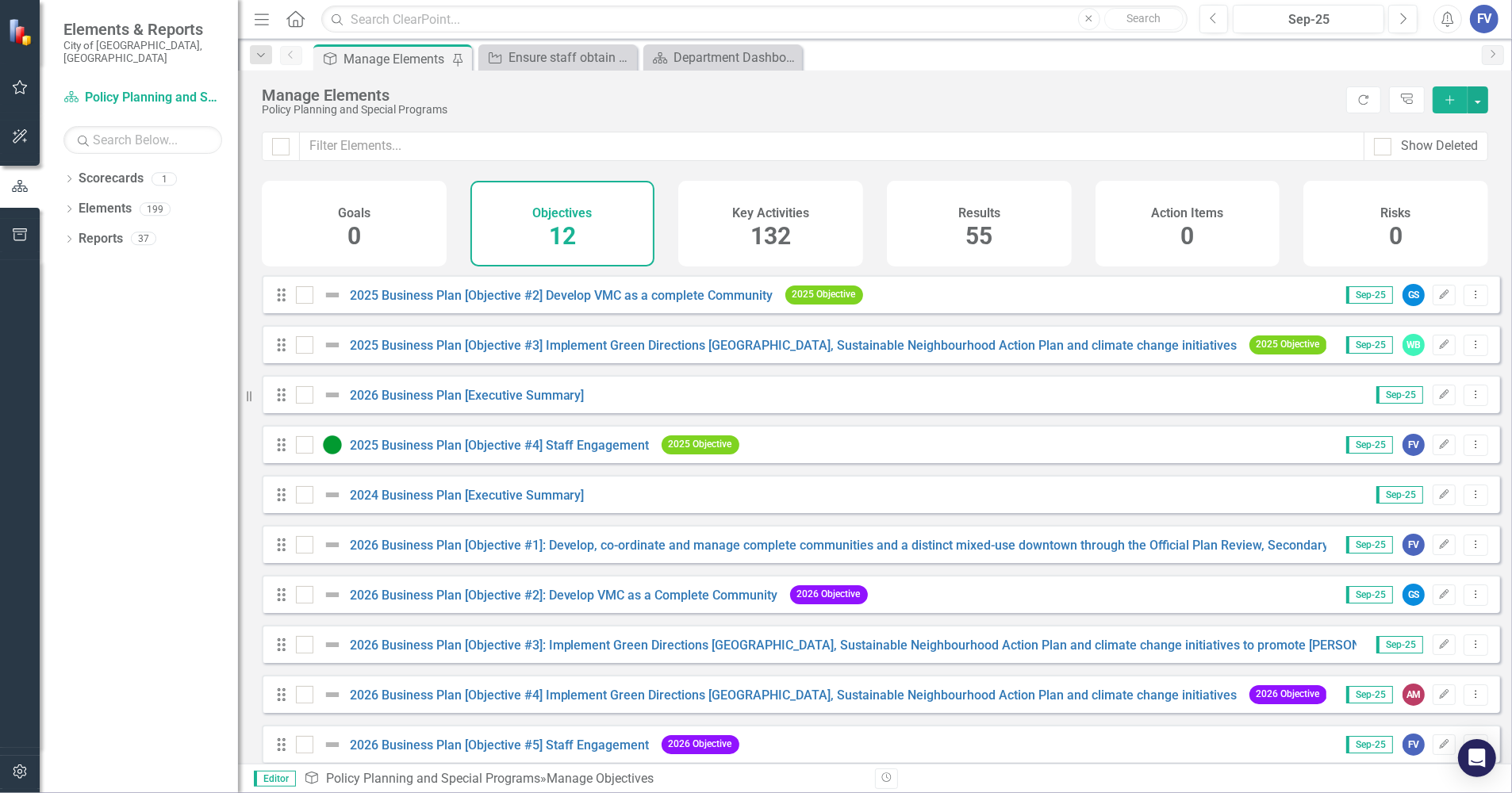
scroll to position [123, 0]
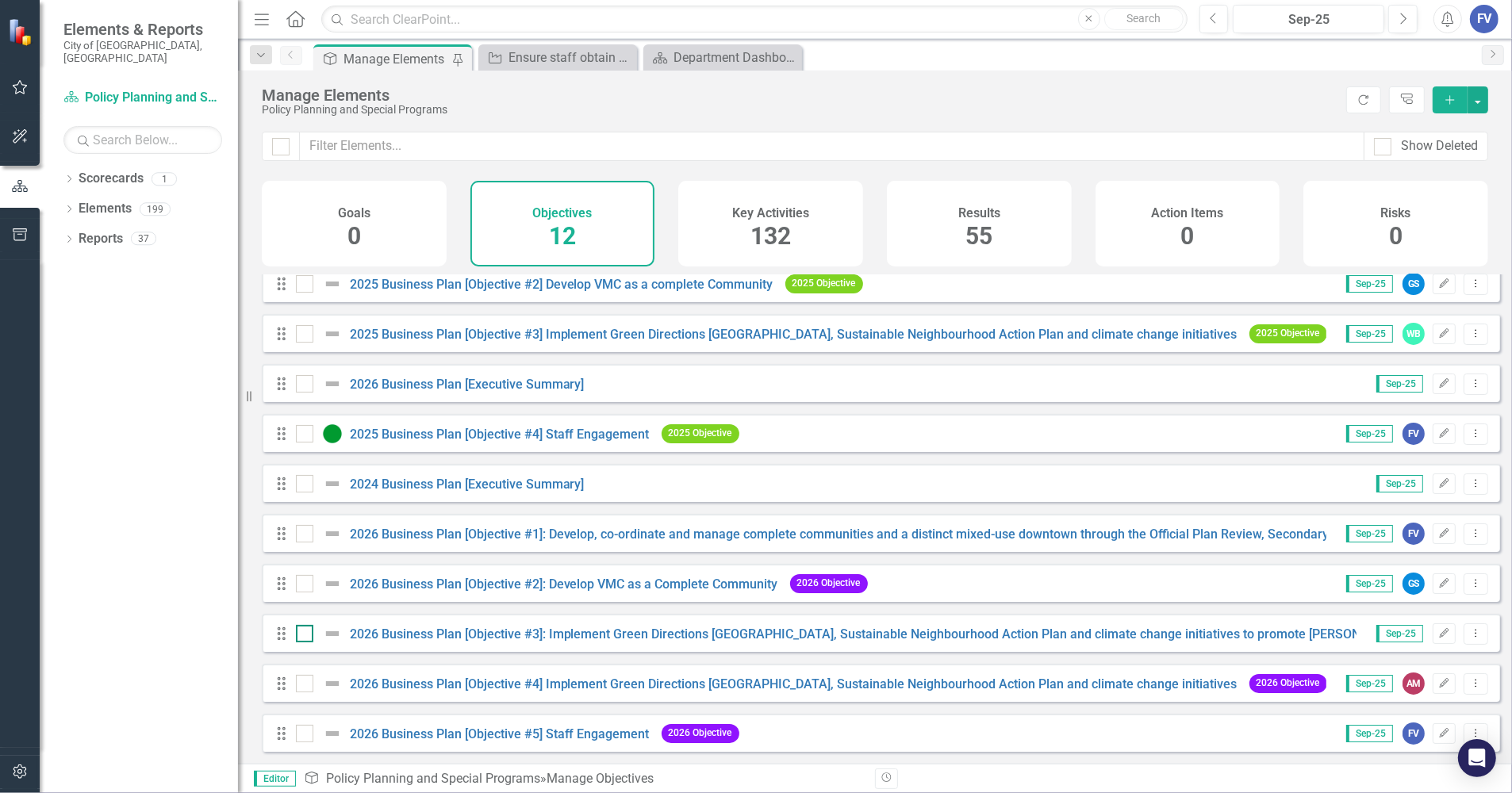
click at [306, 634] on div at bounding box center [304, 633] width 17 height 17
click at [306, 634] on input "checkbox" at bounding box center [300, 630] width 10 height 10
checkbox input "true"
click at [1337, 635] on button "Dropdown Menu" at bounding box center [1475, 634] width 24 height 22
click at [473, 677] on "] "2026 Business Plan [Objective #4] Implement Green Directions Vaughan, Sustainab…" at bounding box center [794, 684] width 888 height 15
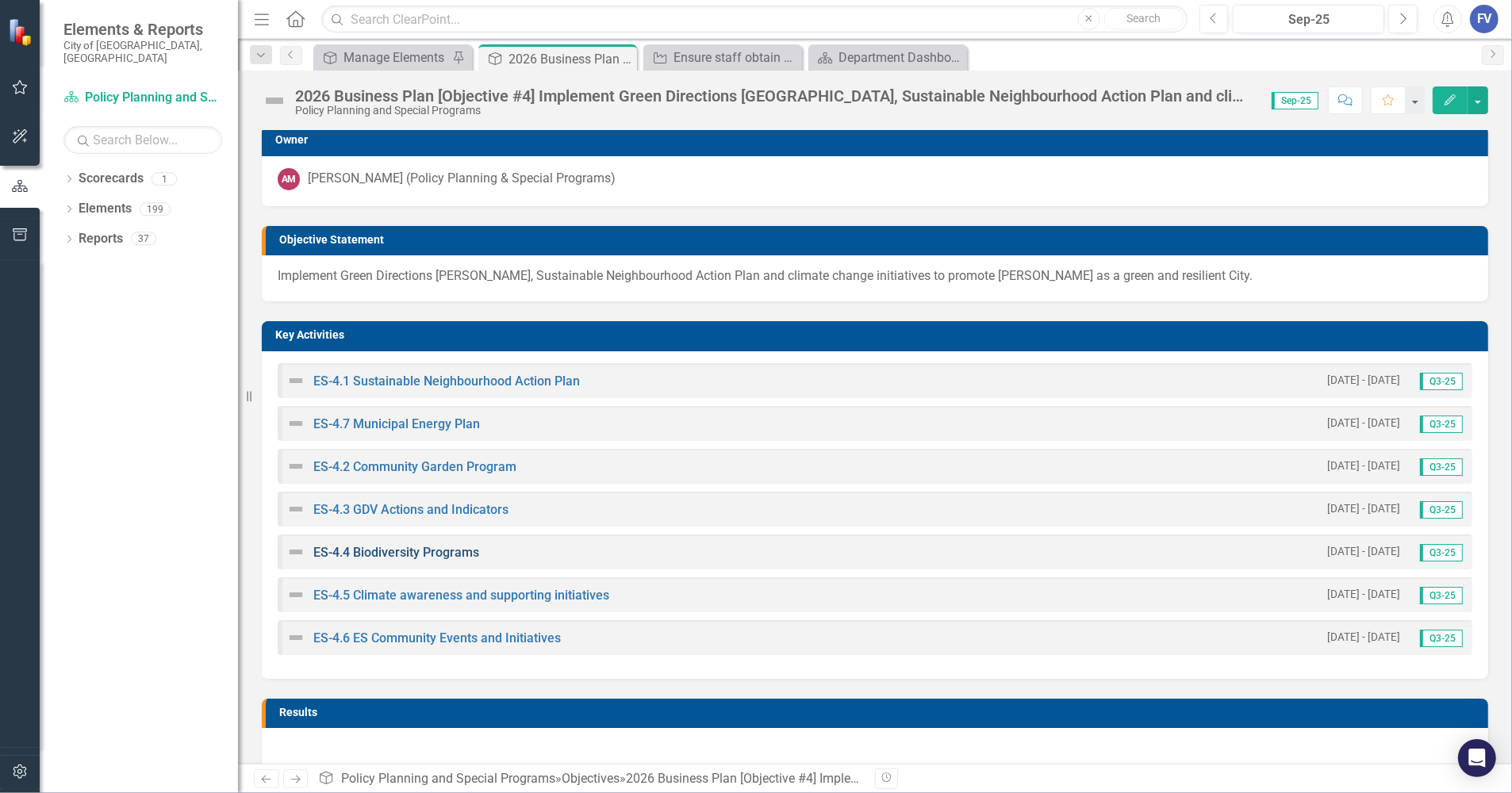
scroll to position [191, 0]
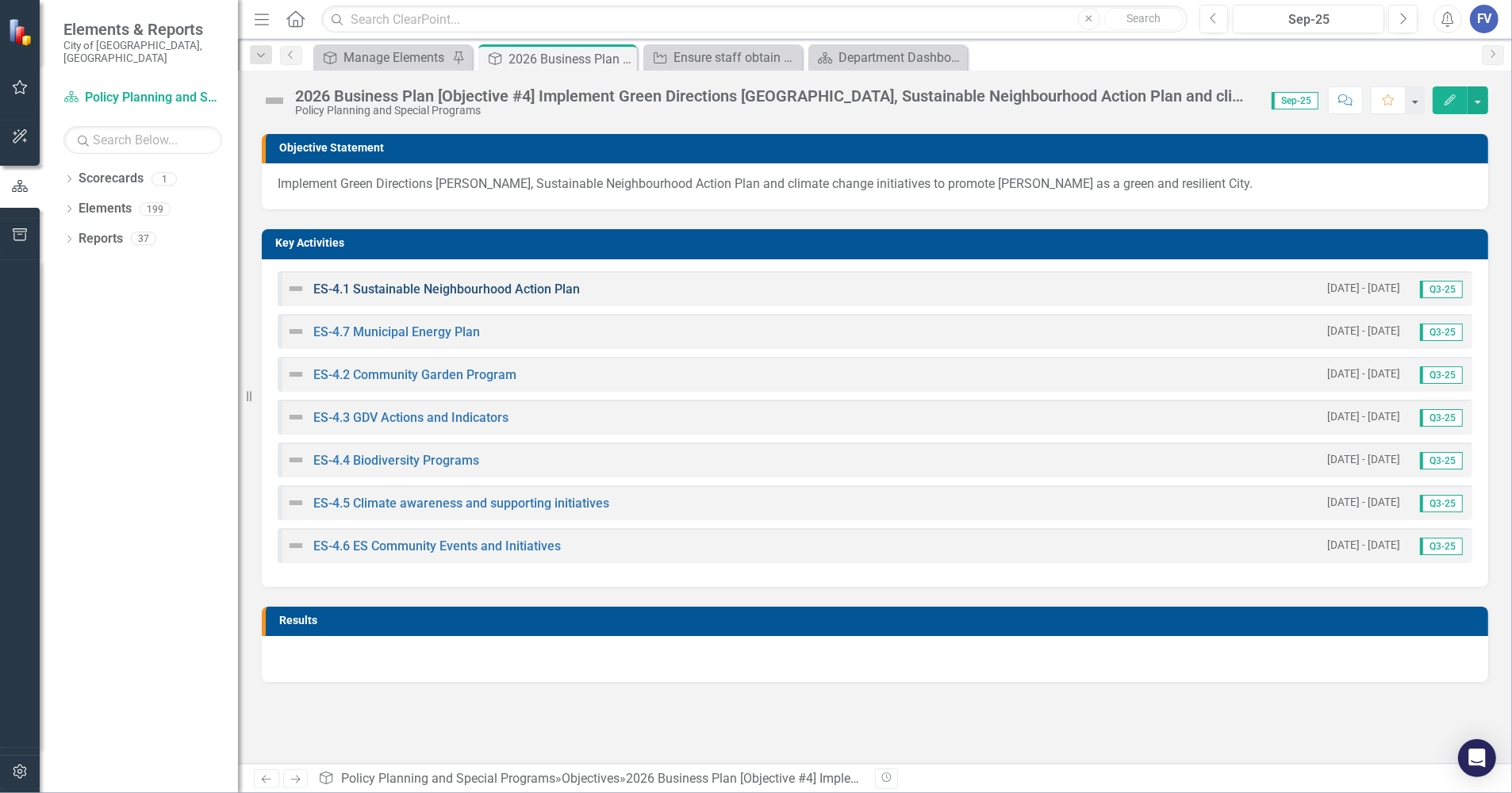
click at [521, 291] on link "ES-4.1 Sustainable Neighbourhood Action Plan" at bounding box center [446, 289] width 266 height 15
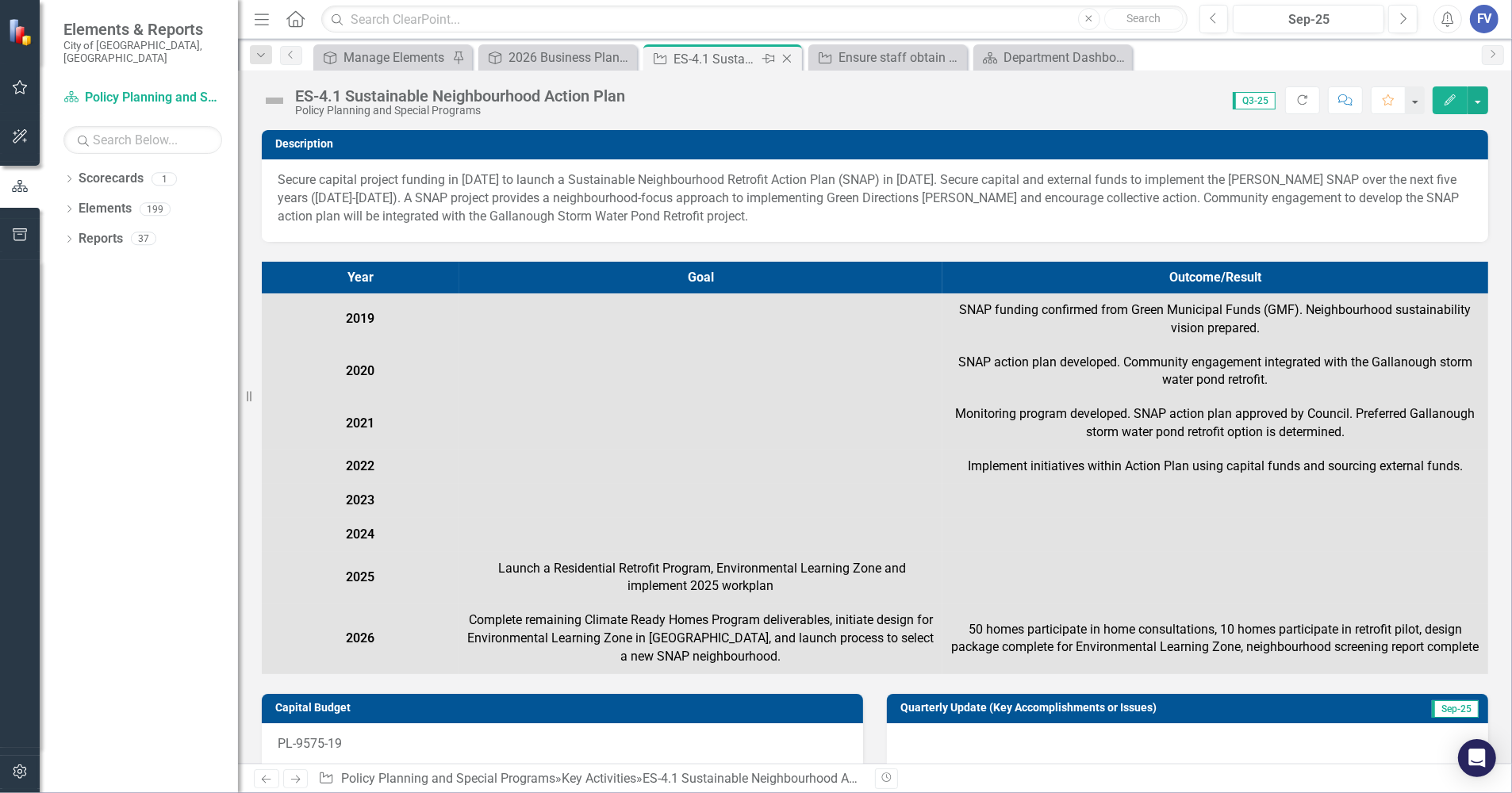
click at [787, 54] on icon "Close" at bounding box center [787, 59] width 16 height 13
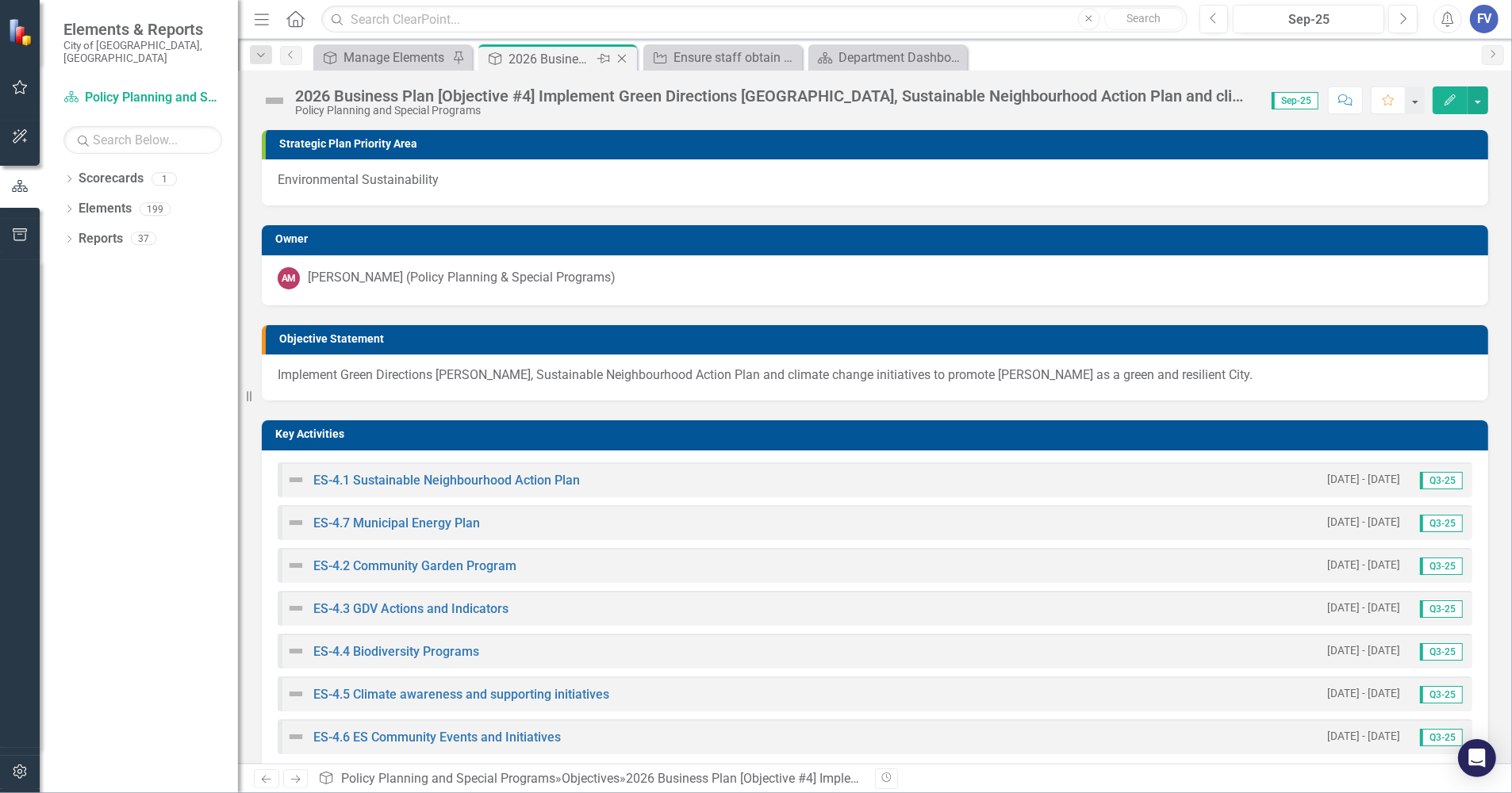
click at [624, 53] on icon "Close" at bounding box center [622, 59] width 16 height 13
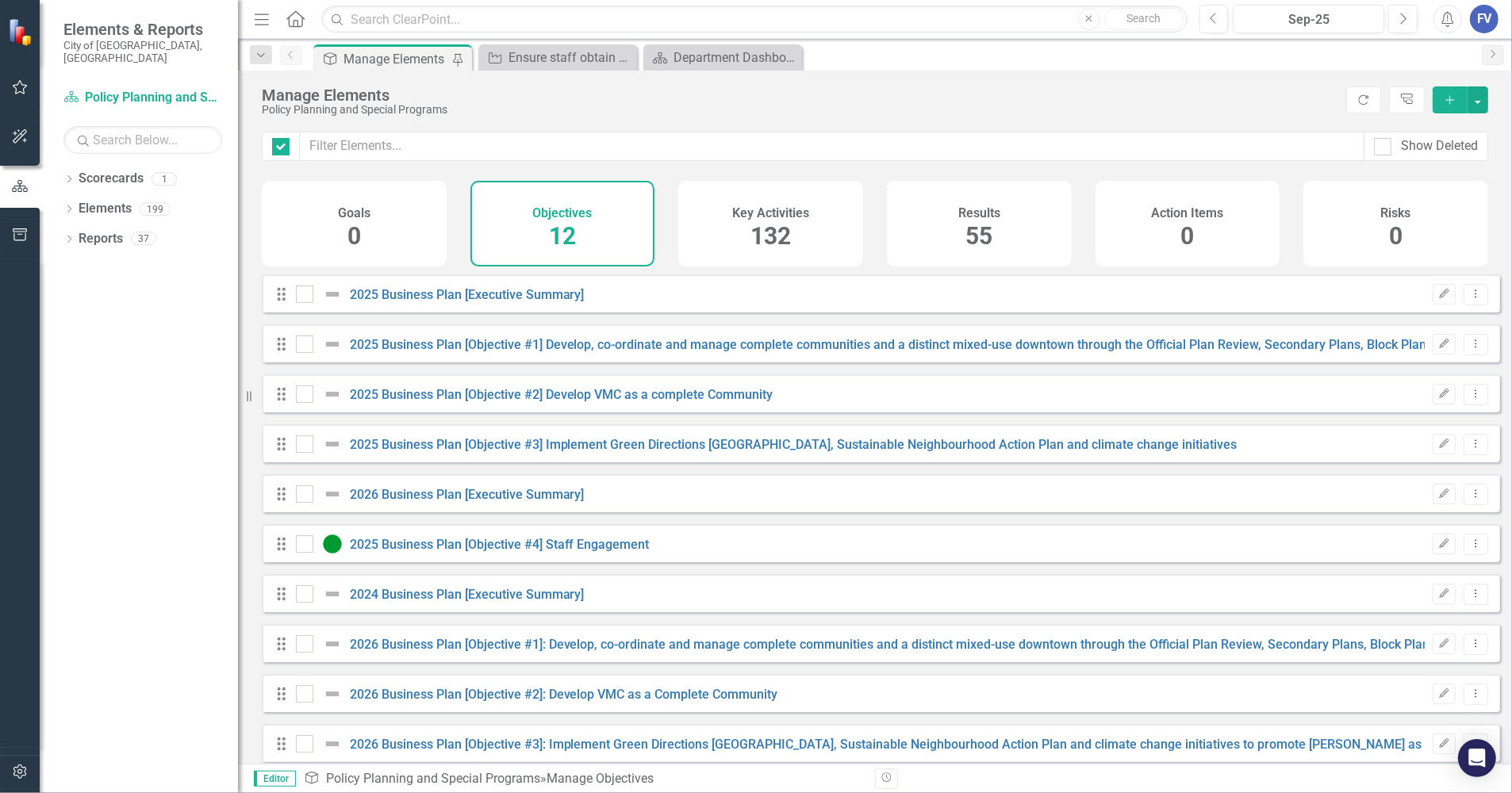
checkbox input "false"
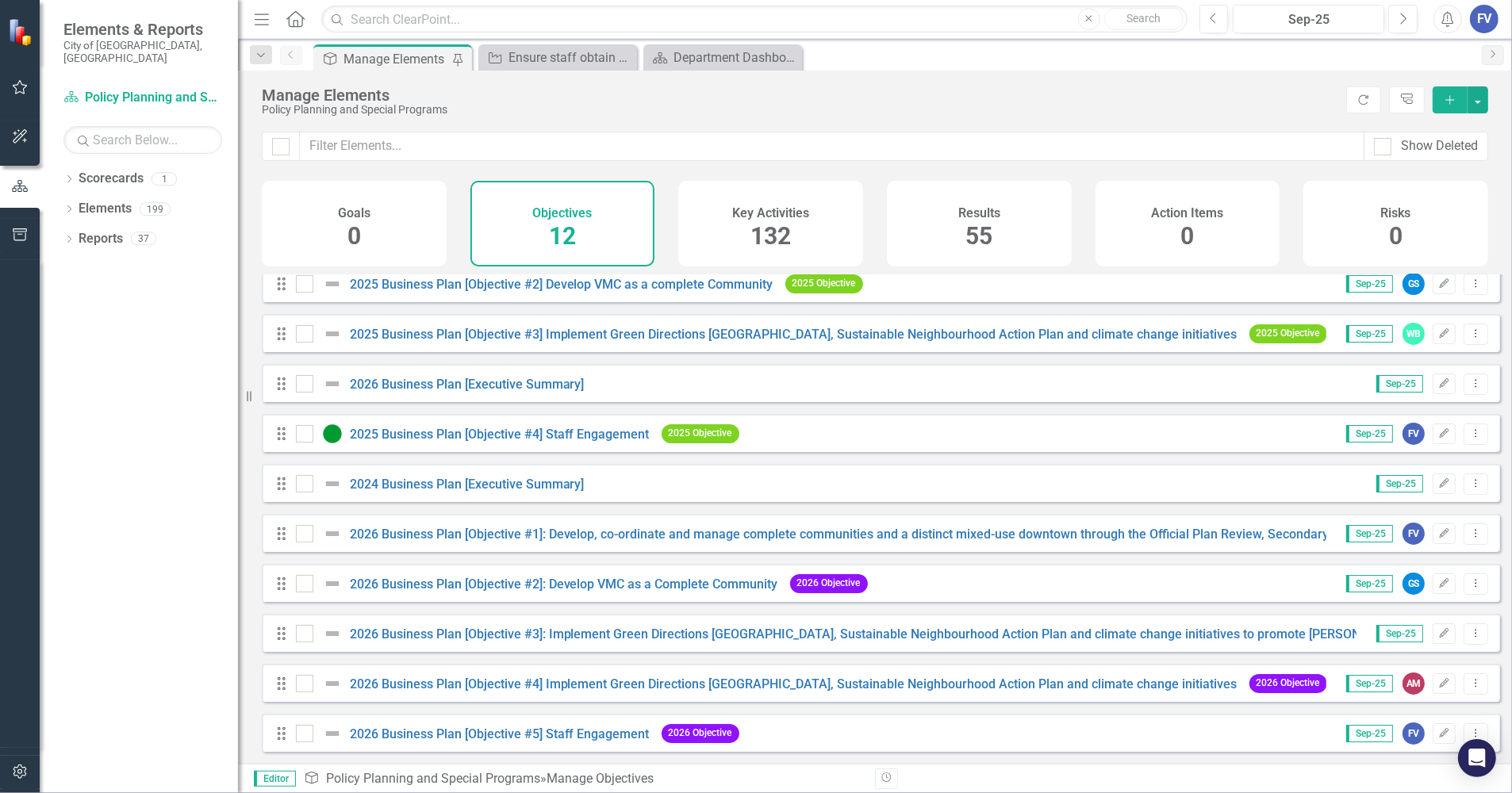
scroll to position [123, 0]
click at [623, 637] on city"] "2026 Business Plan [Objective #3]: Implement Green Directions Vaughan, Sustaina…" at bounding box center [958, 634] width 1216 height 15
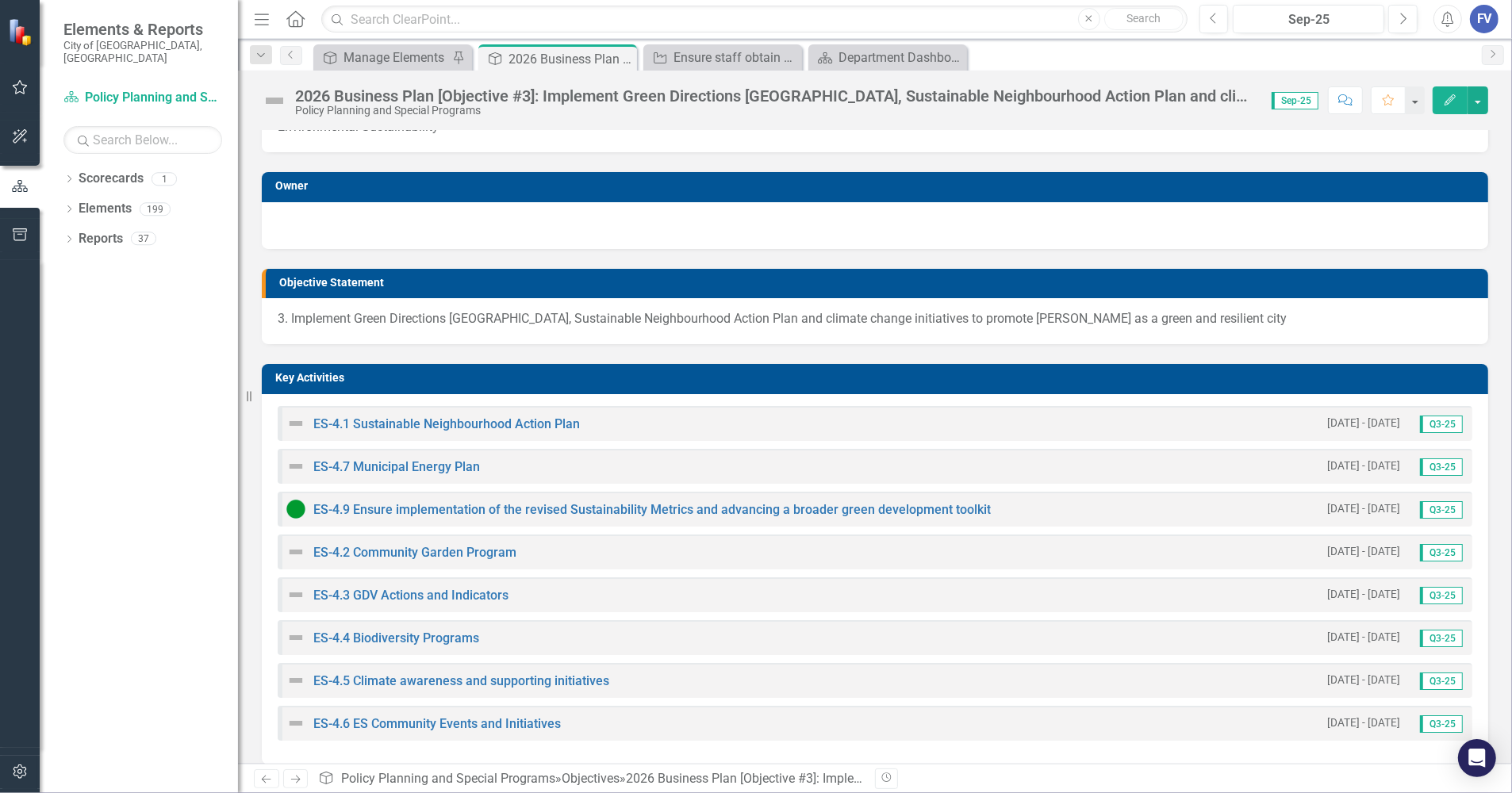
scroll to position [99, 0]
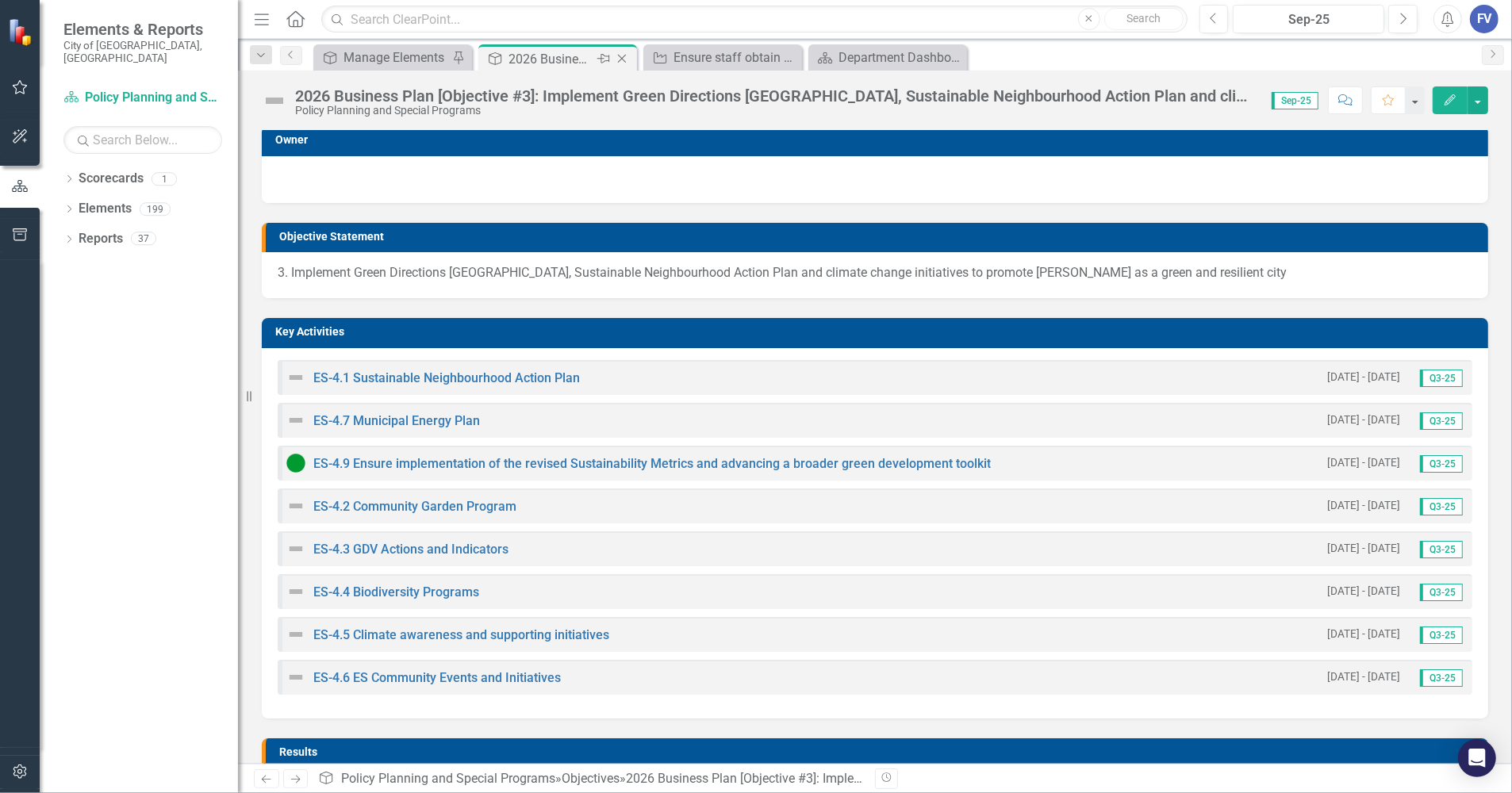
click at [627, 58] on icon "Close" at bounding box center [622, 59] width 16 height 13
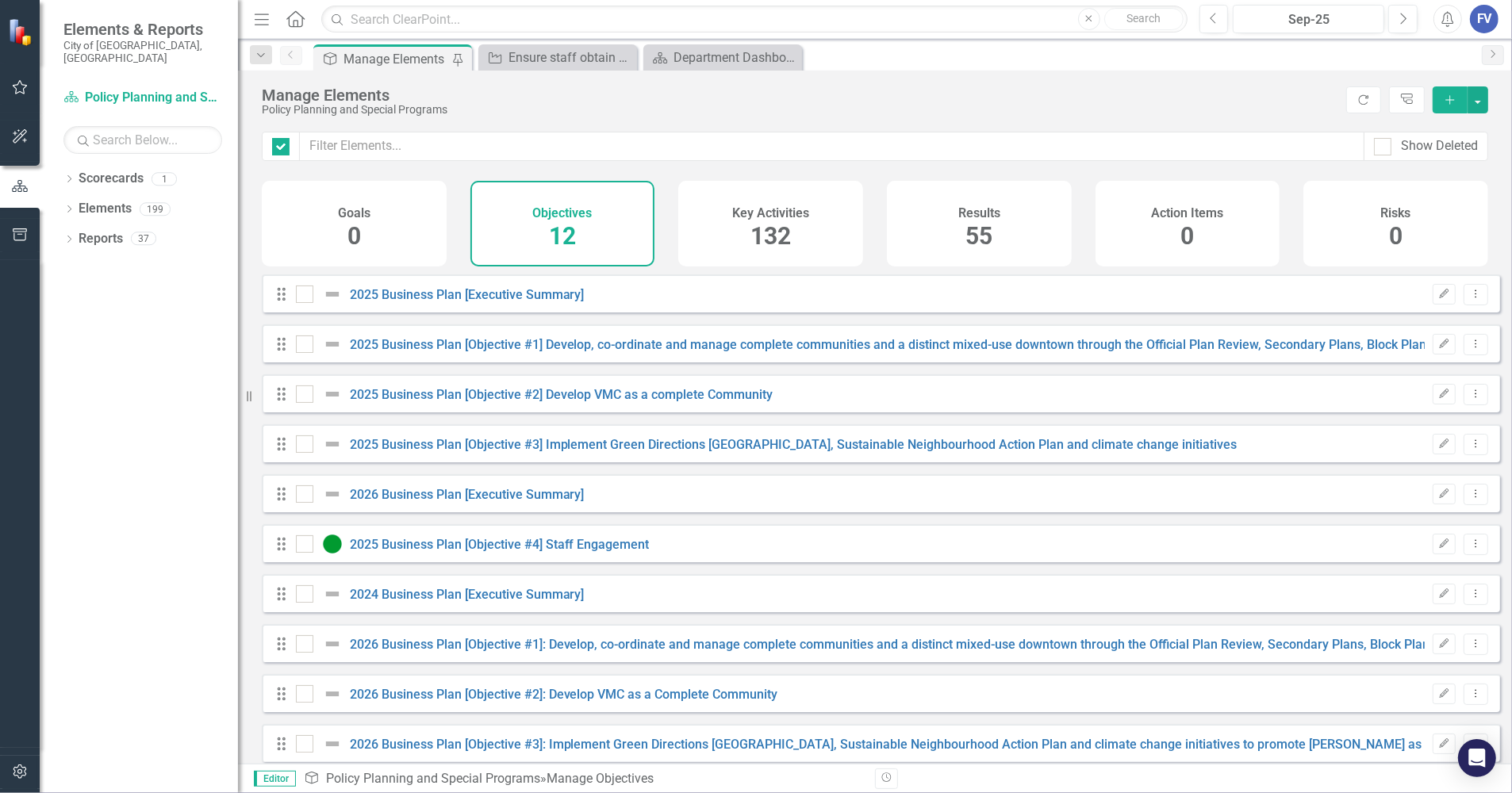
checkbox input "false"
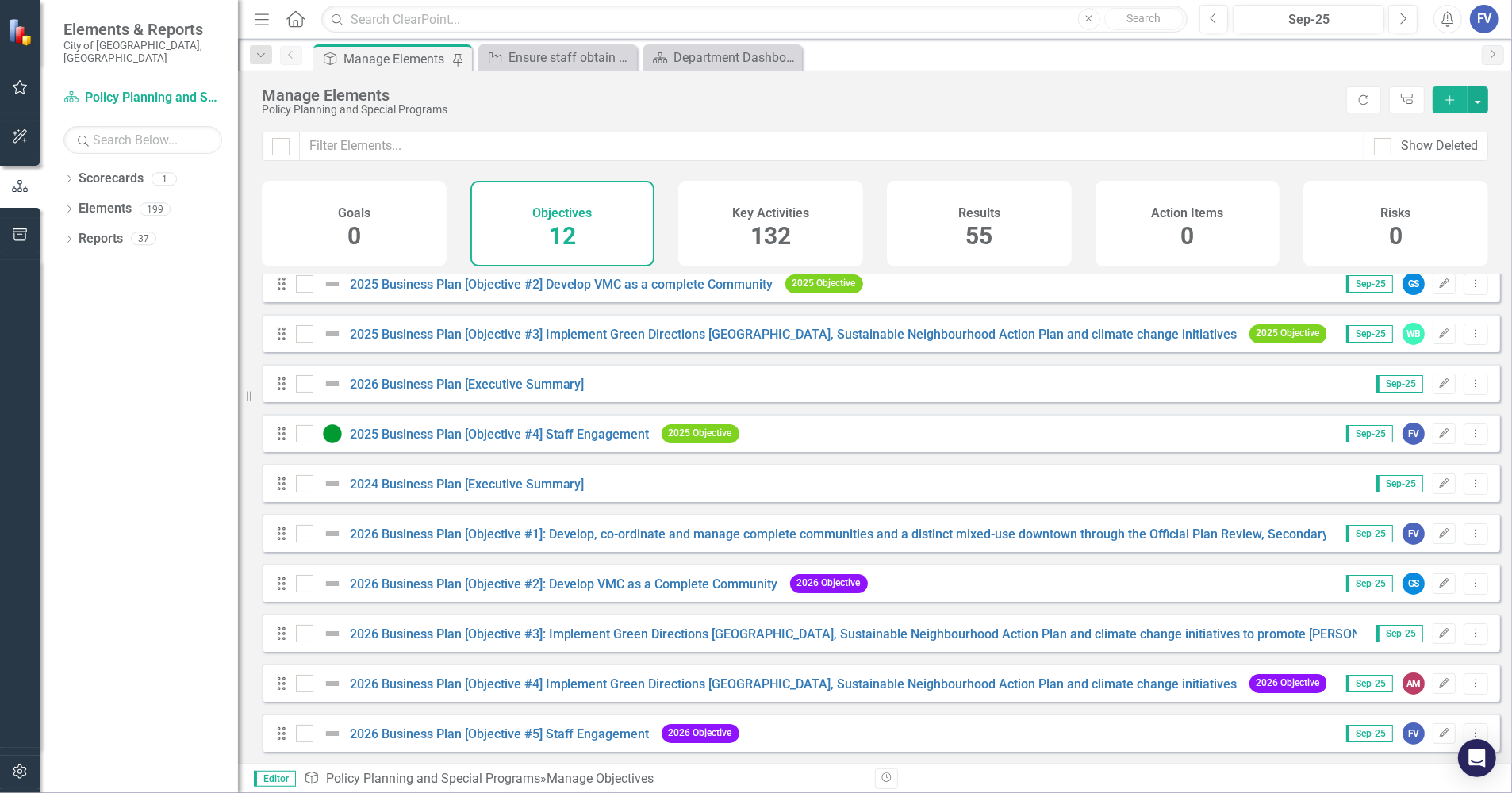
scroll to position [123, 0]
click at [300, 635] on div at bounding box center [304, 633] width 17 height 17
click at [300, 635] on input "checkbox" at bounding box center [300, 630] width 10 height 10
click at [1337, 637] on button "Dropdown Menu" at bounding box center [1475, 634] width 24 height 22
click at [1337, 746] on link "Trash Delete Objective" at bounding box center [1402, 748] width 146 height 30
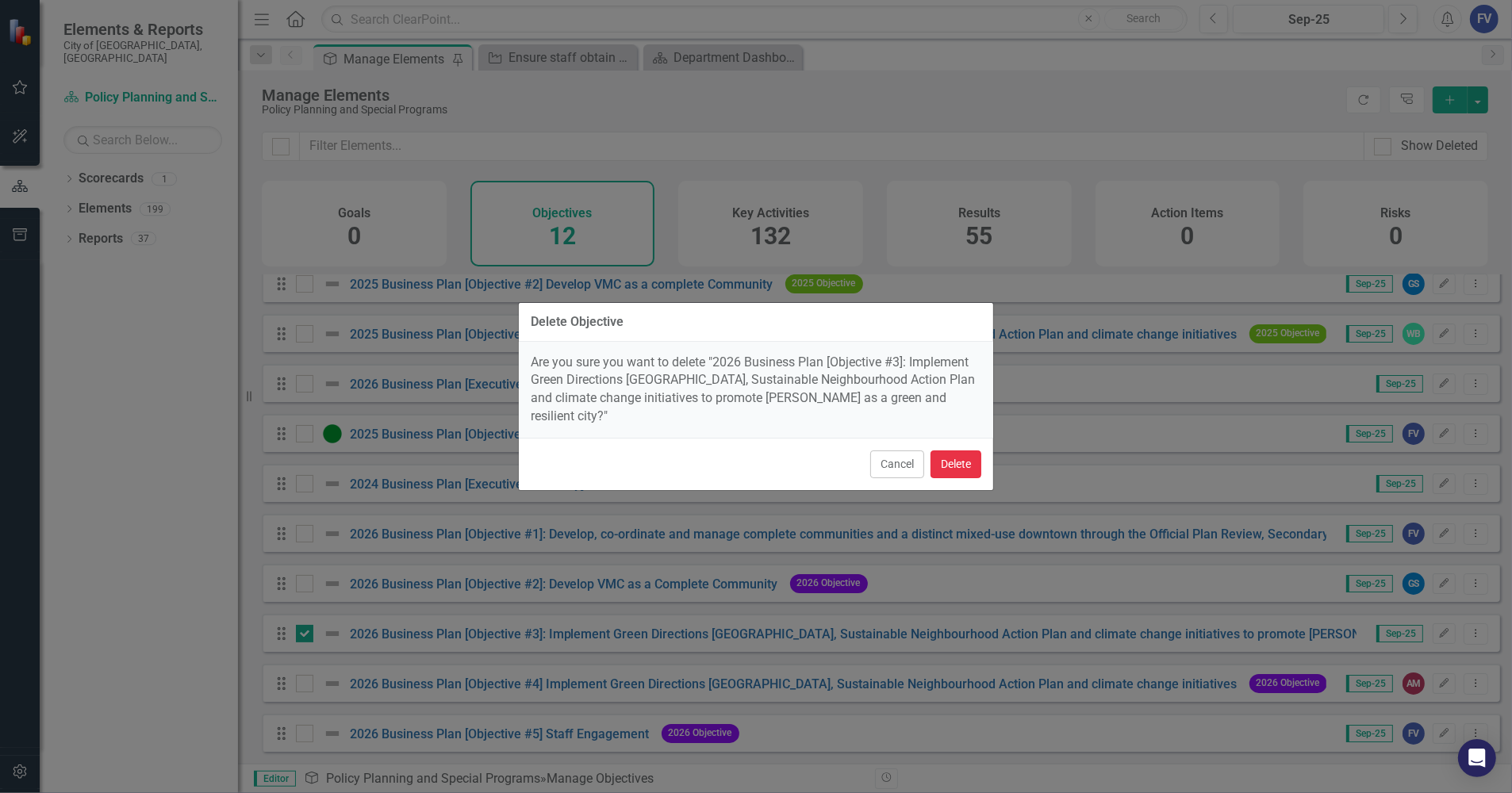
click at [955, 454] on button "Delete" at bounding box center [955, 464] width 51 height 28
checkbox input "false"
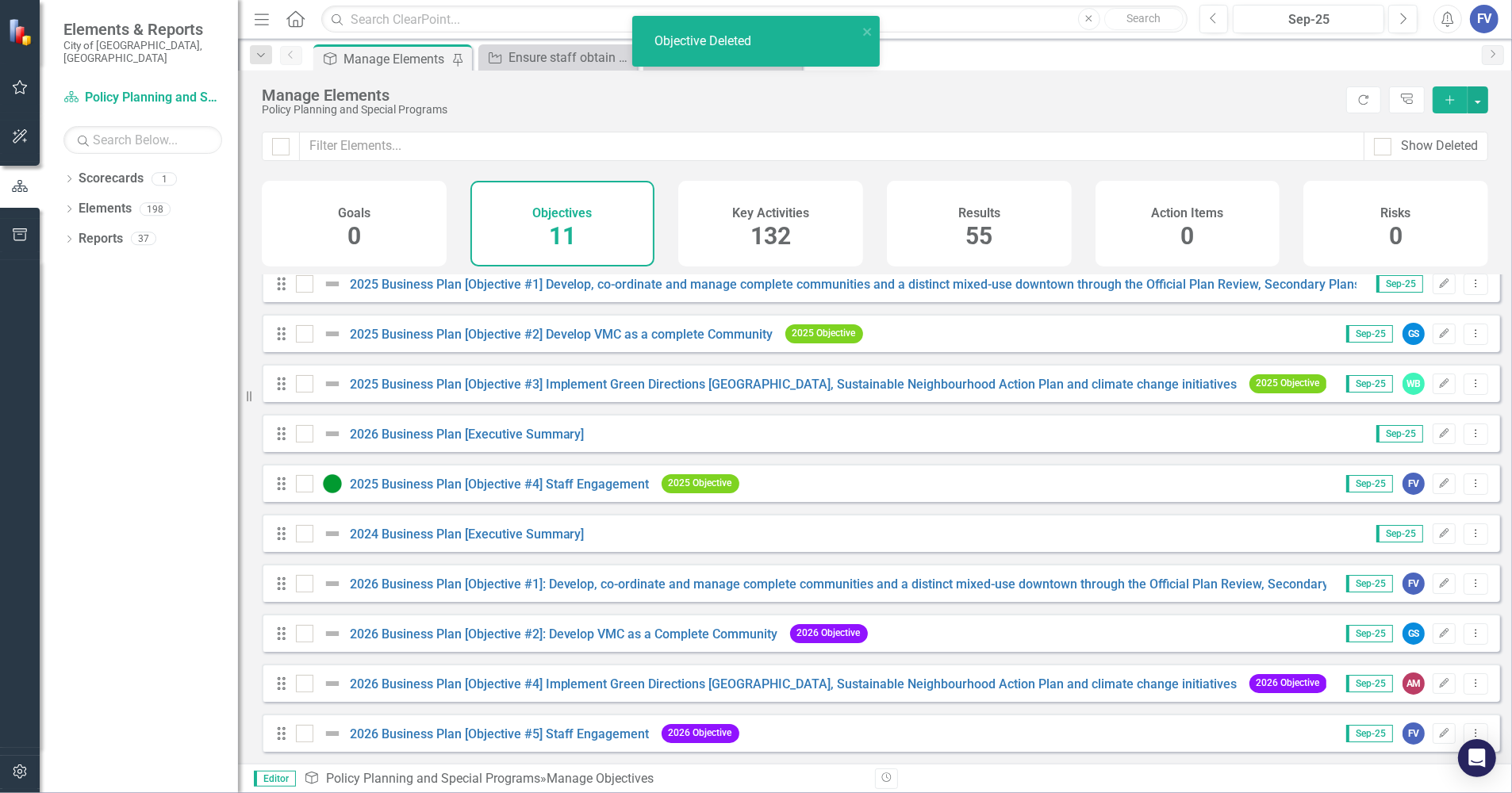
scroll to position [73, 0]
click at [529, 688] on "] "2026 Business Plan [Objective #4] Implement Green Directions Vaughan, Sustainab…" at bounding box center [794, 684] width 888 height 15
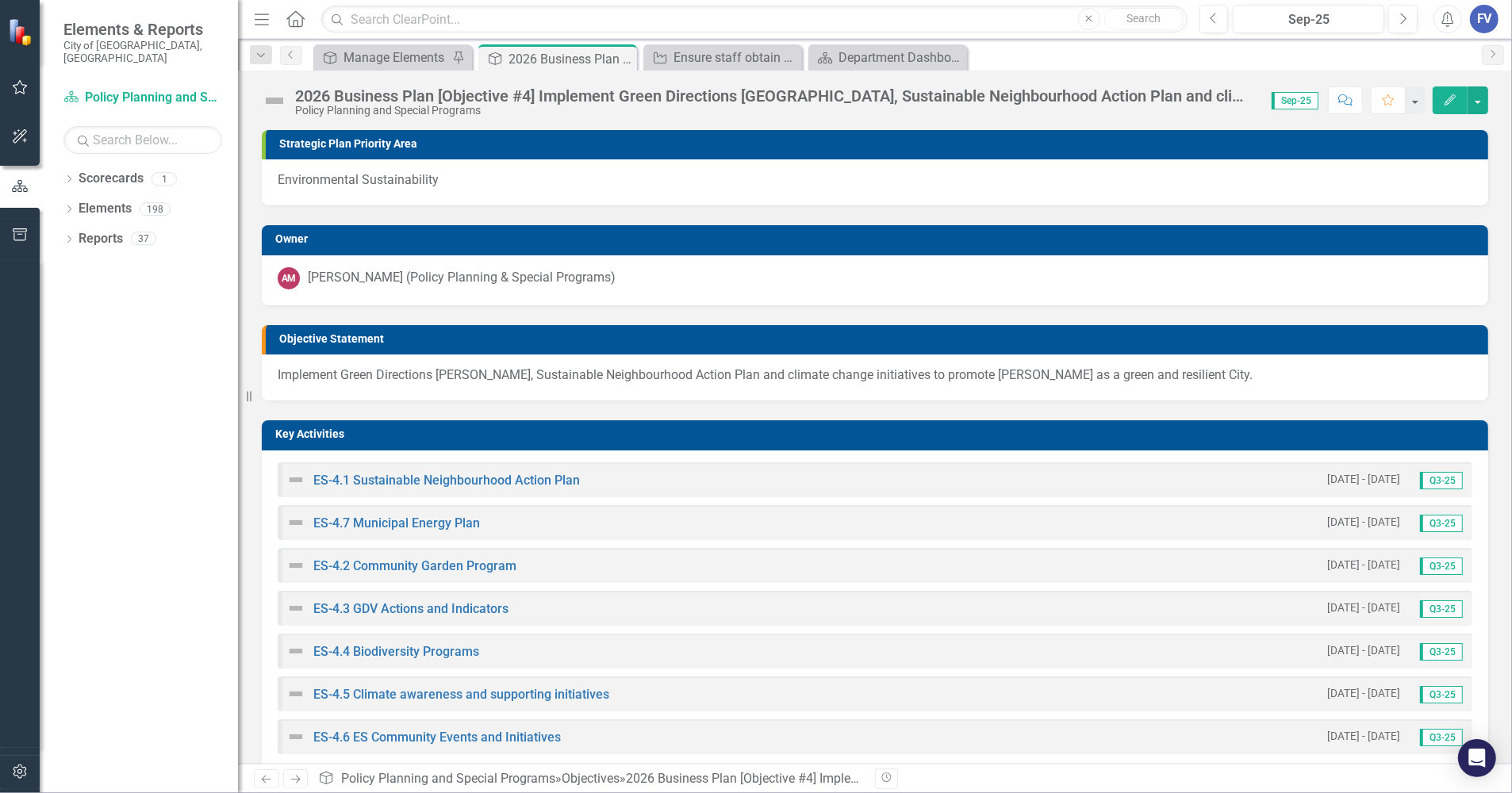
click at [393, 93] on -page-title"] "2026 Business Plan [Objective #4] Implement Green Directions Vaughan, Sustainab…" at bounding box center [775, 96] width 961 height 17
click at [495, 100] on -page-title"] "2026 Business Plan [Objective #4] Implement Green Directions Vaughan, Sustainab…" at bounding box center [775, 96] width 961 height 17
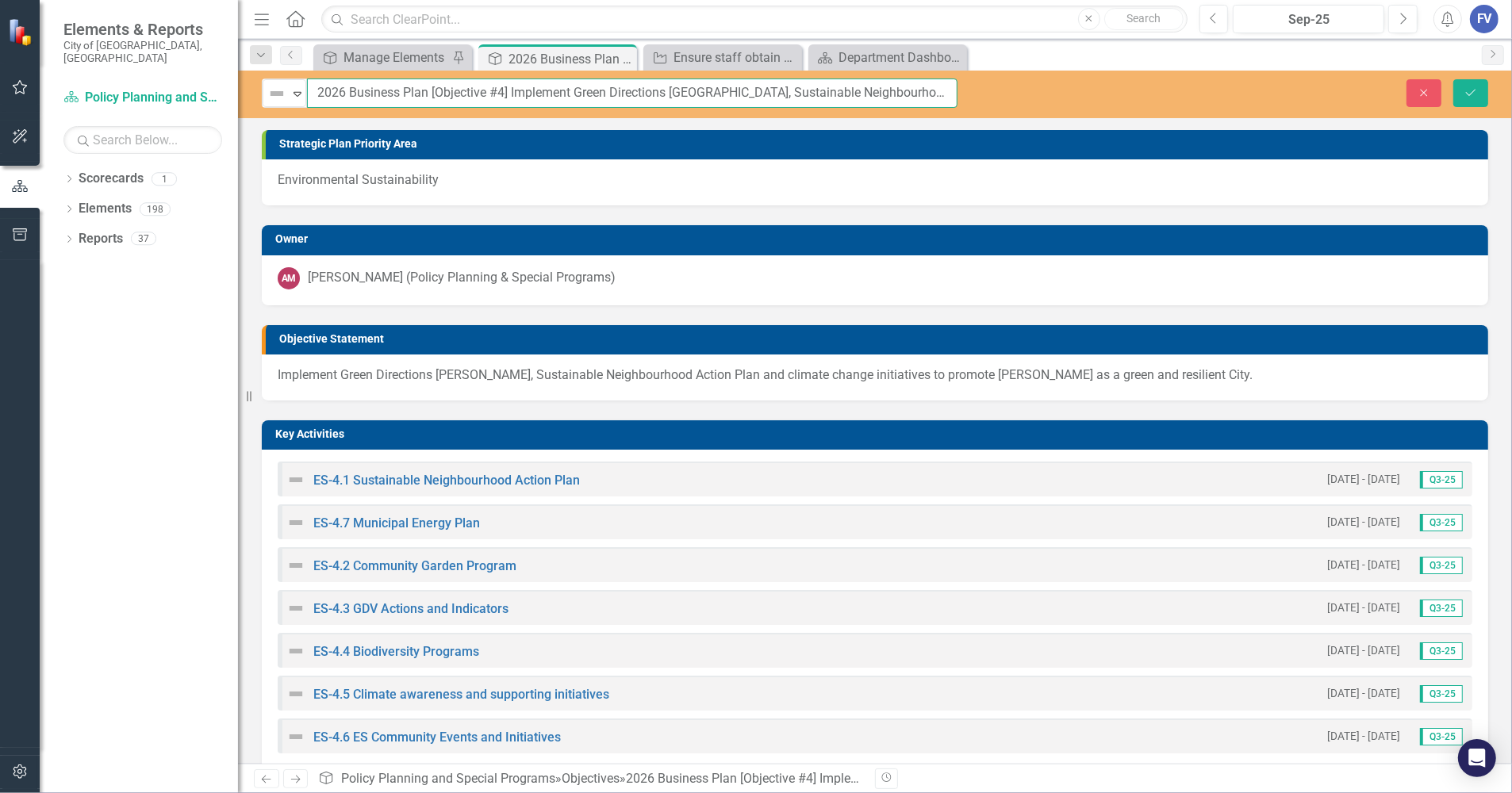
drag, startPoint x: 494, startPoint y: 93, endPoint x: 502, endPoint y: 92, distance: 8.1
click at [502, 92] on input "2026 Business Plan [Objective #4] Implement Green Directions Vaughan, Sustainab…" at bounding box center [632, 93] width 650 height 30
click at [732, 92] on input "2026 Business Plan [Objective #3] Implement Green Directions [GEOGRAPHIC_DATA],…" at bounding box center [632, 93] width 650 height 30
type input "2026 Business Plan [Objective #3] Implement Green Directions [GEOGRAPHIC_DATA],…"
click at [1337, 82] on button "Save" at bounding box center [1471, 93] width 35 height 28
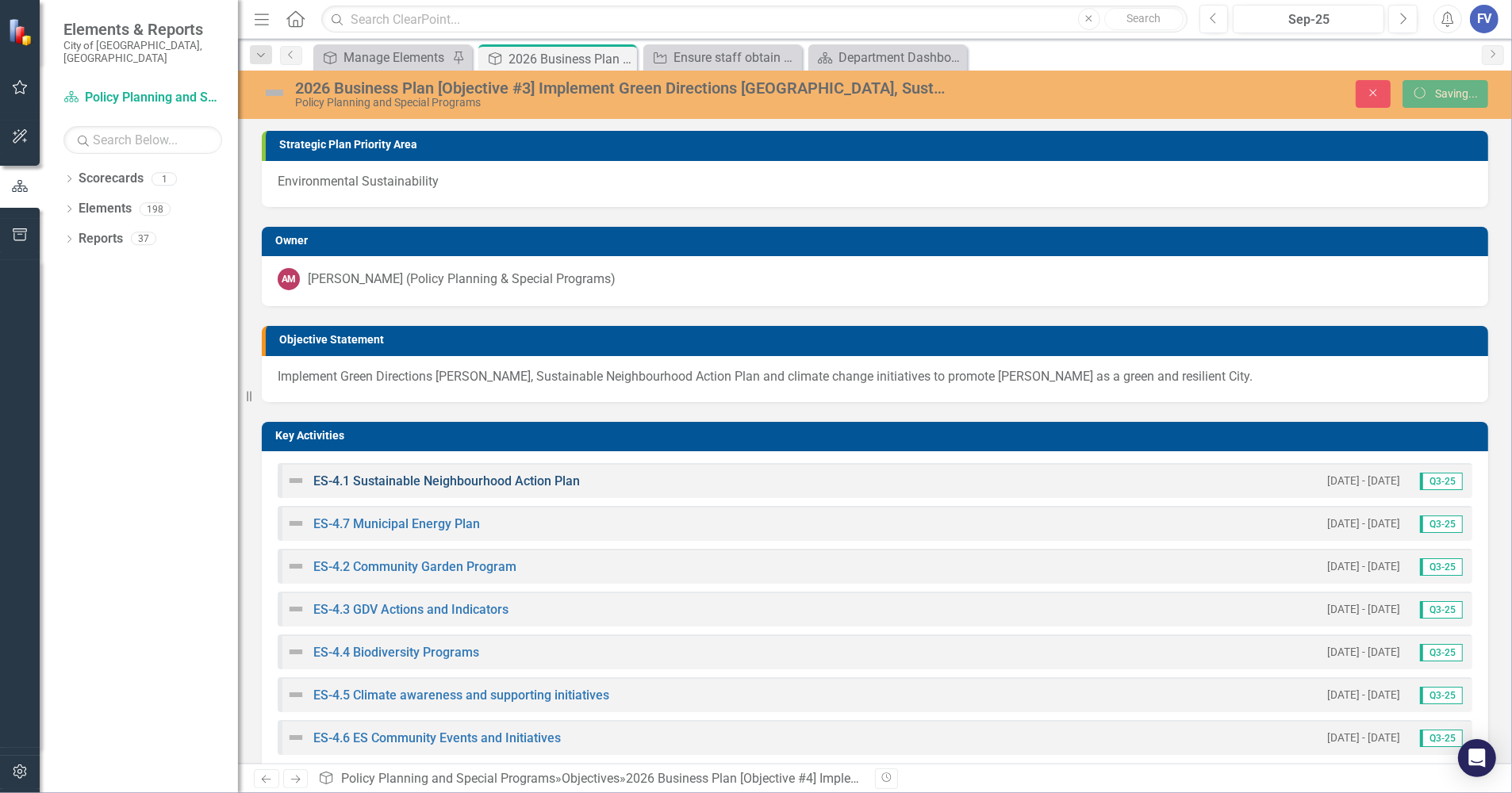
click at [354, 477] on link "ES-4.1 Sustainable Neighbourhood Action Plan" at bounding box center [446, 481] width 266 height 15
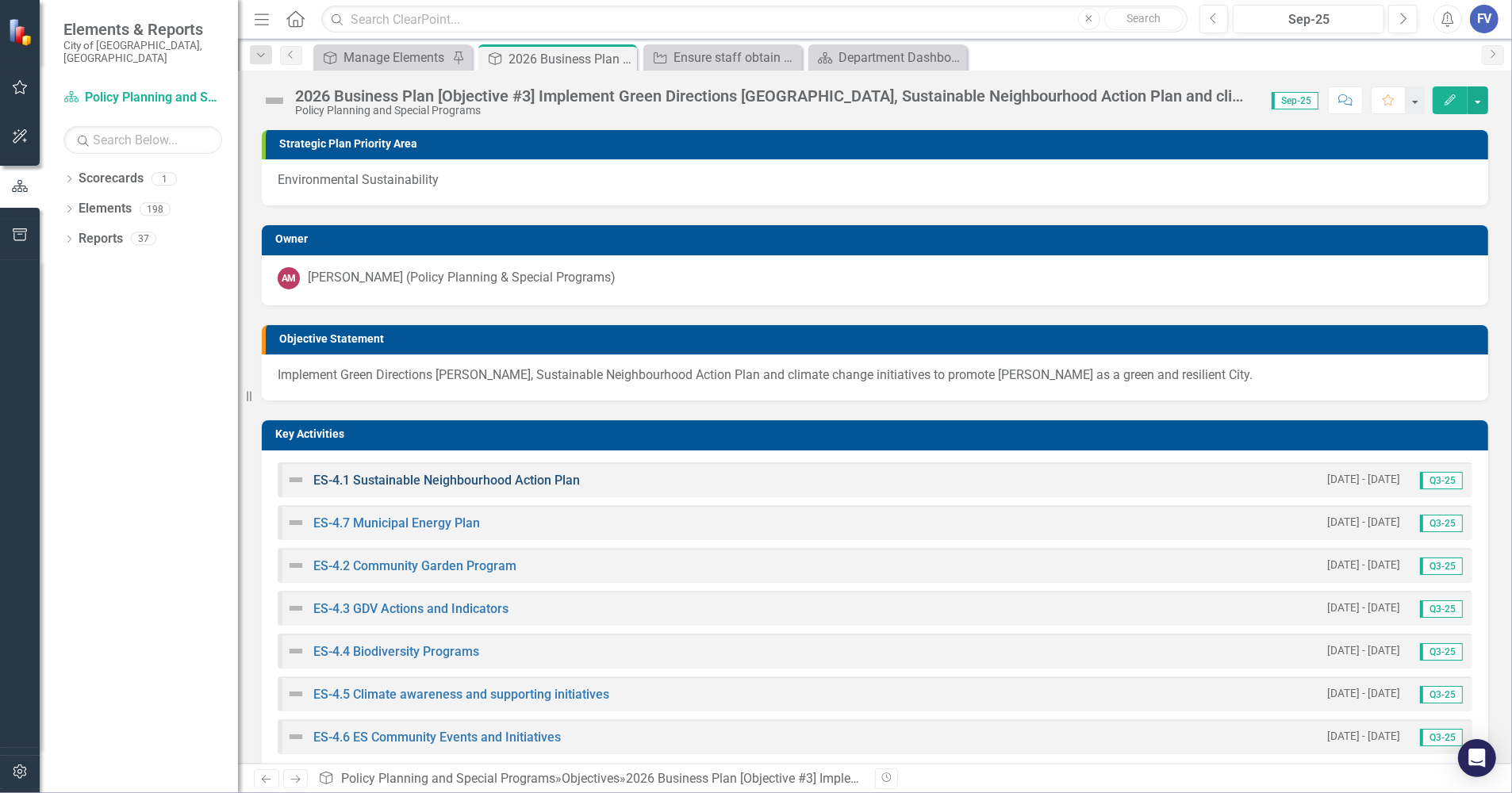
click at [444, 474] on link "ES-4.1 Sustainable Neighbourhood Action Plan" at bounding box center [446, 480] width 266 height 15
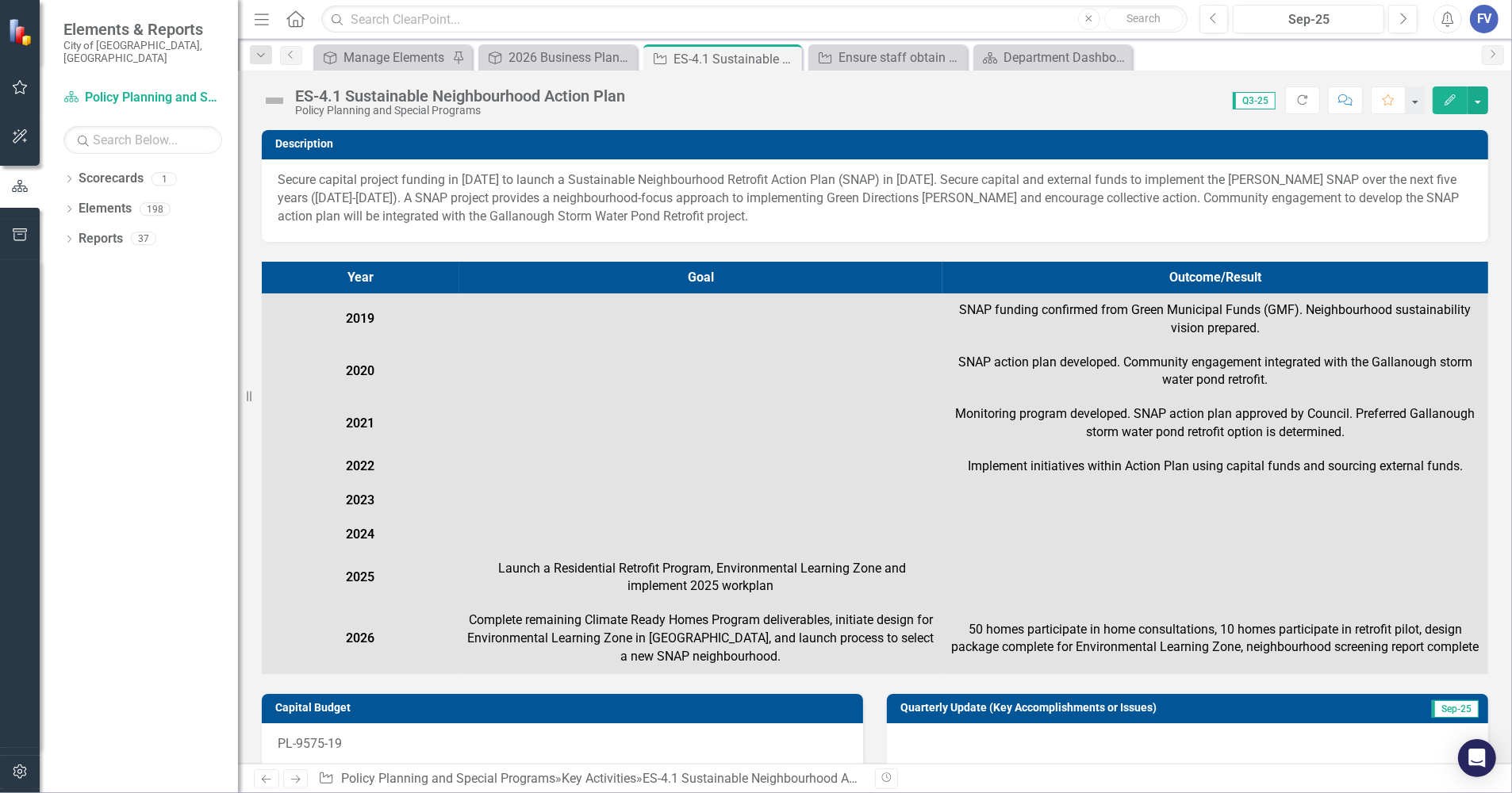
click at [330, 94] on div "ES-4.1 Sustainable Neighbourhood Action Plan" at bounding box center [460, 96] width 330 height 17
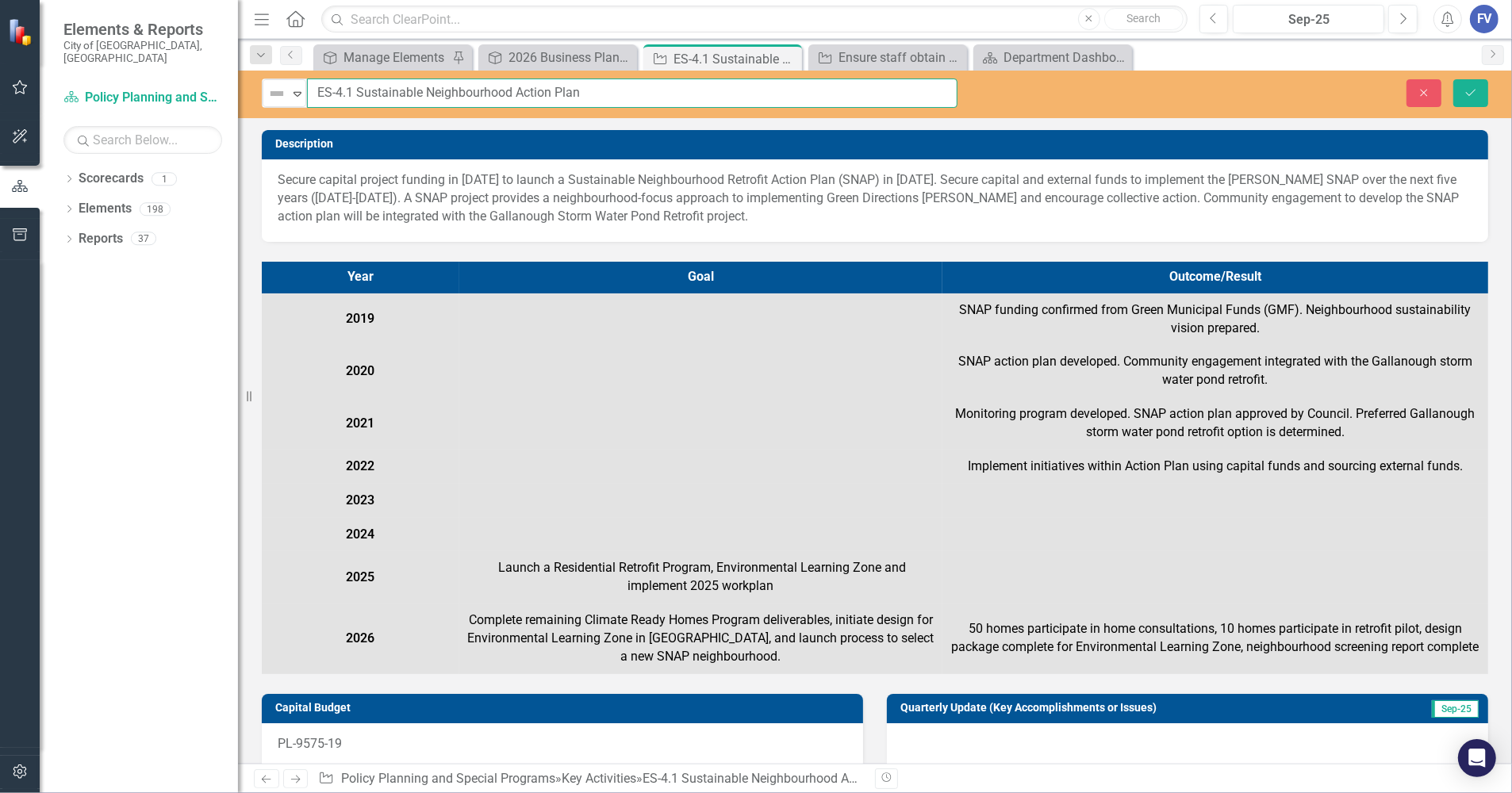
click at [327, 95] on input "ES-4.1 Sustainable Neighbourhood Action Plan" at bounding box center [632, 93] width 650 height 30
click at [338, 93] on input "ES-4.1 Sustainable Neighbourhood Action Plan" at bounding box center [632, 93] width 650 height 30
type input "ES-3.1 Sustainable Neighbourhood Action Plan"
click at [1337, 89] on div "Close Save" at bounding box center [1247, 93] width 507 height 28
click at [1337, 91] on icon "submit" at bounding box center [1471, 91] width 10 height 6
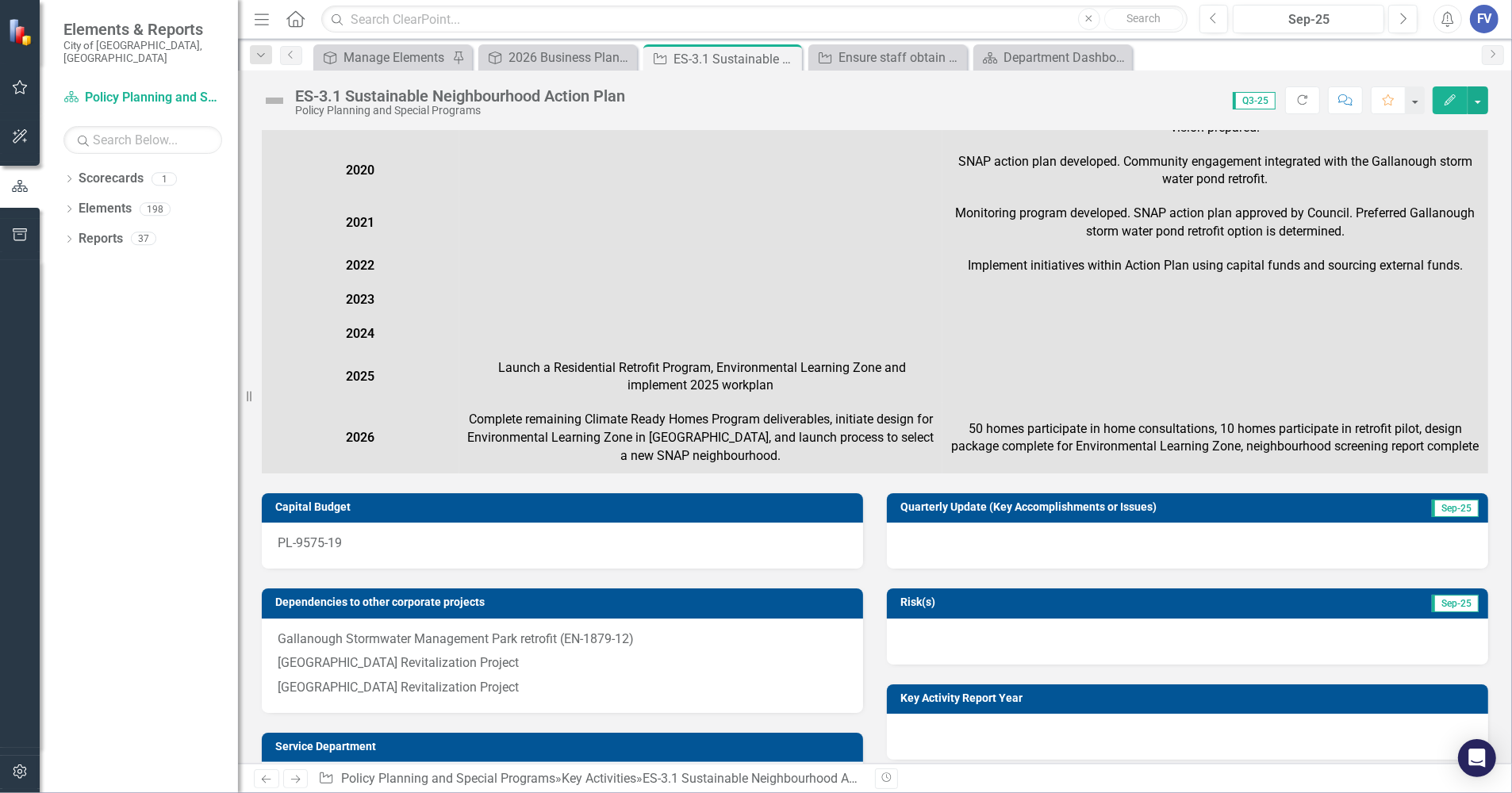
scroll to position [298, 0]
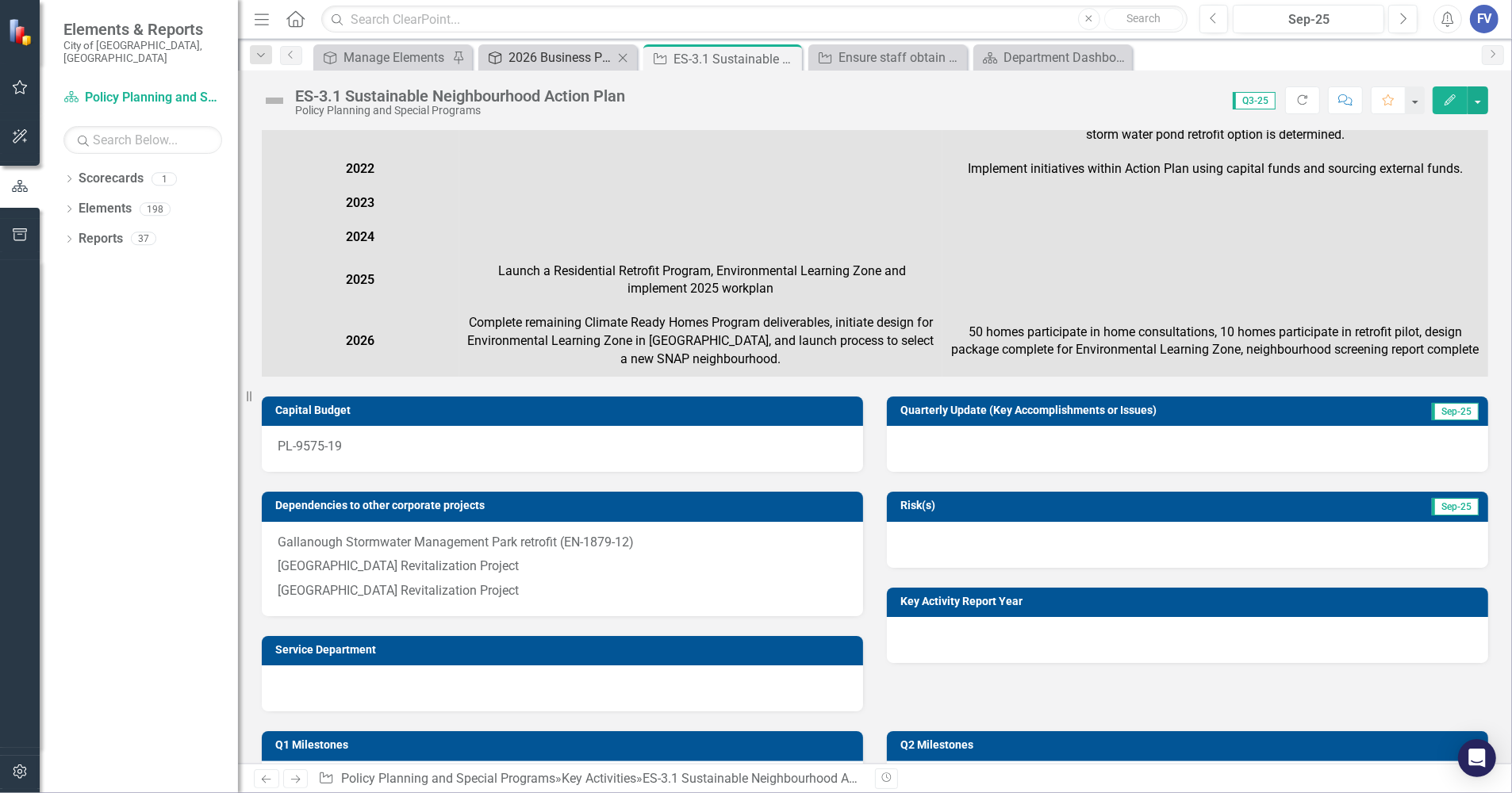
click at [596, 57] on div "2026 Business Plan [Objective #3] Implement Green Directions [GEOGRAPHIC_DATA],…" at bounding box center [561, 58] width 105 height 20
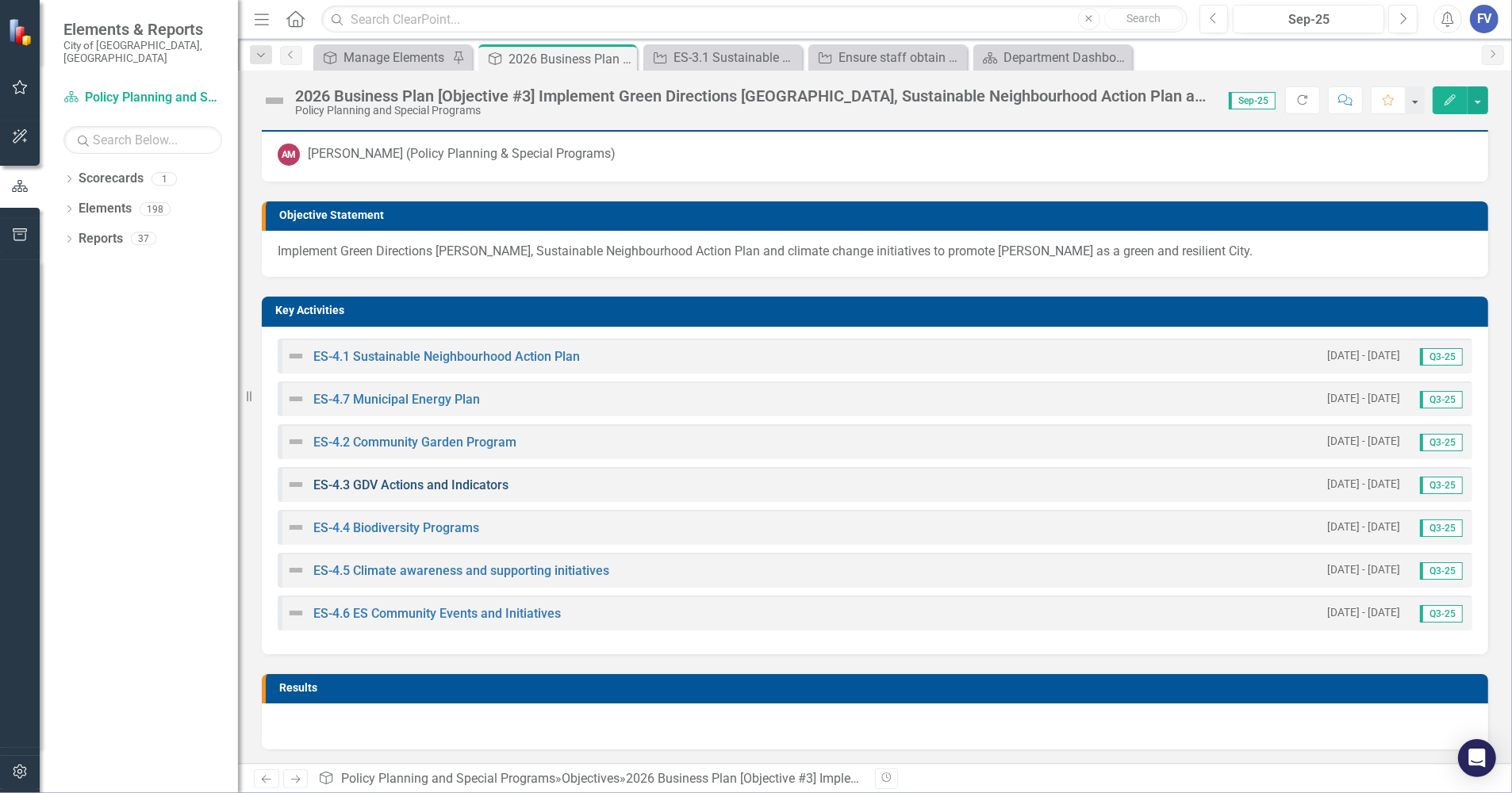
scroll to position [92, 0]
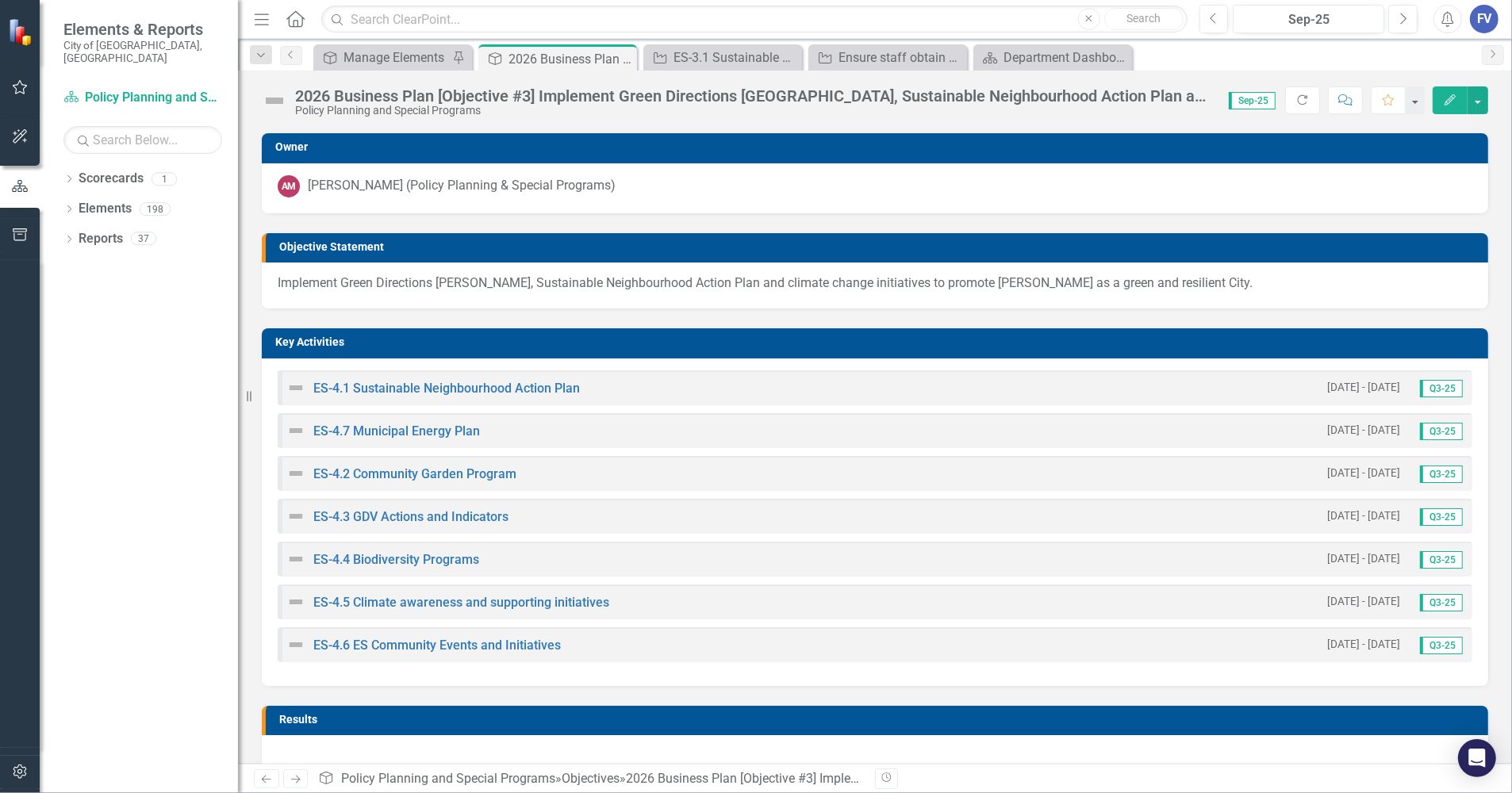
click at [393, 378] on div "ES-4.1 Sustainable Neighbourhood Action Plan" at bounding box center [432, 387] width 293 height 19
click at [401, 386] on link "ES-4.1 Sustainable Neighbourhood Action Plan" at bounding box center [446, 388] width 266 height 15
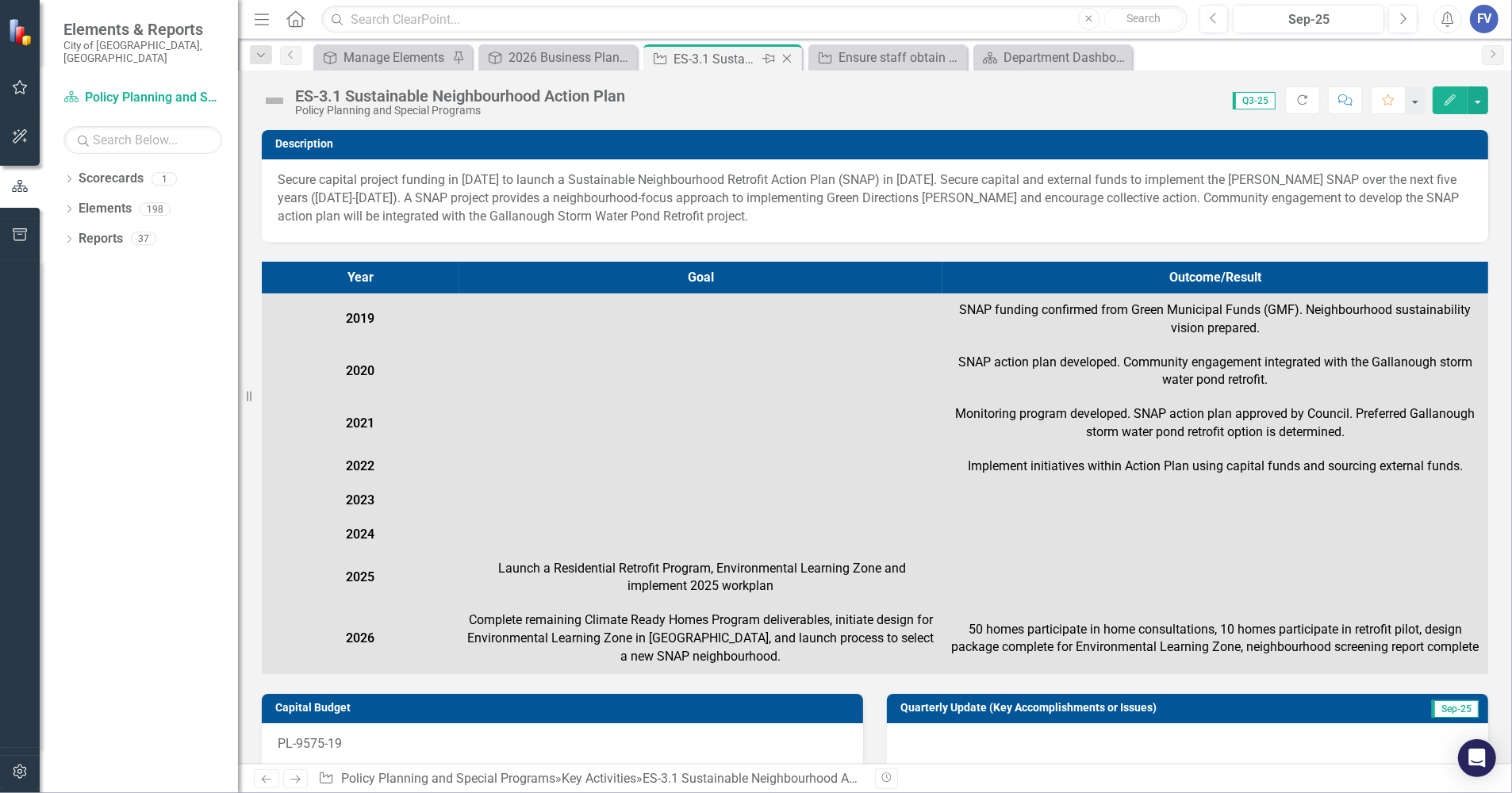
click at [789, 57] on icon "Close" at bounding box center [787, 59] width 16 height 13
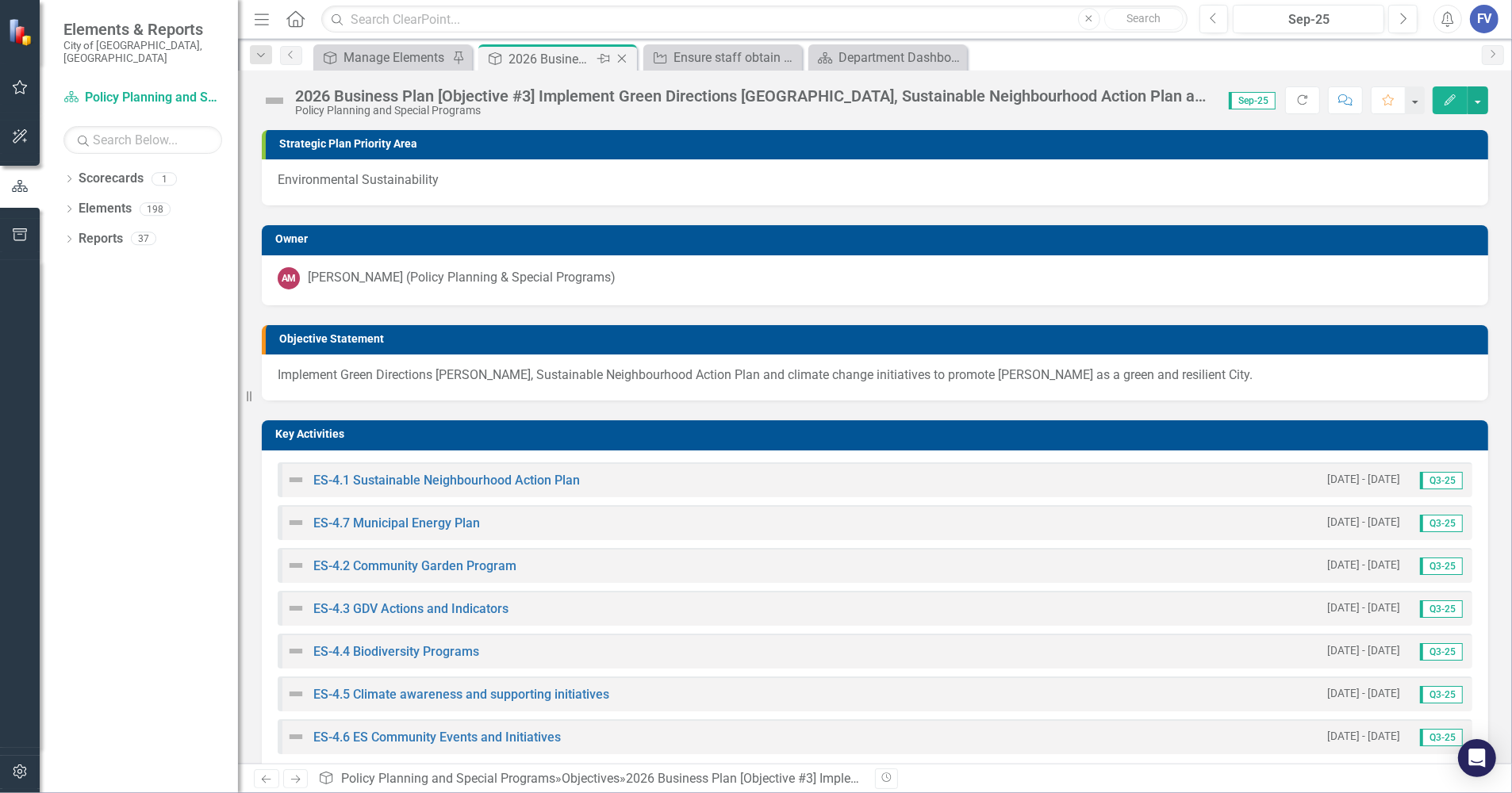
click at [569, 60] on div "2026 Business Plan [Objective #3] Implement Green Directions [GEOGRAPHIC_DATA],…" at bounding box center [551, 60] width 85 height 20
click at [418, 521] on link "ES-4.7 Municipal Energy Plan" at bounding box center [396, 522] width 167 height 15
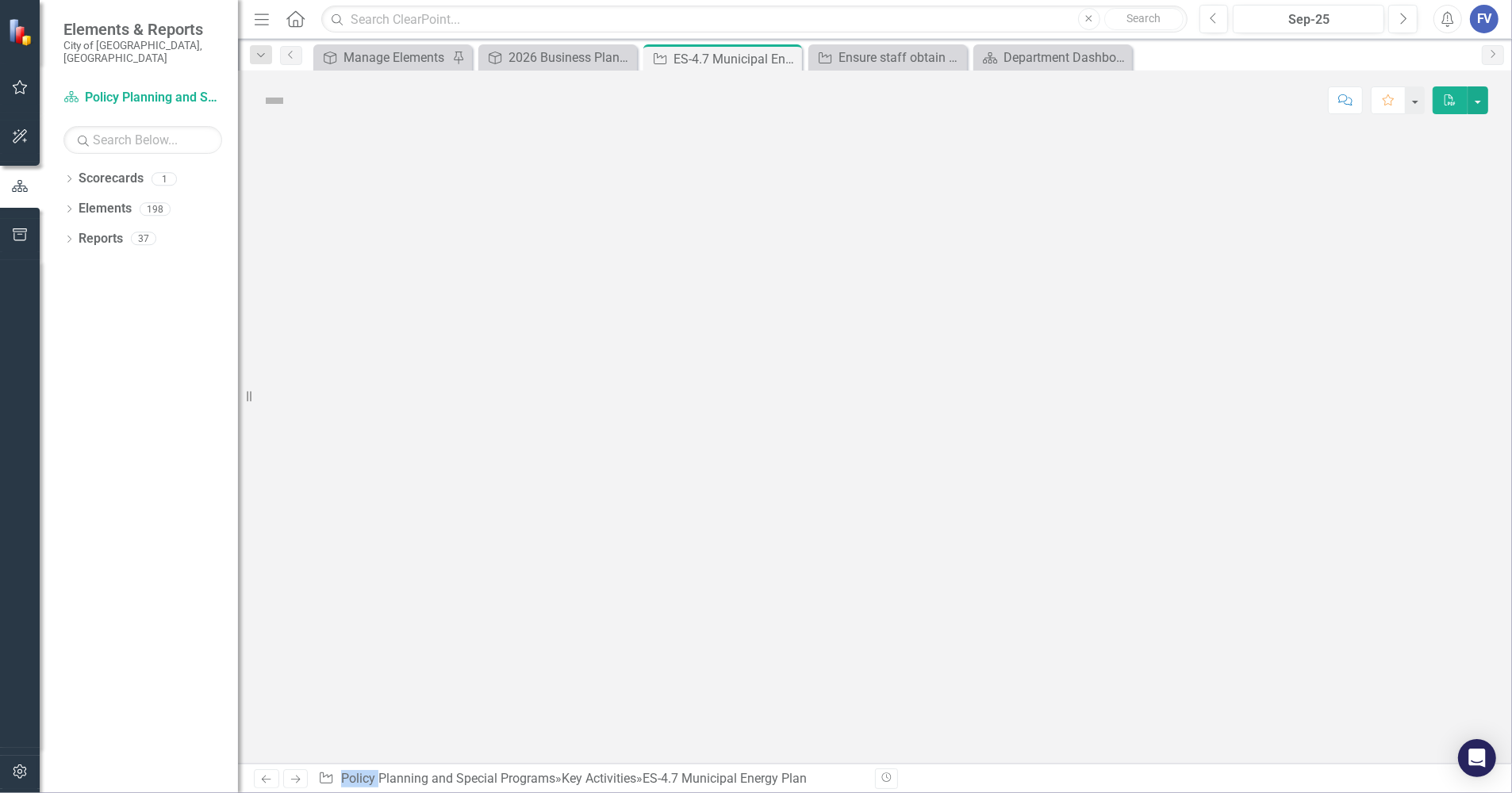
click at [418, 521] on div at bounding box center [875, 447] width 1274 height 633
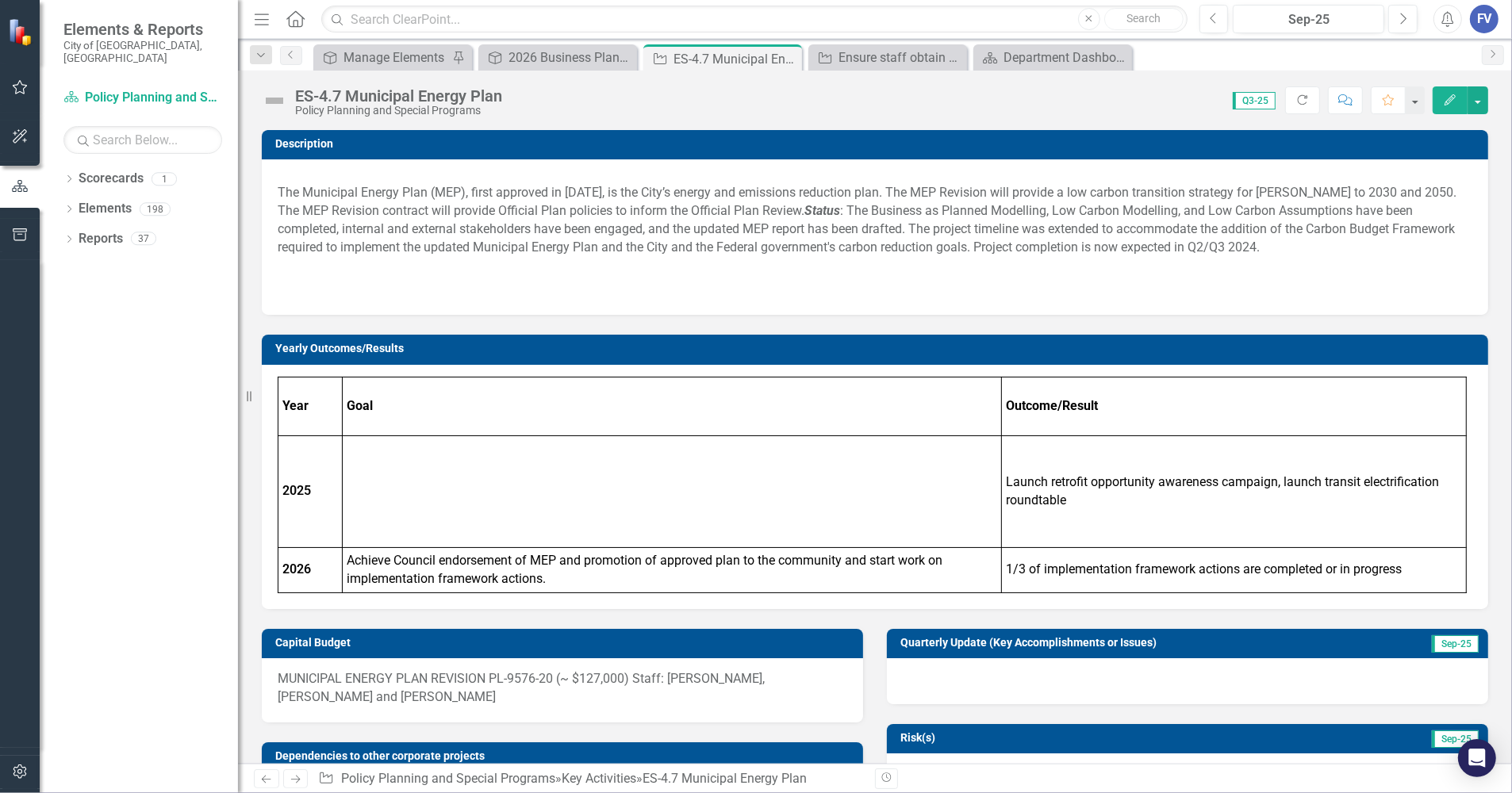
click at [327, 94] on div "ES-4.7 Municipal Energy Plan" at bounding box center [398, 96] width 207 height 17
click at [326, 94] on div "ES-4.7 Municipal Energy Plan" at bounding box center [398, 96] width 207 height 17
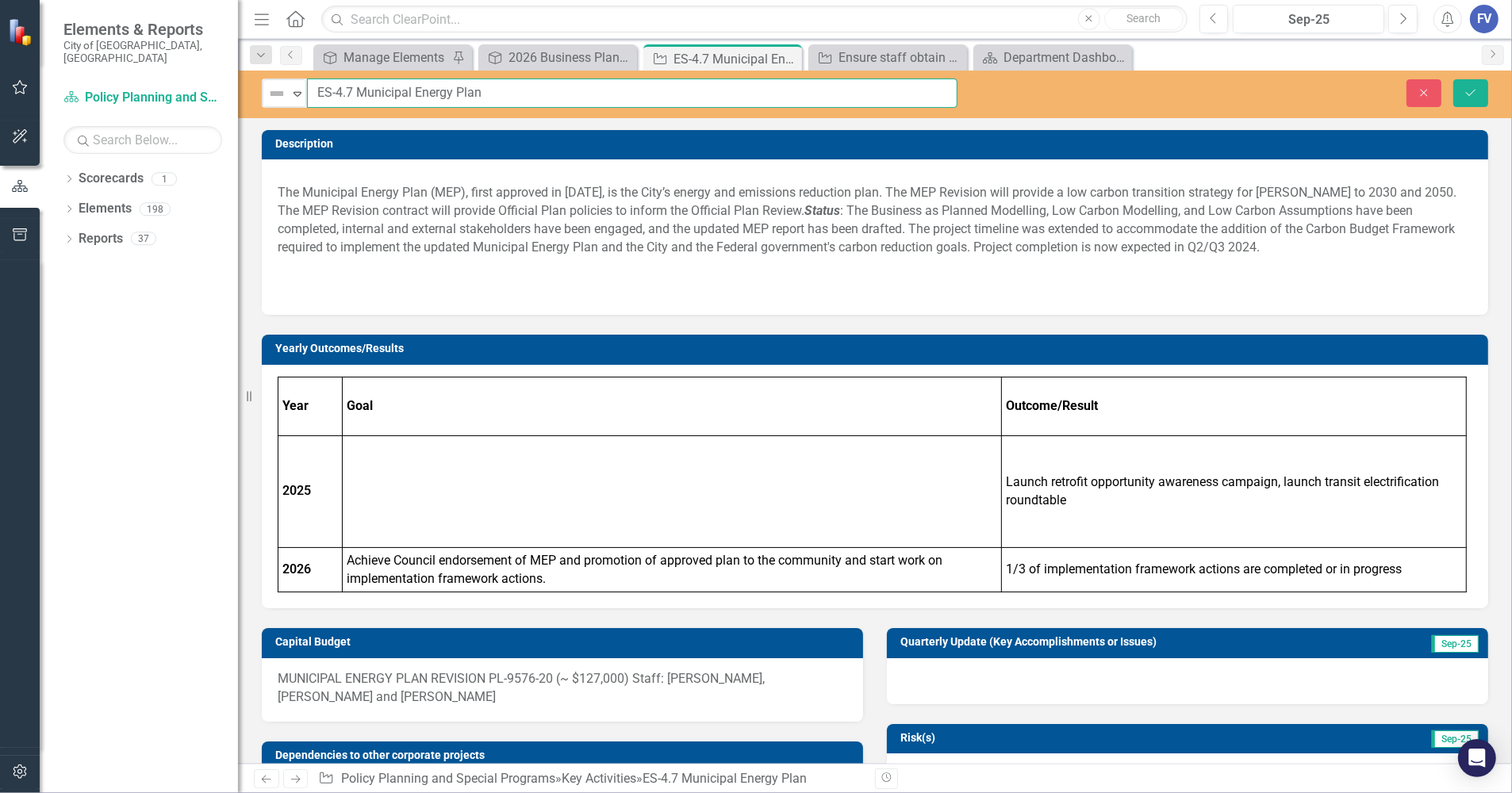
click at [336, 93] on input "ES-4.7 Municipal Energy Plan" at bounding box center [632, 93] width 650 height 30
type input "ES-3.7 Municipal Energy Plan"
click at [1337, 95] on icon "submit" at bounding box center [1471, 91] width 10 height 6
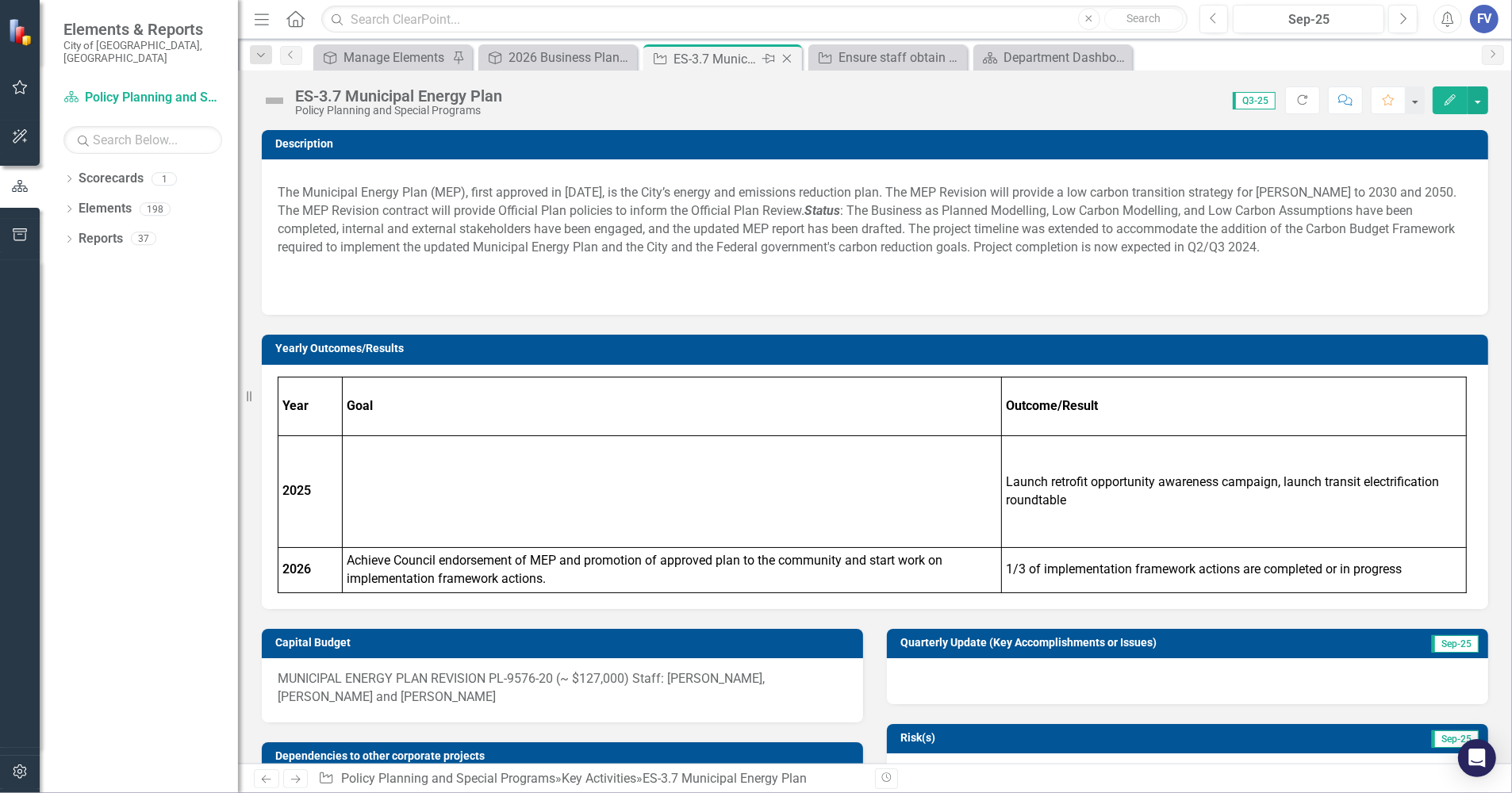
click at [786, 56] on icon "Close" at bounding box center [787, 59] width 16 height 13
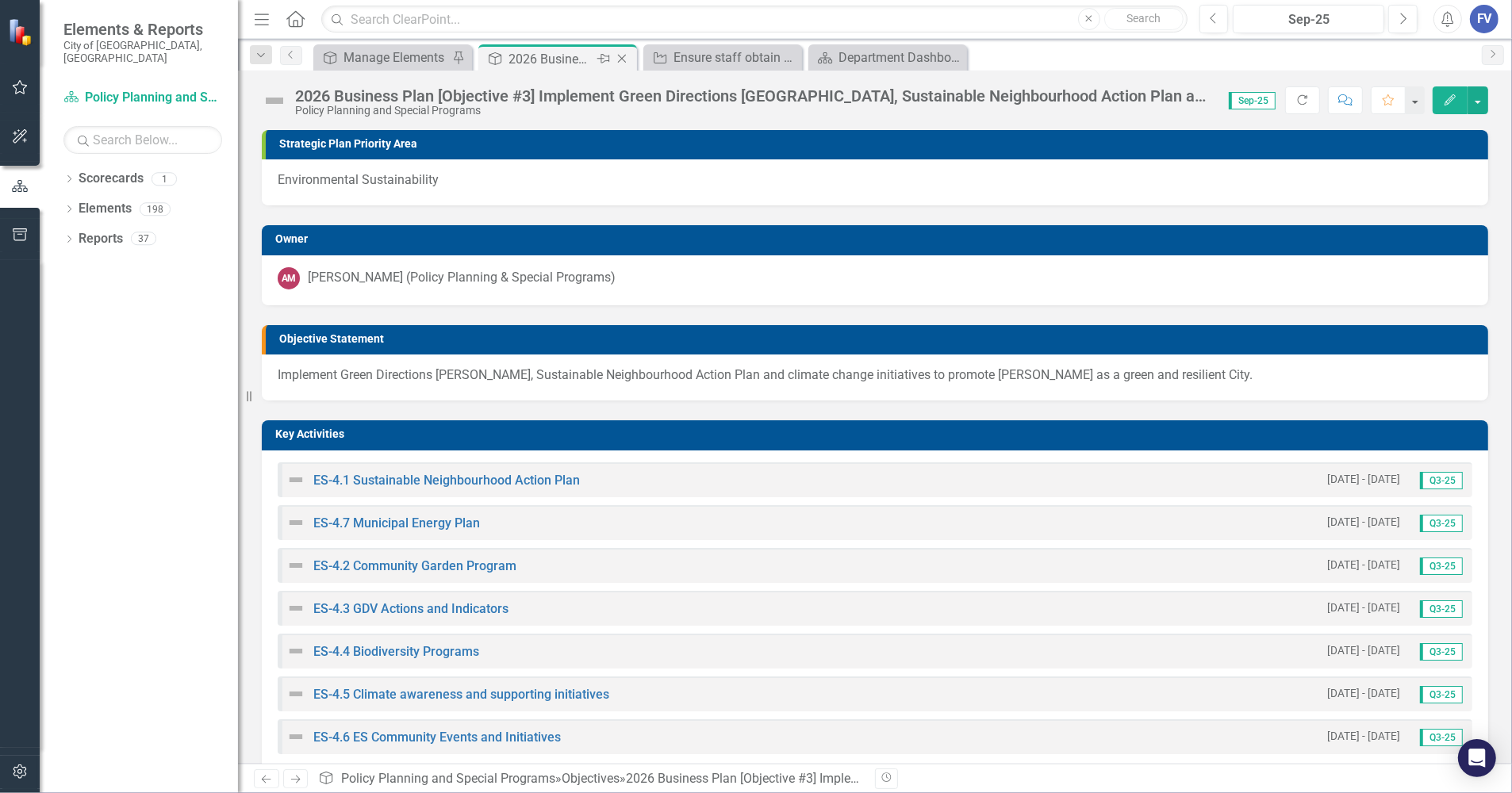
click at [564, 58] on div "2026 Business Plan [Objective #3] Implement Green Directions [GEOGRAPHIC_DATA],…" at bounding box center [551, 60] width 85 height 20
click at [391, 566] on link "ES-4.2 Community Garden Program" at bounding box center [414, 566] width 203 height 15
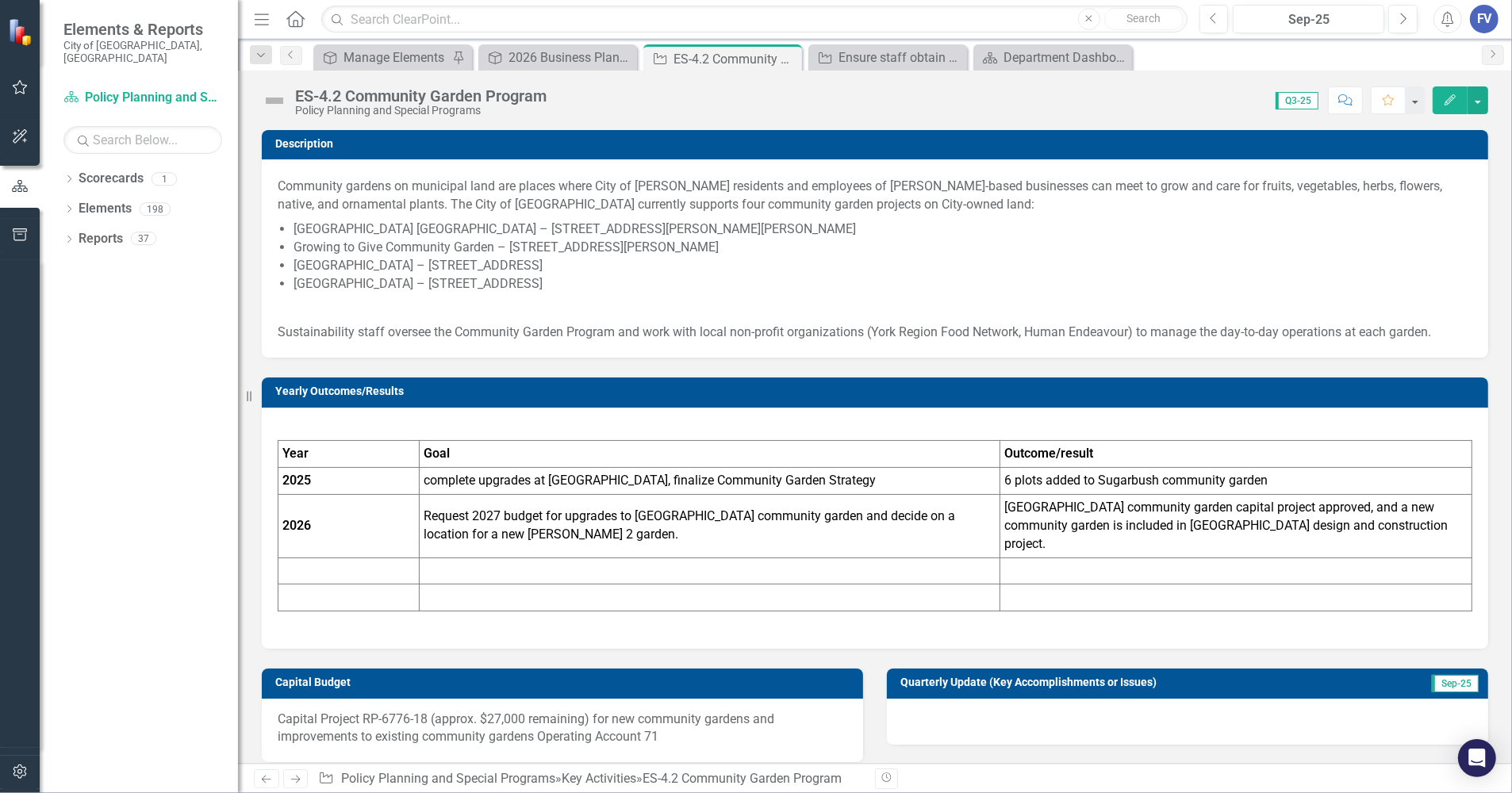
click at [413, 103] on div "ES-4.2 Community Garden Program" at bounding box center [420, 96] width 252 height 17
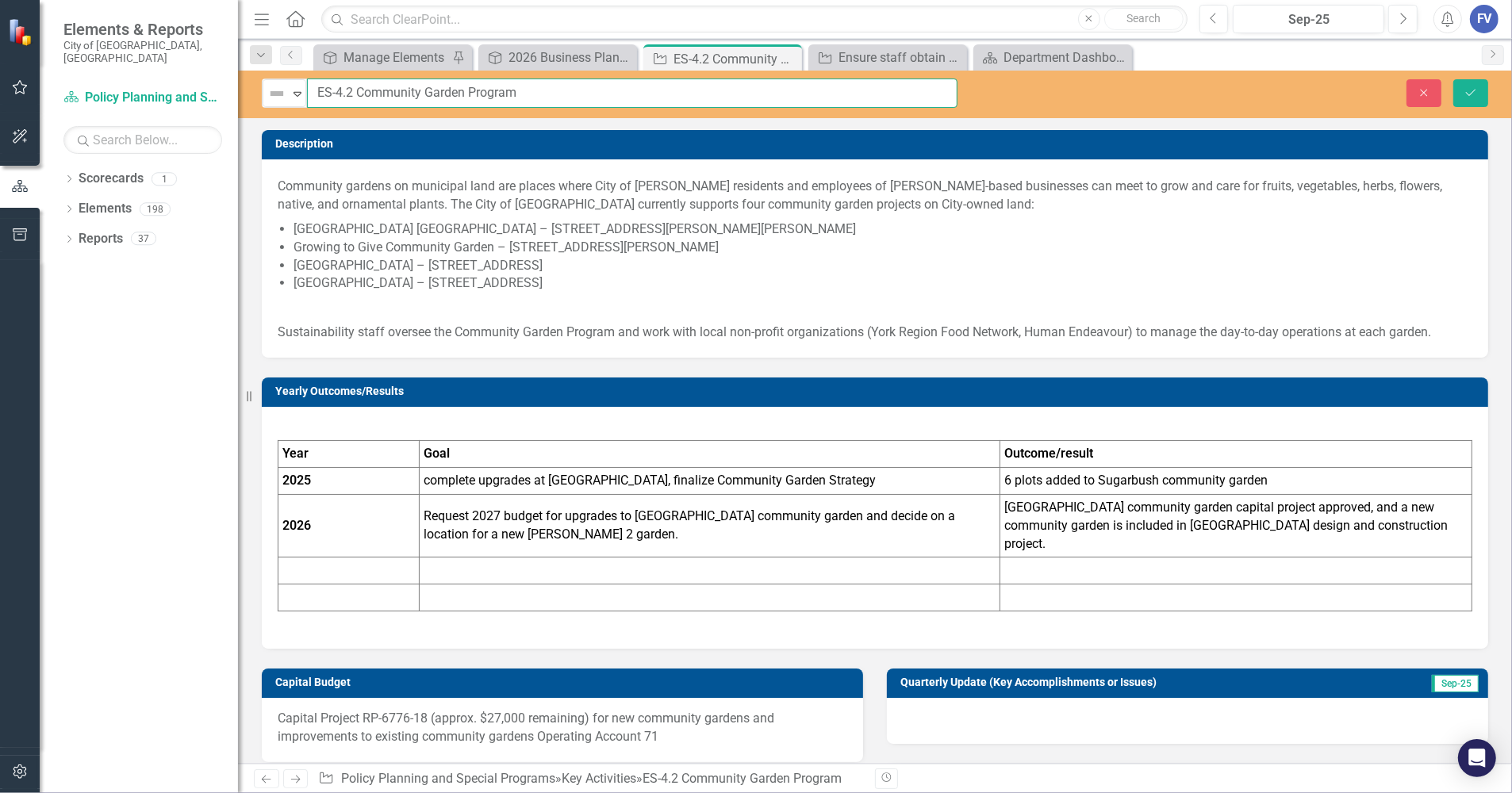
drag, startPoint x: 341, startPoint y: 93, endPoint x: 351, endPoint y: 116, distance: 25.1
click at [341, 93] on input "ES-4.2 Community Garden Program" at bounding box center [632, 93] width 650 height 30
type input "ES-3.2 Community Garden Program"
click at [1470, 88] on icon "Save" at bounding box center [1471, 93] width 14 height 11
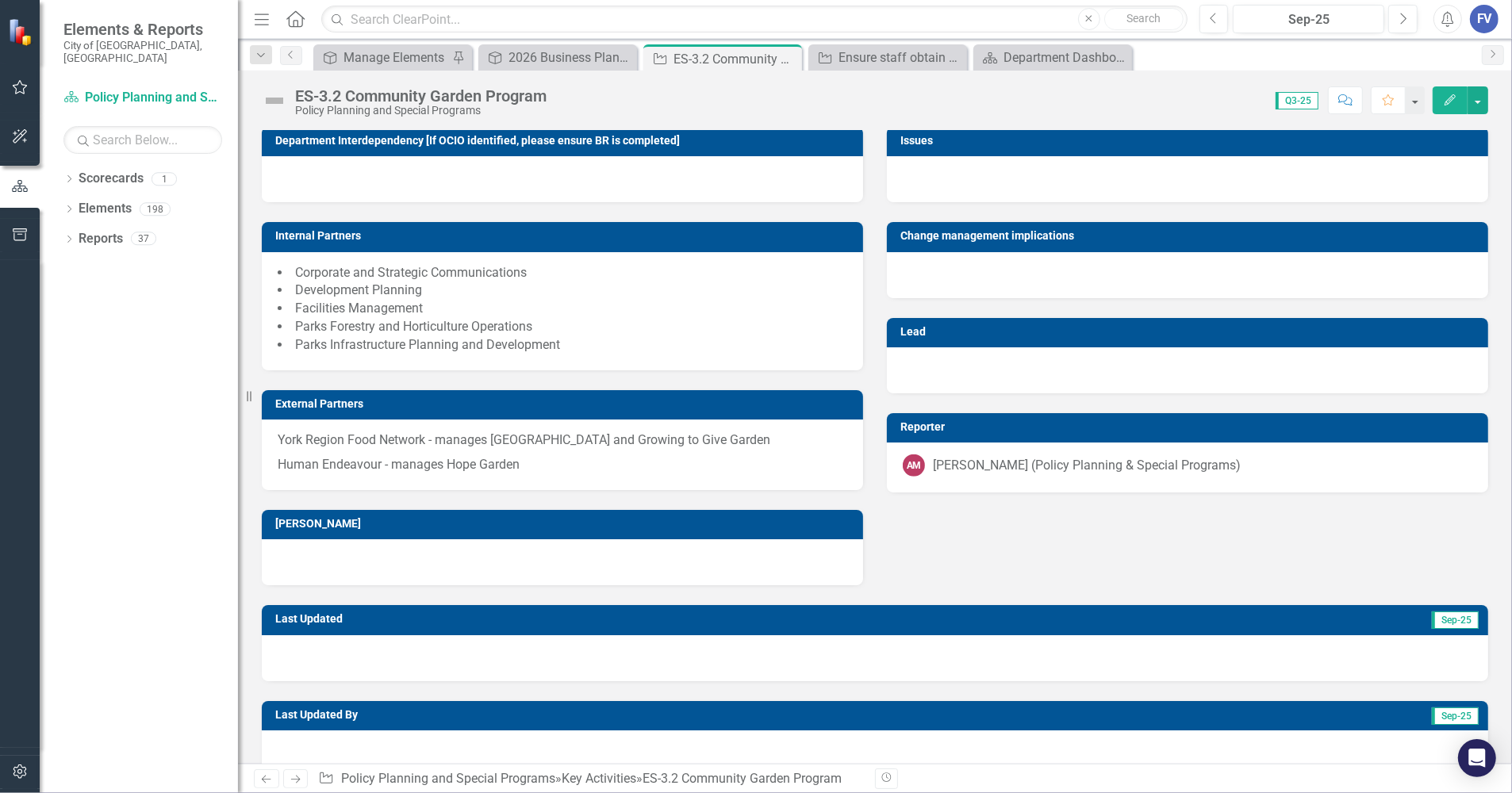
scroll to position [1049, 0]
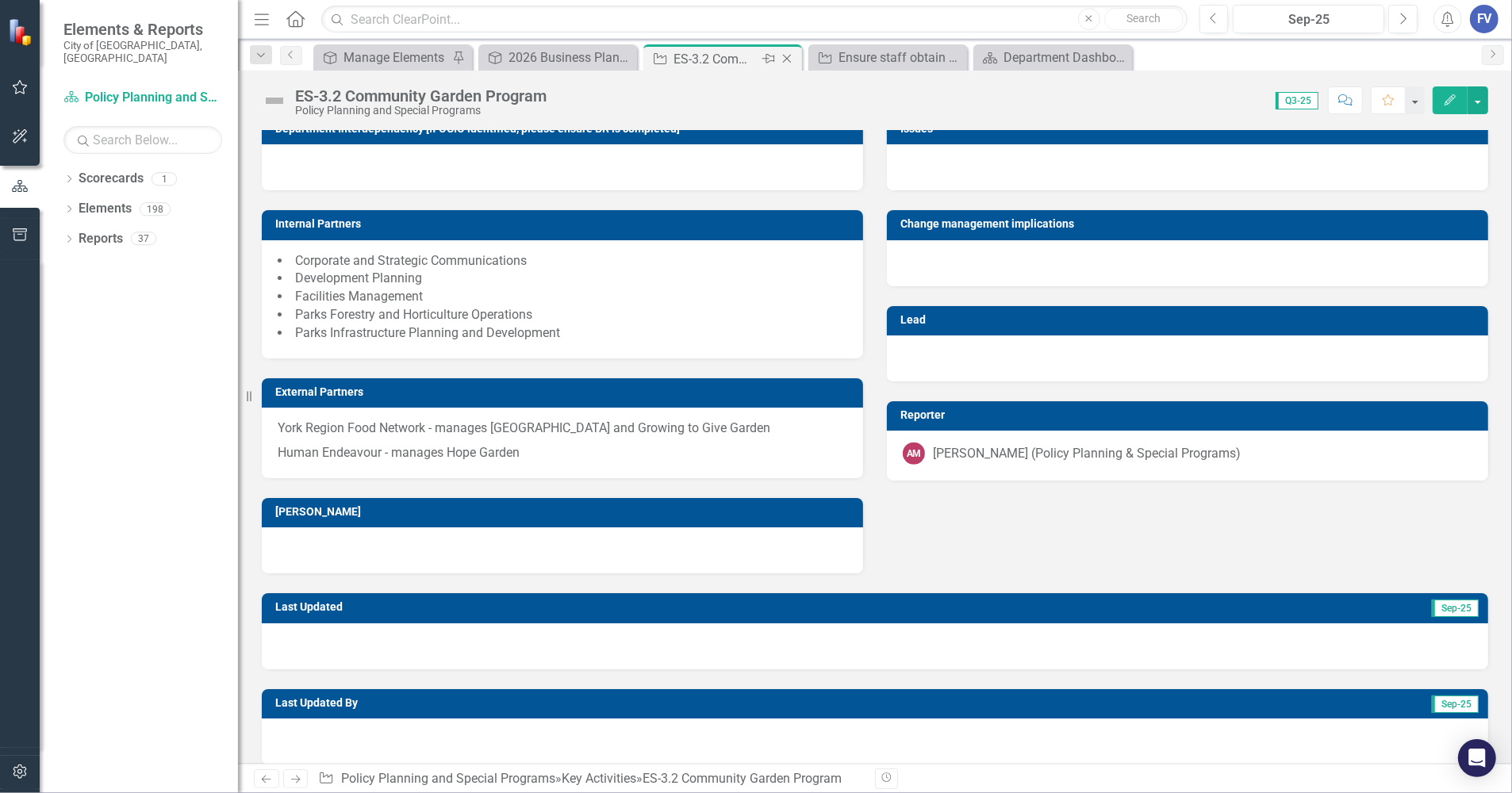
click at [786, 53] on icon "Close" at bounding box center [787, 59] width 16 height 13
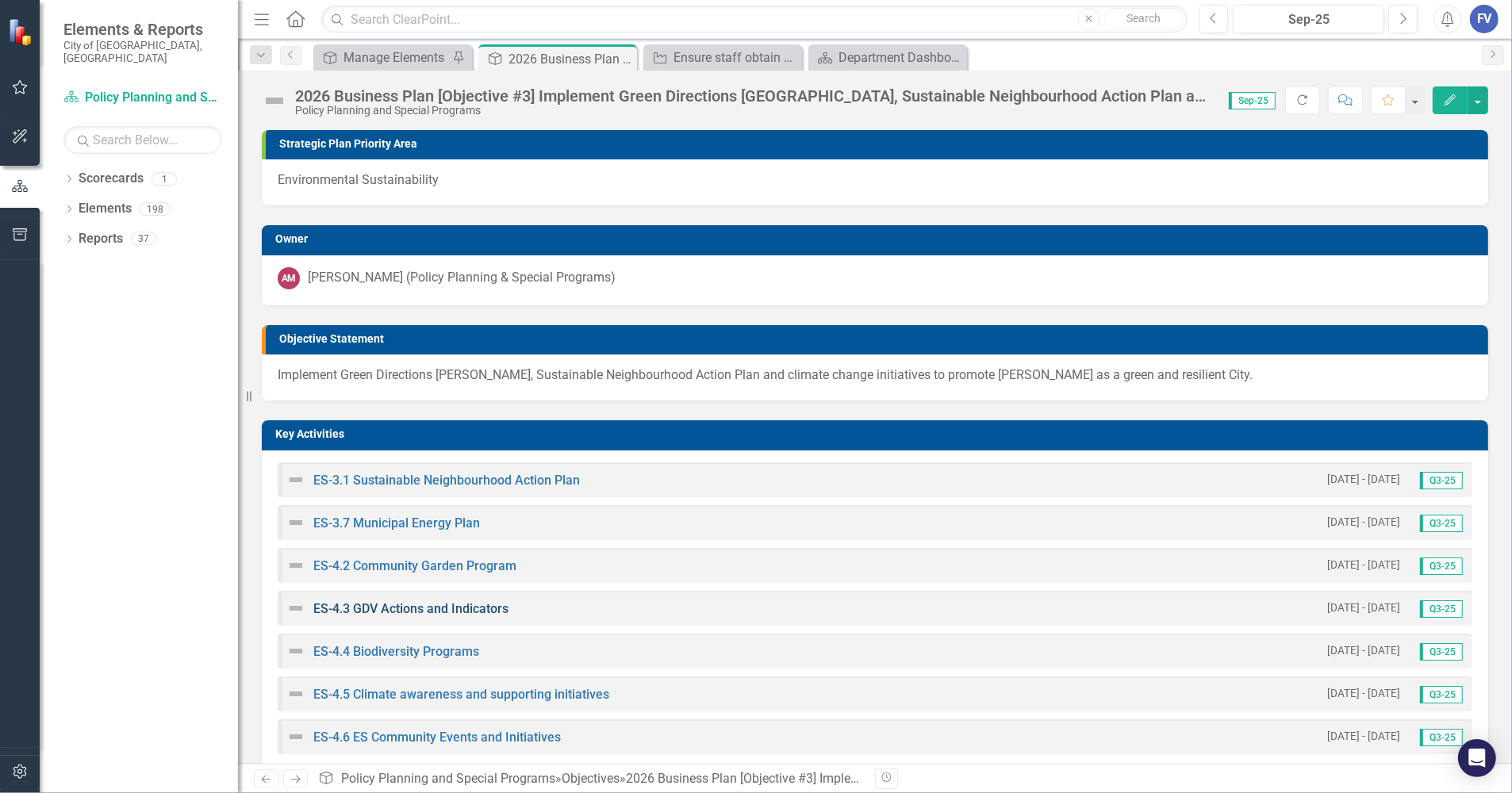
click at [434, 611] on link "ES-4.3 GDV Actions and Indicators" at bounding box center [410, 608] width 195 height 15
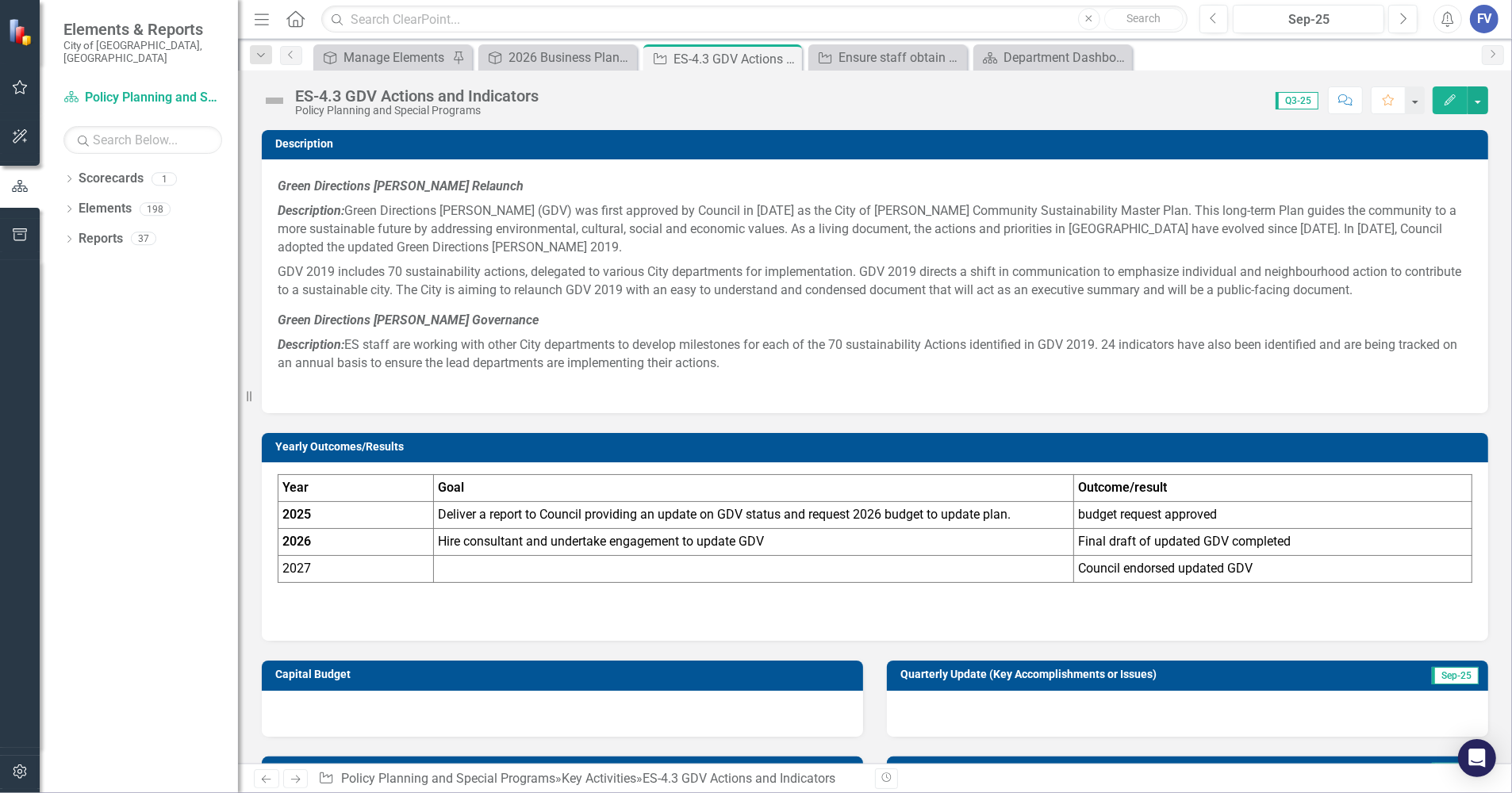
click at [329, 96] on div "ES-4.3 GDV Actions and Indicators" at bounding box center [417, 96] width 244 height 17
click at [326, 95] on div "ES-4.3 GDV Actions and Indicators" at bounding box center [417, 96] width 244 height 17
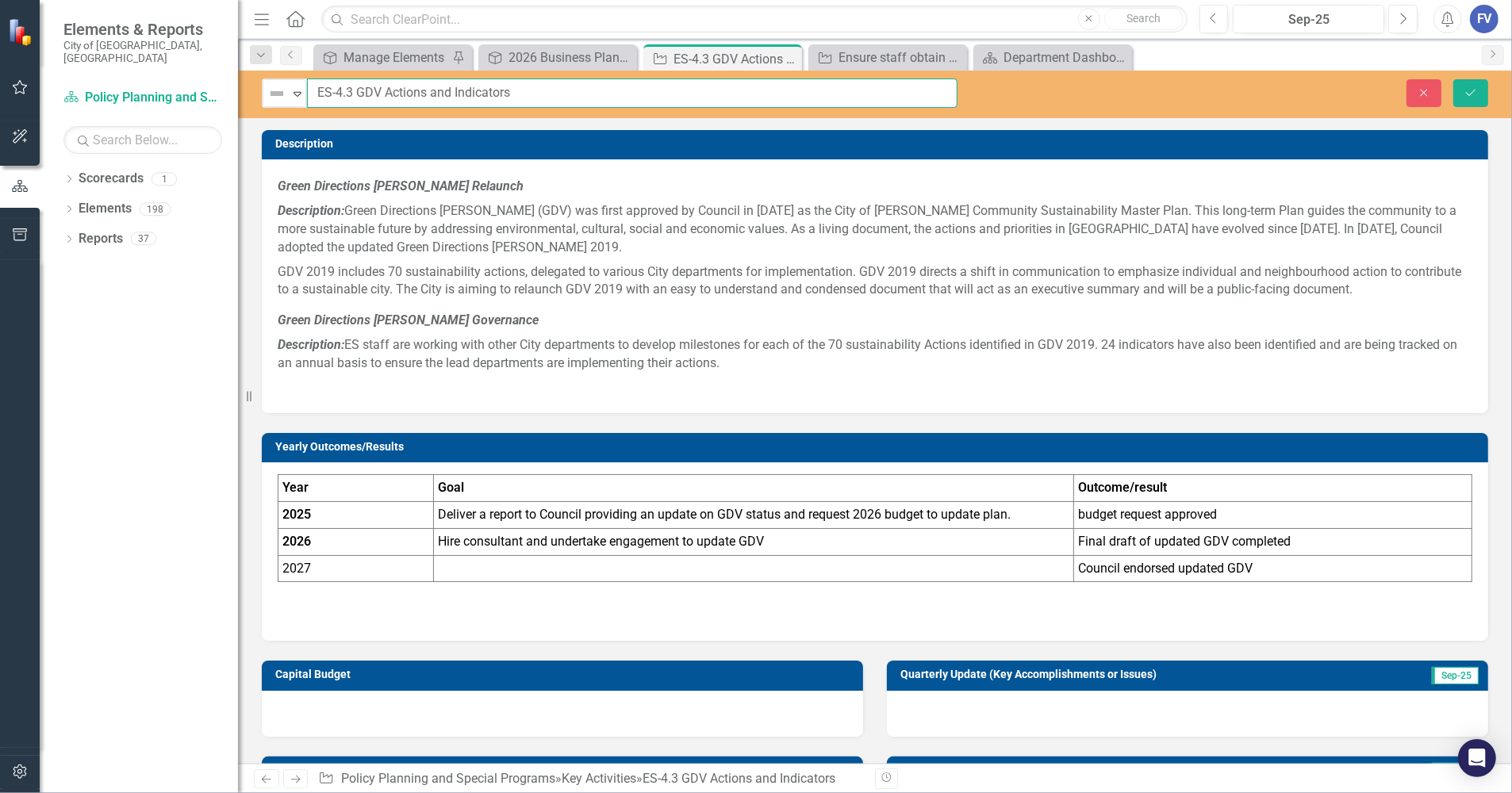
click at [338, 96] on input "ES-4.3 GDV Actions and Indicators" at bounding box center [632, 93] width 650 height 30
type input "ES-3.3 GDV Actions and Indicators"
click at [1463, 88] on icon "Save" at bounding box center [1471, 93] width 14 height 11
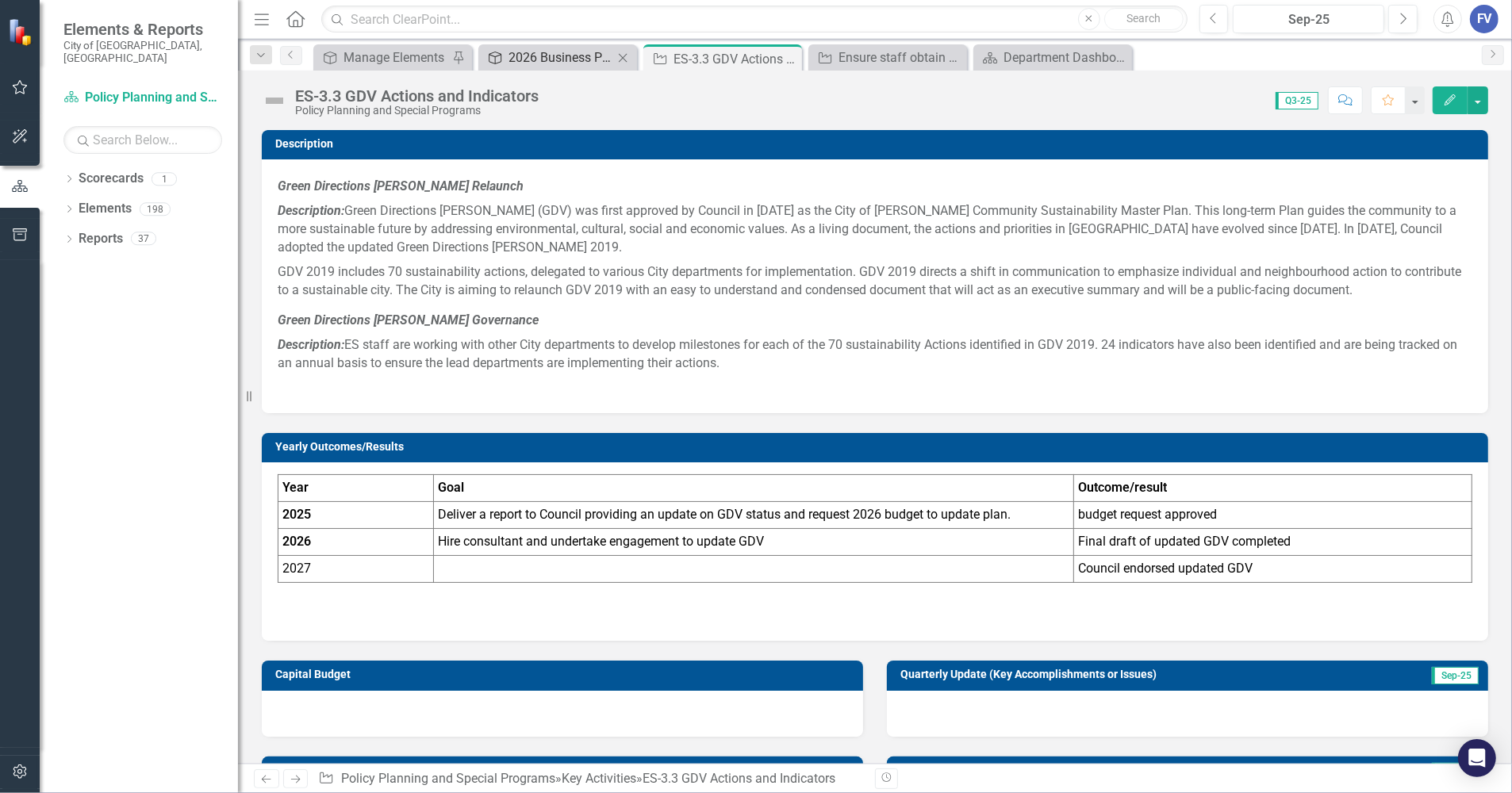
click at [581, 60] on div "2026 Business Plan [Objective #3] Implement Green Directions [GEOGRAPHIC_DATA],…" at bounding box center [561, 58] width 105 height 20
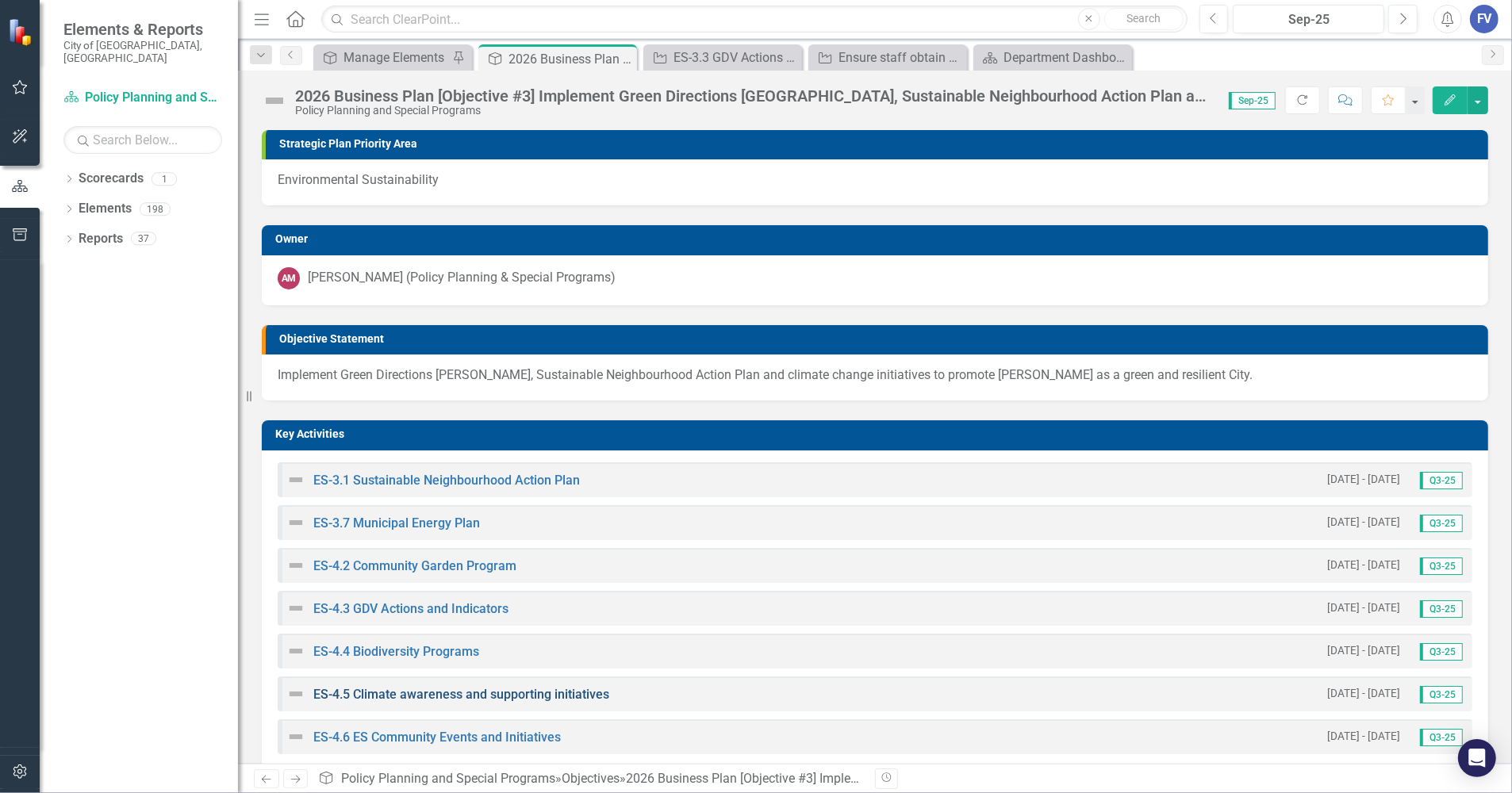
click at [391, 692] on link "ES-4.5 Climate awareness and supporting initiatives" at bounding box center [461, 694] width 296 height 15
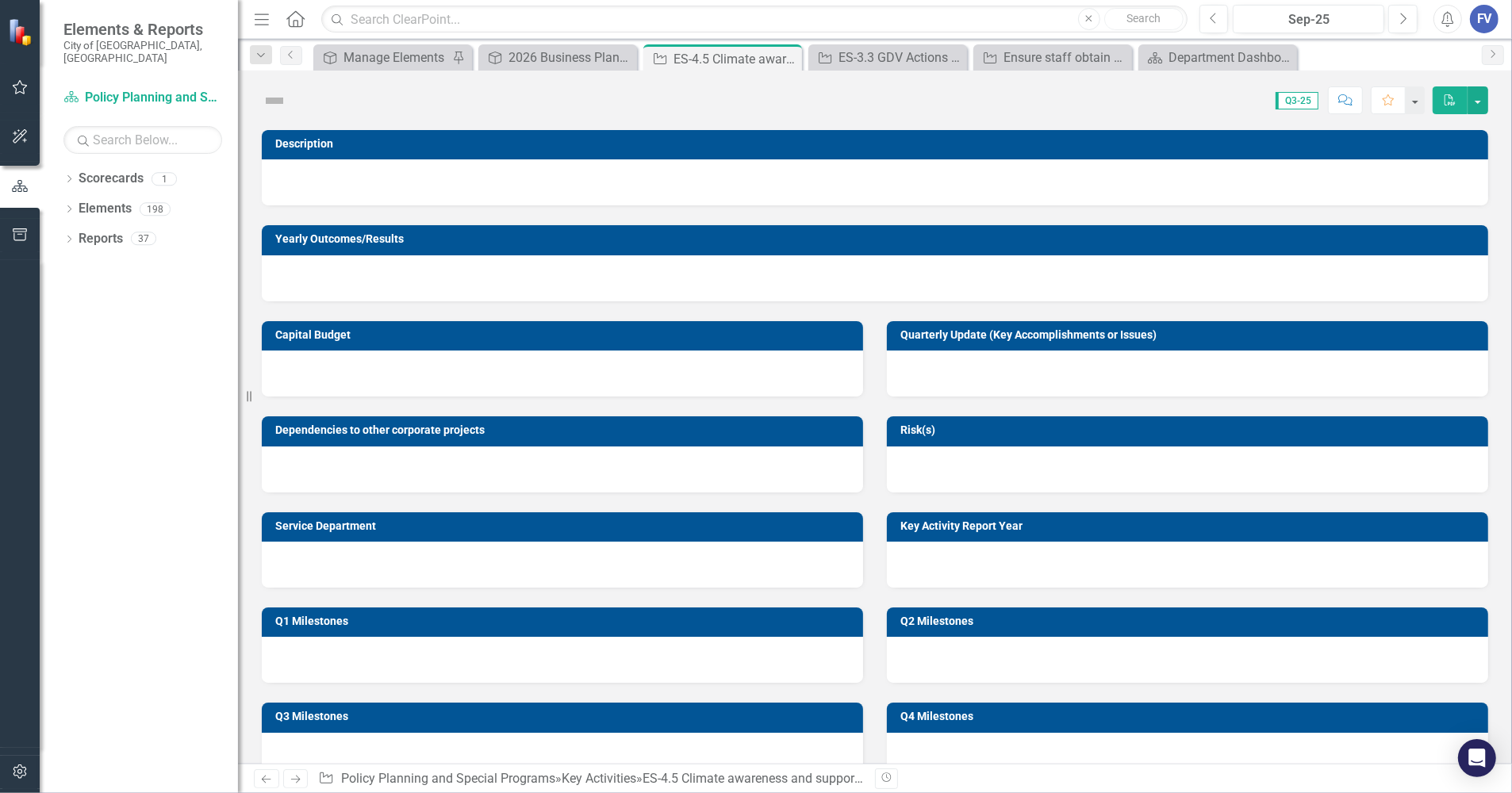
click at [394, 690] on div "Description Yearly Outcomes/Results Capital Budget Dependencies to other corpor…" at bounding box center [875, 447] width 1274 height 633
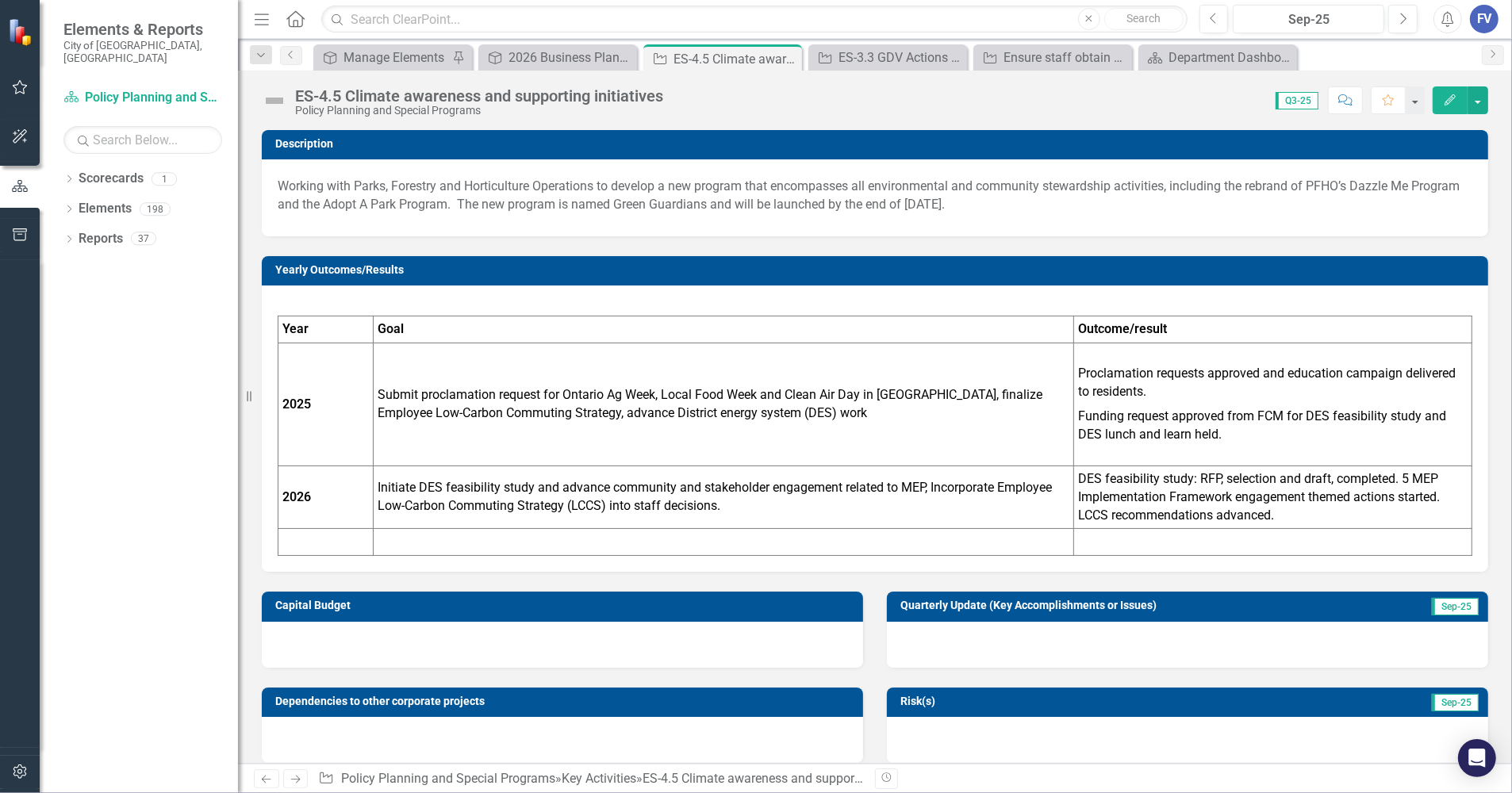
click at [330, 92] on div "ES-4.5 Climate awareness and supporting initiatives" at bounding box center [479, 96] width 368 height 17
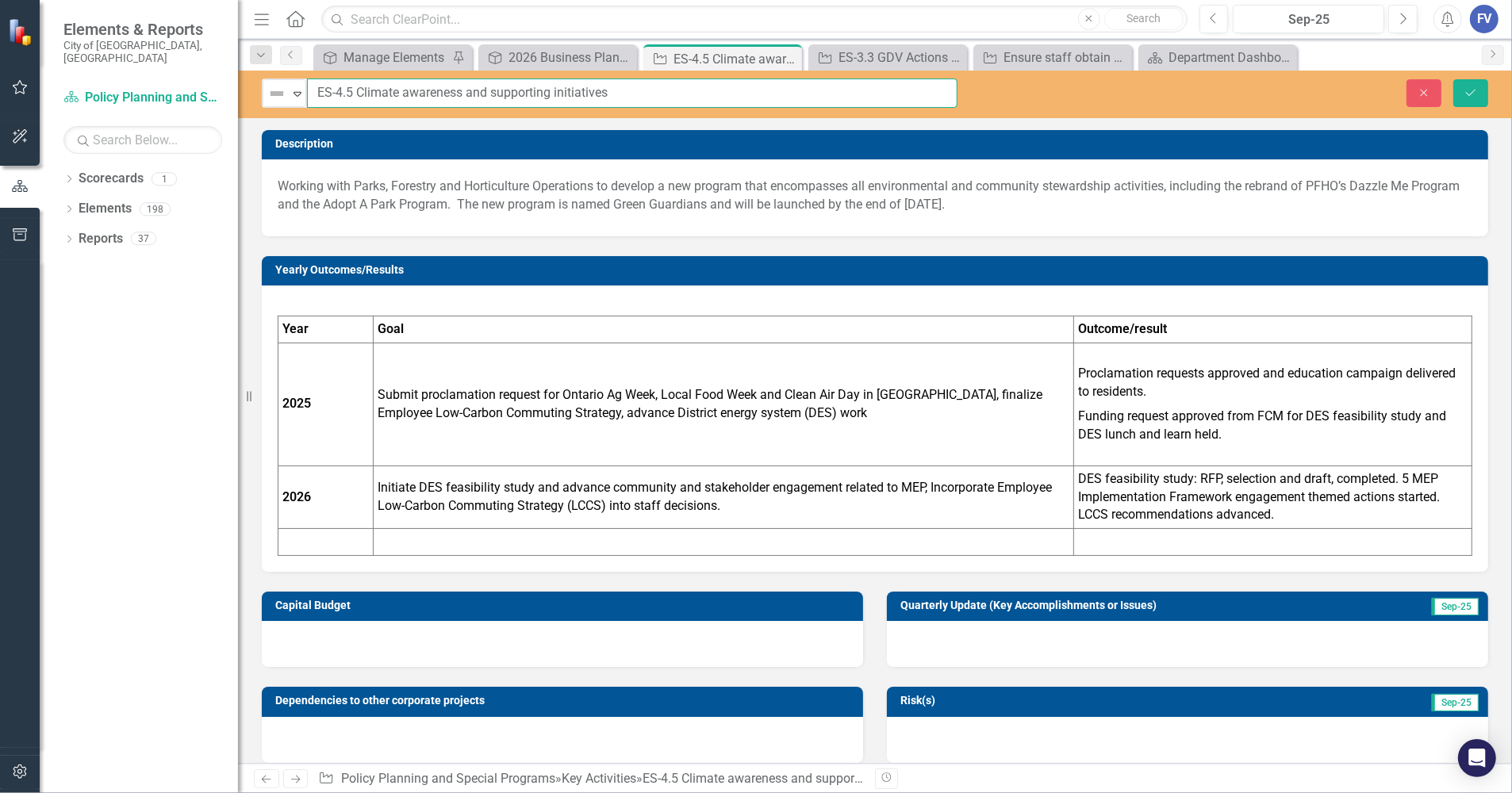
click at [339, 92] on input "ES-4.5 Climate awareness and supporting initiatives" at bounding box center [632, 93] width 650 height 30
type input "ES-3.5 Climate awareness and supporting initiatives"
click at [1464, 95] on icon "Save" at bounding box center [1471, 93] width 14 height 11
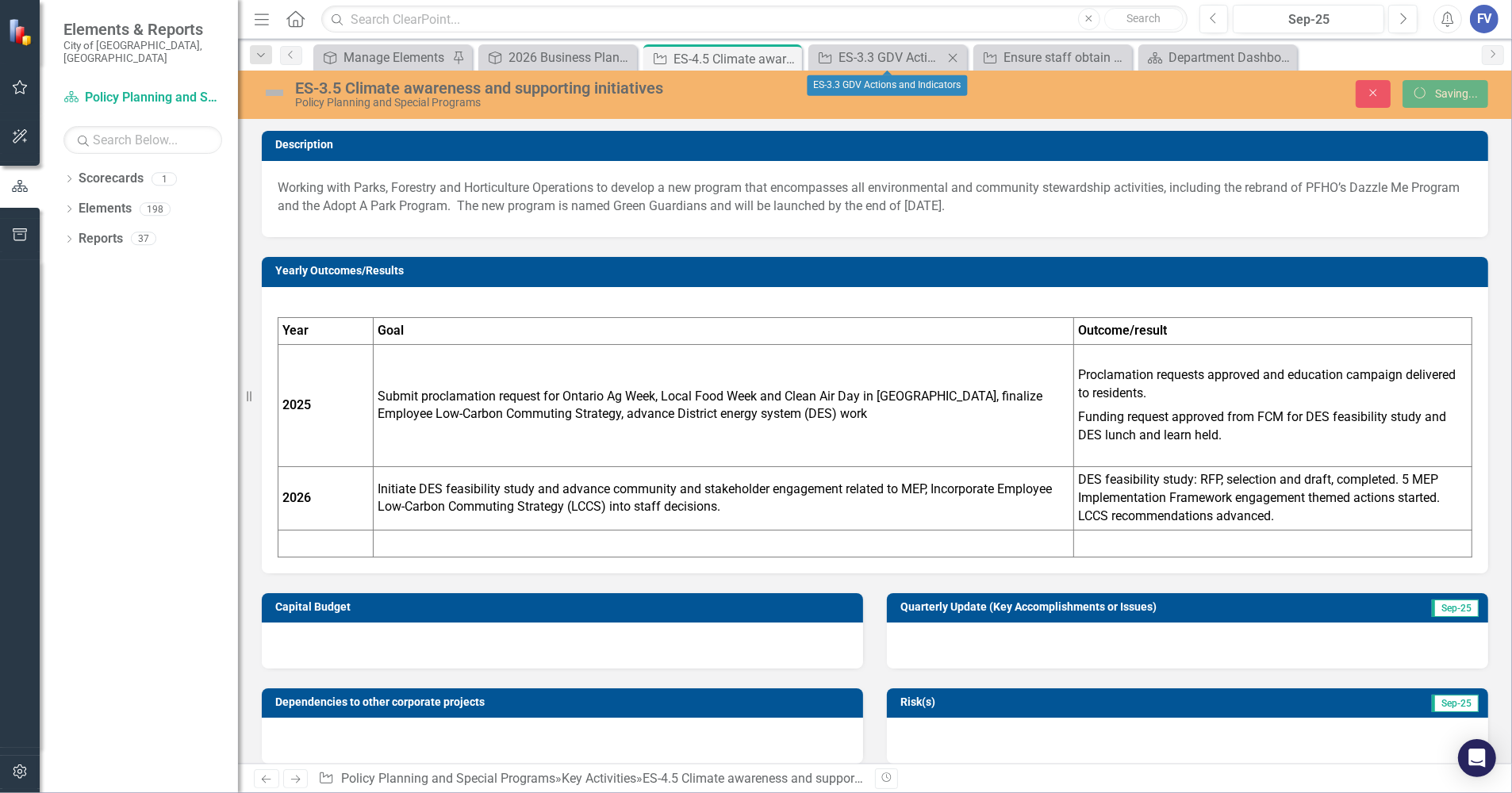
click at [952, 56] on icon "Close" at bounding box center [953, 58] width 16 height 13
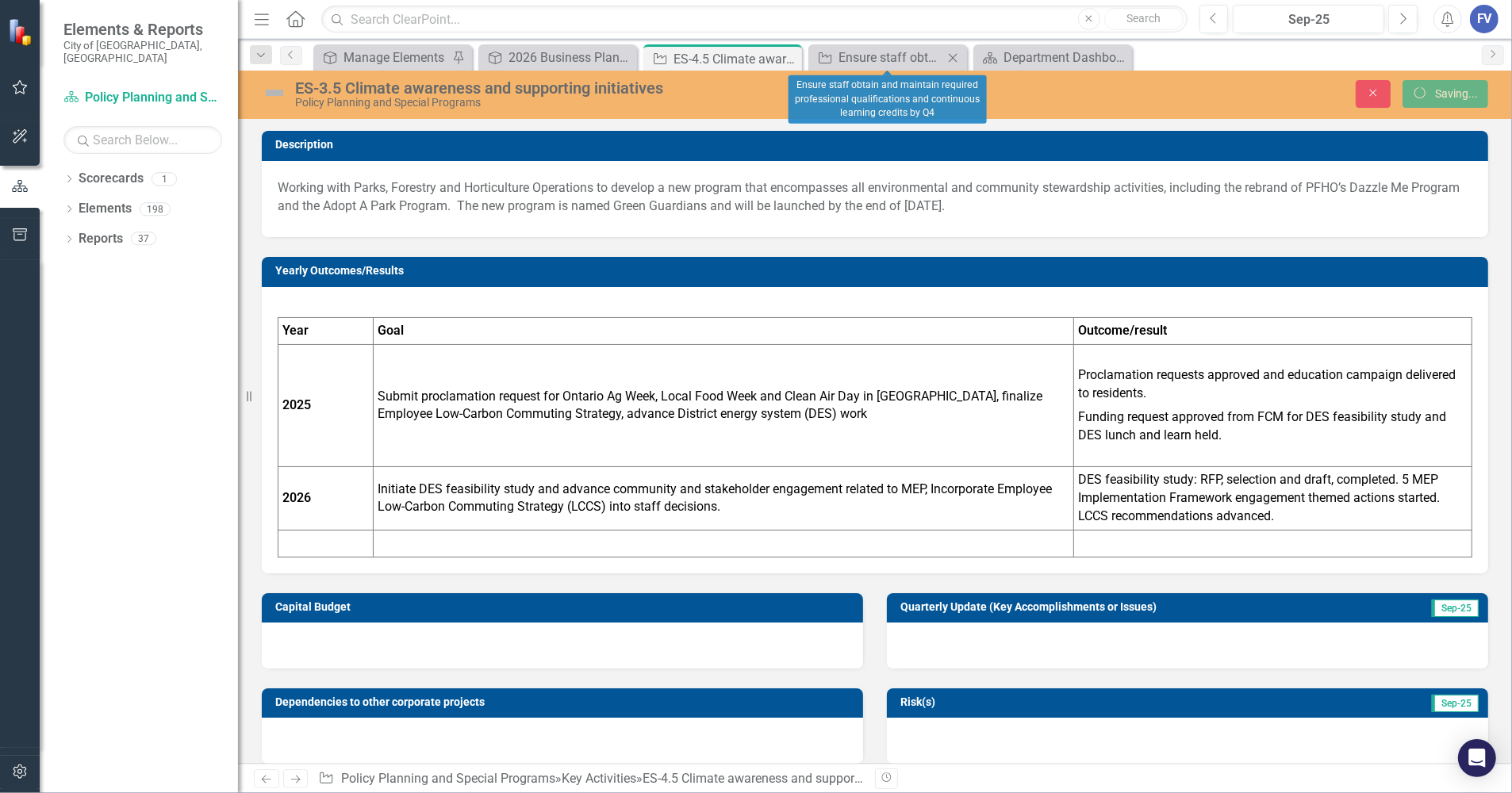
click at [948, 56] on icon "Close" at bounding box center [953, 58] width 16 height 13
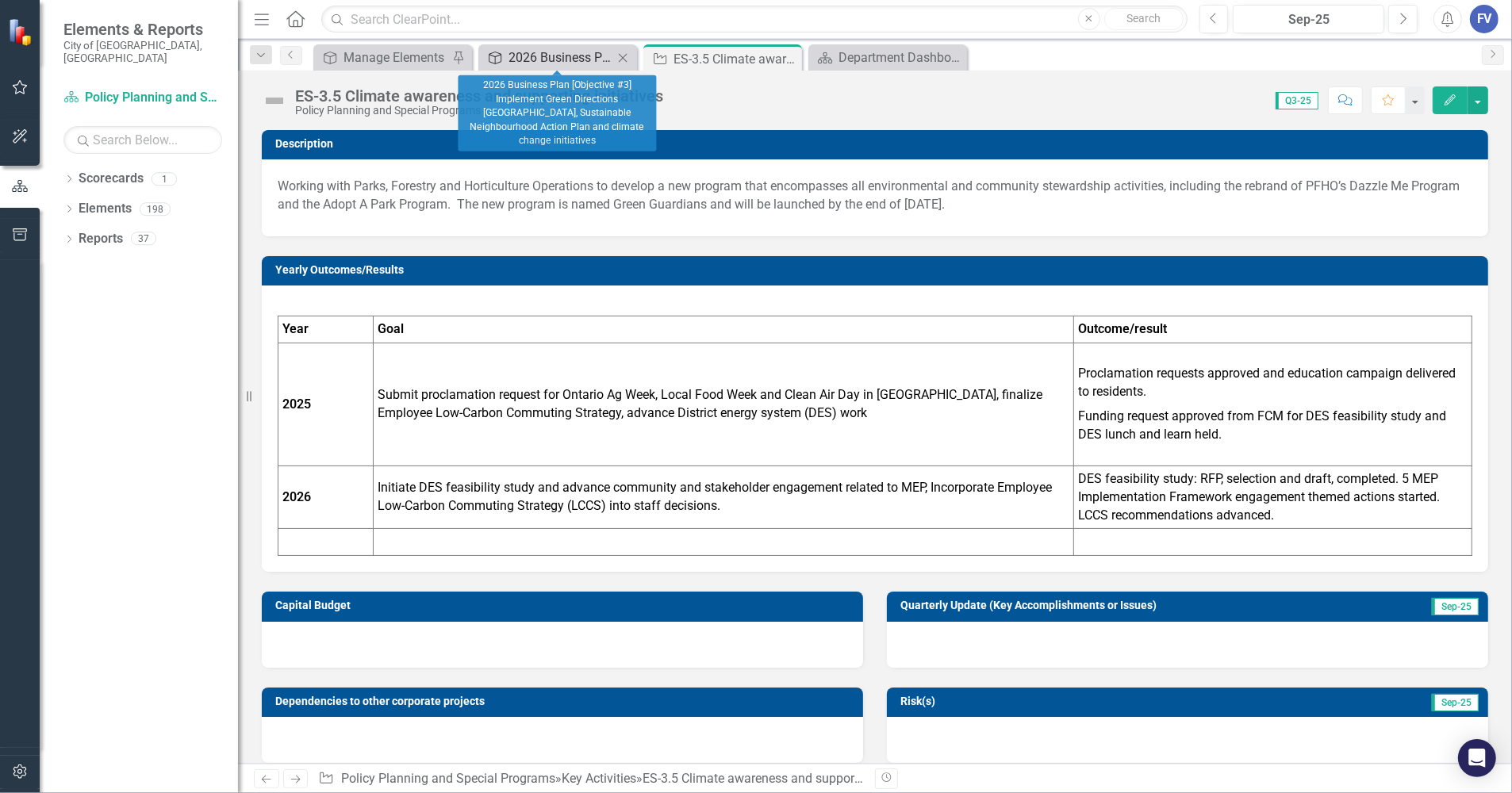
click at [549, 61] on div "2026 Business Plan [Objective #3] Implement Green Directions [GEOGRAPHIC_DATA],…" at bounding box center [561, 58] width 105 height 20
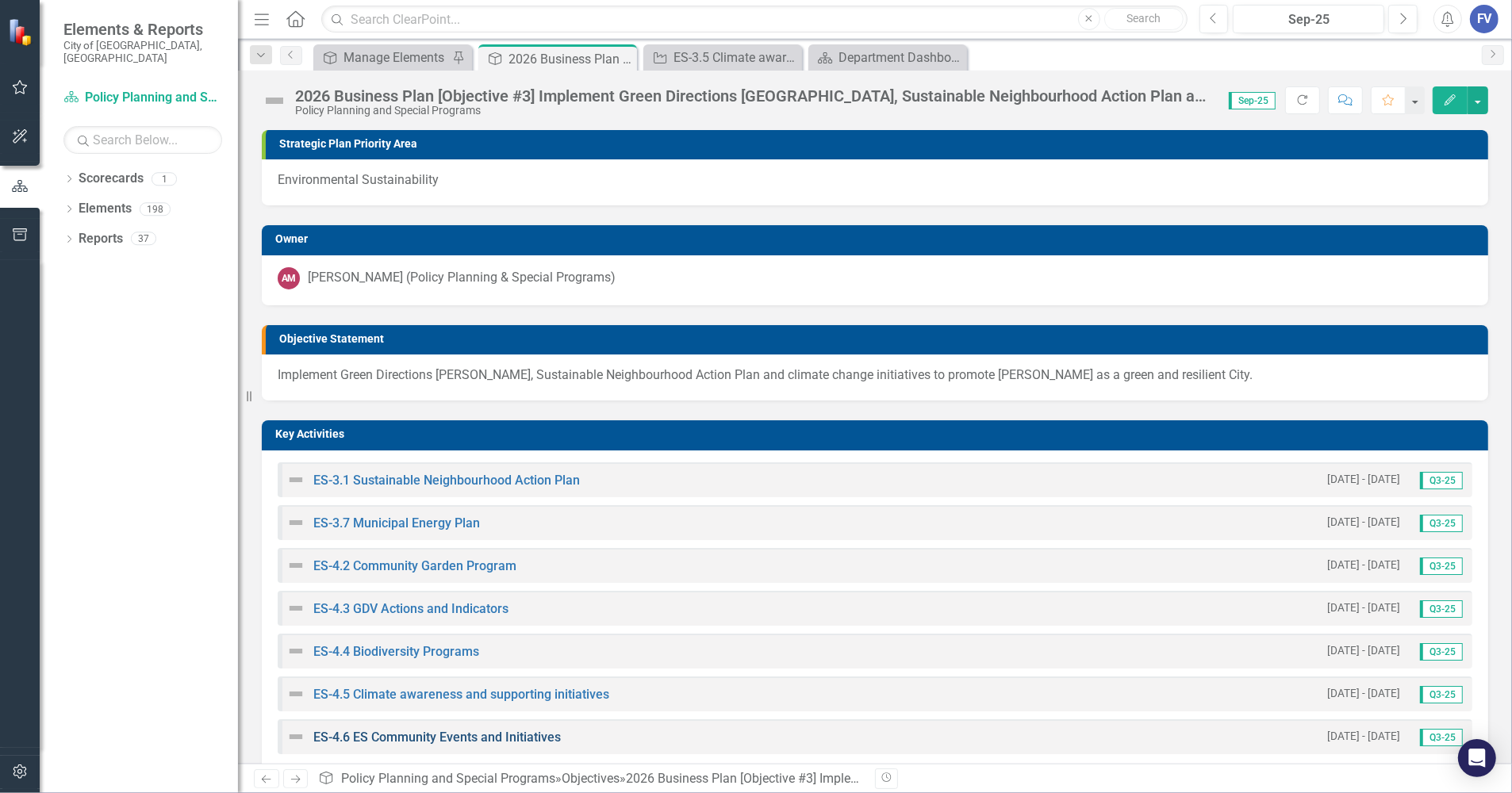
click at [367, 733] on link "ES-4.6 ES Community Events and Initiatives" at bounding box center [437, 737] width 247 height 15
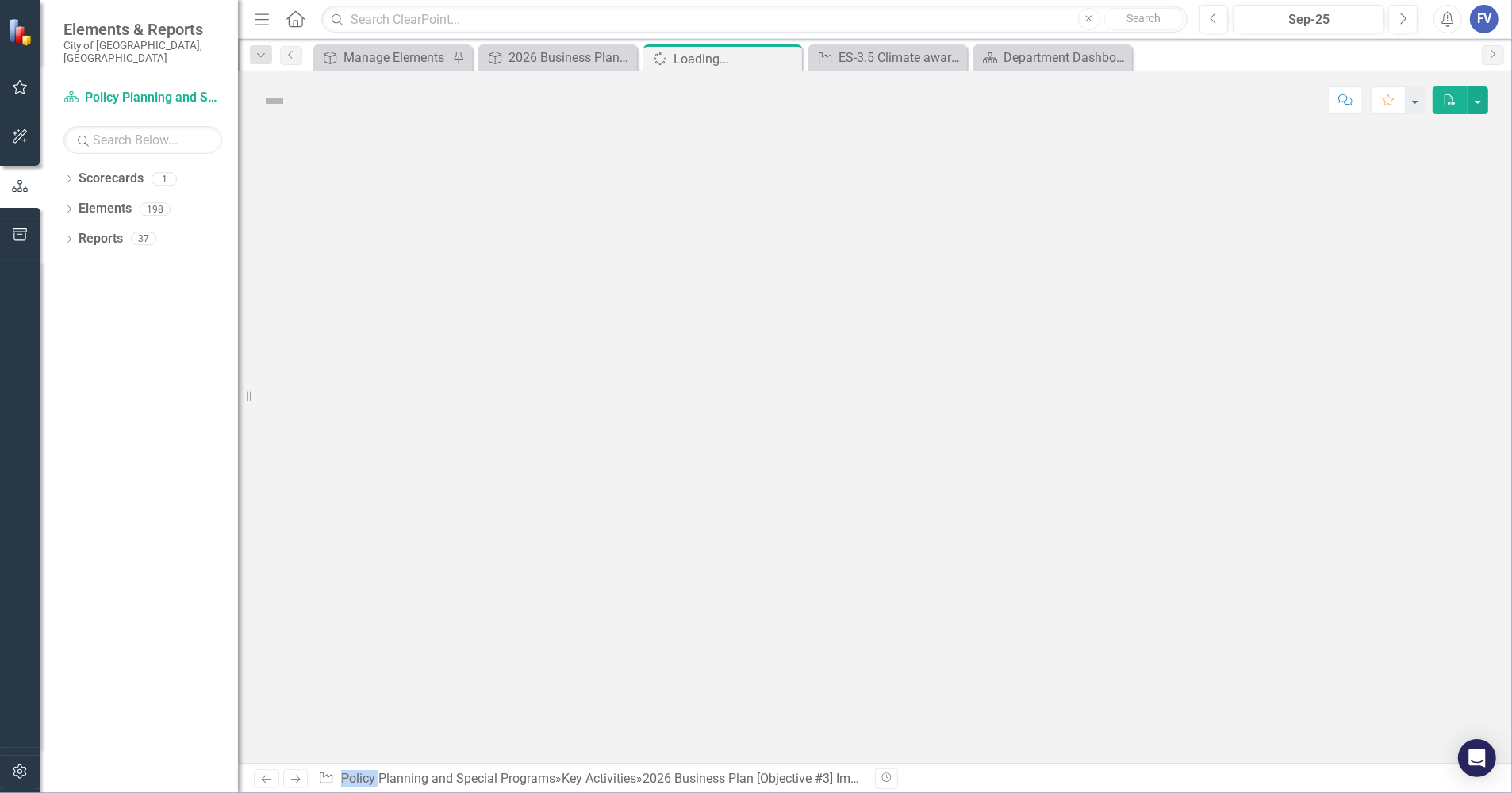
click at [367, 733] on div at bounding box center [875, 447] width 1274 height 633
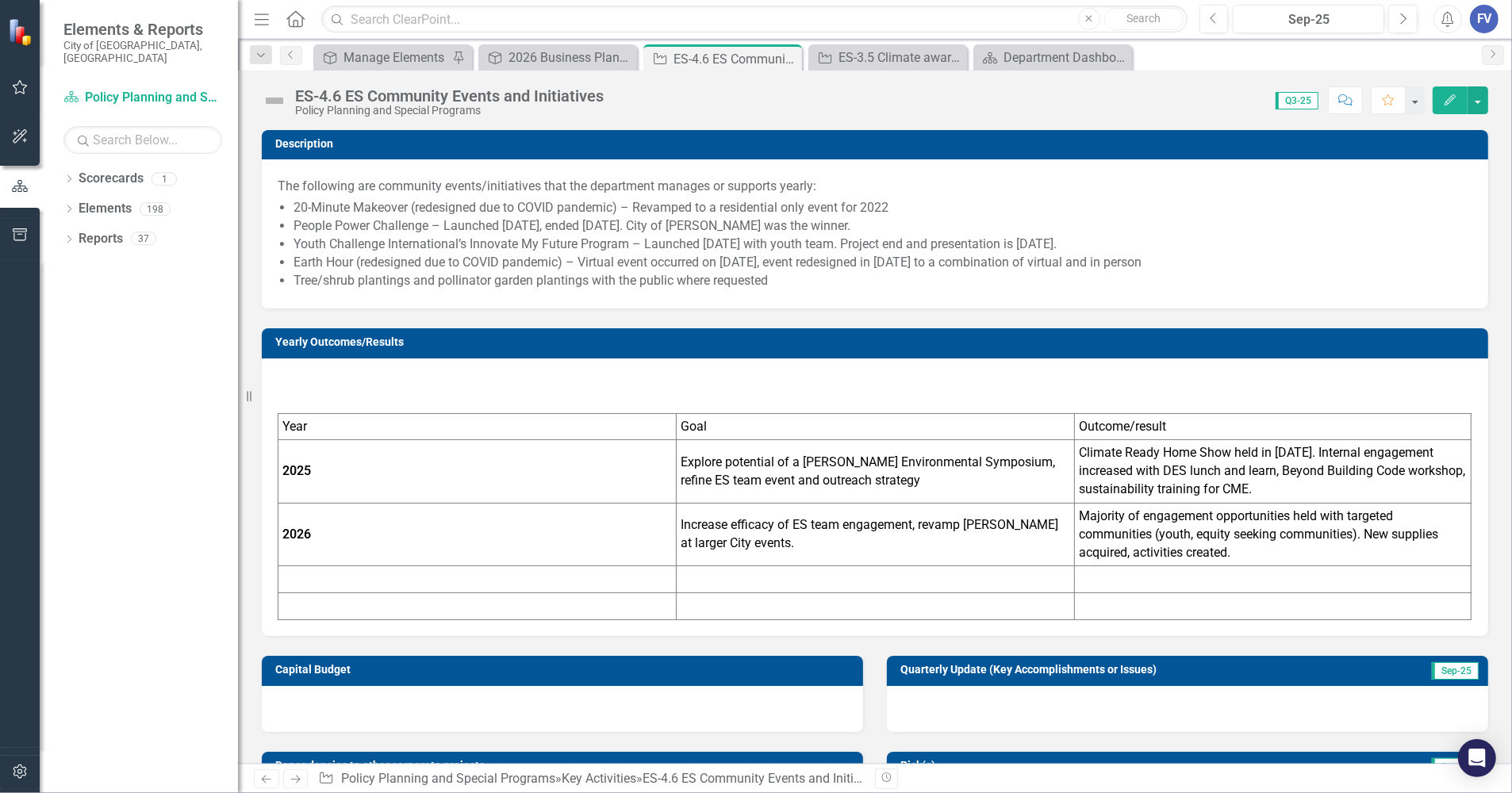
click at [325, 95] on div "ES-4.6 ES Community Events and Initiatives" at bounding box center [449, 96] width 309 height 17
click at [327, 96] on div "ES-4.6 ES Community Events and Initiatives" at bounding box center [449, 96] width 309 height 17
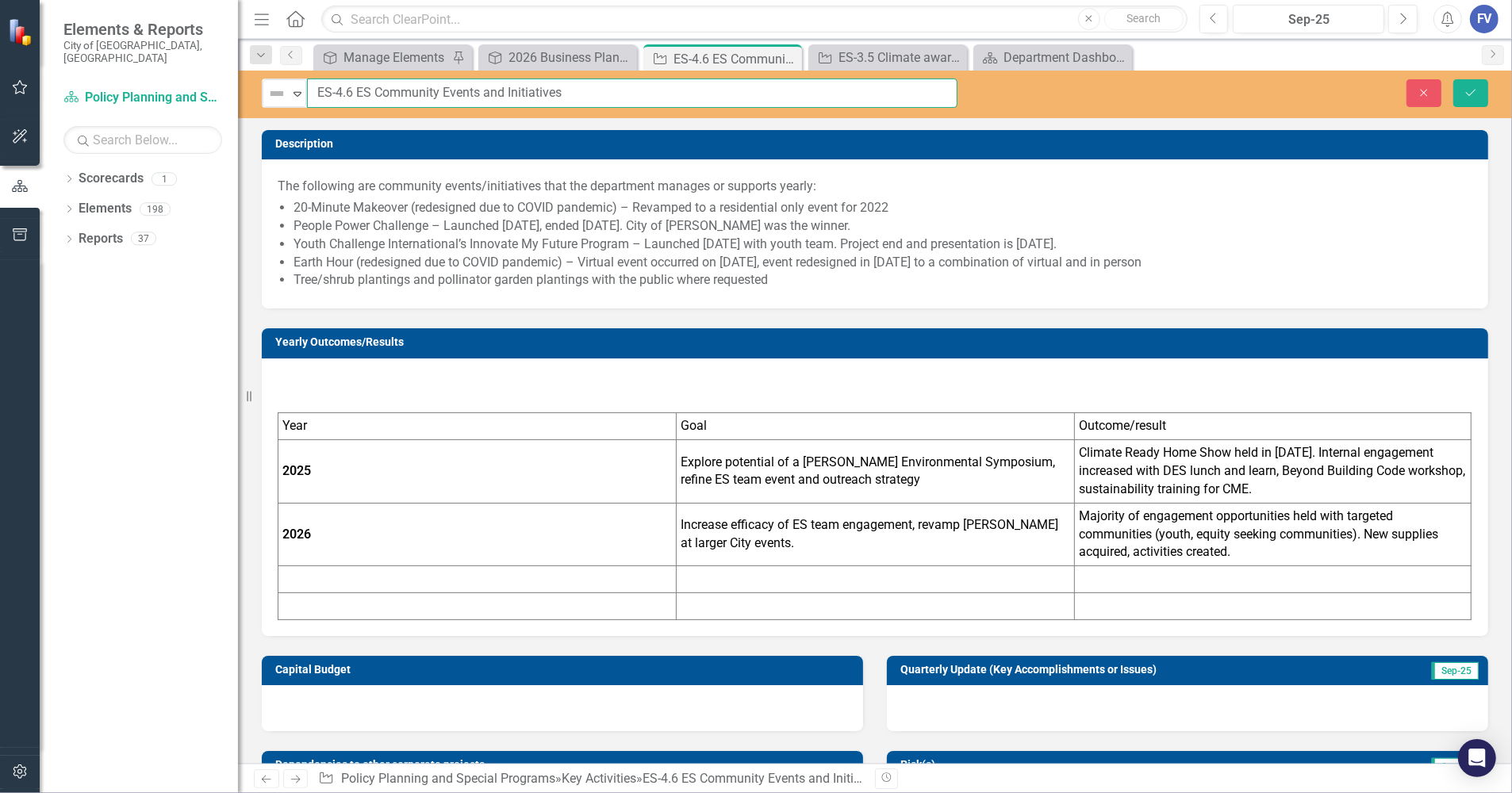
click at [338, 92] on input "ES-4.6 ES Community Events and Initiatives" at bounding box center [632, 93] width 650 height 30
type input "ES-3.6 ES Community Events and Initiatives"
click at [1476, 100] on button "Save" at bounding box center [1471, 93] width 35 height 28
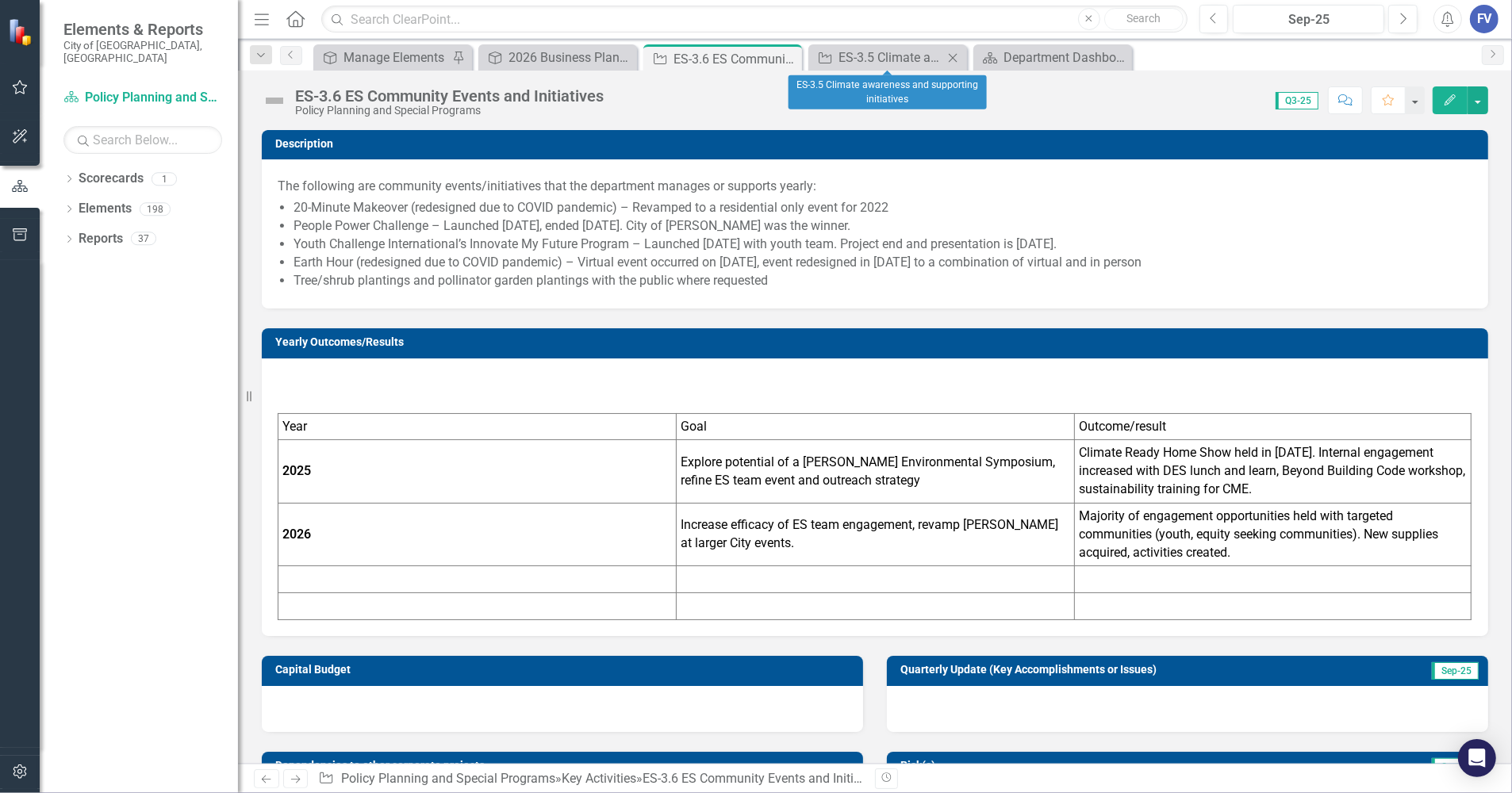
click at [950, 58] on icon "Close" at bounding box center [953, 58] width 16 height 13
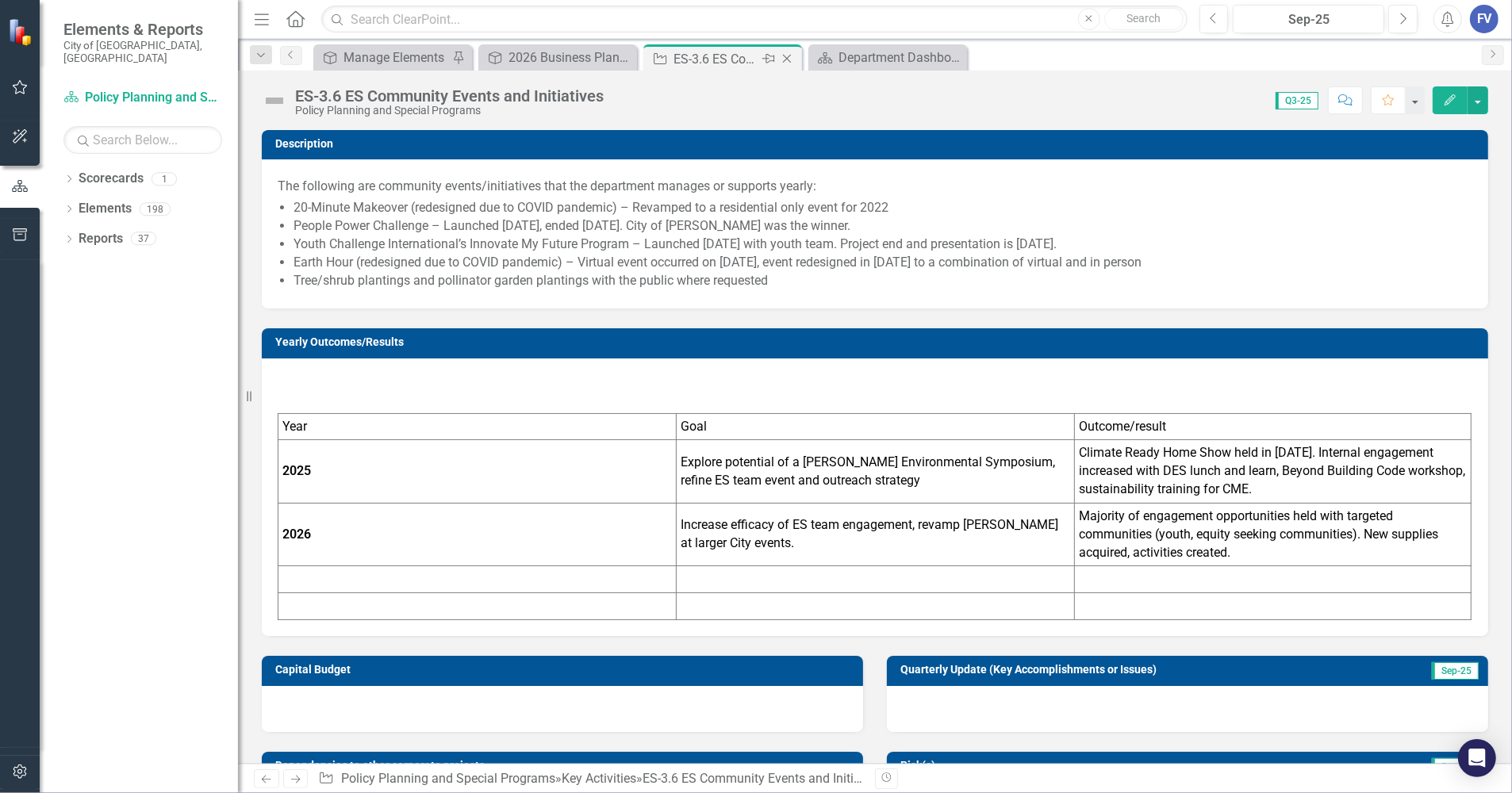
click at [782, 57] on icon "Close" at bounding box center [787, 59] width 16 height 13
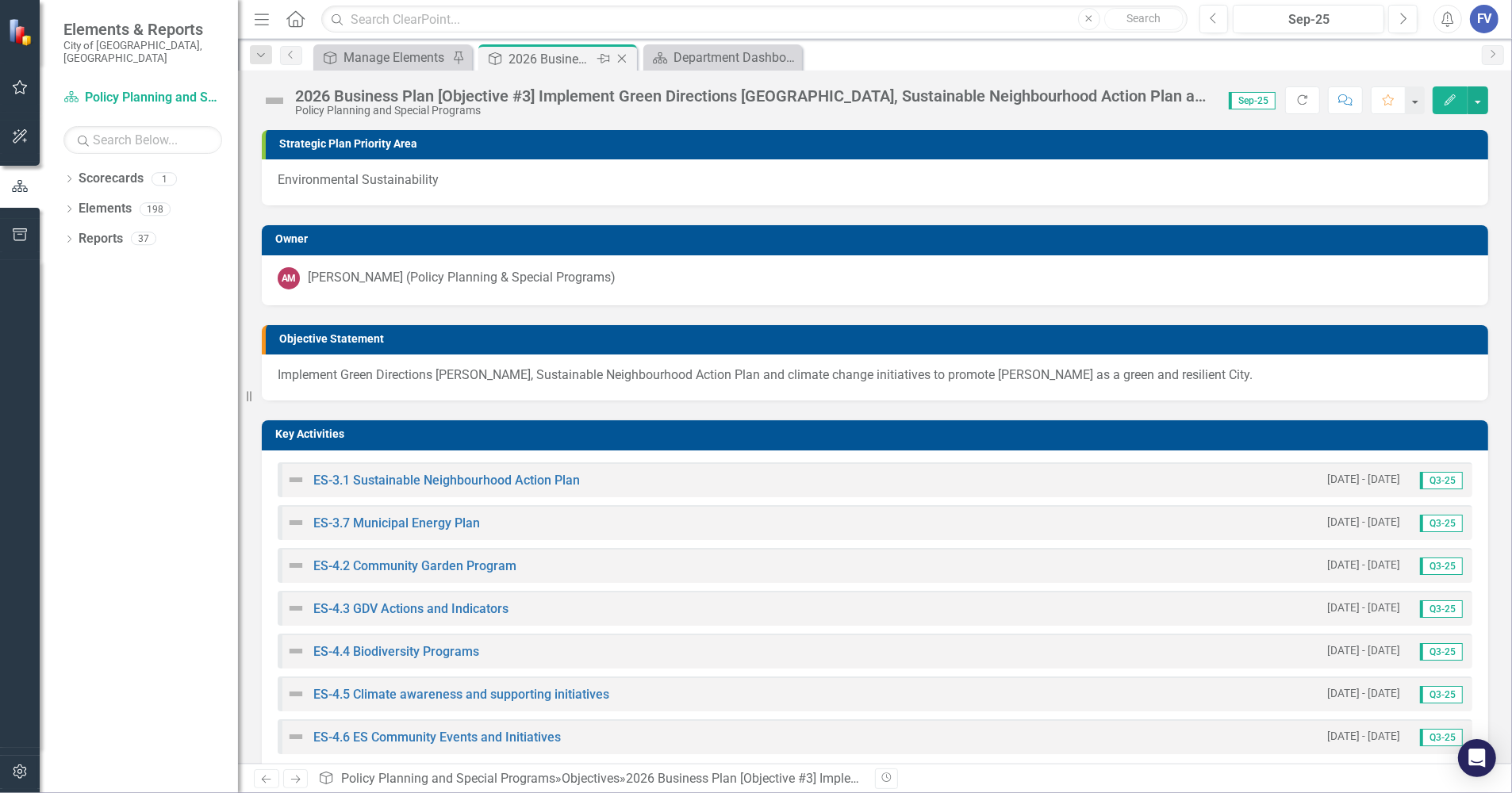
click at [574, 60] on div "2026 Business Plan [Objective #3] Implement Green Directions [GEOGRAPHIC_DATA],…" at bounding box center [551, 60] width 85 height 20
click at [427, 653] on link "ES-4.4 Biodiversity Programs" at bounding box center [396, 651] width 166 height 15
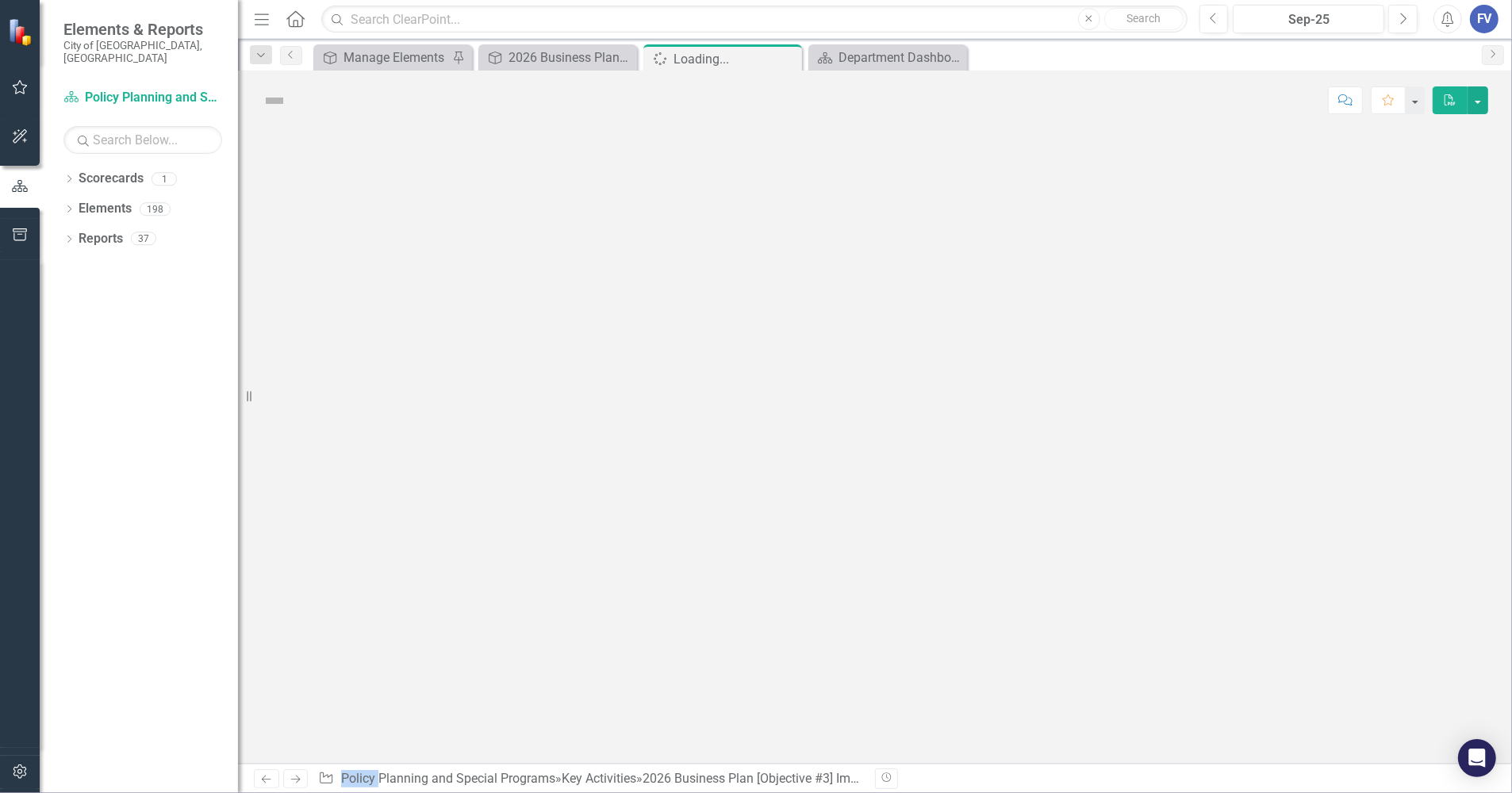
click at [427, 653] on div at bounding box center [875, 447] width 1274 height 633
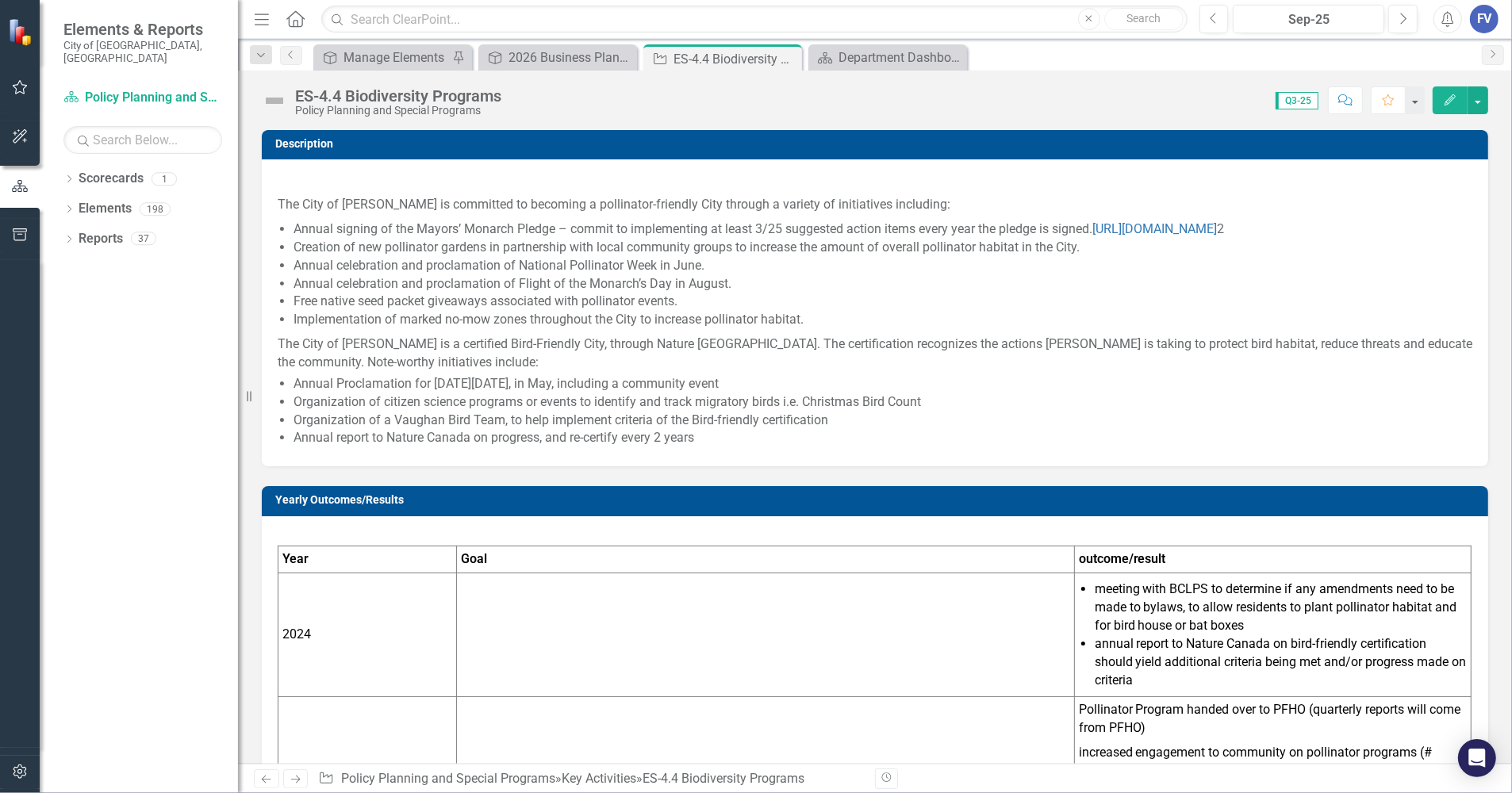
click at [331, 103] on div "ES-4.4 Biodiversity Programs" at bounding box center [398, 96] width 207 height 17
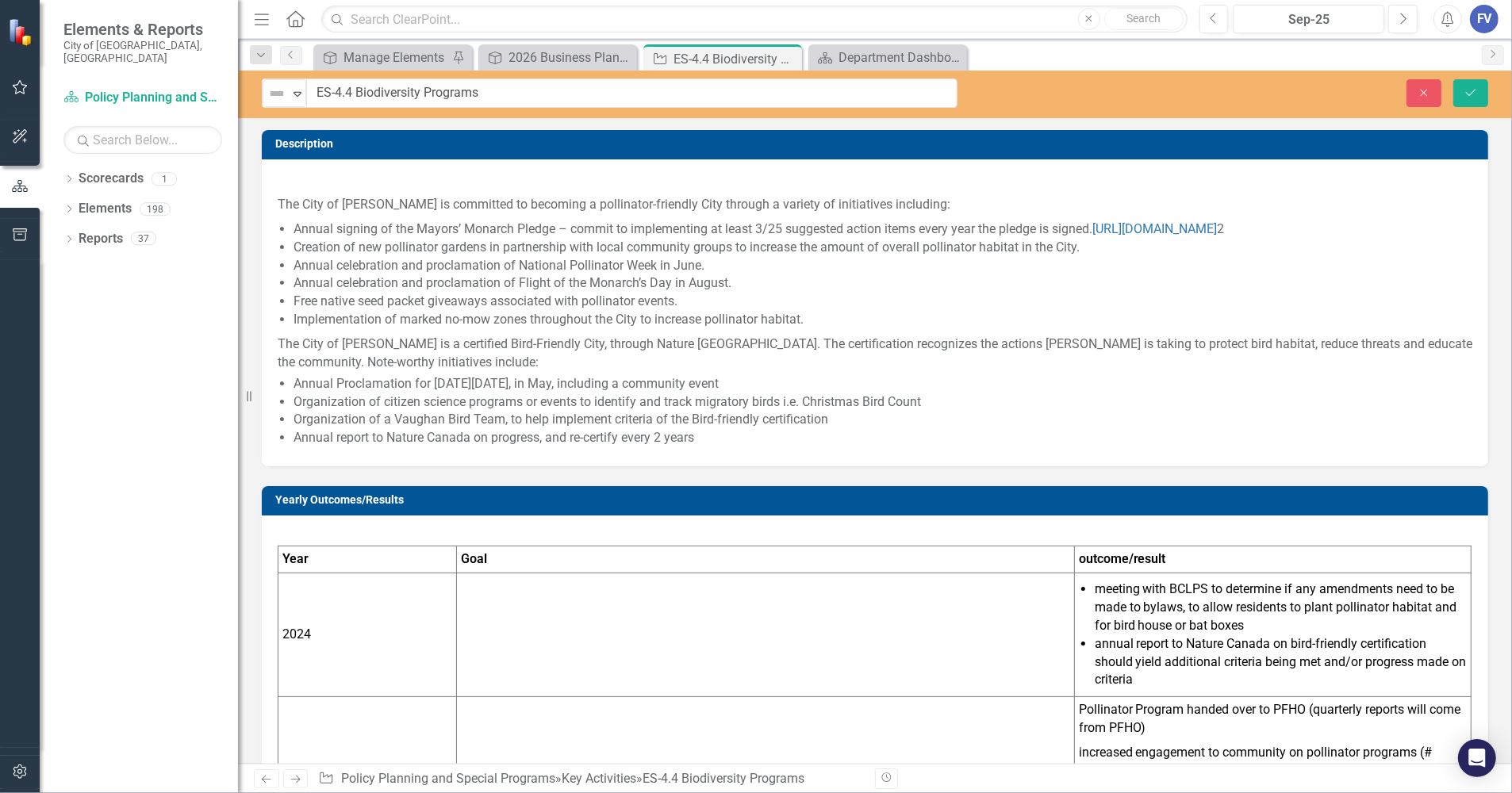
click at [323, 94] on input "ES-4.4 Biodiversity Programs" at bounding box center [632, 93] width 651 height 30
click at [334, 95] on input "ES-4.4 Biodiversity Programs" at bounding box center [632, 93] width 651 height 30
click at [337, 88] on input "ES-4.4 Biodiversity Programs" at bounding box center [632, 93] width 651 height 30
type input "ES-3.4 Biodiversity Programs"
click at [1470, 91] on icon "Save" at bounding box center [1471, 93] width 14 height 11
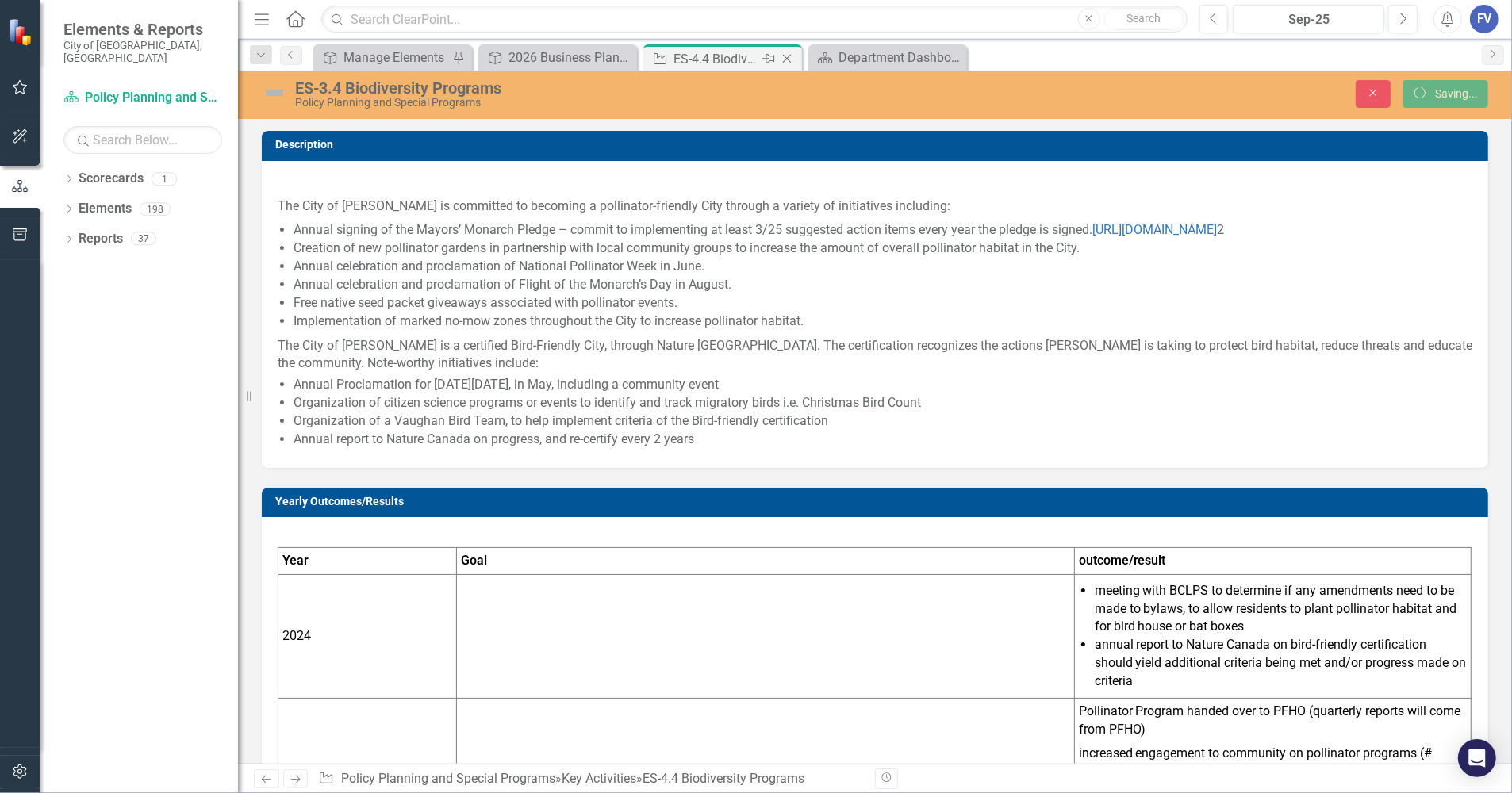
click at [788, 61] on icon "Close" at bounding box center [787, 59] width 16 height 13
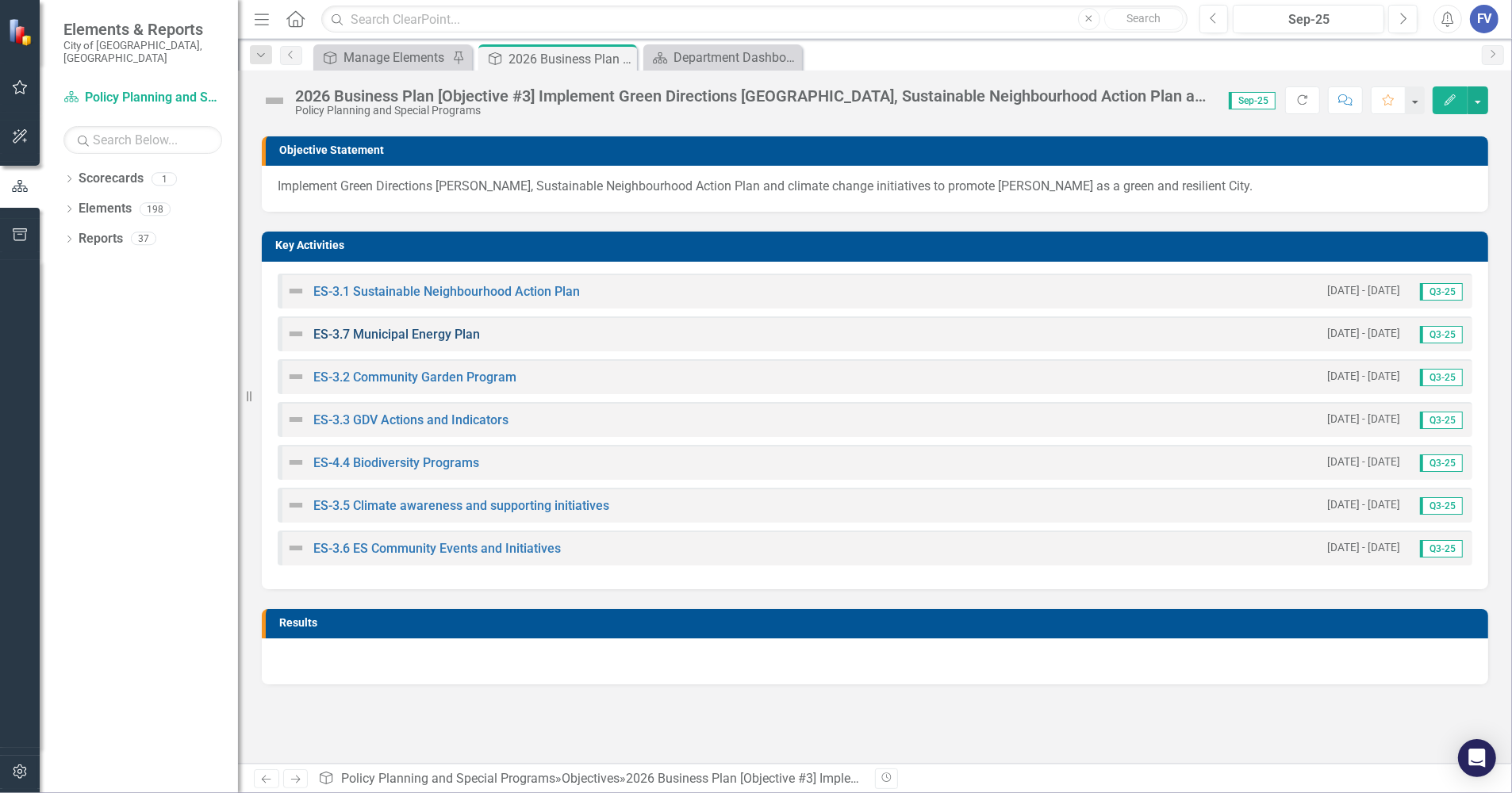
scroll to position [191, 0]
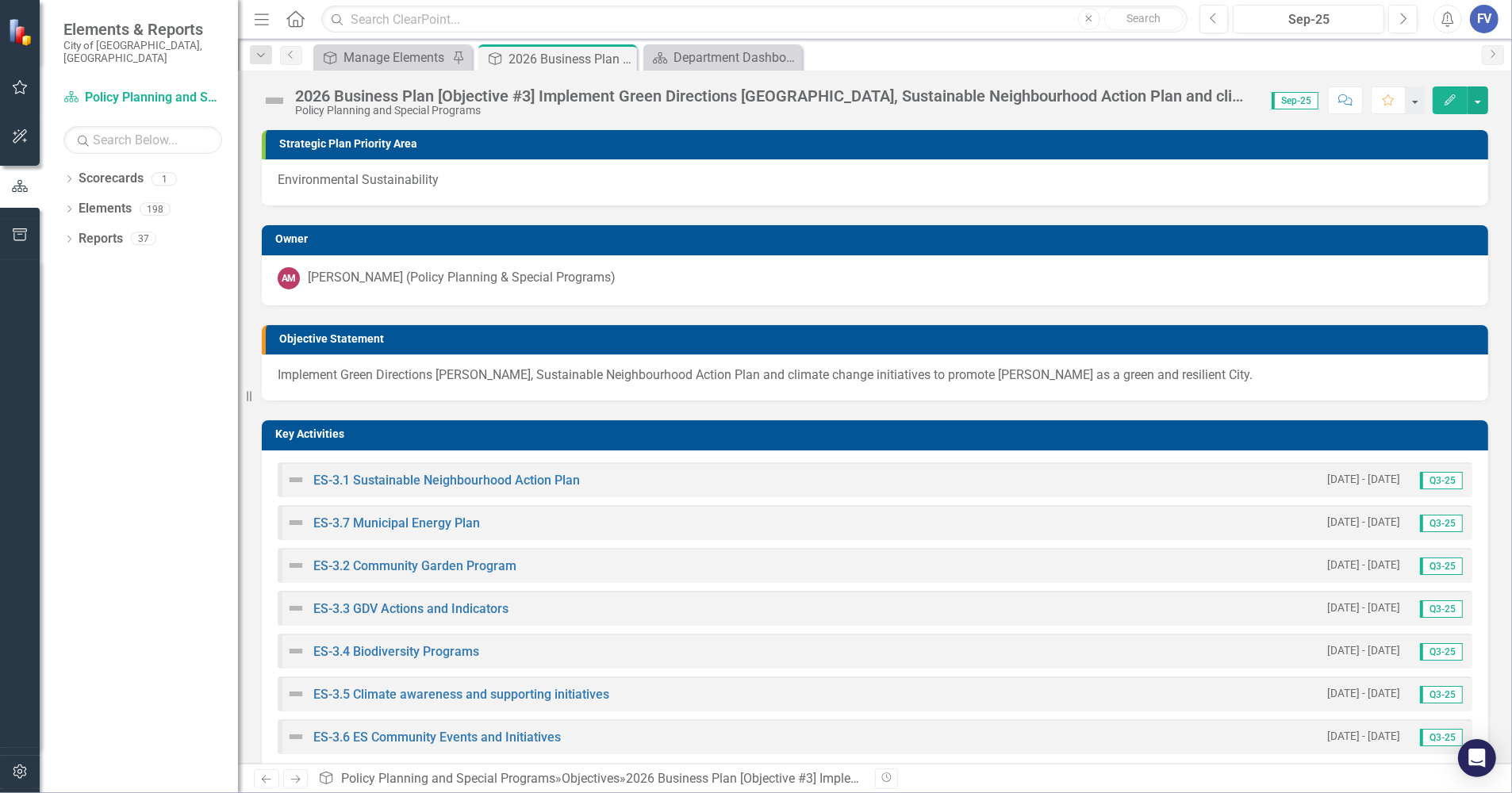
click at [99, 525] on div "Dropdown Scorecards 1 Policy Planning and Special Programs Dropdown Elements 19…" at bounding box center [139, 479] width 198 height 627
click at [410, 50] on div "Manage Elements" at bounding box center [396, 58] width 105 height 20
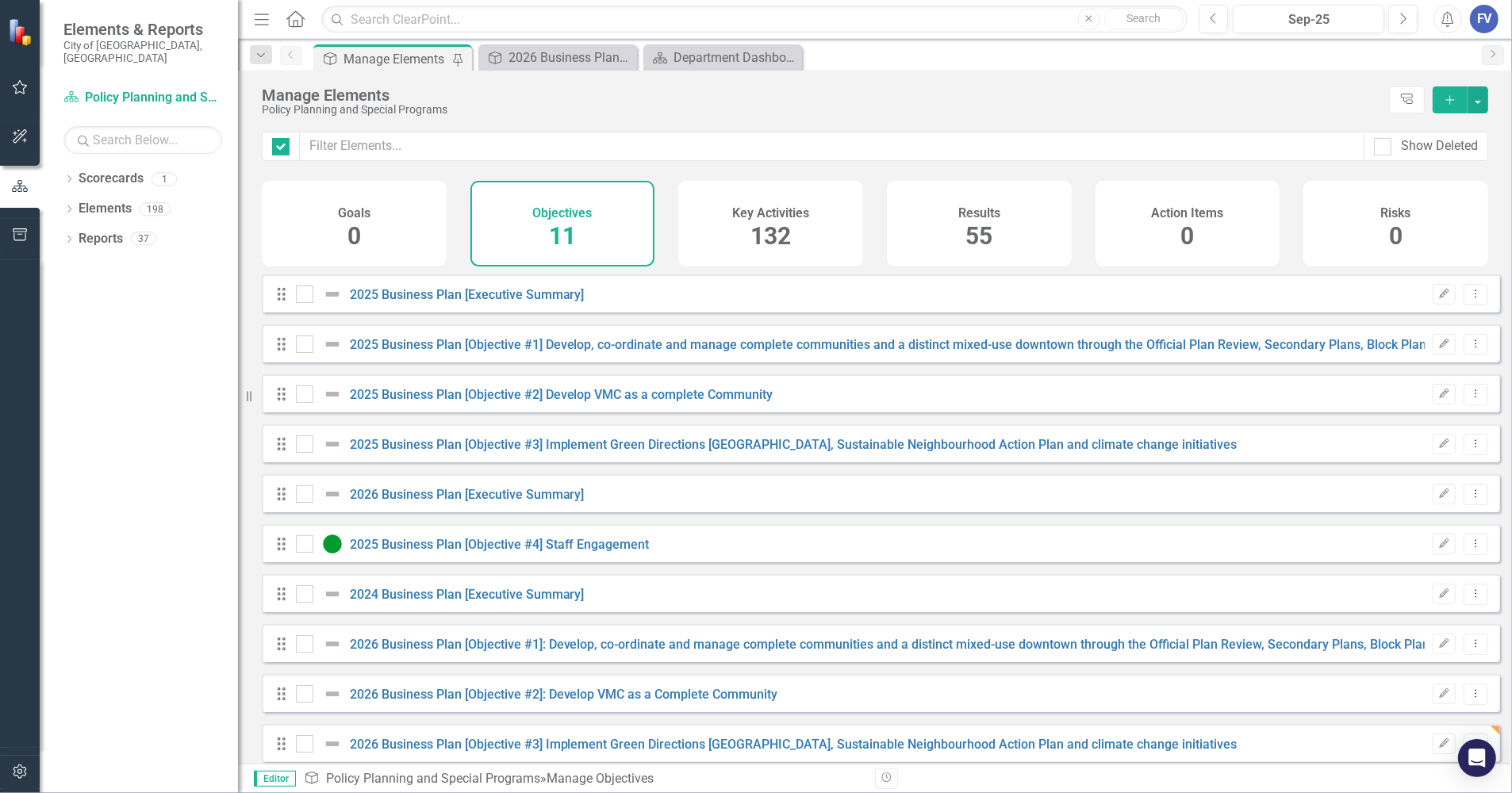
checkbox input "false"
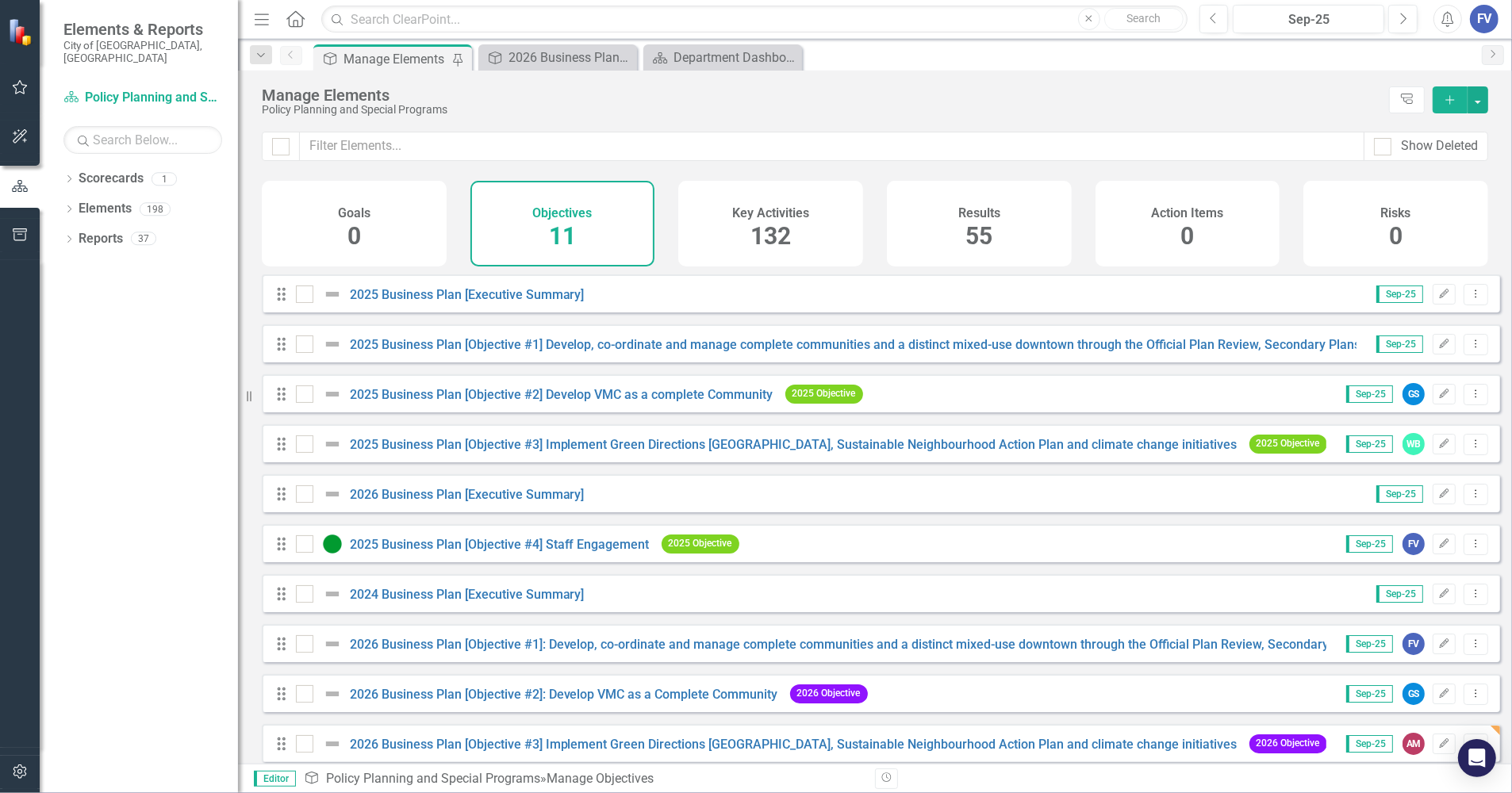
click at [554, 444] on div "Drag 2025 Business Plan [Objective #3] Implement Green Directions Vaughan, Sust…" at bounding box center [800, 445] width 1051 height 29
click at [560, 452] on initiatives"] "2025 Business Plan [Objective #3] Implement Green Directions [GEOGRAPHIC_DATA],…" at bounding box center [794, 444] width 888 height 15
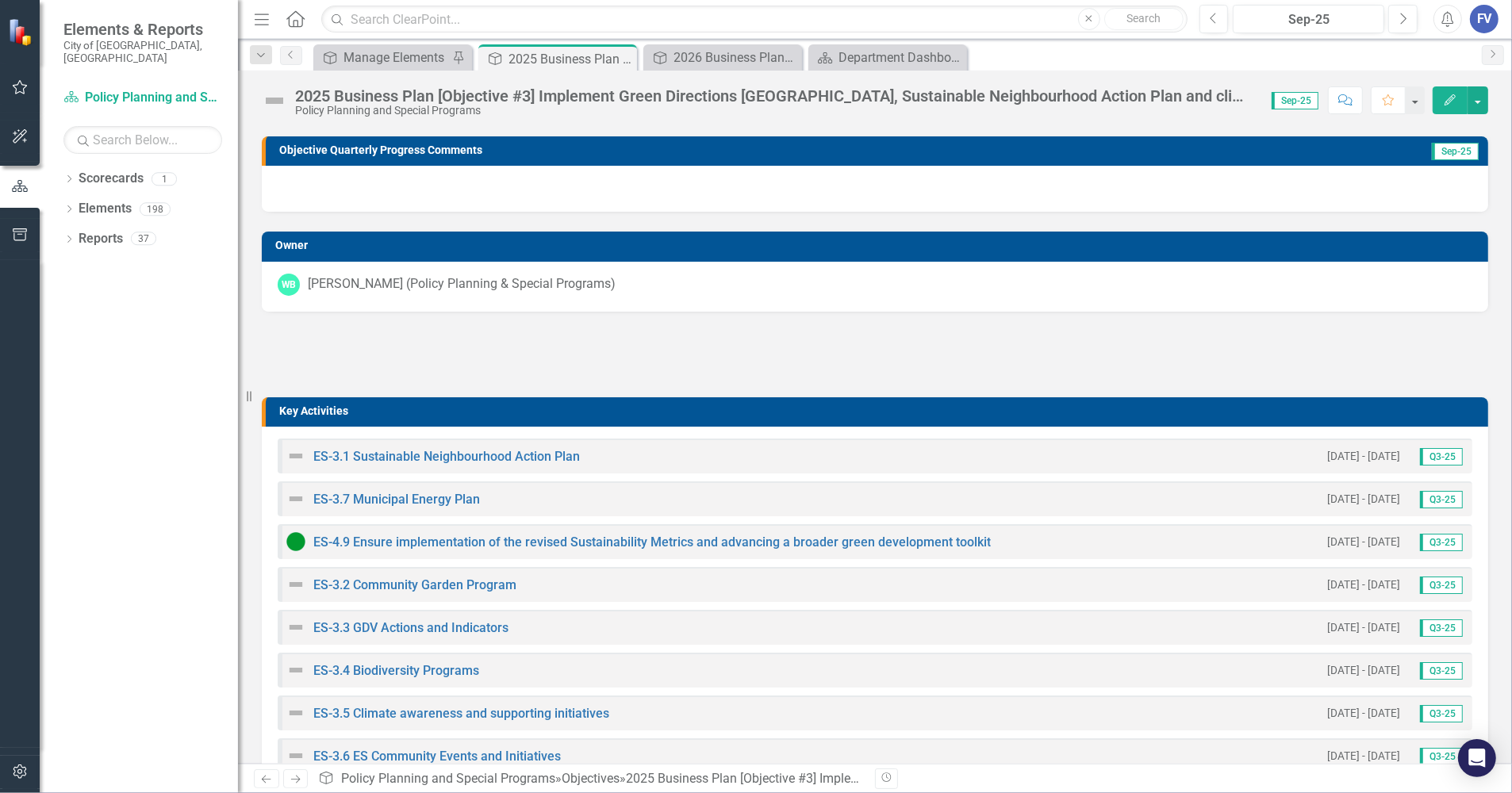
scroll to position [198, 0]
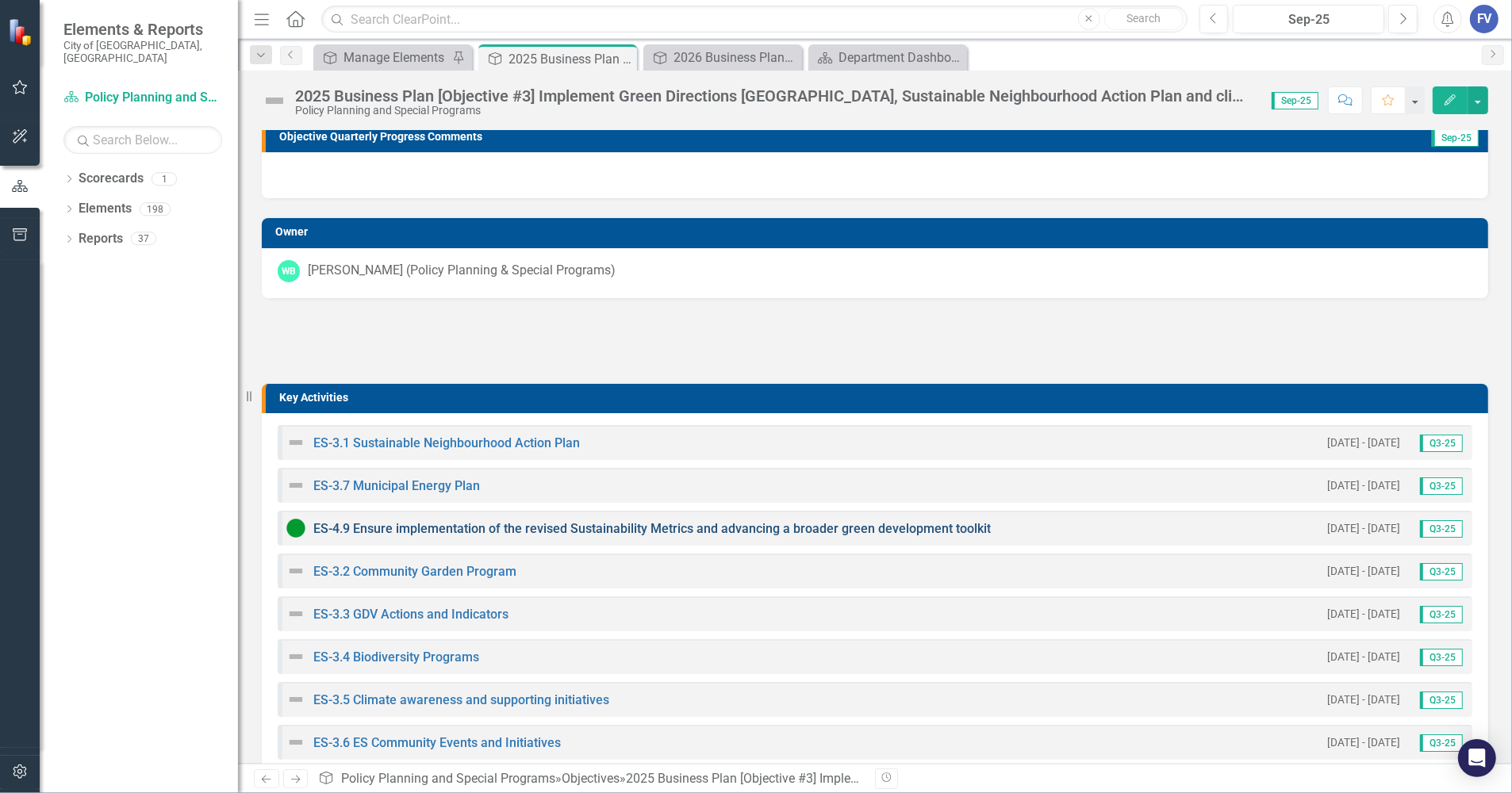
click at [900, 525] on link "ES-4.9 Ensure implementation of the revised Sustainability Metrics and advancin…" at bounding box center [651, 529] width 678 height 15
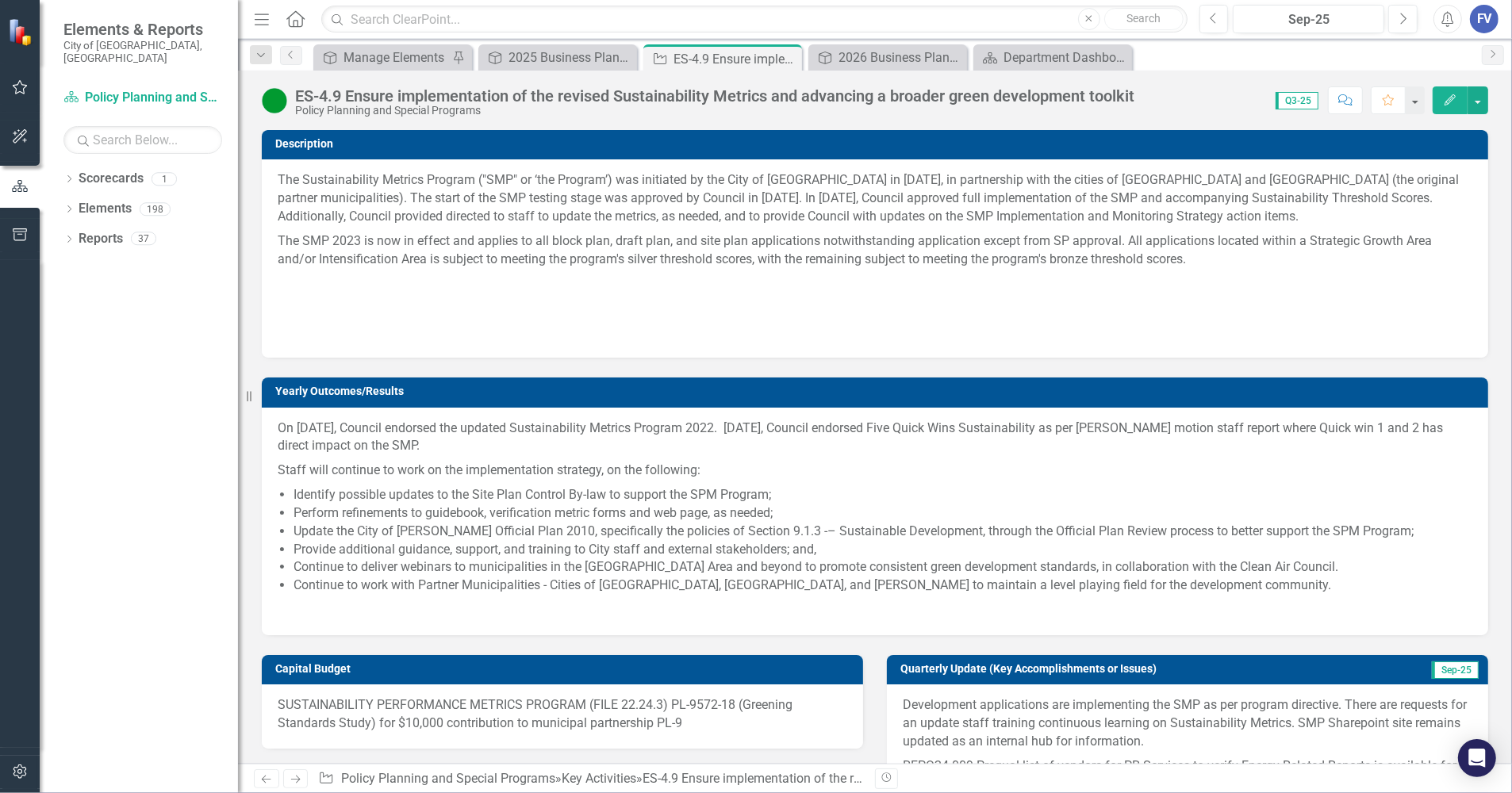
click at [272, 99] on img at bounding box center [274, 101] width 25 height 25
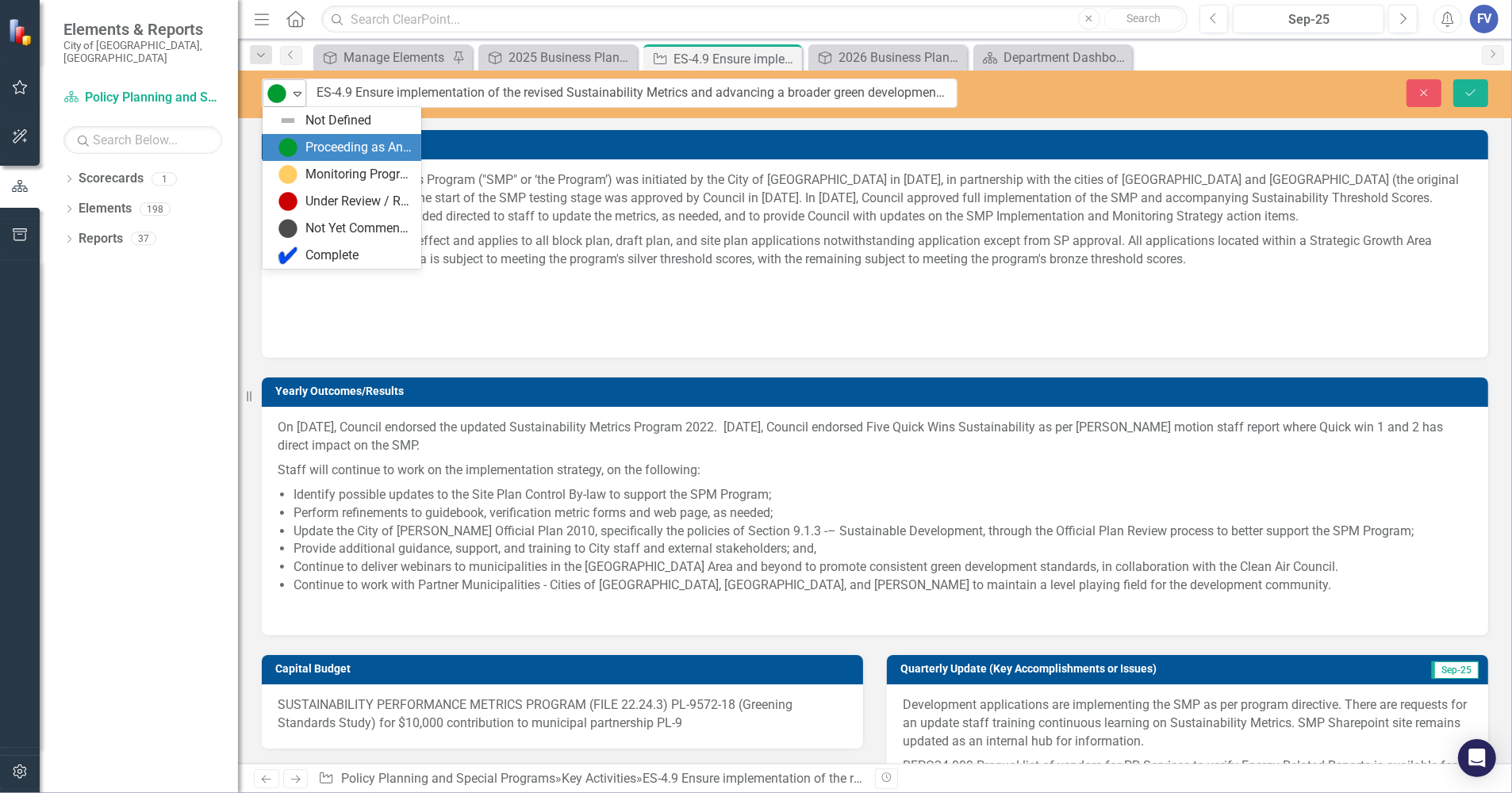
click at [296, 97] on icon "Expand" at bounding box center [298, 94] width 16 height 13
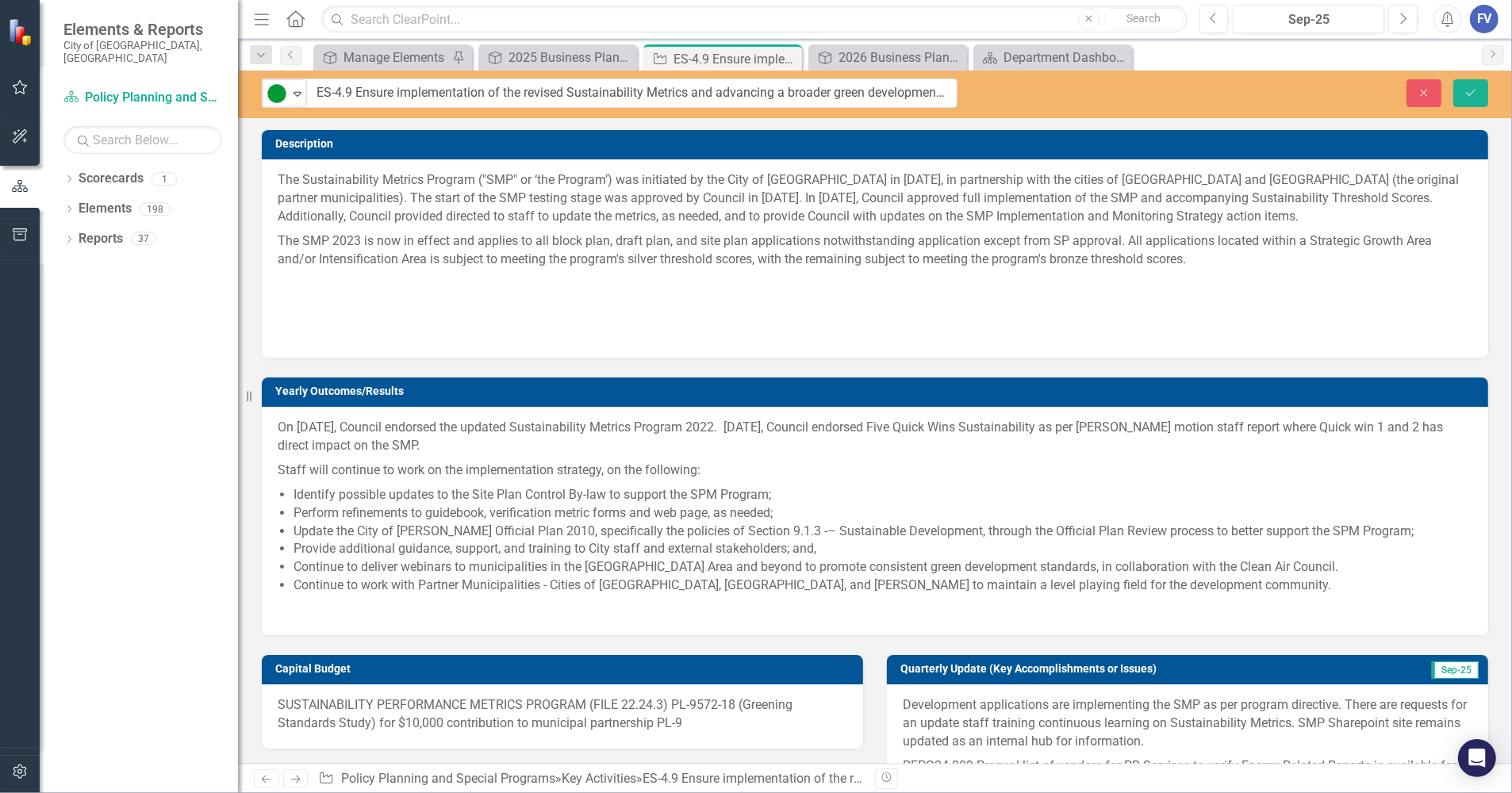
click at [806, 318] on p at bounding box center [875, 308] width 1194 height 24
click at [1420, 93] on icon "Close" at bounding box center [1424, 93] width 14 height 11
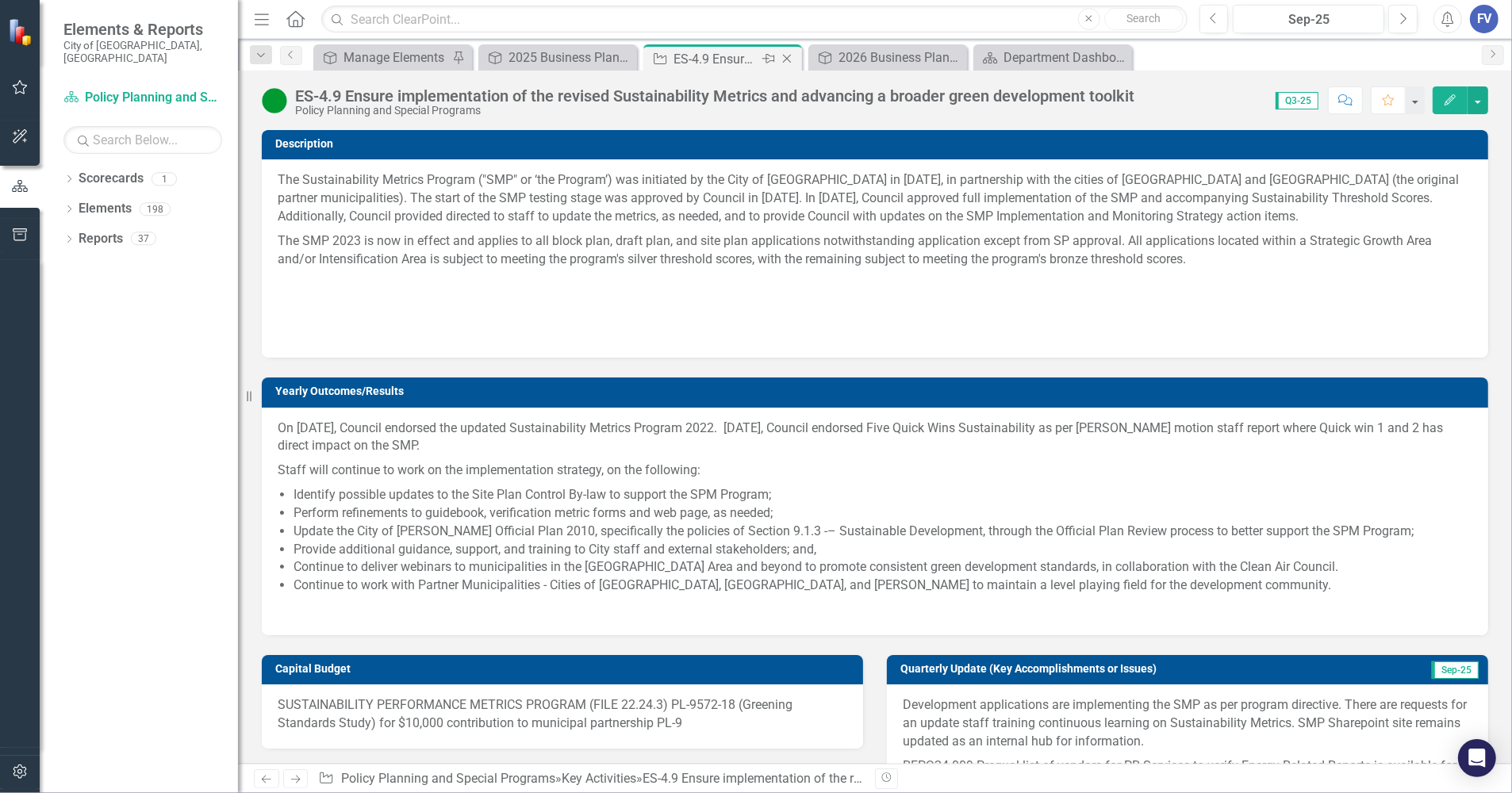
click at [783, 57] on icon "Close" at bounding box center [787, 59] width 16 height 13
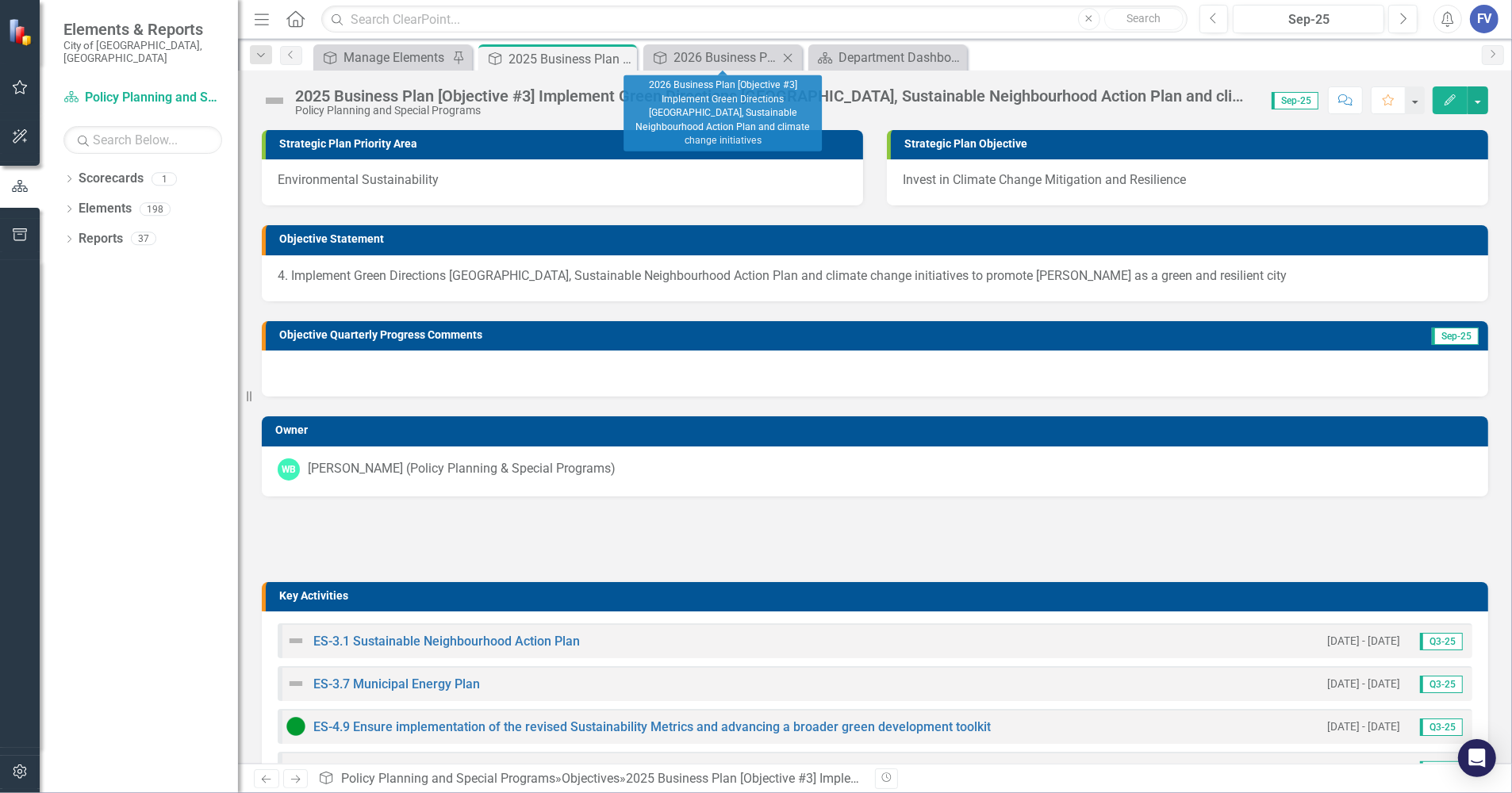
click at [790, 56] on icon "Close" at bounding box center [788, 58] width 16 height 13
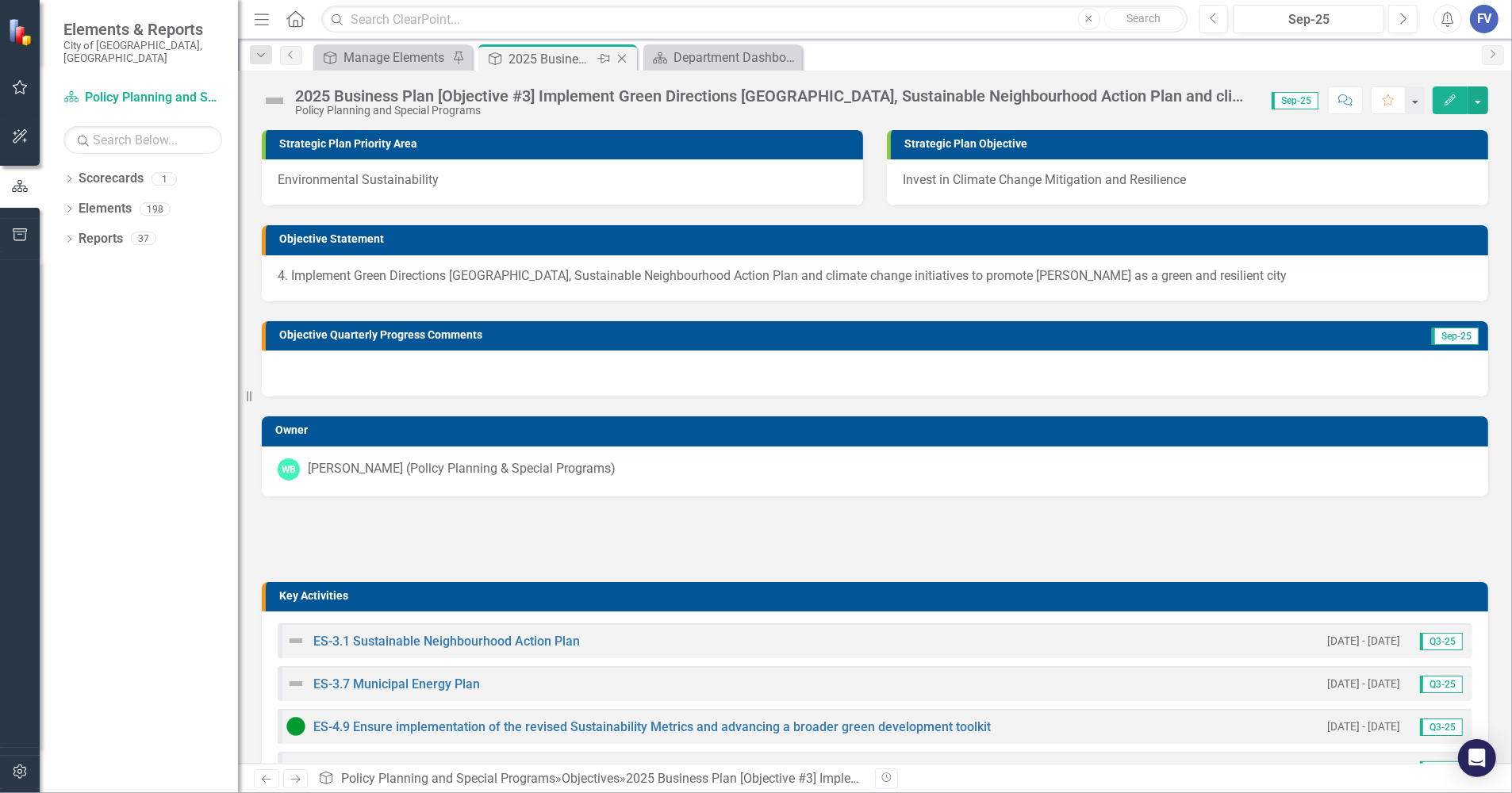
click at [617, 52] on icon "Close" at bounding box center [622, 59] width 16 height 13
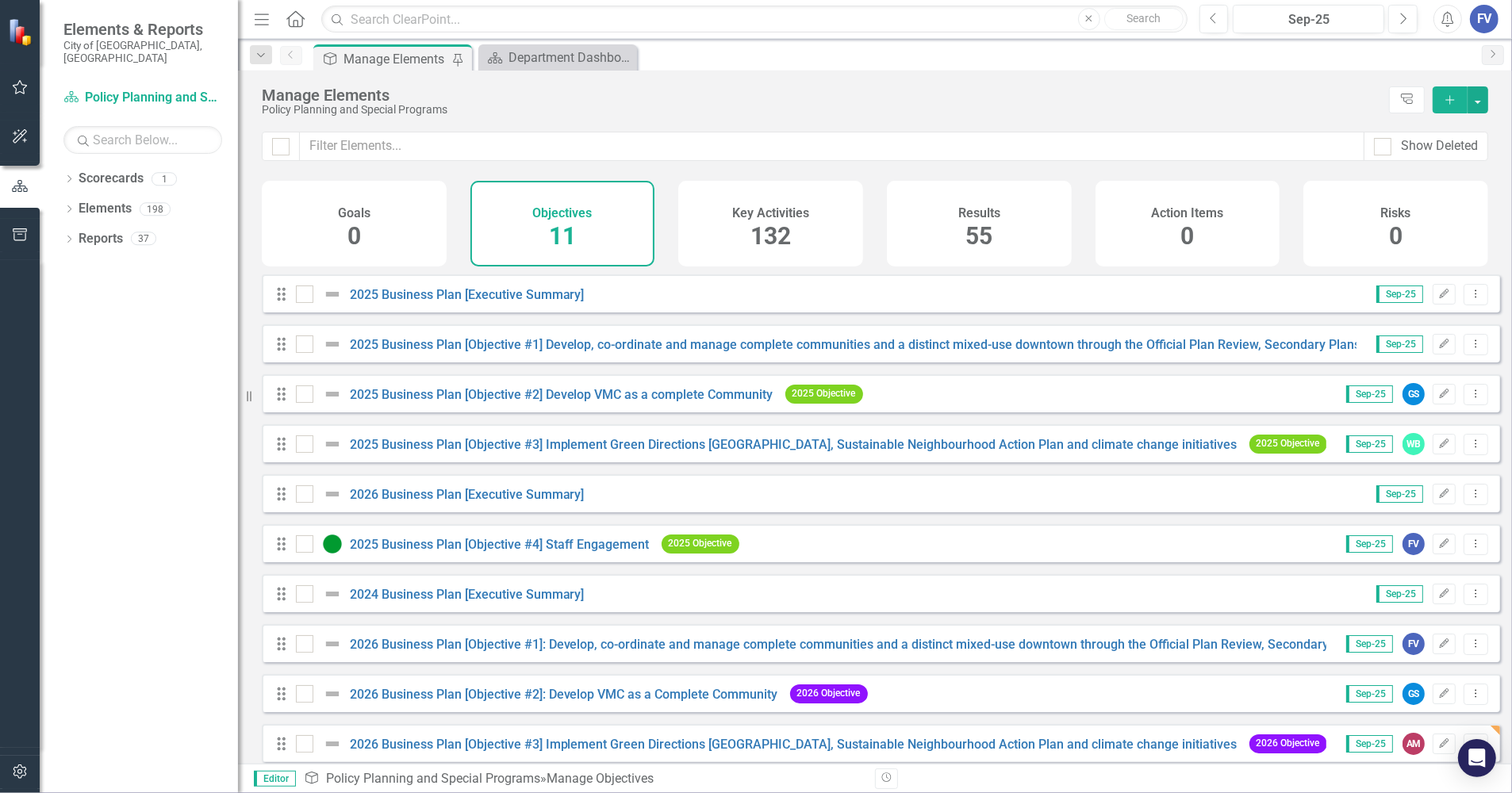
click at [91, 299] on div "Dropdown Scorecards 1 Policy Planning and Special Programs Dropdown Elements 19…" at bounding box center [139, 479] width 198 height 627
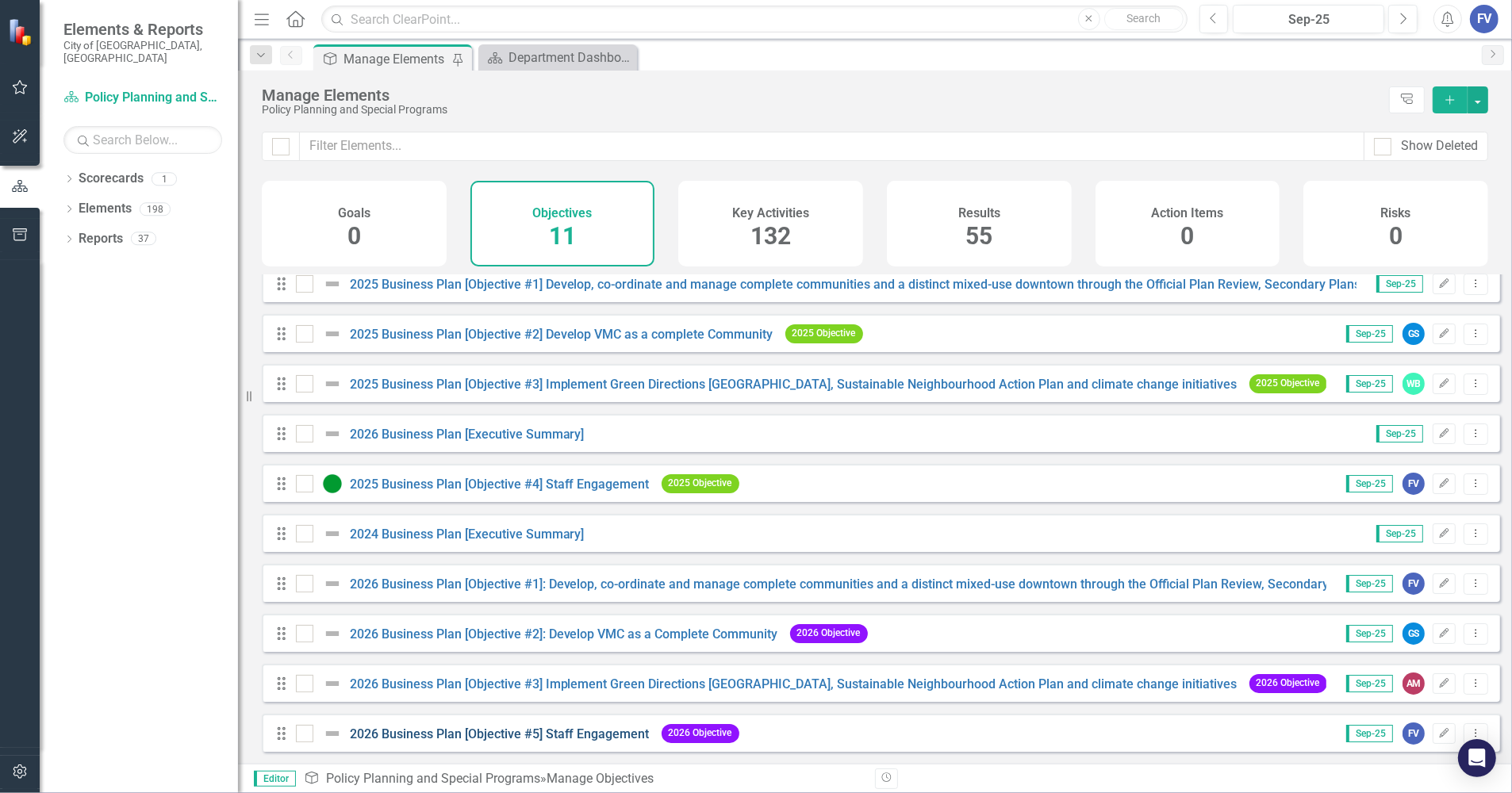
click at [530, 735] on Engagement"] "2026 Business Plan [Objective #5] Staff Engagement" at bounding box center [500, 733] width 300 height 15
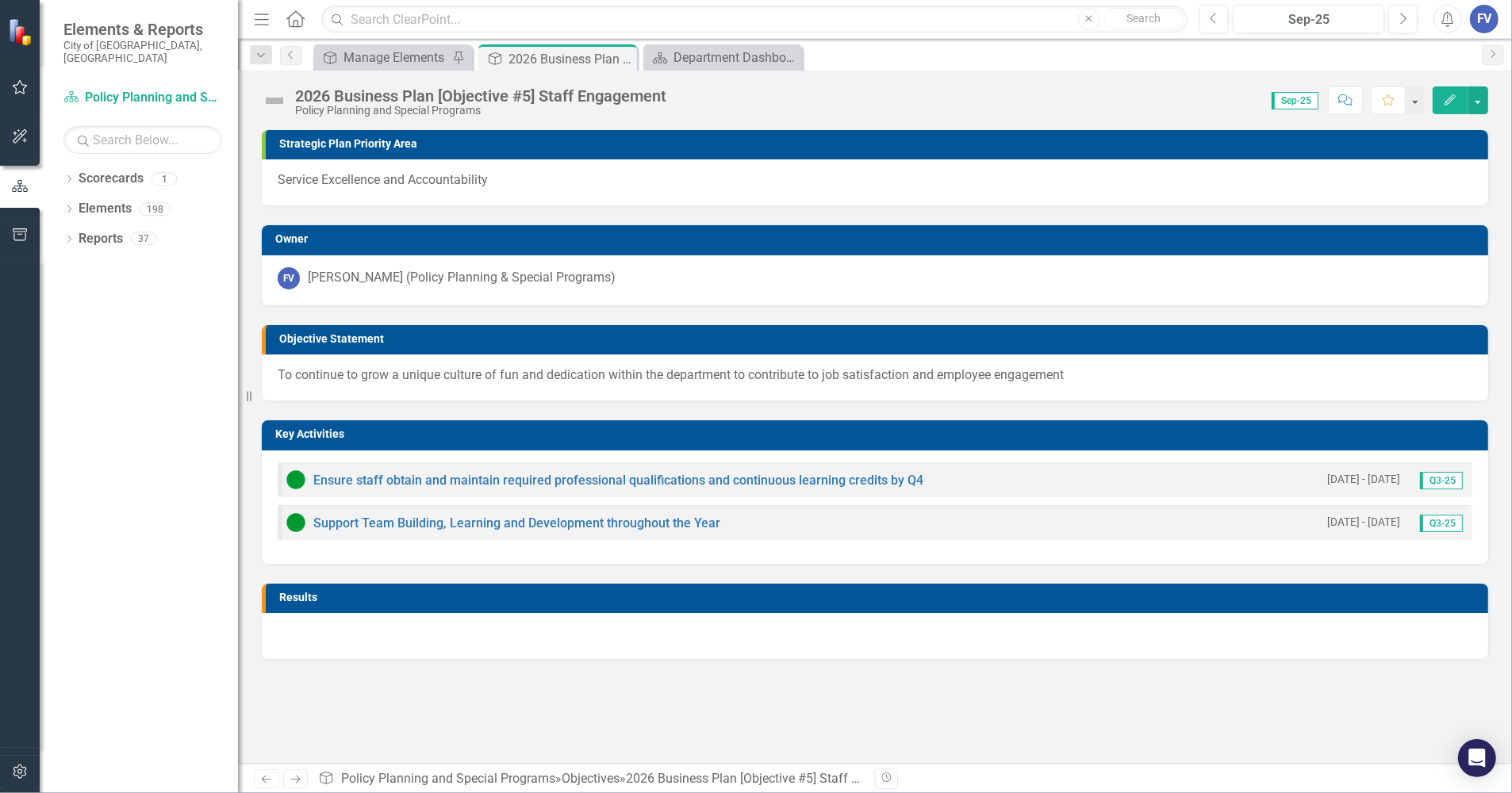
click at [533, 96] on Engagement-page-title"] "2026 Business Plan [Objective #5] Staff Engagement" at bounding box center [480, 96] width 371 height 17
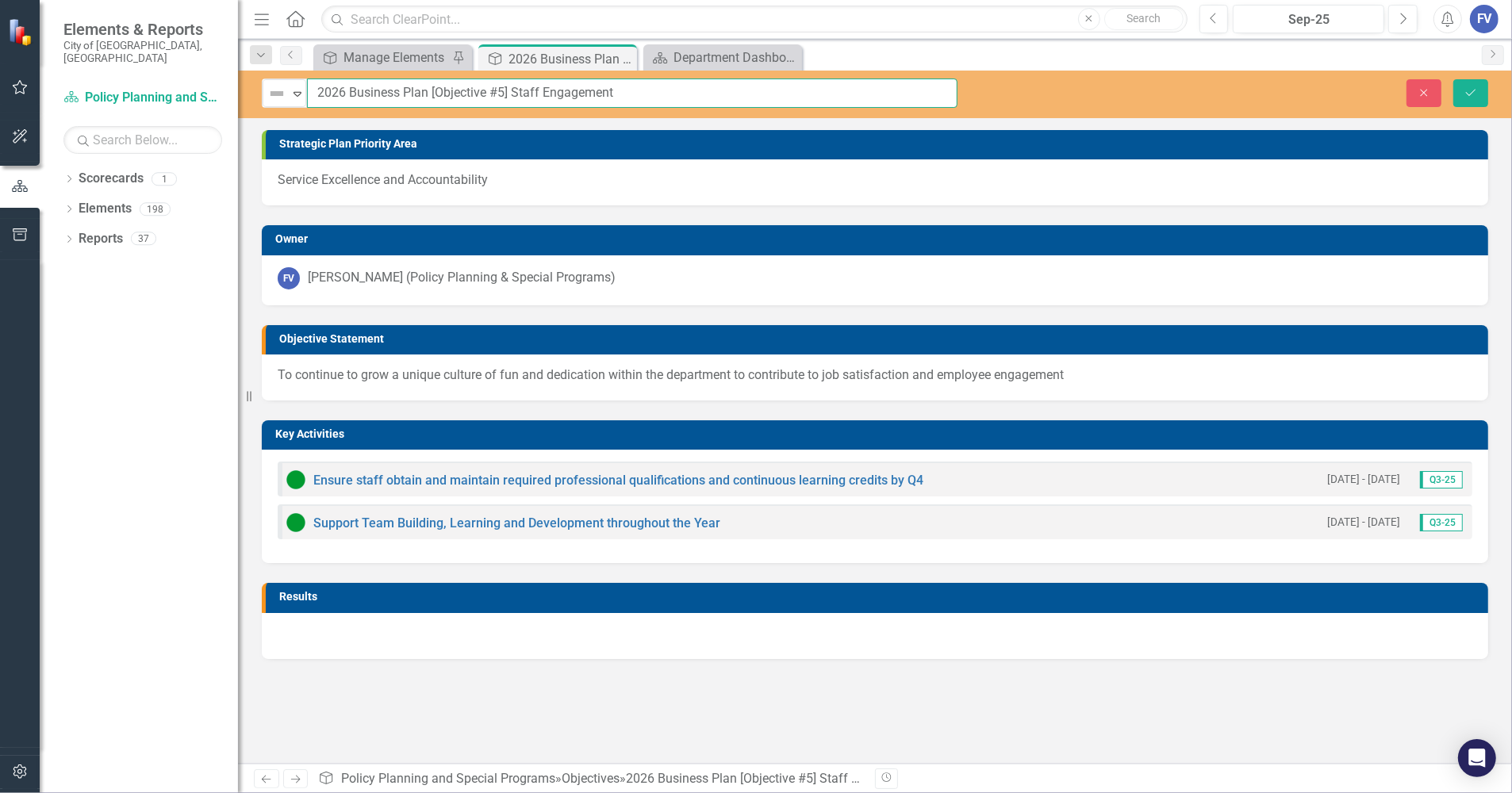
drag, startPoint x: 498, startPoint y: 89, endPoint x: 500, endPoint y: 99, distance: 10.2
click at [498, 88] on input "2026 Business Plan [Objective #5] Staff Engagement" at bounding box center [632, 93] width 650 height 30
type input "2026 Business Plan [Objective #4] Staff Engagement"
click at [1473, 91] on icon "submit" at bounding box center [1471, 91] width 10 height 6
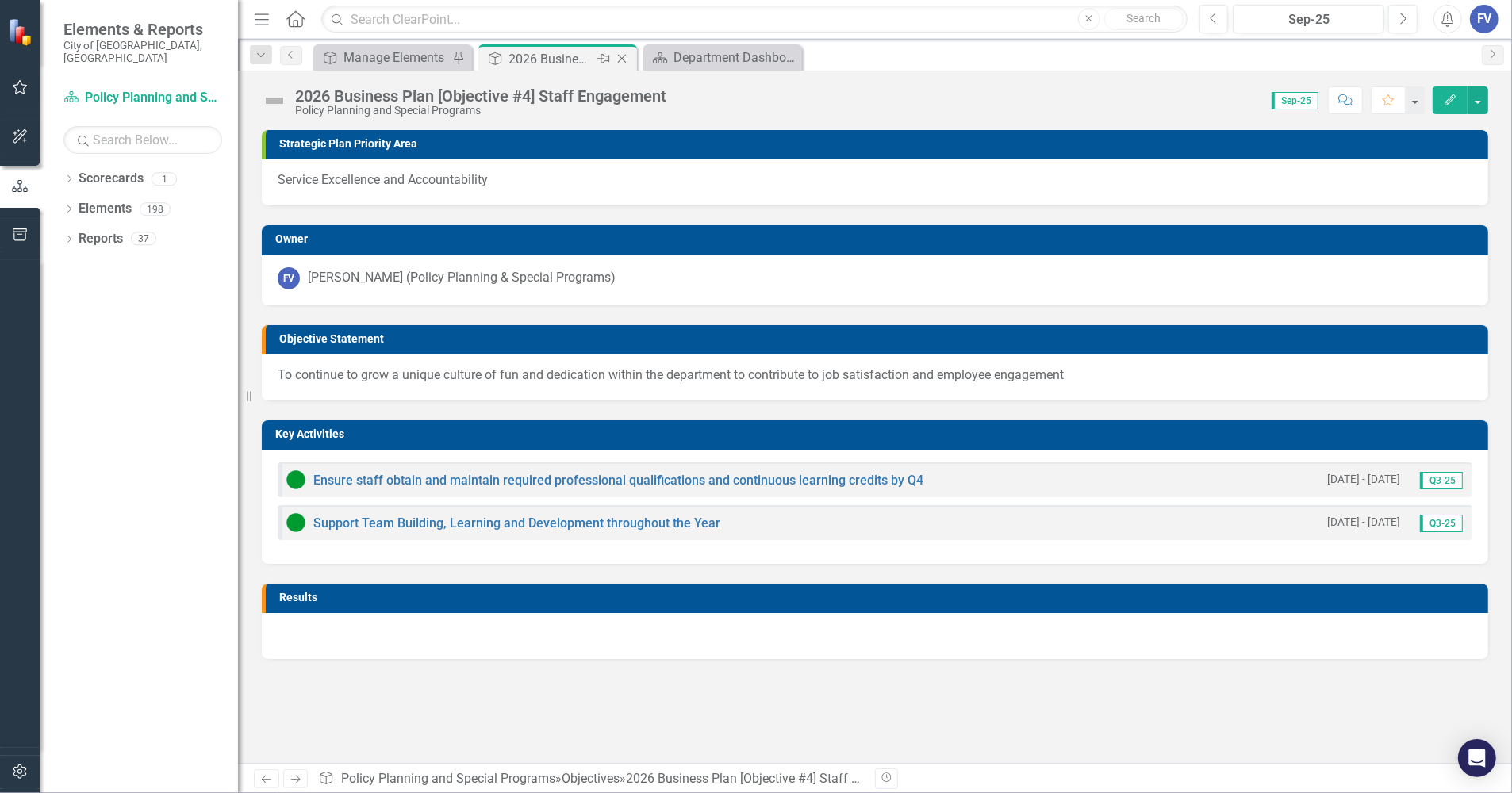
click at [622, 57] on icon "Close" at bounding box center [622, 59] width 16 height 13
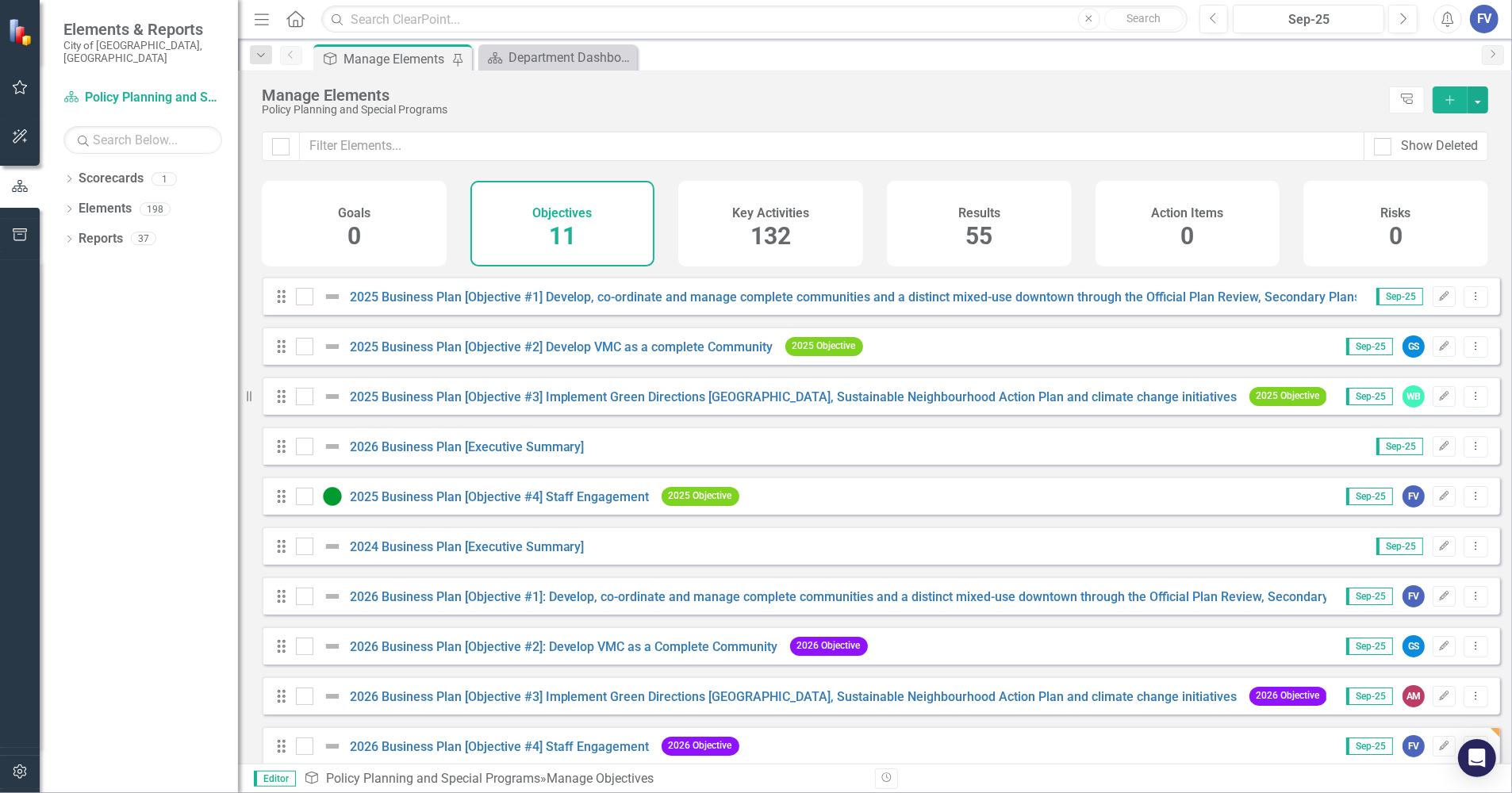
scroll to position [73, 0]
